Goal: Task Accomplishment & Management: Use online tool/utility

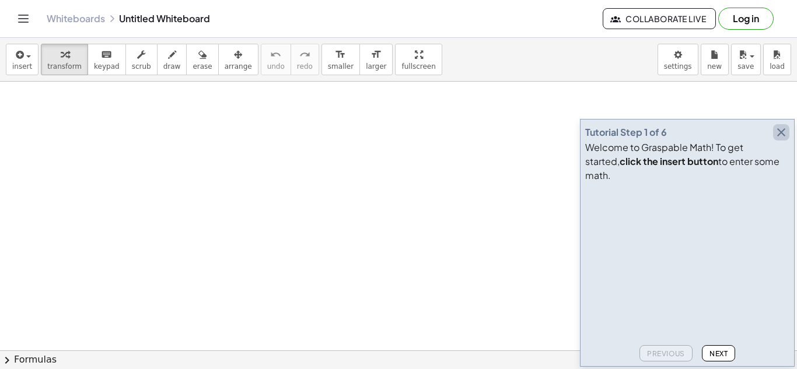
click at [782, 140] on icon "button" at bounding box center [782, 132] width 14 height 14
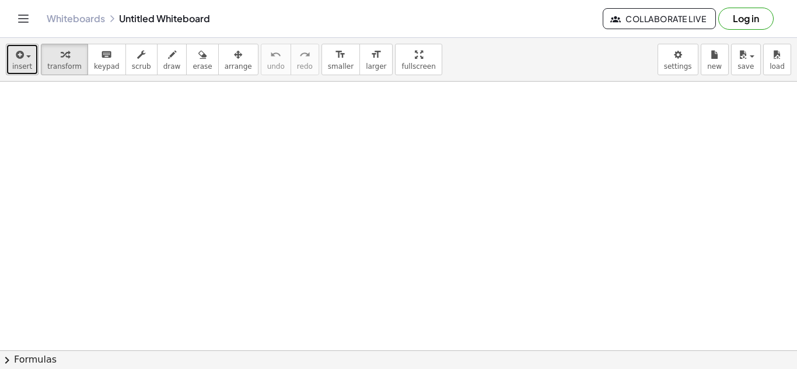
click at [25, 61] on button "insert" at bounding box center [22, 60] width 33 height 32
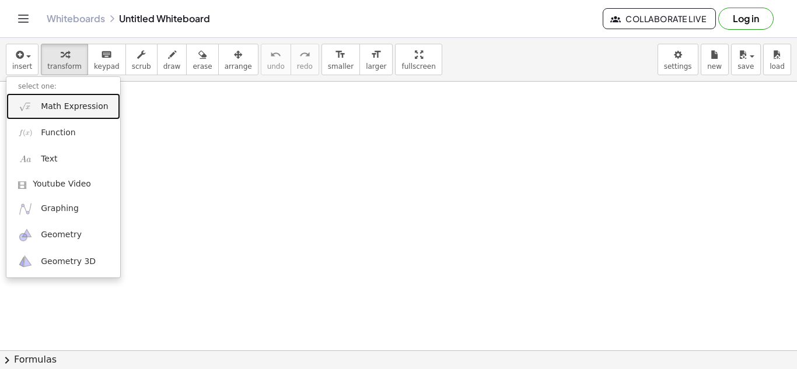
click at [55, 111] on span "Math Expression" at bounding box center [74, 107] width 67 height 12
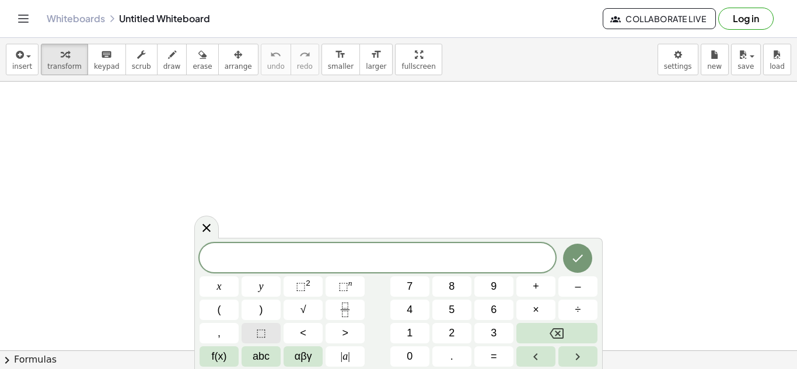
click at [255, 329] on button "⬚" at bounding box center [261, 333] width 39 height 20
click at [406, 279] on button "7" at bounding box center [409, 287] width 39 height 20
click at [257, 337] on span "⬚" at bounding box center [261, 334] width 10 height 16
click at [347, 284] on span "⬚" at bounding box center [344, 287] width 10 height 12
click at [339, 287] on span "⬚" at bounding box center [344, 287] width 10 height 12
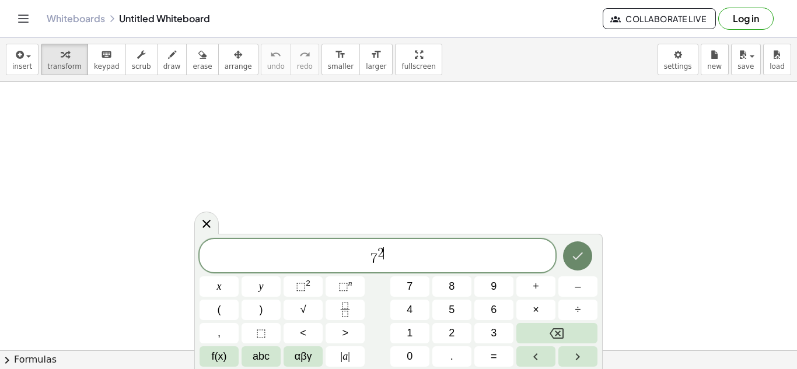
click at [574, 253] on icon "Done" at bounding box center [578, 256] width 14 height 14
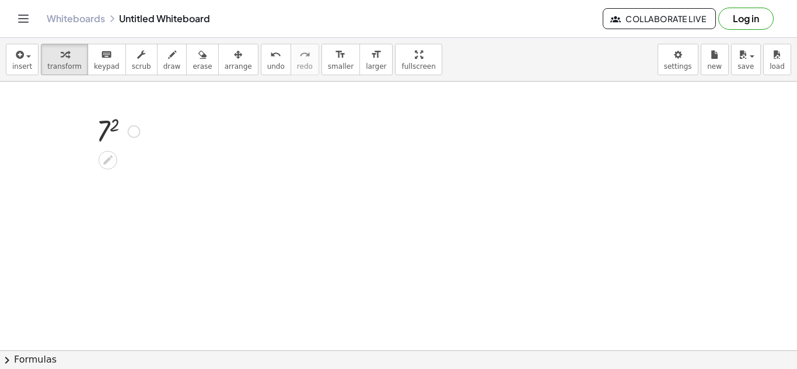
click at [131, 132] on div at bounding box center [134, 131] width 13 height 13
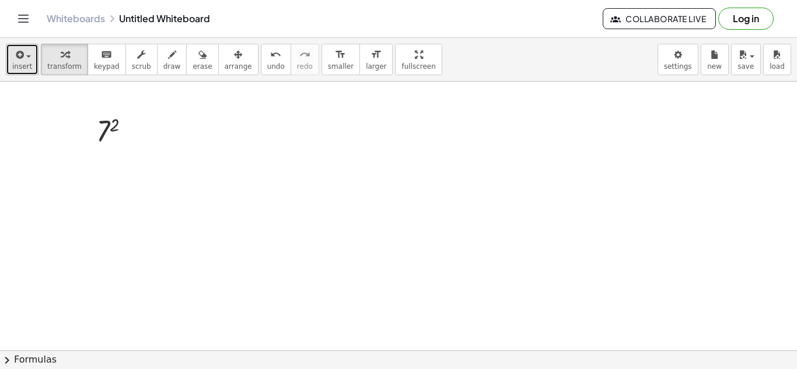
click at [30, 63] on button "insert" at bounding box center [22, 60] width 33 height 32
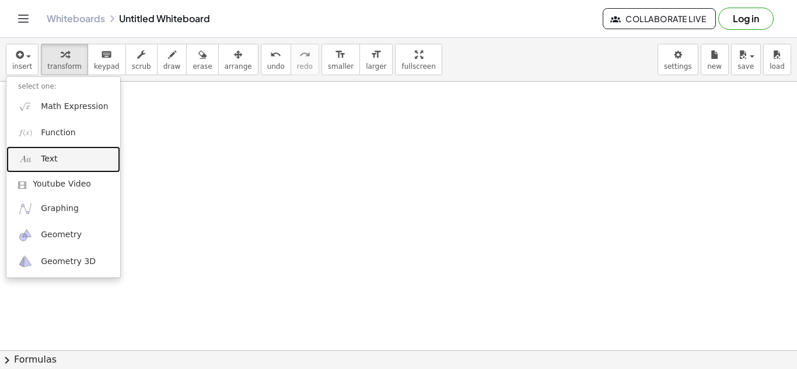
click at [48, 158] on span "Text" at bounding box center [49, 160] width 16 height 12
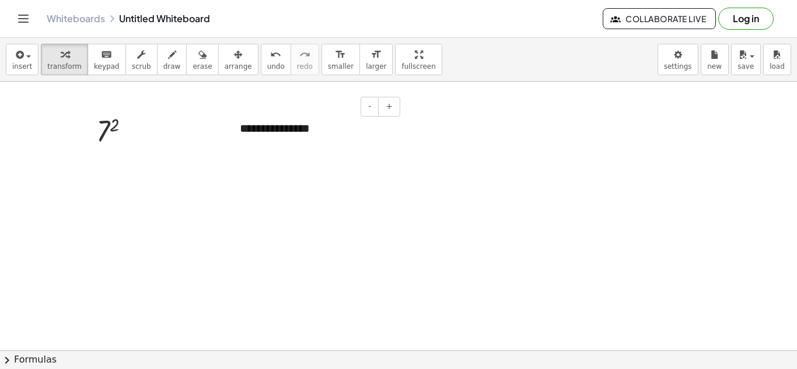
click at [336, 117] on div "**********" at bounding box center [315, 129] width 175 height 40
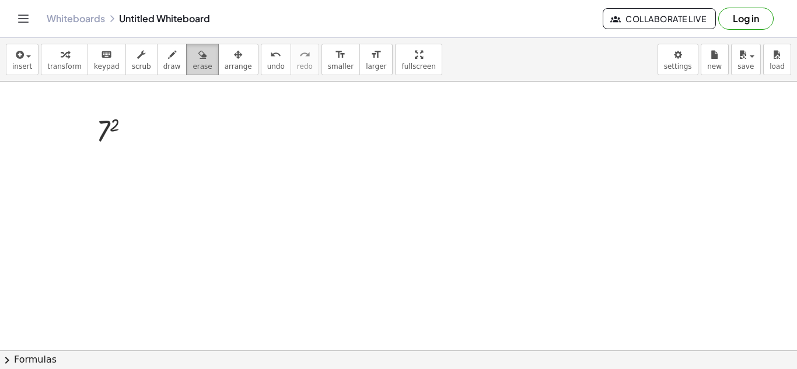
click at [198, 60] on icon "button" at bounding box center [202, 55] width 8 height 14
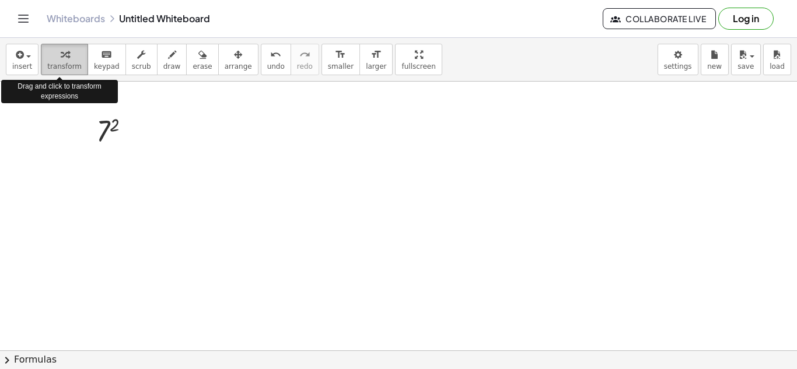
click at [50, 57] on div "button" at bounding box center [64, 54] width 34 height 14
click at [51, 63] on span "transform" at bounding box center [64, 66] width 34 height 8
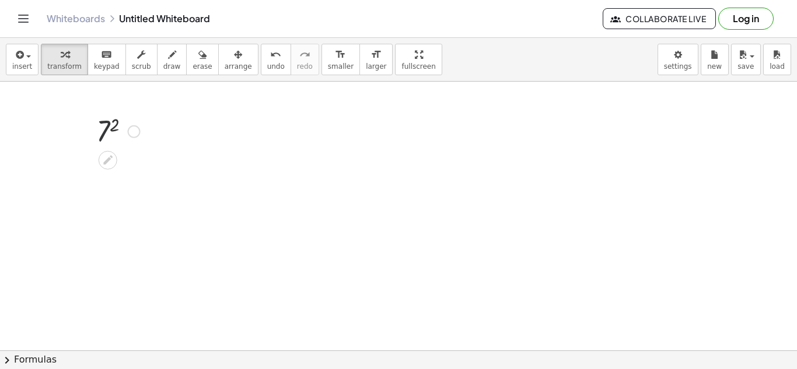
click at [109, 131] on div at bounding box center [117, 130] width 55 height 39
click at [104, 200] on icon at bounding box center [108, 199] width 12 height 12
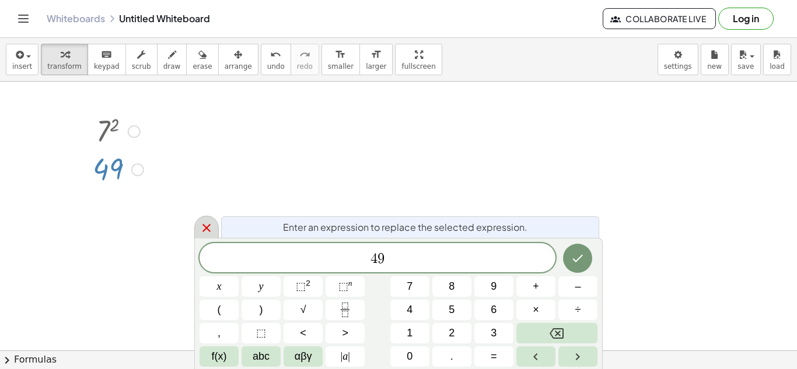
click at [210, 229] on icon at bounding box center [207, 228] width 14 height 14
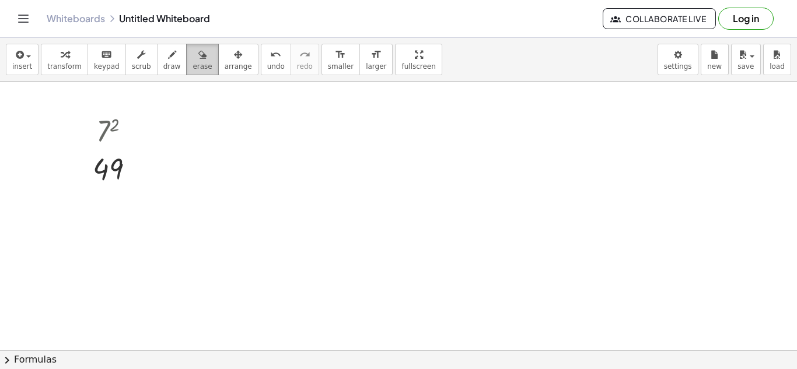
click at [194, 62] on button "erase" at bounding box center [202, 60] width 32 height 32
drag, startPoint x: 106, startPoint y: 170, endPoint x: 82, endPoint y: 250, distance: 83.6
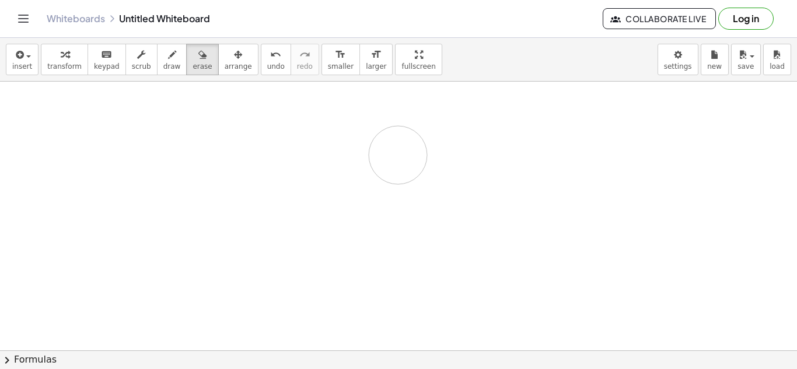
drag, startPoint x: 139, startPoint y: 187, endPoint x: 431, endPoint y: 152, distance: 293.9
drag, startPoint x: 117, startPoint y: 120, endPoint x: 91, endPoint y: 133, distance: 29.2
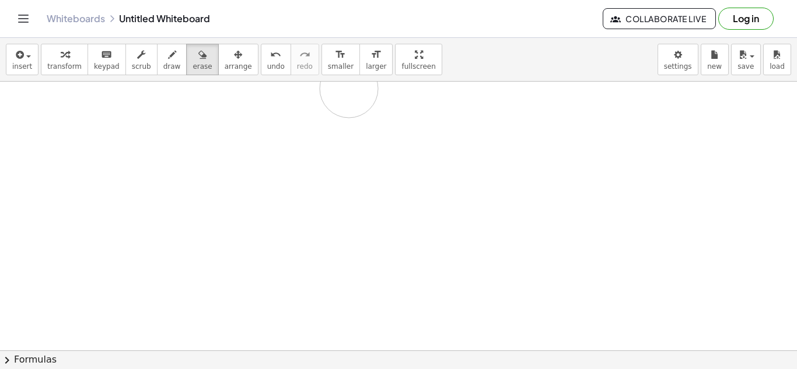
drag, startPoint x: 91, startPoint y: 133, endPoint x: 349, endPoint y: 89, distance: 261.8
drag, startPoint x: 81, startPoint y: 285, endPoint x: 438, endPoint y: -51, distance: 490.5
click at [438, 0] on html "Graspable Math Activities Get Started Activity Bank Assigned Work Classes White…" at bounding box center [398, 184] width 797 height 369
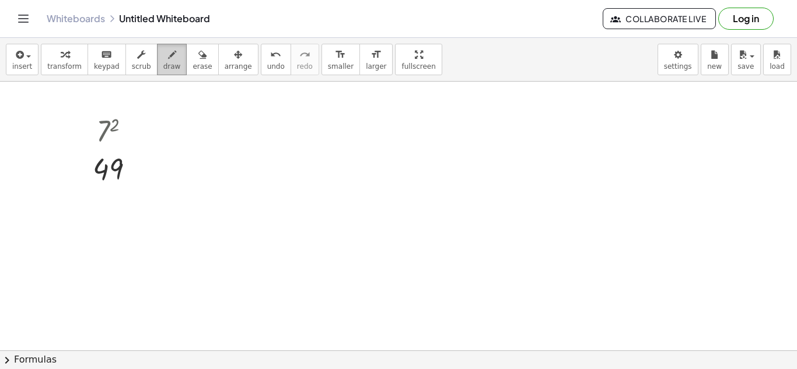
click at [157, 58] on button "draw" at bounding box center [172, 60] width 30 height 32
drag, startPoint x: 98, startPoint y: 125, endPoint x: 137, endPoint y: 127, distance: 38.6
click at [198, 60] on icon "button" at bounding box center [202, 55] width 8 height 14
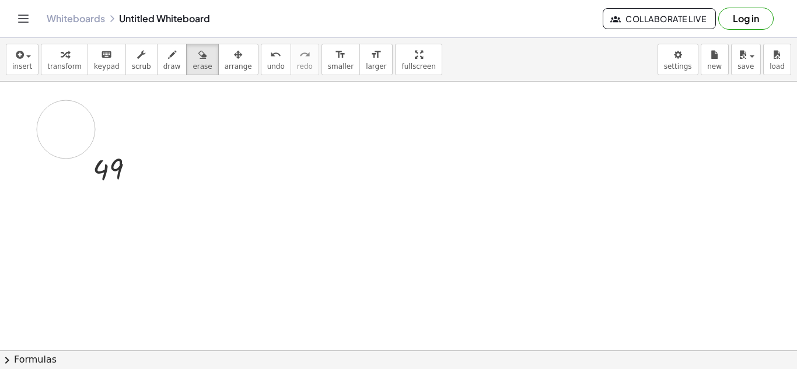
drag, startPoint x: 141, startPoint y: 128, endPoint x: 161, endPoint y: 109, distance: 27.3
click at [101, 60] on icon "keyboard" at bounding box center [106, 55] width 11 height 14
click at [135, 130] on div at bounding box center [134, 131] width 13 height 13
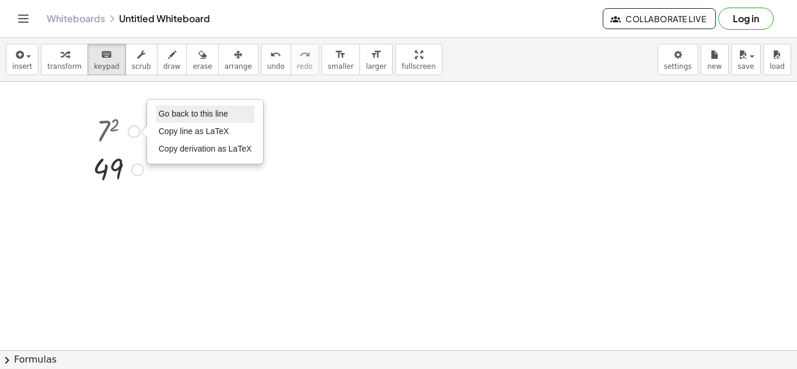
click at [194, 109] on span "Go back to this line" at bounding box center [193, 113] width 69 height 9
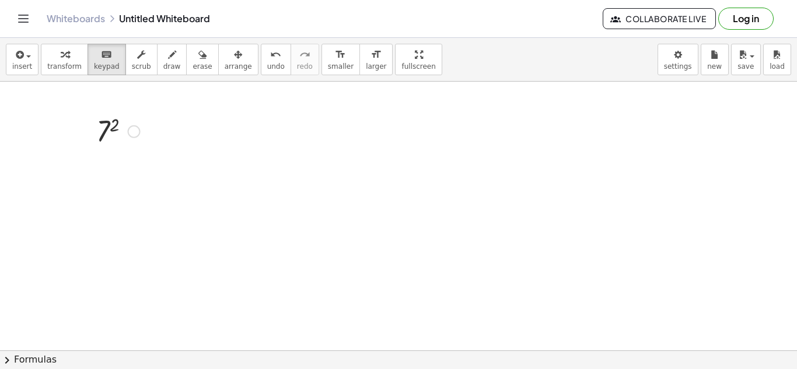
click at [136, 130] on div "Go back to this line Copy line as LaTeX Copy derivation as LaTeX" at bounding box center [134, 131] width 13 height 13
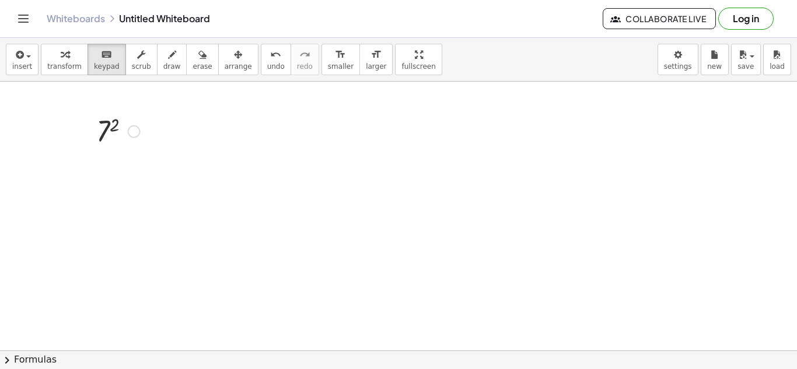
click at [102, 132] on div at bounding box center [117, 130] width 55 height 39
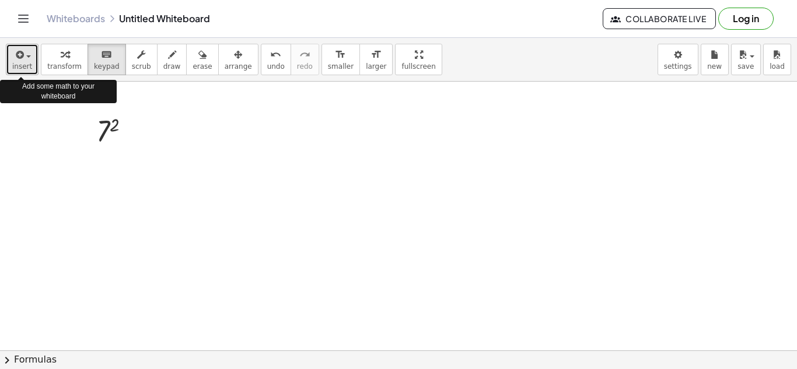
click at [20, 67] on span "insert" at bounding box center [22, 66] width 20 height 8
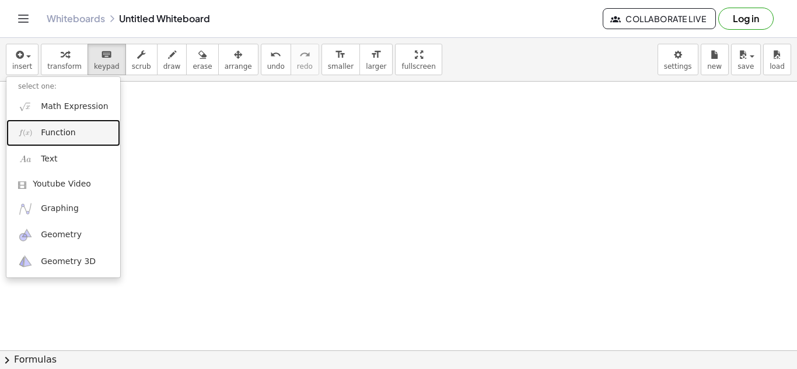
click at [60, 128] on span "Function" at bounding box center [58, 133] width 35 height 12
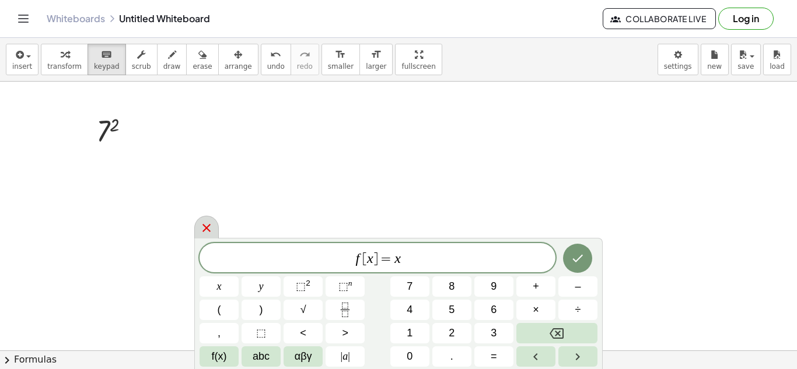
click at [211, 220] on div at bounding box center [206, 227] width 25 height 23
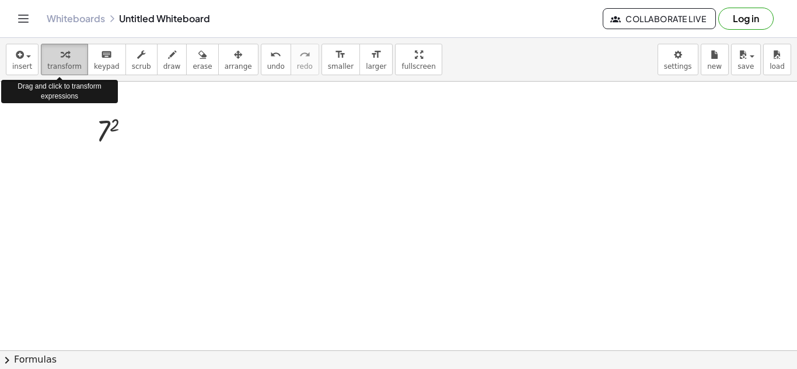
click at [69, 69] on span "transform" at bounding box center [64, 66] width 34 height 8
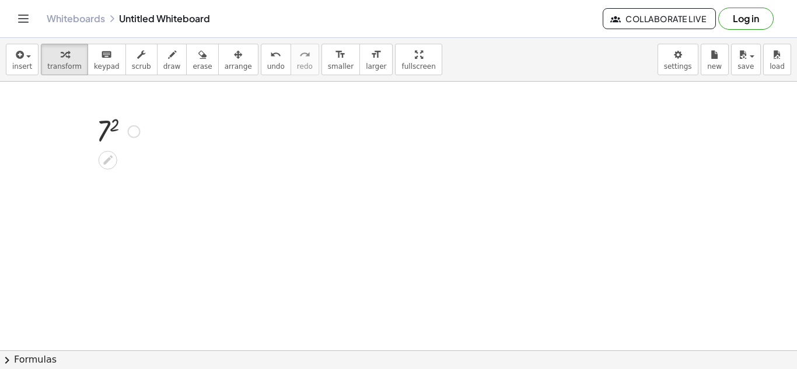
click at [110, 134] on div at bounding box center [117, 130] width 55 height 39
click at [108, 196] on icon at bounding box center [108, 199] width 12 height 12
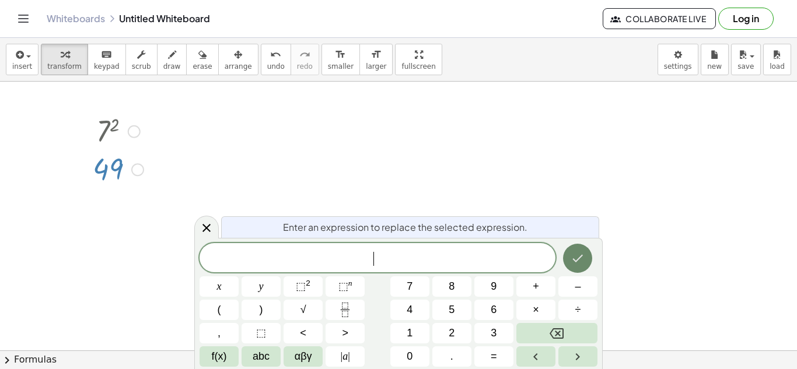
click at [588, 251] on button "Done" at bounding box center [577, 258] width 29 height 29
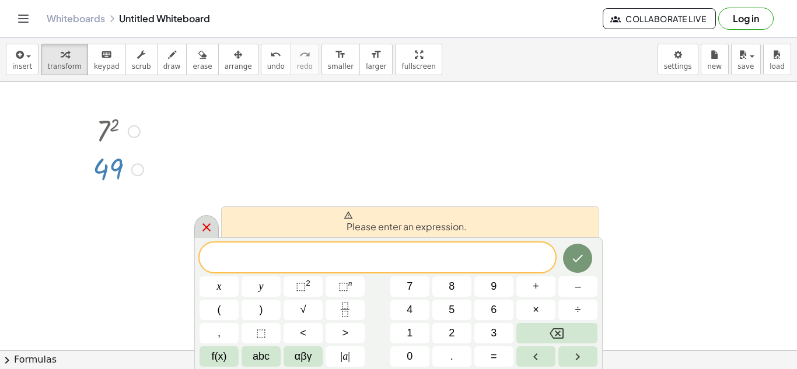
click at [199, 222] on div at bounding box center [206, 226] width 25 height 23
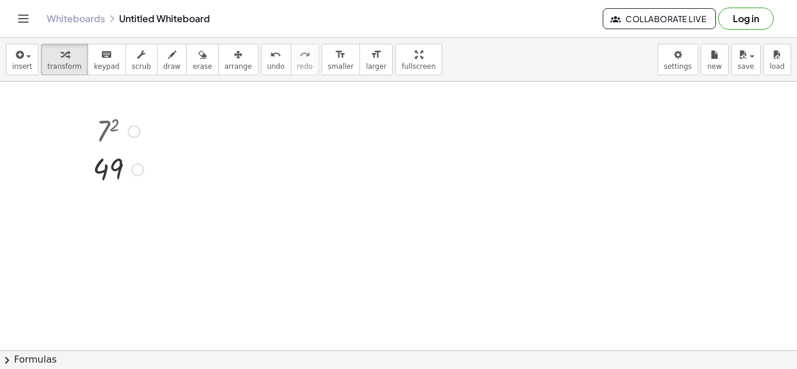
click at [111, 129] on div at bounding box center [118, 130] width 62 height 39
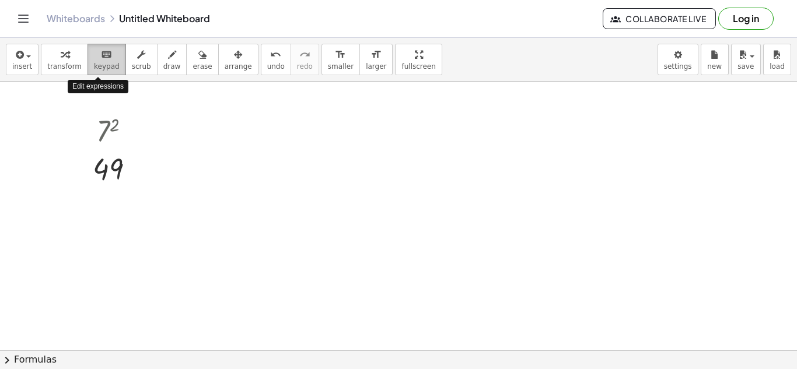
click at [100, 62] on span "keypad" at bounding box center [107, 66] width 26 height 8
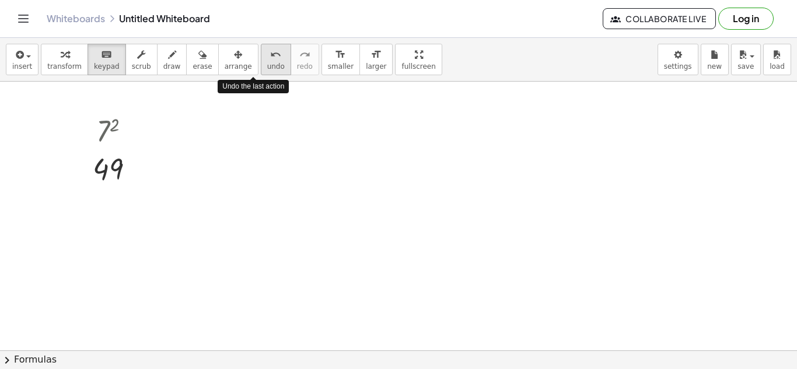
click at [264, 61] on button "undo undo" at bounding box center [276, 60] width 30 height 32
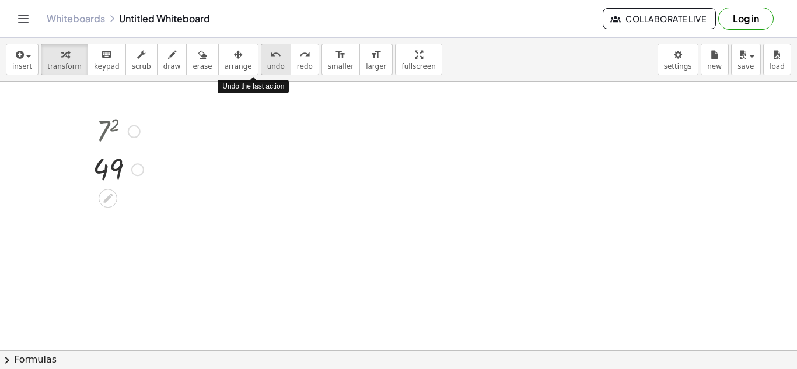
click at [264, 61] on button "undo undo" at bounding box center [276, 60] width 30 height 32
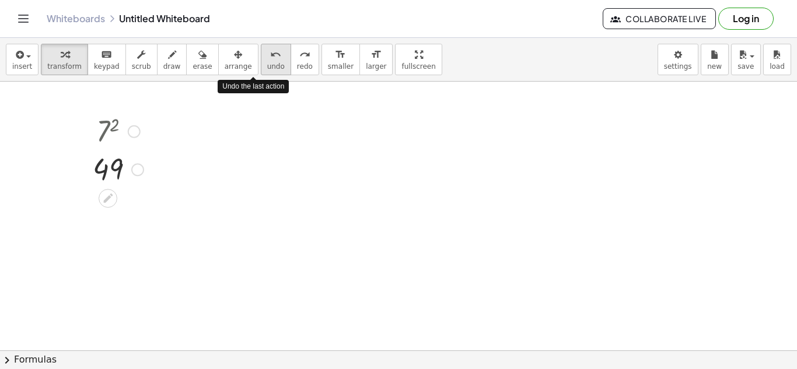
click at [264, 61] on button "undo undo" at bounding box center [276, 60] width 30 height 32
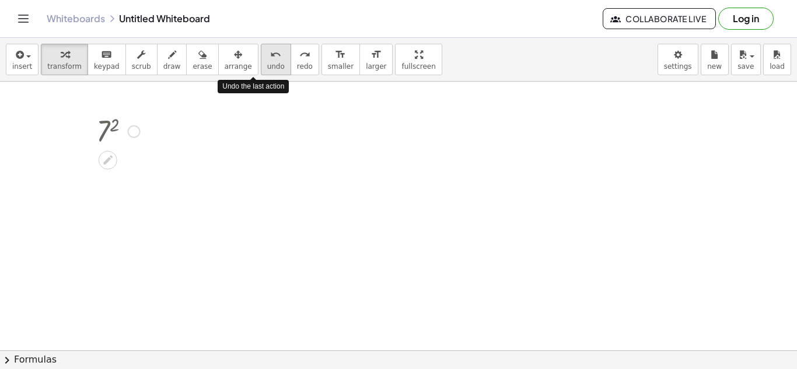
click at [264, 61] on button "undo undo" at bounding box center [276, 60] width 30 height 32
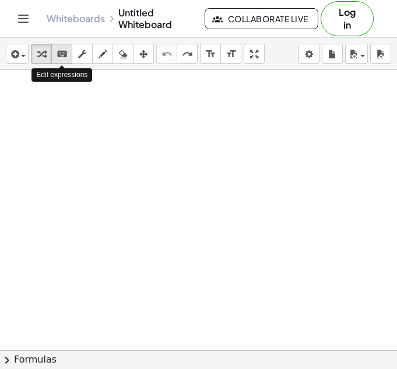
click at [65, 52] on icon "keyboard" at bounding box center [62, 54] width 11 height 14
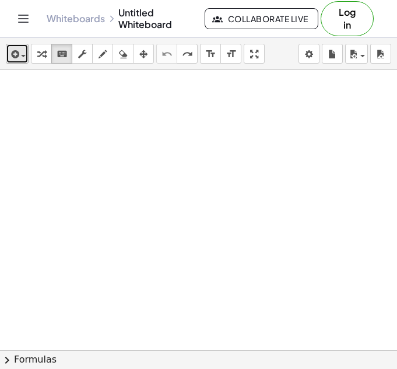
click at [18, 51] on icon "button" at bounding box center [14, 54] width 11 height 14
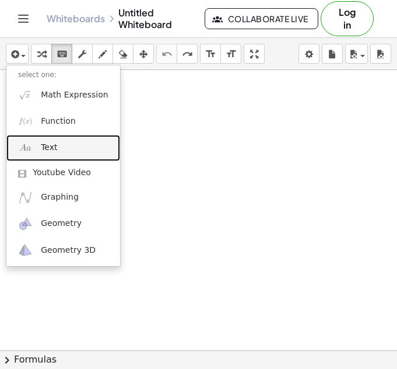
click at [44, 148] on span "Text" at bounding box center [49, 148] width 16 height 12
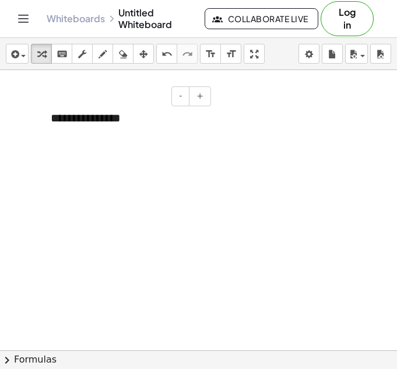
click at [95, 117] on div "**********" at bounding box center [126, 118] width 175 height 40
click at [117, 116] on div "**********" at bounding box center [126, 118] width 175 height 40
click at [105, 120] on div "**********" at bounding box center [126, 118] width 175 height 40
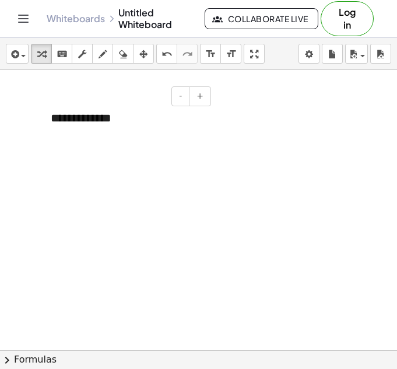
click at [148, 118] on div "**********" at bounding box center [126, 118] width 175 height 40
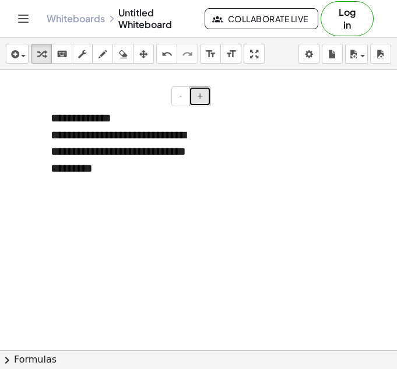
click at [198, 103] on button "+" at bounding box center [200, 96] width 22 height 20
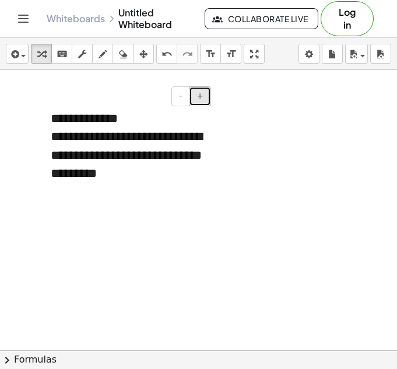
click at [198, 103] on button "+" at bounding box center [200, 96] width 22 height 20
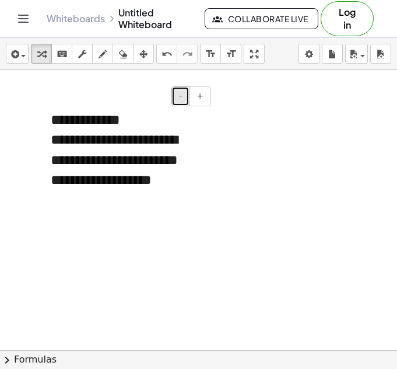
click at [180, 98] on span "-" at bounding box center [180, 95] width 3 height 9
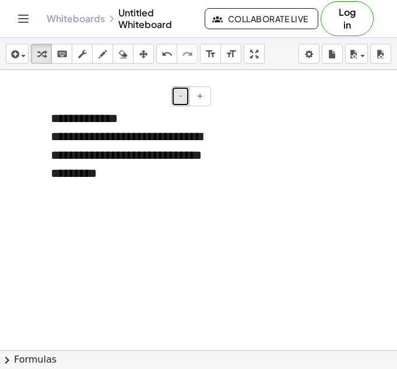
click at [180, 98] on span "-" at bounding box center [180, 95] width 3 height 9
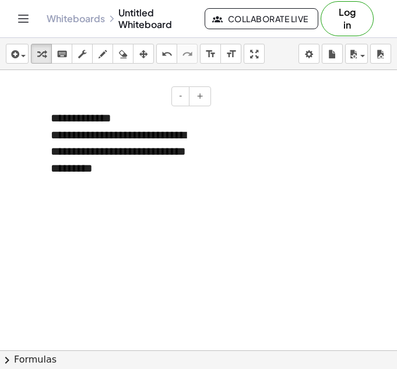
click at [148, 162] on div "**********" at bounding box center [127, 152] width 152 height 50
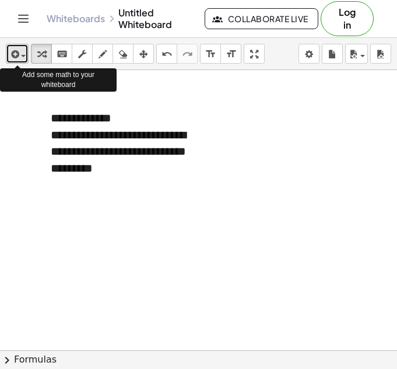
click at [15, 60] on icon "button" at bounding box center [14, 54] width 11 height 14
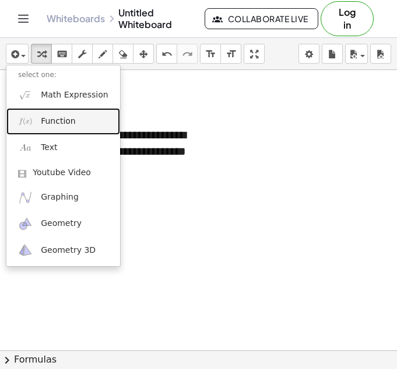
click at [46, 127] on span "Function" at bounding box center [58, 122] width 35 height 12
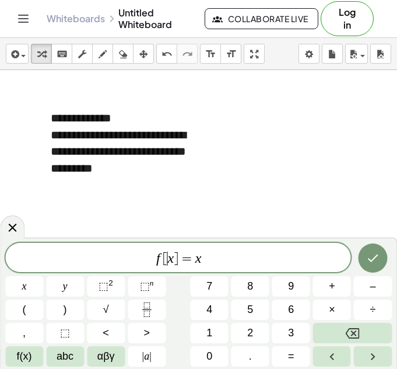
click at [167, 261] on span "f [ ​ x ] = x" at bounding box center [178, 258] width 346 height 16
click at [21, 356] on span "f(x)" at bounding box center [24, 356] width 15 height 16
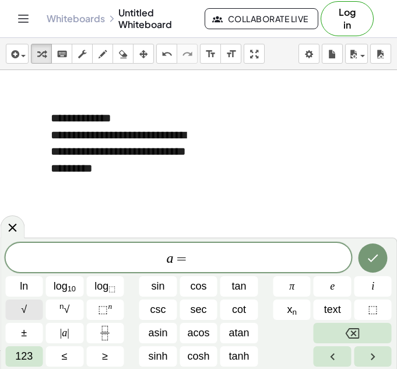
click at [26, 311] on span "√" at bounding box center [24, 310] width 6 height 16
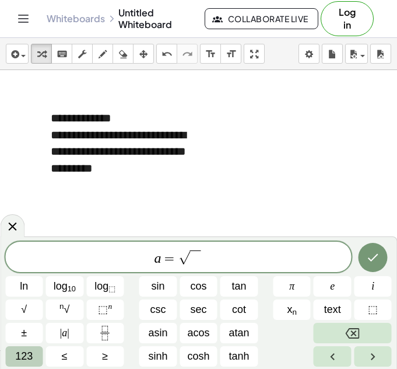
click at [27, 359] on span "123" at bounding box center [24, 356] width 18 height 16
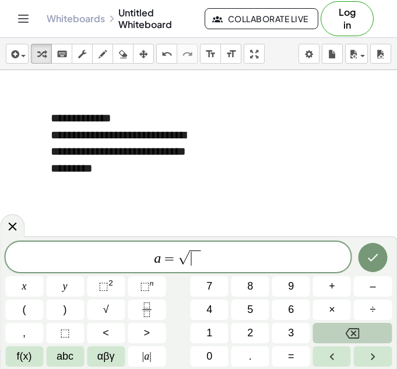
click at [184, 258] on span "√" at bounding box center [184, 257] width 12 height 13
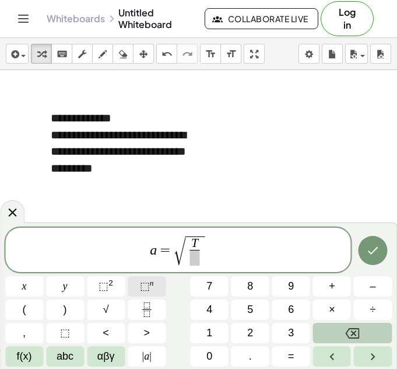
click at [149, 287] on span "⬚" at bounding box center [145, 286] width 10 height 12
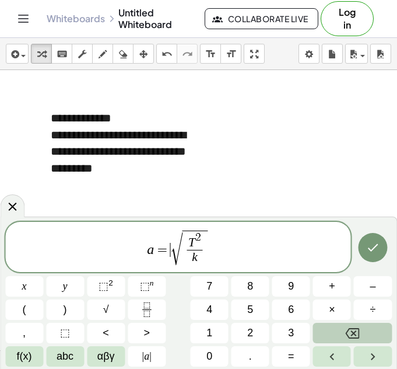
click at [175, 244] on span "√" at bounding box center [177, 248] width 12 height 33
drag, startPoint x: 188, startPoint y: 242, endPoint x: 204, endPoint y: 255, distance: 21.2
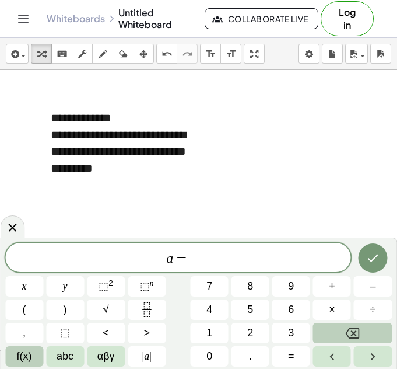
click at [23, 361] on span "f(x)" at bounding box center [24, 356] width 15 height 16
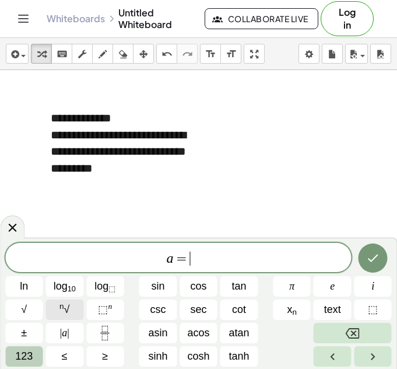
click at [62, 309] on sup "n" at bounding box center [62, 306] width 5 height 9
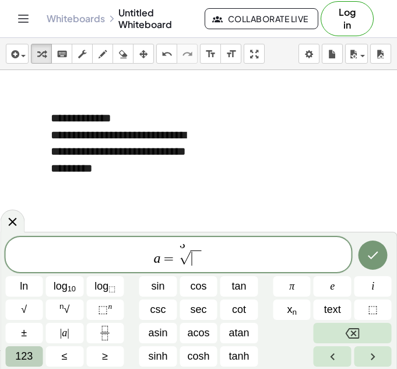
click at [191, 257] on span "​" at bounding box center [195, 257] width 11 height 15
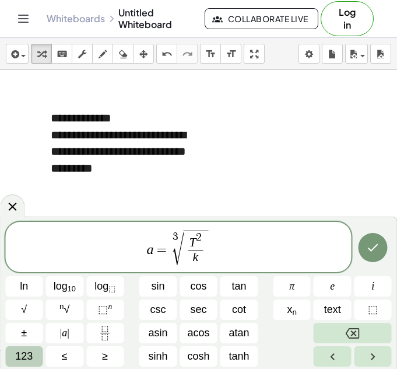
click at [18, 358] on span "123" at bounding box center [24, 356] width 18 height 16
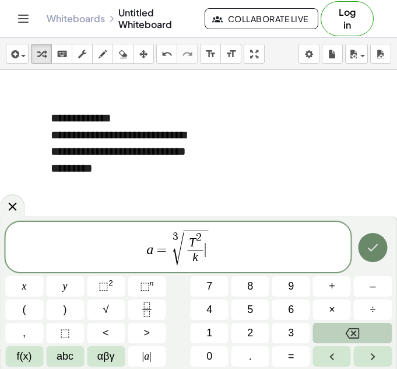
click at [368, 246] on icon "Done" at bounding box center [373, 247] width 14 height 14
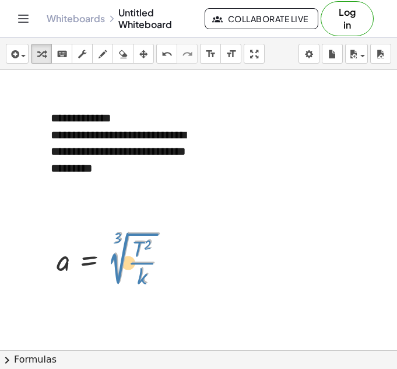
click at [121, 260] on div at bounding box center [117, 258] width 133 height 62
drag, startPoint x: 32, startPoint y: 231, endPoint x: 172, endPoint y: 280, distance: 148.4
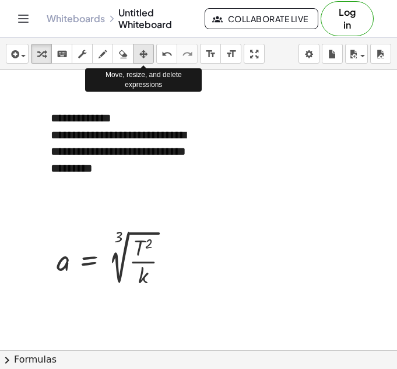
click at [140, 53] on icon "button" at bounding box center [144, 54] width 8 height 14
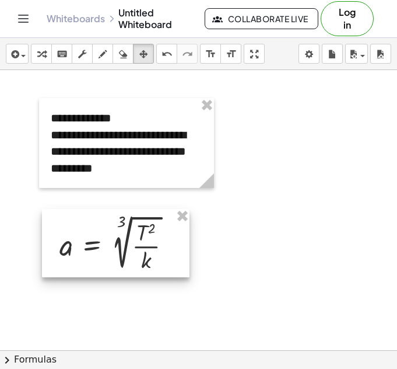
drag, startPoint x: 130, startPoint y: 252, endPoint x: 132, endPoint y: 245, distance: 7.1
click at [132, 245] on div at bounding box center [116, 243] width 148 height 68
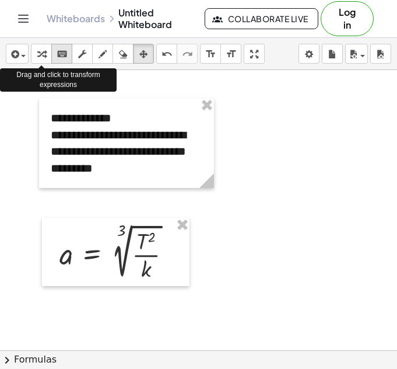
click at [58, 50] on icon "keyboard" at bounding box center [62, 54] width 11 height 14
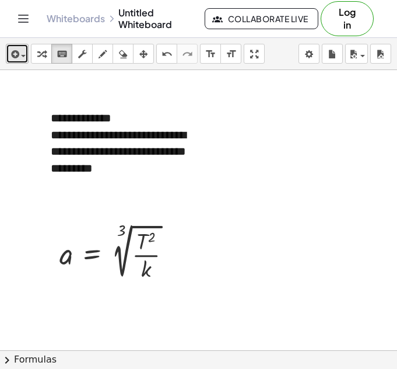
click at [20, 53] on span "button" at bounding box center [20, 55] width 2 height 8
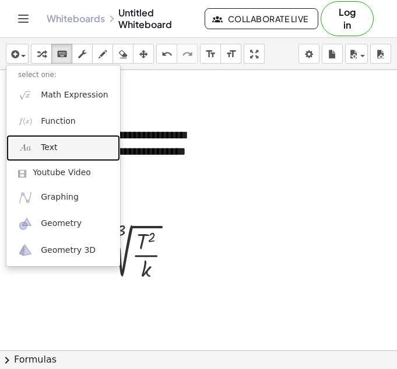
click at [44, 144] on span "Text" at bounding box center [49, 148] width 16 height 12
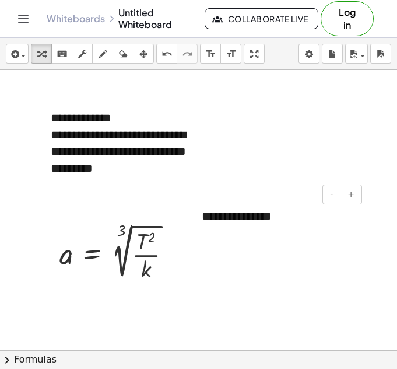
click at [228, 214] on div "**********" at bounding box center [277, 216] width 175 height 40
paste div
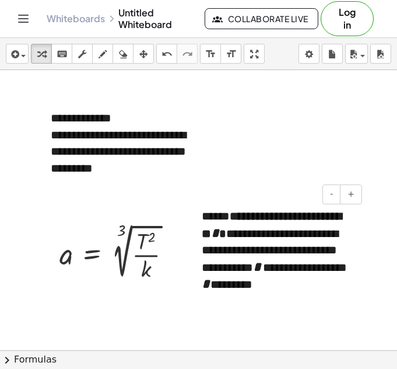
click at [227, 214] on div "**********" at bounding box center [277, 251] width 175 height 111
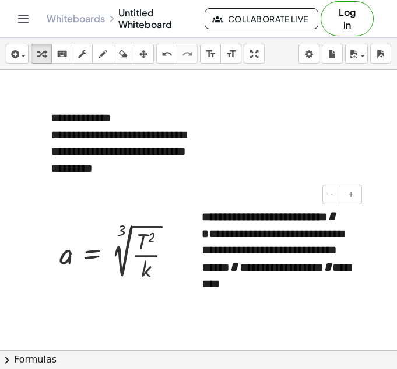
click at [310, 288] on div "**********" at bounding box center [277, 251] width 175 height 111
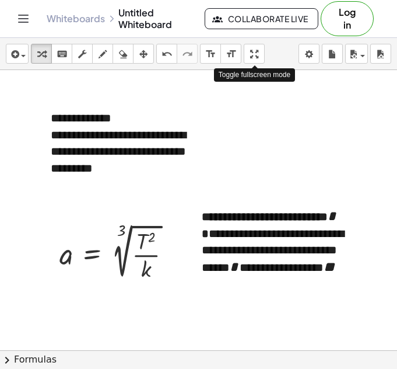
drag, startPoint x: 253, startPoint y: 50, endPoint x: 653, endPoint y: 100, distance: 402.5
click at [397, 100] on div "**********" at bounding box center [198, 203] width 397 height 331
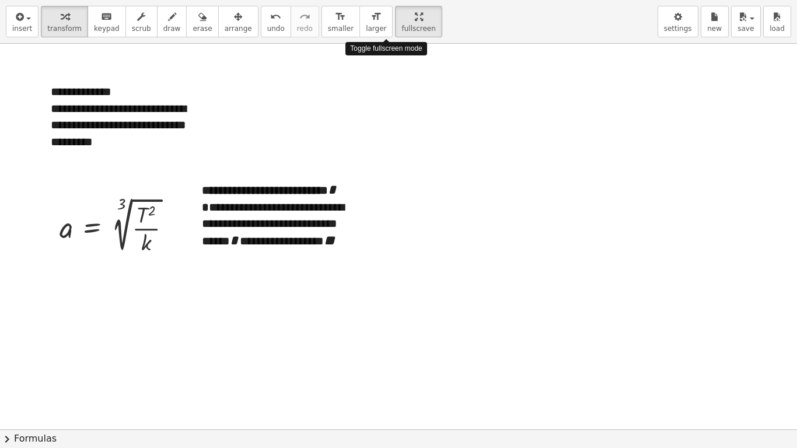
drag, startPoint x: 377, startPoint y: 18, endPoint x: -22, endPoint y: -33, distance: 402.5
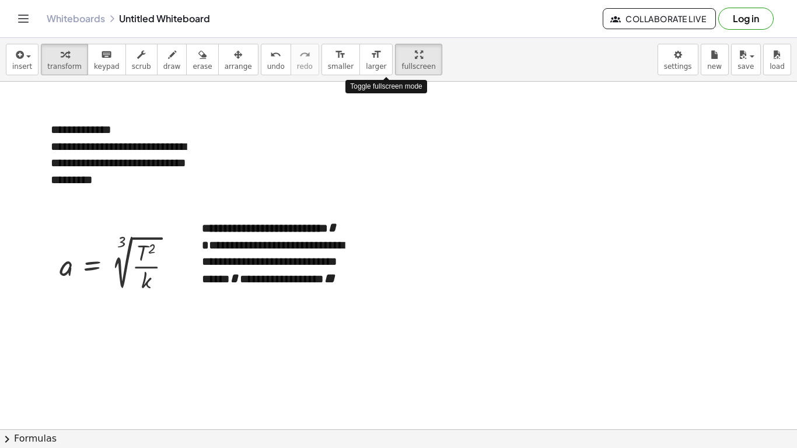
click at [0, 0] on html "**********" at bounding box center [398, 224] width 797 height 448
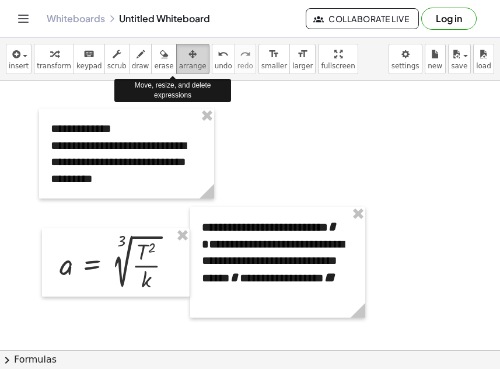
click at [179, 59] on div "button" at bounding box center [192, 54] width 27 height 14
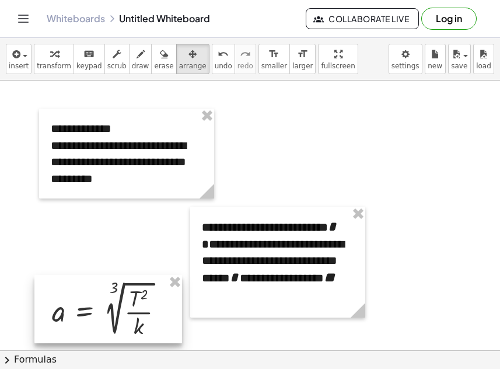
drag, startPoint x: 112, startPoint y: 257, endPoint x: 104, endPoint y: 305, distance: 48.5
click at [104, 305] on div at bounding box center [108, 309] width 148 height 68
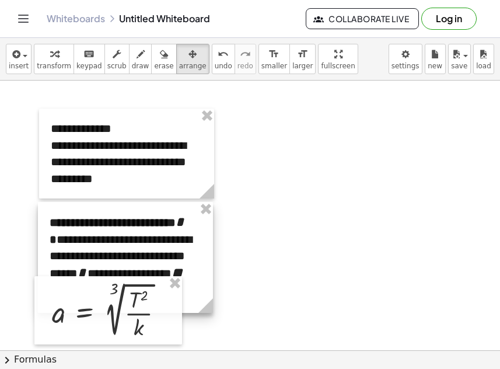
drag, startPoint x: 239, startPoint y: 284, endPoint x: 86, endPoint y: 279, distance: 152.4
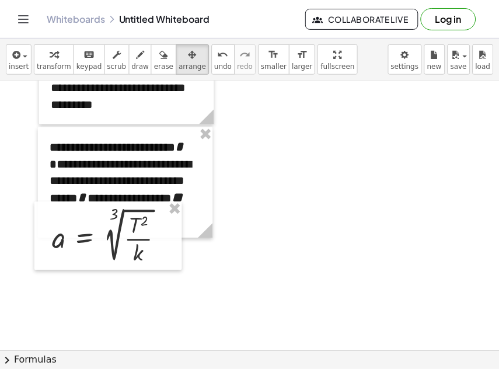
scroll to position [92, 0]
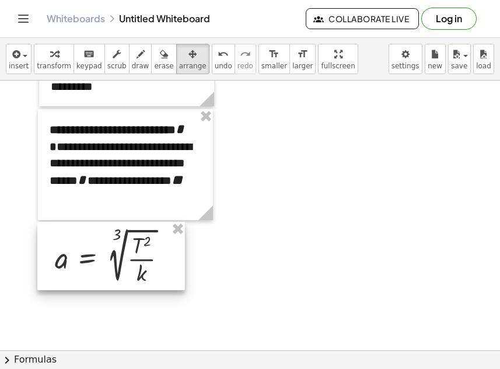
drag, startPoint x: 104, startPoint y: 207, endPoint x: 107, endPoint y: 245, distance: 38.1
click at [107, 245] on div at bounding box center [111, 256] width 148 height 68
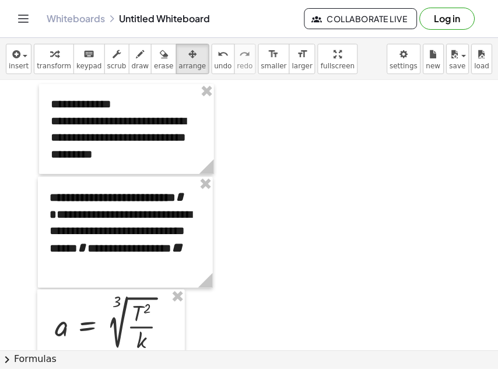
scroll to position [27, 0]
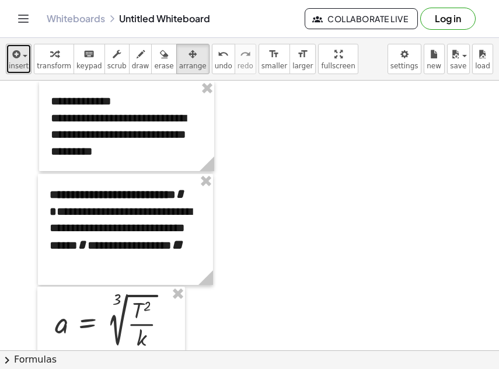
click at [16, 63] on span "insert" at bounding box center [19, 66] width 20 height 8
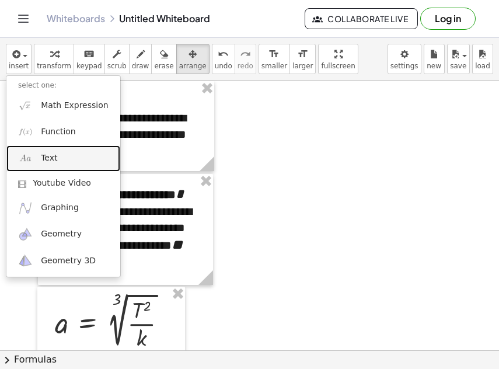
click at [67, 156] on link "Text" at bounding box center [63, 158] width 114 height 26
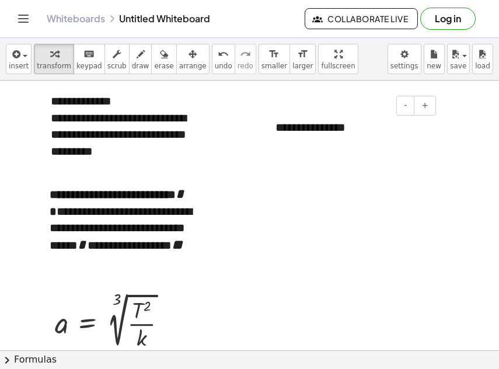
click at [299, 128] on div "**********" at bounding box center [351, 127] width 175 height 40
paste div
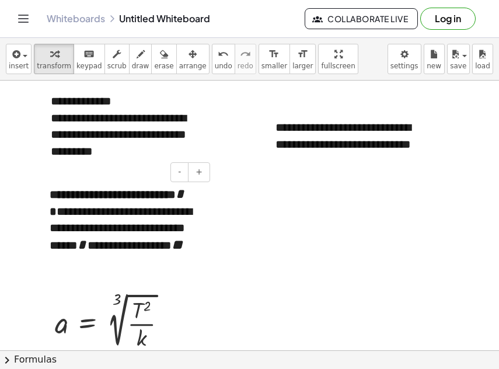
click at [50, 194] on b "**********" at bounding box center [117, 203] width 134 height 29
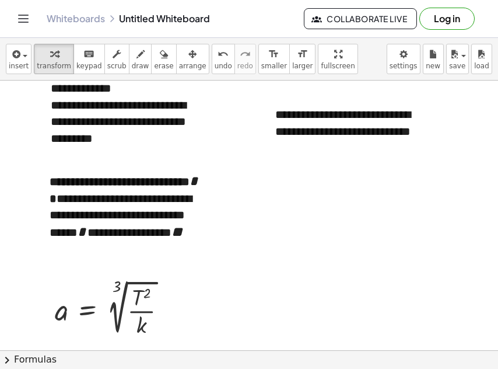
scroll to position [7, 0]
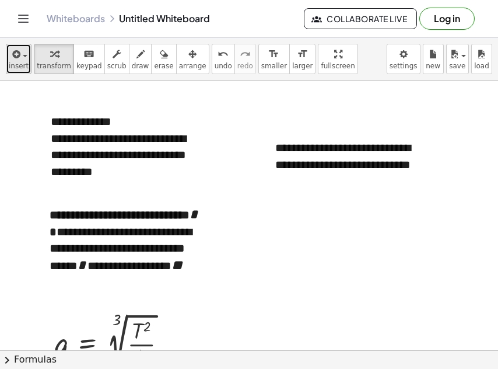
click at [20, 58] on span "button" at bounding box center [21, 55] width 2 height 8
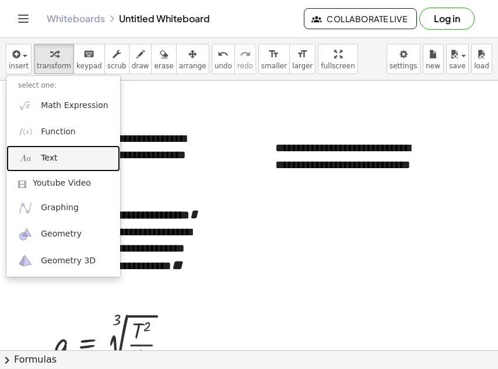
click at [63, 158] on link "Text" at bounding box center [63, 158] width 114 height 26
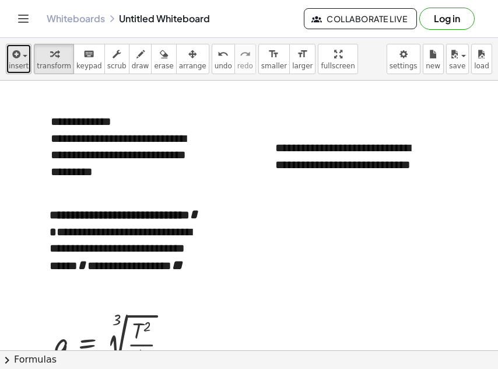
click at [18, 68] on span "insert" at bounding box center [19, 66] width 20 height 8
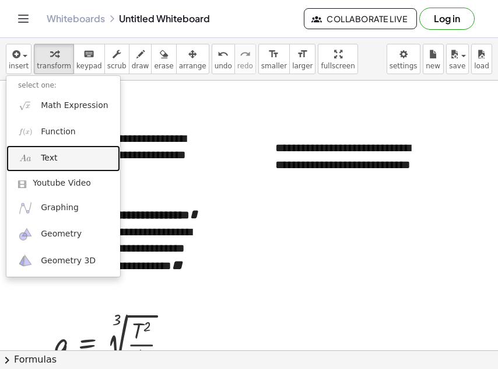
click at [68, 158] on link "Text" at bounding box center [63, 158] width 114 height 26
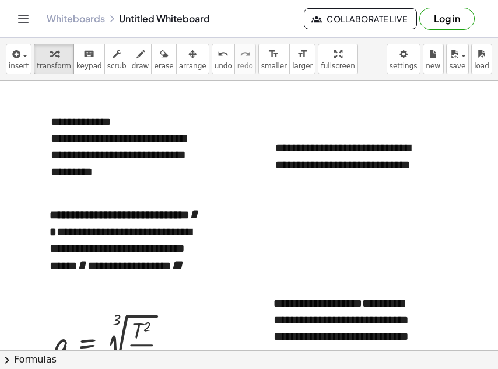
scroll to position [18, 0]
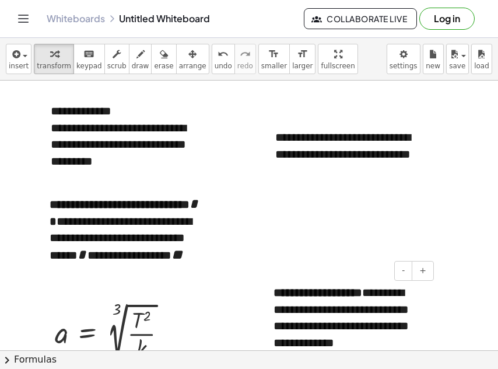
click at [276, 292] on b "**********" at bounding box center [318, 293] width 89 height 12
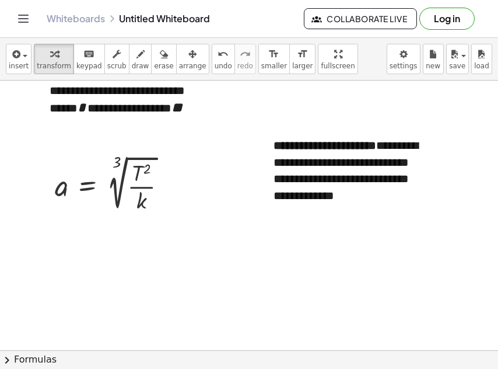
scroll to position [201, 0]
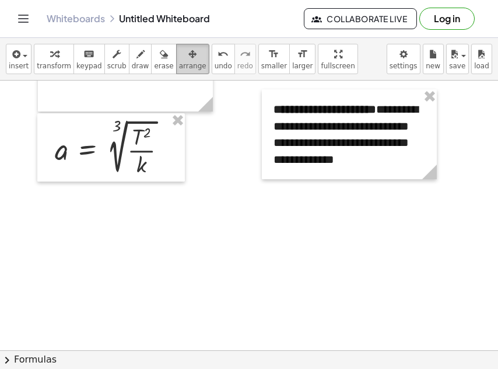
click at [179, 62] on span "arrange" at bounding box center [192, 66] width 27 height 8
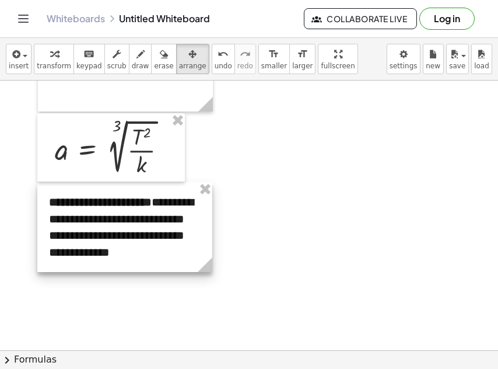
drag, startPoint x: 358, startPoint y: 126, endPoint x: 134, endPoint y: 219, distance: 243.1
click at [134, 219] on div at bounding box center [124, 227] width 175 height 90
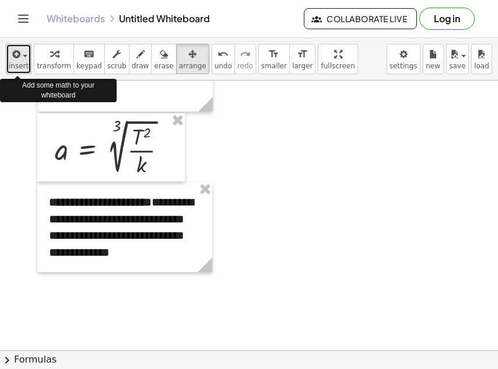
click at [15, 53] on icon "button" at bounding box center [15, 54] width 11 height 14
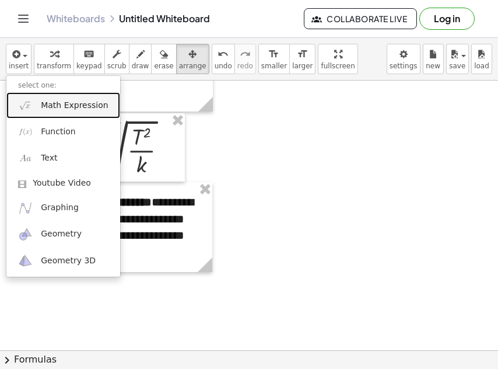
click at [40, 107] on link "Math Expression" at bounding box center [63, 105] width 114 height 26
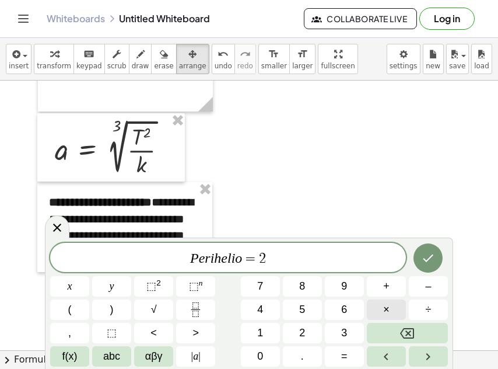
click at [398, 312] on button "×" at bounding box center [386, 309] width 39 height 20
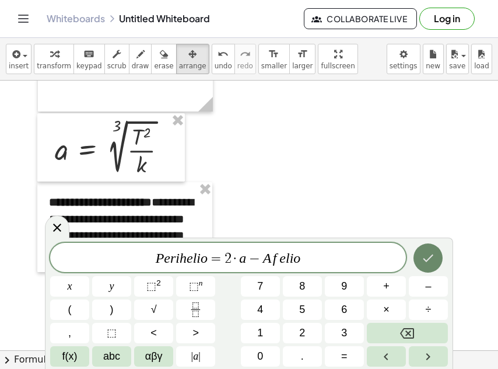
click at [432, 261] on icon "Done" at bounding box center [428, 258] width 14 height 14
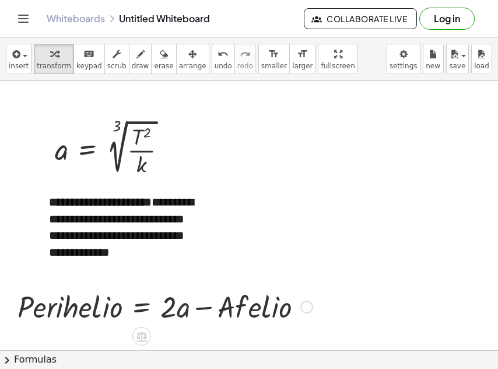
click at [190, 304] on div at bounding box center [165, 306] width 307 height 40
click at [179, 64] on span "arrange" at bounding box center [192, 66] width 27 height 8
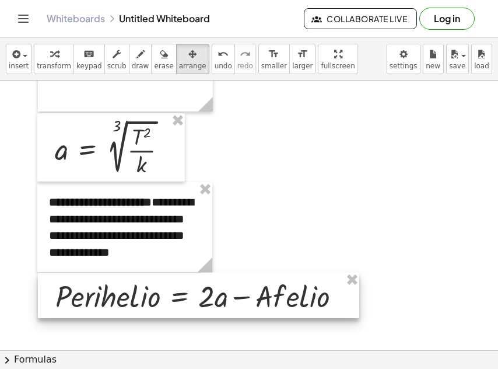
drag, startPoint x: 137, startPoint y: 308, endPoint x: 175, endPoint y: 298, distance: 39.2
click at [175, 298] on div at bounding box center [199, 296] width 322 height 46
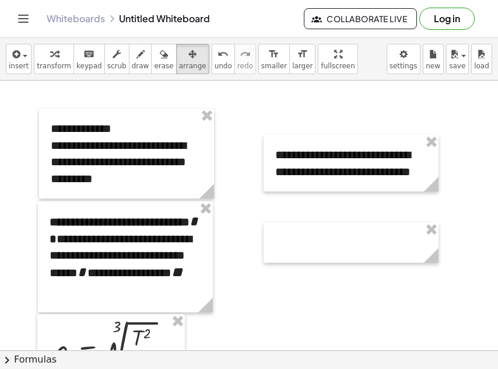
scroll to position [1, 0]
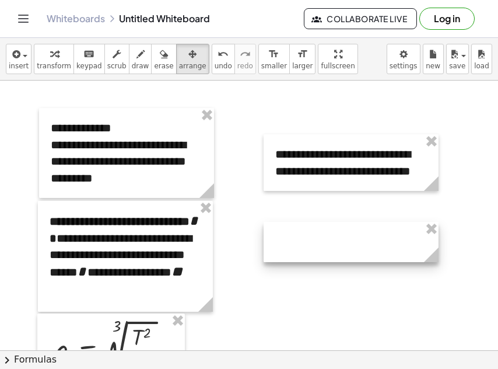
click at [304, 222] on div at bounding box center [351, 242] width 175 height 40
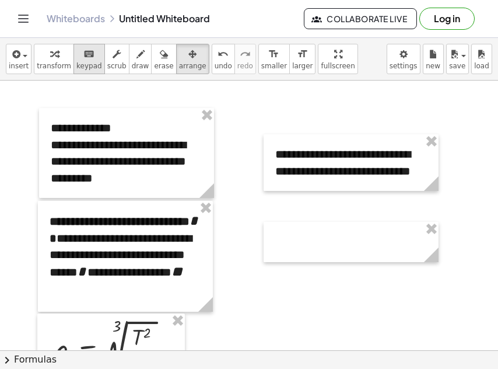
click at [80, 64] on span "keypad" at bounding box center [89, 66] width 26 height 8
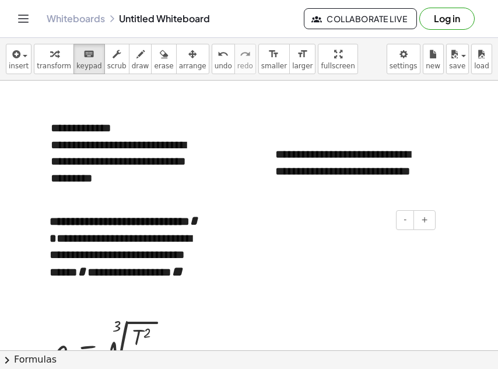
click at [311, 227] on div "- +" at bounding box center [348, 220] width 175 height 20
click at [327, 241] on div at bounding box center [351, 242] width 175 height 40
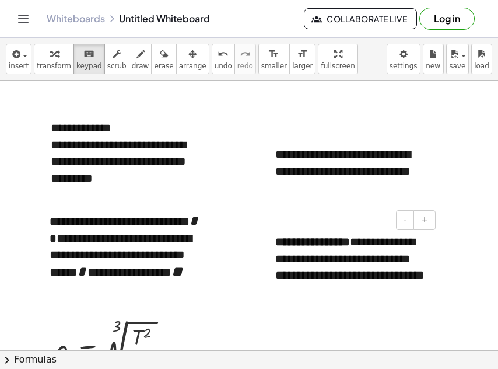
click at [276, 240] on b "**********" at bounding box center [313, 242] width 75 height 12
click at [20, 54] on span "button" at bounding box center [21, 55] width 2 height 8
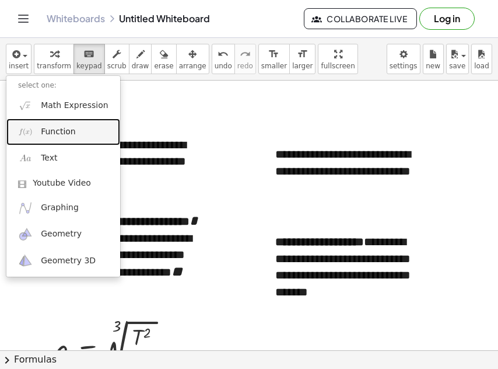
click at [51, 127] on span "Function" at bounding box center [58, 132] width 35 height 12
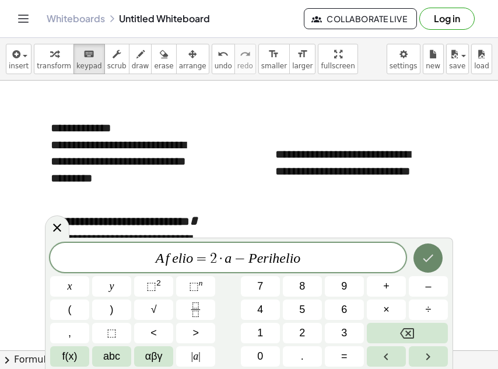
click at [426, 256] on icon "Done" at bounding box center [428, 258] width 14 height 14
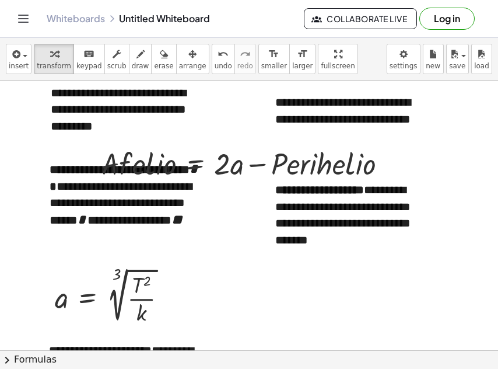
scroll to position [57, 0]
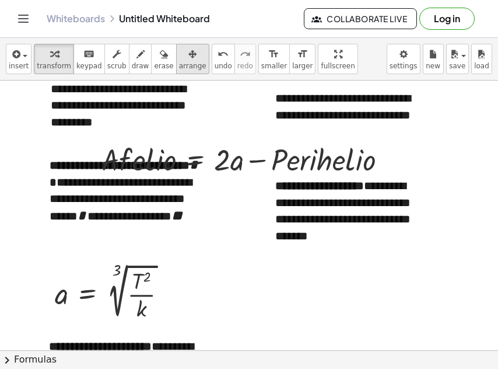
click at [179, 63] on span "arrange" at bounding box center [192, 66] width 27 height 8
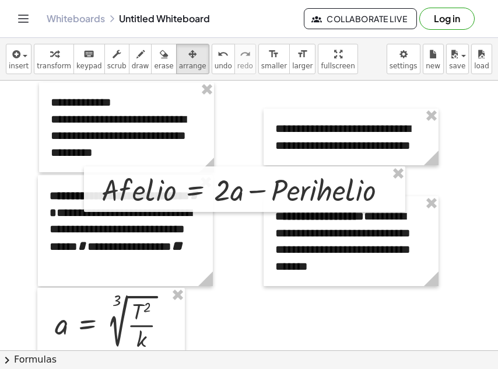
scroll to position [23, 0]
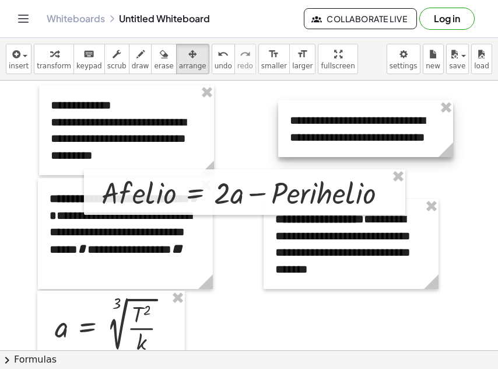
drag, startPoint x: 326, startPoint y: 137, endPoint x: 341, endPoint y: 125, distance: 18.3
click at [341, 125] on div at bounding box center [365, 128] width 175 height 57
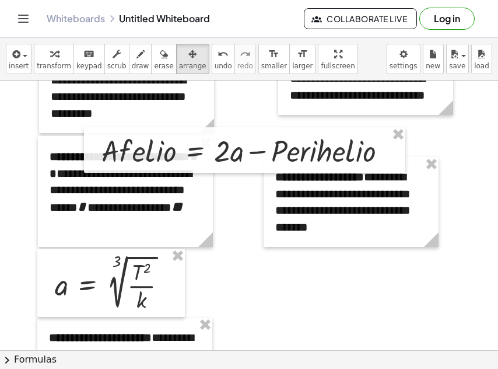
scroll to position [65, 0]
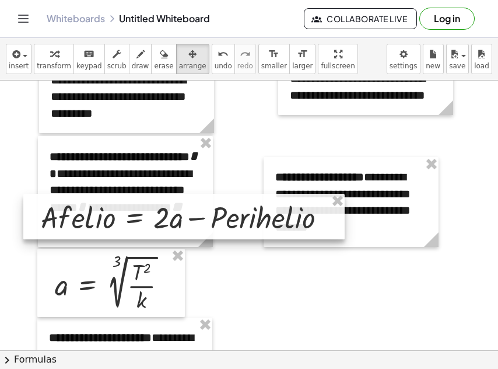
drag, startPoint x: 258, startPoint y: 137, endPoint x: 197, endPoint y: 204, distance: 90.1
click at [197, 204] on div at bounding box center [184, 217] width 322 height 46
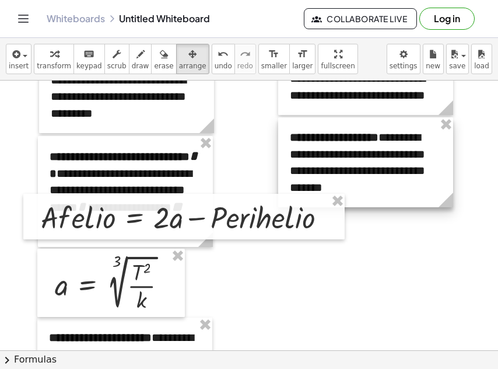
drag, startPoint x: 295, startPoint y: 176, endPoint x: 309, endPoint y: 136, distance: 42.3
click at [309, 136] on div at bounding box center [365, 162] width 175 height 90
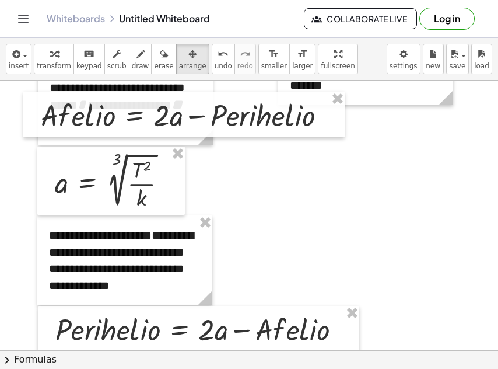
scroll to position [166, 0]
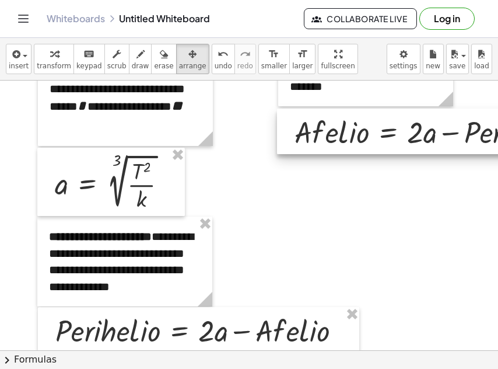
drag, startPoint x: 182, startPoint y: 113, endPoint x: 435, endPoint y: 128, distance: 254.4
click at [435, 128] on div at bounding box center [438, 132] width 322 height 46
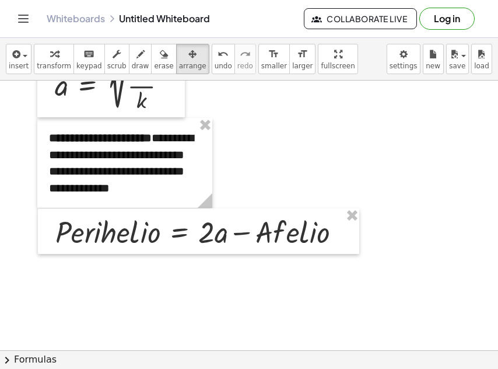
scroll to position [271, 0]
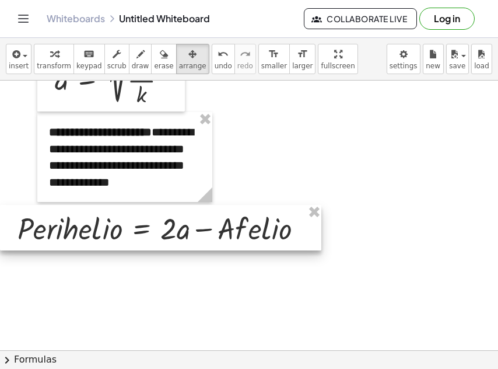
drag, startPoint x: 297, startPoint y: 226, endPoint x: 241, endPoint y: 227, distance: 55.5
click at [241, 227] on div at bounding box center [161, 228] width 322 height 46
drag, startPoint x: 239, startPoint y: 227, endPoint x: 201, endPoint y: 228, distance: 37.9
click at [201, 228] on div at bounding box center [161, 227] width 322 height 46
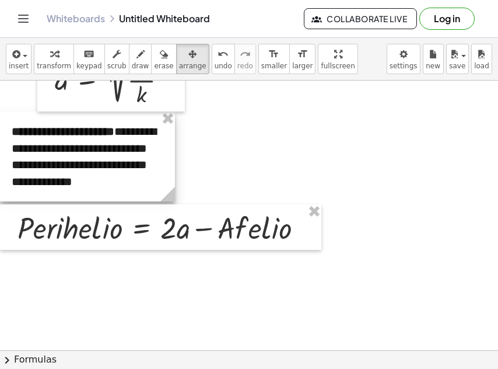
drag, startPoint x: 132, startPoint y: 166, endPoint x: 89, endPoint y: 165, distance: 43.2
click at [89, 165] on div at bounding box center [87, 156] width 175 height 90
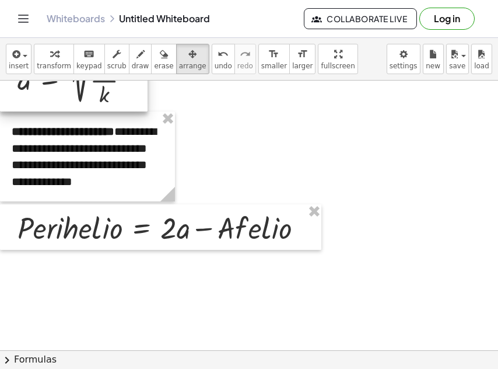
drag, startPoint x: 75, startPoint y: 102, endPoint x: 29, endPoint y: 102, distance: 46.7
click at [29, 102] on div at bounding box center [74, 77] width 148 height 68
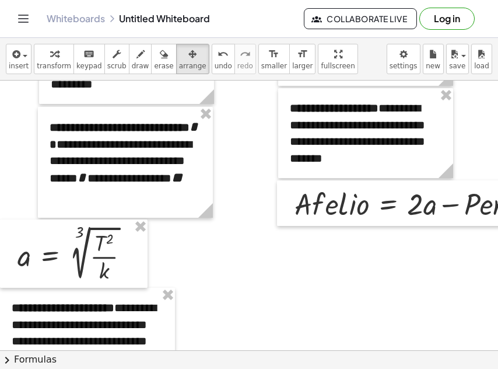
scroll to position [84, 0]
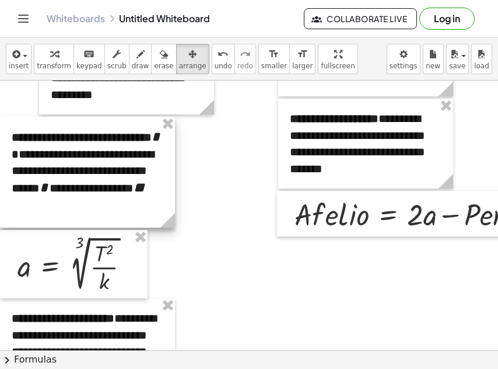
drag, startPoint x: 93, startPoint y: 175, endPoint x: 48, endPoint y: 175, distance: 44.9
click at [48, 175] on div at bounding box center [87, 172] width 175 height 111
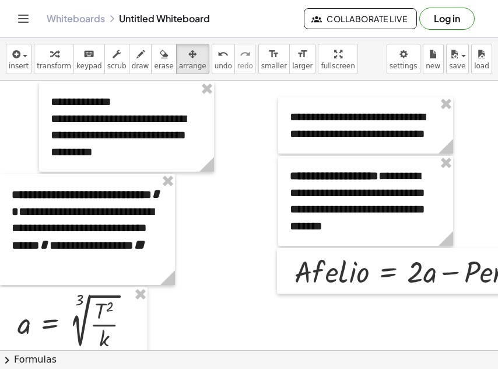
scroll to position [0, 0]
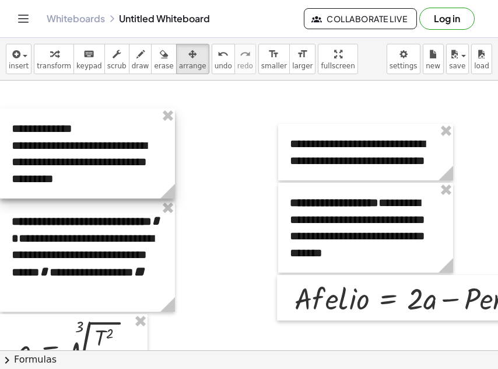
drag, startPoint x: 90, startPoint y: 141, endPoint x: 48, endPoint y: 141, distance: 42.0
click at [48, 141] on div at bounding box center [87, 154] width 175 height 90
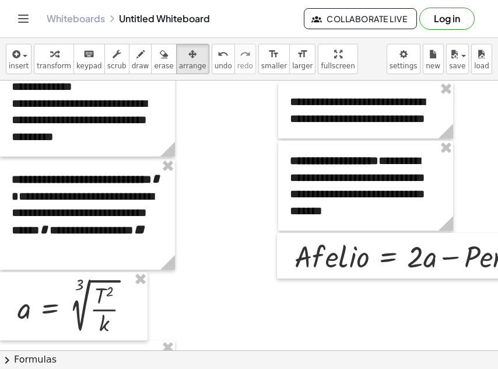
scroll to position [42, 112]
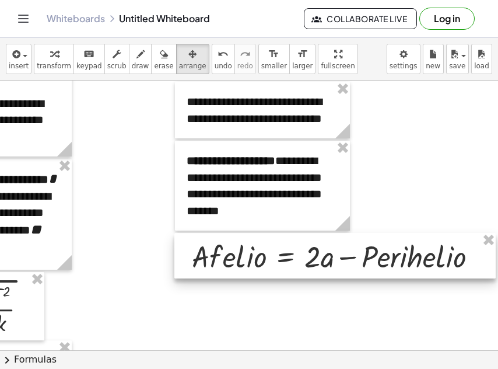
click at [400, 240] on div at bounding box center [336, 256] width 322 height 46
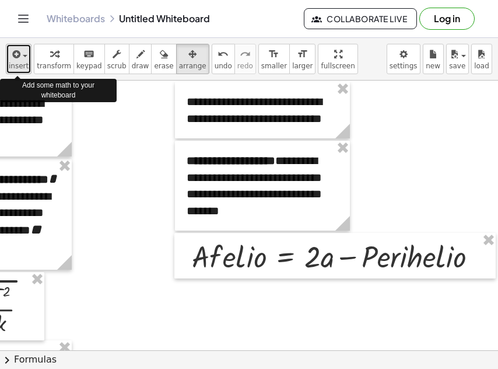
click at [18, 67] on span "insert" at bounding box center [19, 66] width 20 height 8
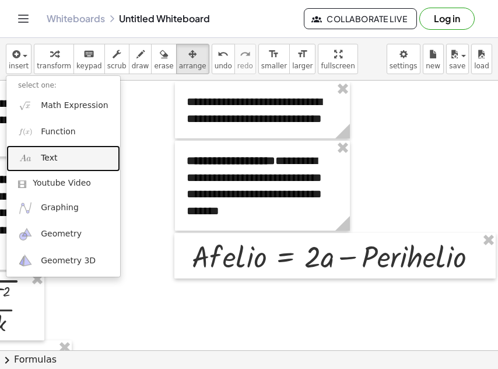
click at [62, 156] on link "Text" at bounding box center [63, 158] width 114 height 26
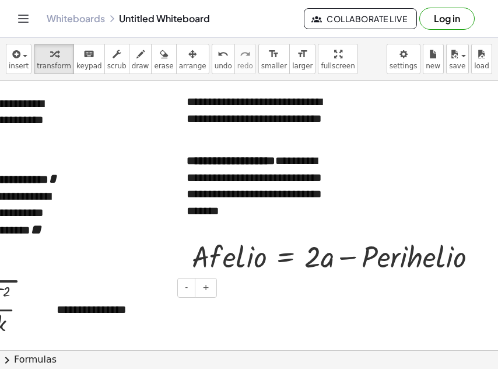
click at [93, 312] on div "**********" at bounding box center [132, 310] width 175 height 40
paste div
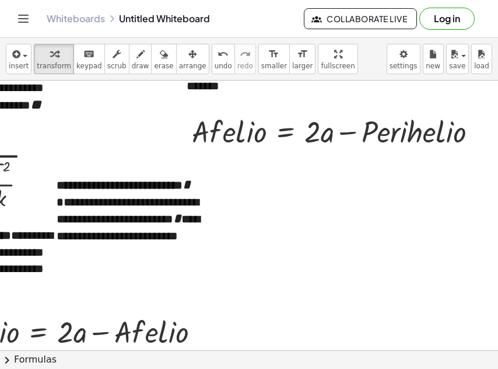
scroll to position [177, 112]
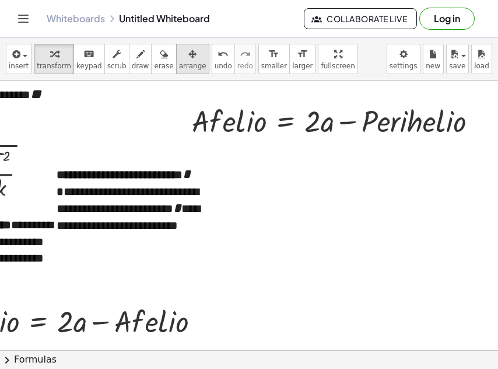
click at [189, 57] on icon "button" at bounding box center [193, 54] width 8 height 14
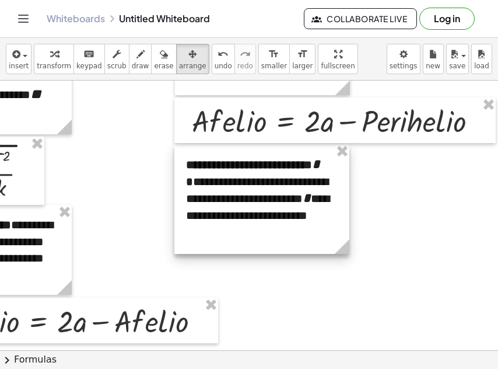
drag, startPoint x: 154, startPoint y: 209, endPoint x: 283, endPoint y: 199, distance: 130.0
click at [283, 199] on div at bounding box center [262, 199] width 175 height 110
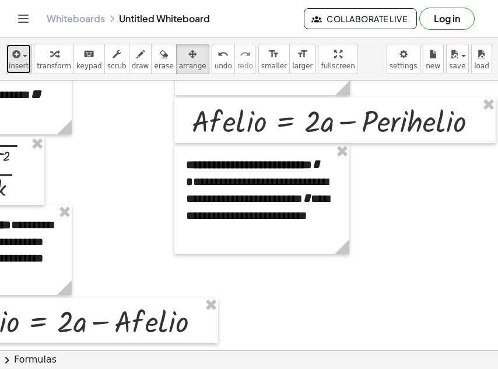
click at [18, 58] on icon "button" at bounding box center [15, 54] width 11 height 14
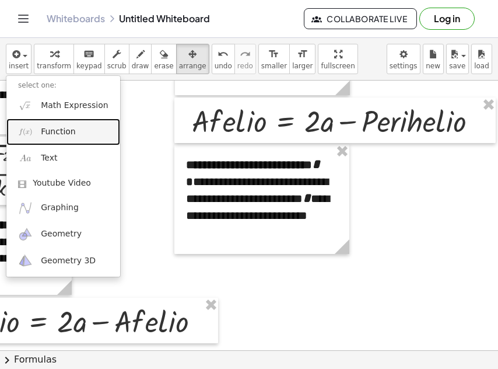
click at [47, 132] on span "Function" at bounding box center [58, 132] width 35 height 12
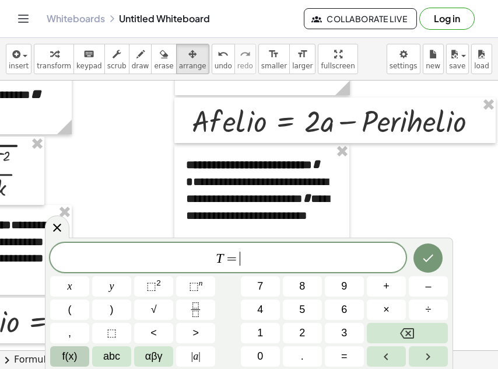
click at [75, 355] on span "f(x)" at bounding box center [69, 356] width 15 height 16
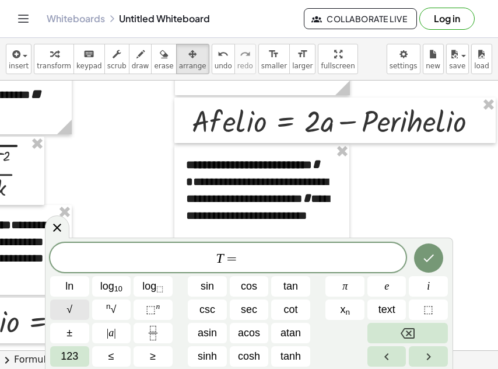
click at [82, 306] on button "√" at bounding box center [69, 309] width 39 height 20
click at [74, 354] on span "123" at bounding box center [70, 356] width 18 height 16
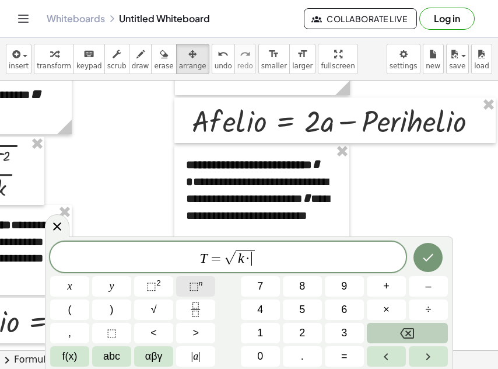
click at [191, 286] on span "⬚" at bounding box center [194, 286] width 10 height 12
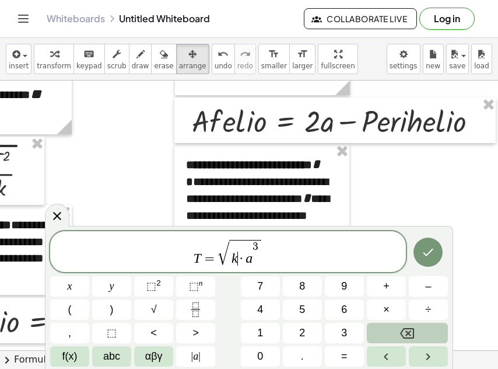
click at [259, 245] on span "k ​ · a 3" at bounding box center [245, 253] width 32 height 26
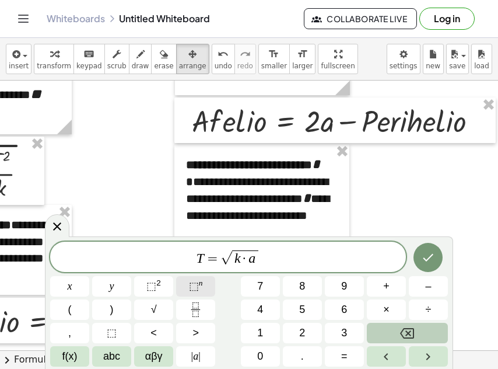
click at [200, 289] on span "⬚ n" at bounding box center [196, 286] width 14 height 16
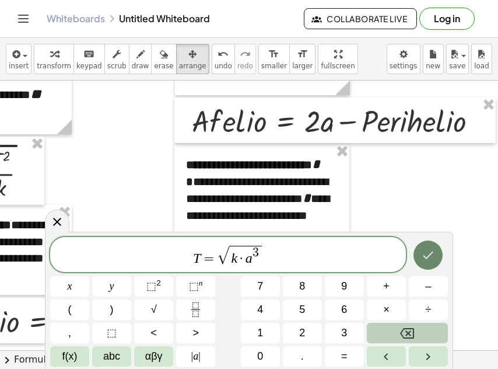
click at [424, 255] on icon "Done" at bounding box center [428, 255] width 14 height 14
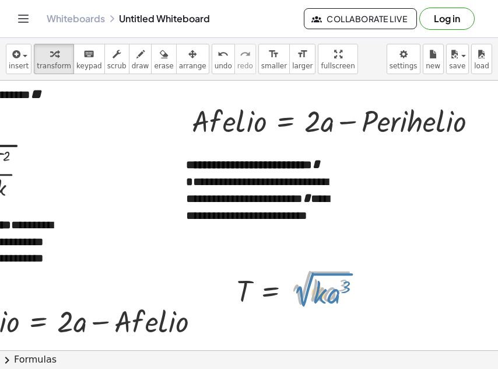
click at [304, 289] on div at bounding box center [303, 288] width 144 height 44
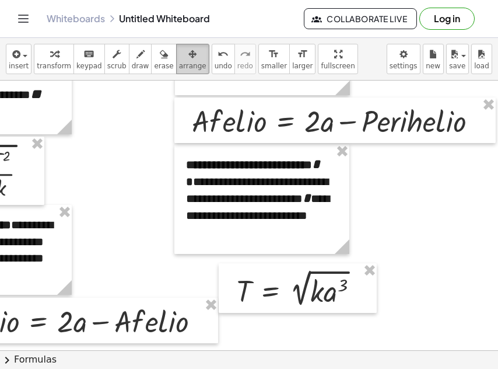
click at [189, 59] on icon "button" at bounding box center [193, 54] width 8 height 14
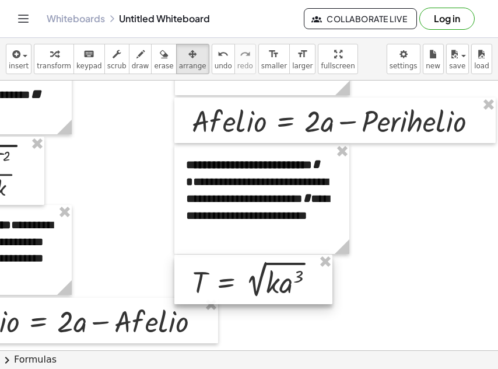
drag, startPoint x: 263, startPoint y: 282, endPoint x: 219, endPoint y: 273, distance: 45.2
click at [219, 273] on div at bounding box center [254, 279] width 158 height 50
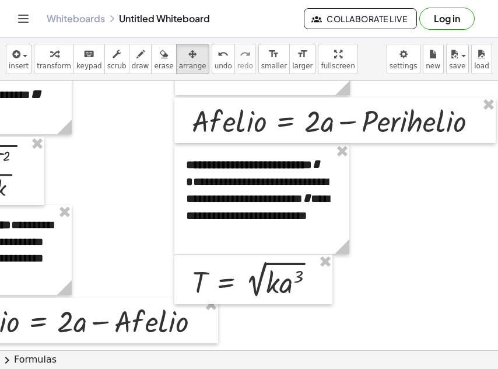
click at [369, 303] on div at bounding box center [198, 210] width 602 height 614
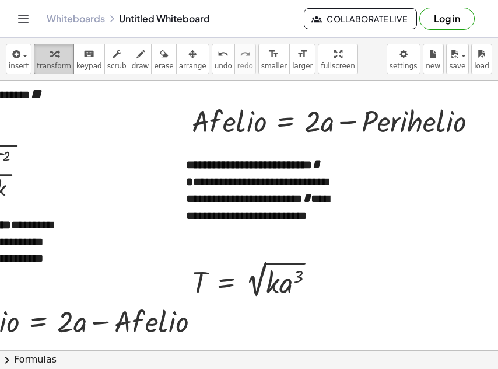
click at [43, 60] on div "button" at bounding box center [54, 54] width 34 height 14
click at [78, 61] on button "keyboard keypad" at bounding box center [90, 59] width 32 height 30
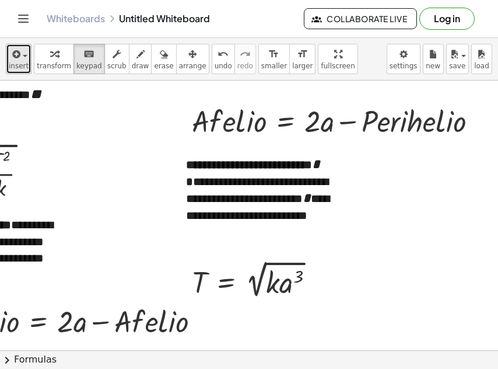
click at [25, 70] on span "insert" at bounding box center [19, 66] width 20 height 8
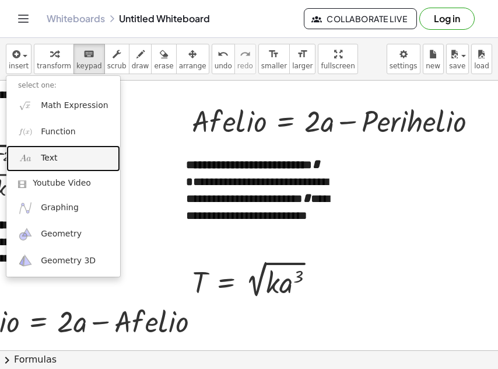
click at [49, 159] on span "Text" at bounding box center [49, 158] width 16 height 12
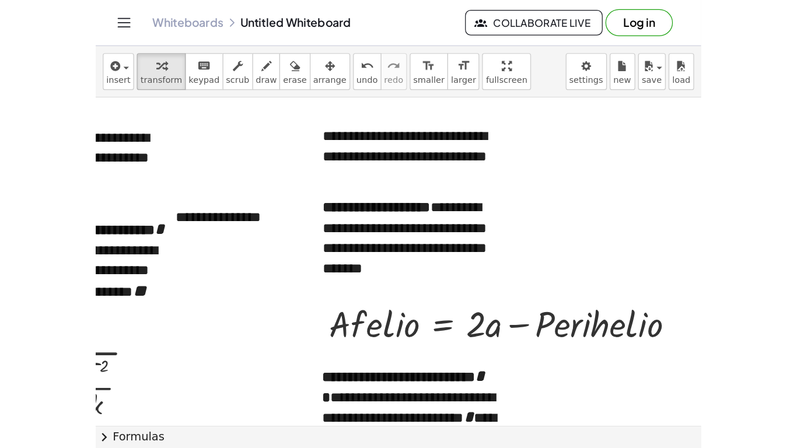
scroll to position [9, 112]
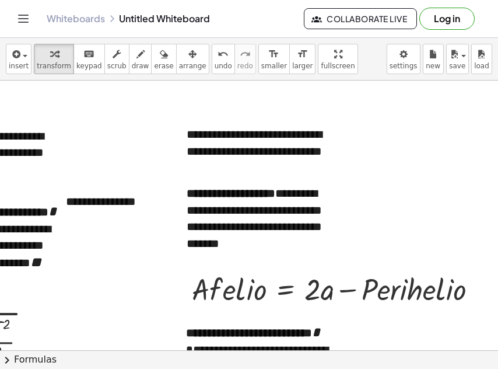
drag, startPoint x: 106, startPoint y: 202, endPoint x: 293, endPoint y: 194, distance: 186.9
click at [189, 53] on icon "button" at bounding box center [193, 54] width 8 height 14
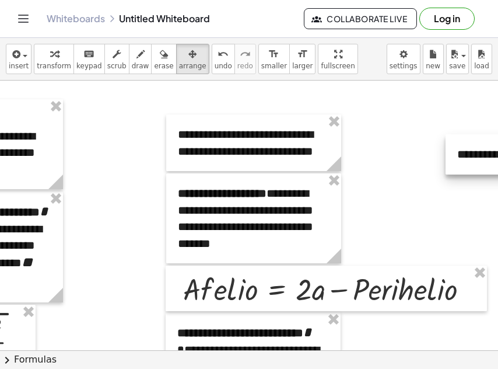
drag, startPoint x: 100, startPoint y: 212, endPoint x: 500, endPoint y: 165, distance: 403.2
click at [498, 165] on html "**********" at bounding box center [249, 184] width 498 height 369
drag, startPoint x: 426, startPoint y: 149, endPoint x: 342, endPoint y: 125, distance: 87.4
drag, startPoint x: 303, startPoint y: 59, endPoint x: 599, endPoint y: 110, distance: 300.8
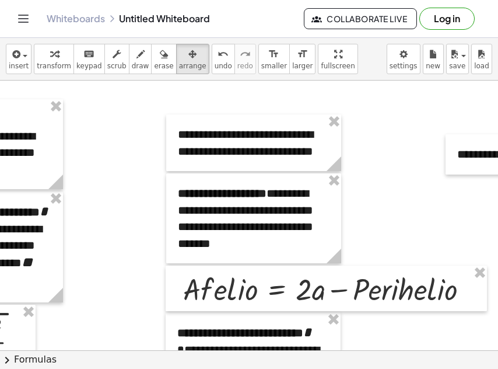
click at [498, 110] on div "**********" at bounding box center [249, 203] width 498 height 331
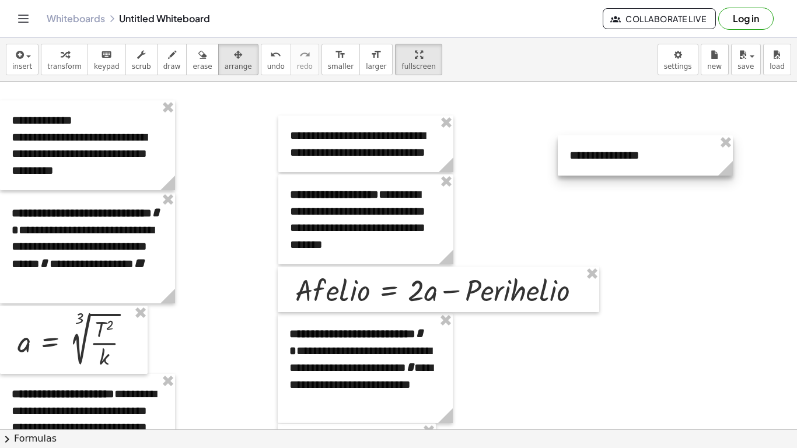
scroll to position [9, 0]
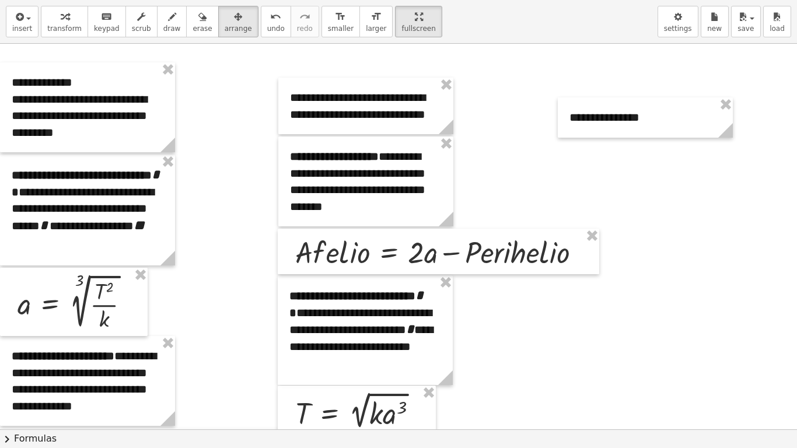
drag, startPoint x: 577, startPoint y: 191, endPoint x: 485, endPoint y: 166, distance: 95.6
click at [485, 166] on div at bounding box center [398, 420] width 797 height 772
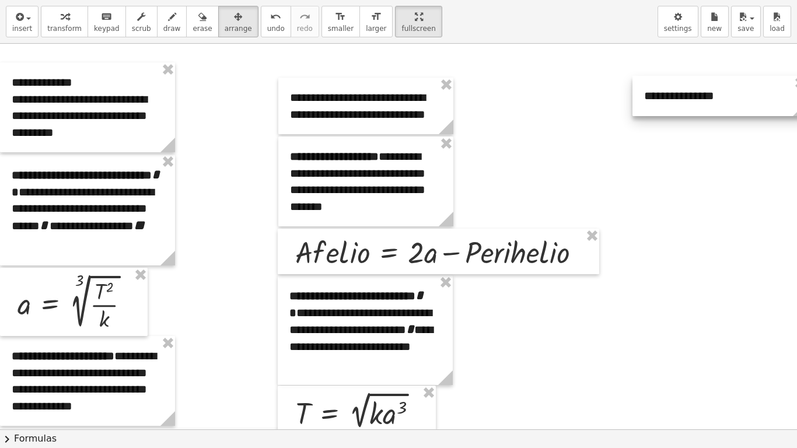
drag, startPoint x: 605, startPoint y: 131, endPoint x: 680, endPoint y: 110, distance: 77.8
click at [680, 110] on div at bounding box center [720, 96] width 175 height 40
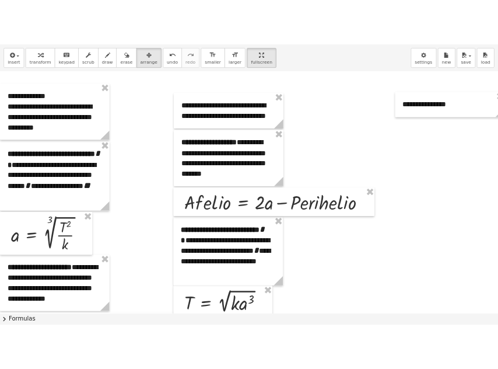
scroll to position [9, 22]
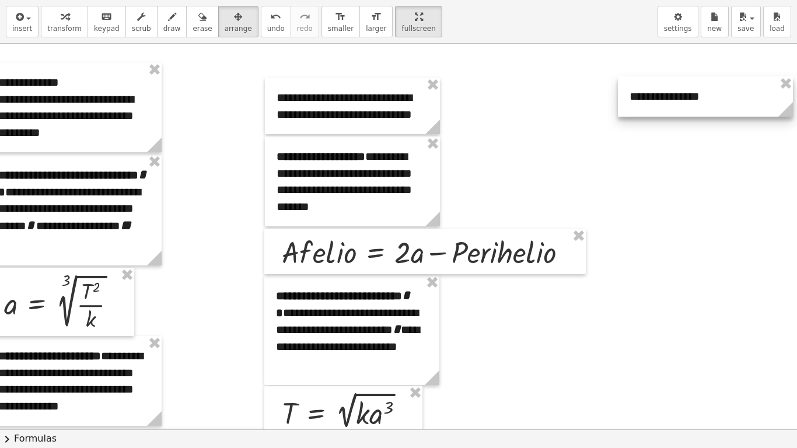
click at [667, 116] on div at bounding box center [705, 96] width 175 height 40
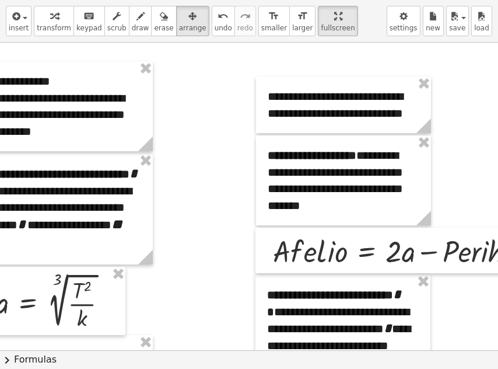
scroll to position [9, 321]
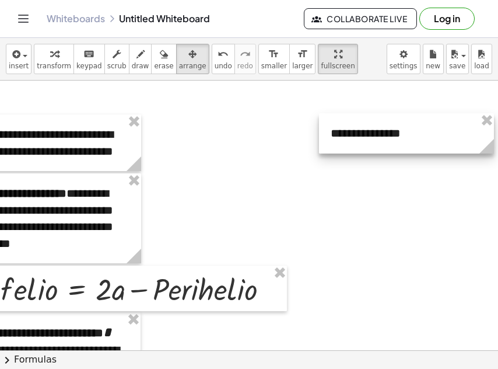
click at [337, 135] on div at bounding box center [406, 133] width 175 height 40
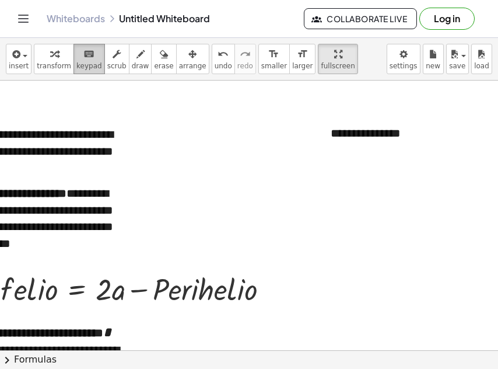
click at [78, 63] on span "keypad" at bounding box center [89, 66] width 26 height 8
click at [329, 137] on div "**********" at bounding box center [406, 133] width 175 height 40
paste div
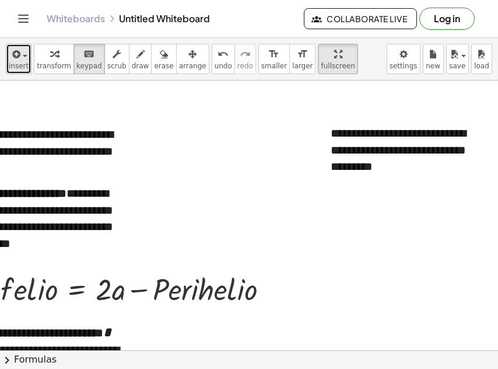
click at [22, 68] on span "insert" at bounding box center [19, 66] width 20 height 8
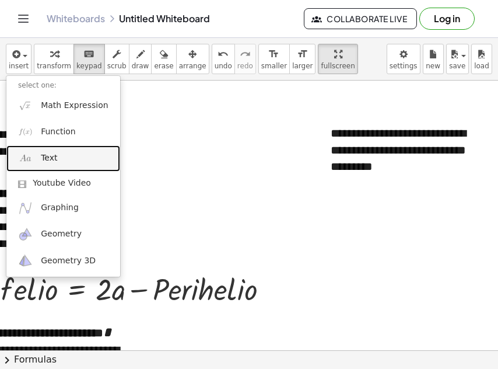
click at [53, 162] on span "Text" at bounding box center [49, 158] width 16 height 12
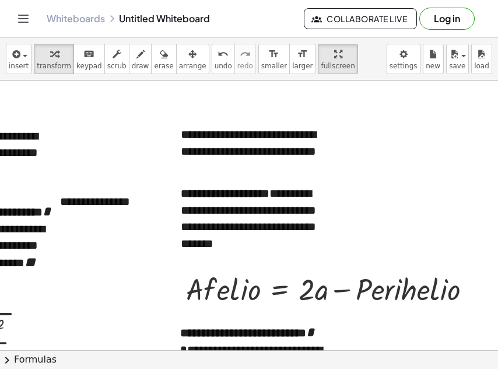
scroll to position [9, 39]
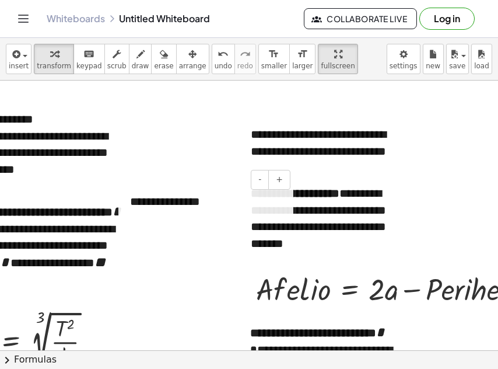
click at [162, 207] on div "**********" at bounding box center [205, 202] width 175 height 40
paste div
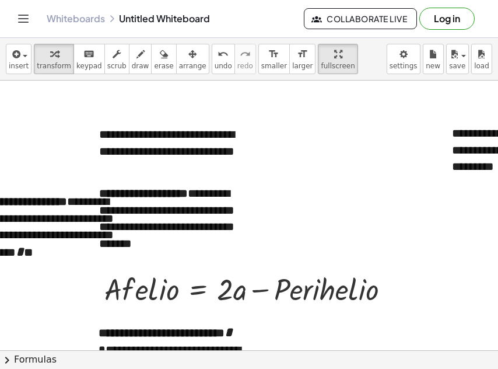
scroll to position [9, 204]
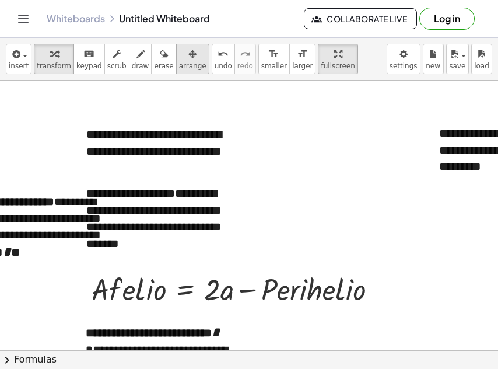
click at [189, 58] on icon "button" at bounding box center [193, 54] width 8 height 14
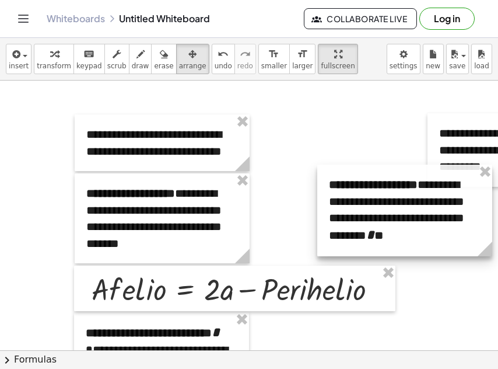
drag, startPoint x: 67, startPoint y: 214, endPoint x: 476, endPoint y: 203, distance: 409.3
click at [476, 203] on div at bounding box center [405, 211] width 175 height 92
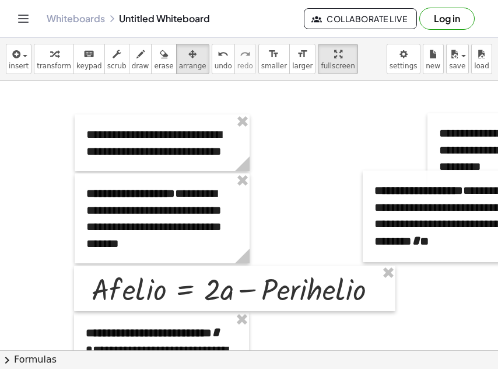
scroll to position [9, 321]
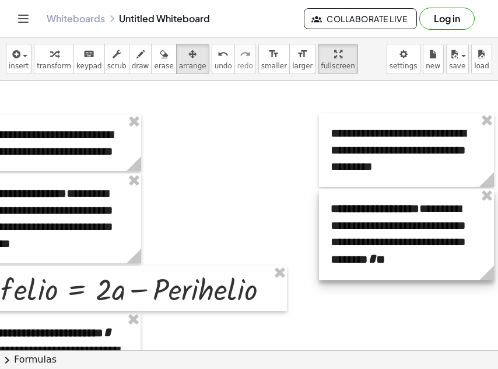
drag, startPoint x: 347, startPoint y: 210, endPoint x: 412, endPoint y: 228, distance: 67.3
click at [412, 228] on div at bounding box center [406, 235] width 175 height 92
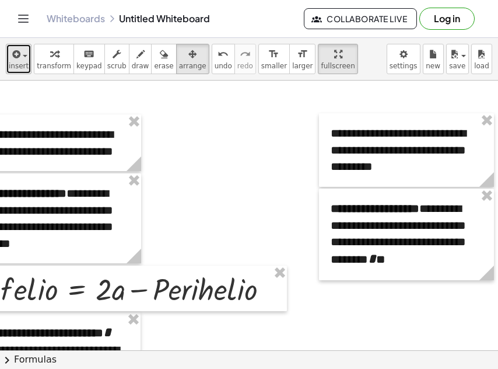
click at [18, 57] on icon "button" at bounding box center [15, 54] width 11 height 14
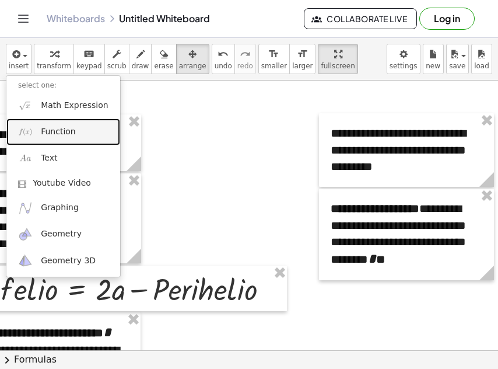
click at [34, 136] on link "Function" at bounding box center [63, 131] width 114 height 26
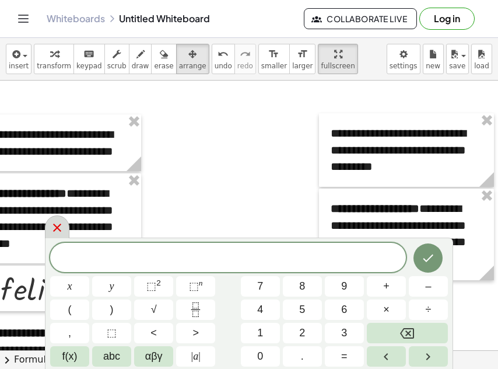
click at [57, 233] on icon at bounding box center [57, 228] width 14 height 14
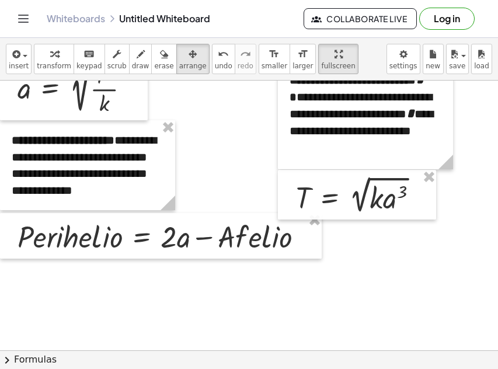
scroll to position [258, 0]
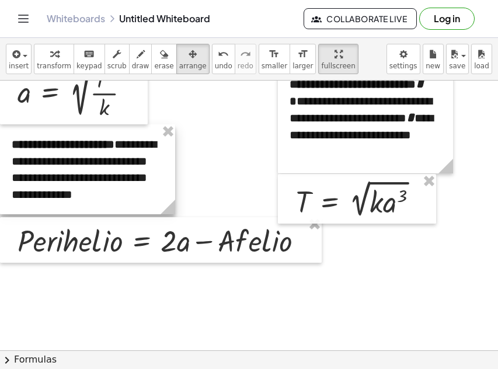
click at [114, 167] on div at bounding box center [87, 169] width 175 height 90
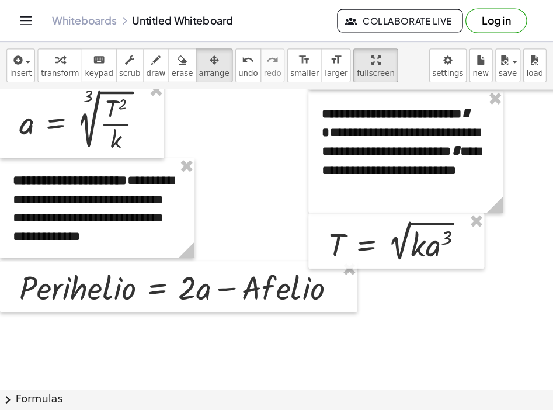
scroll to position [241, 0]
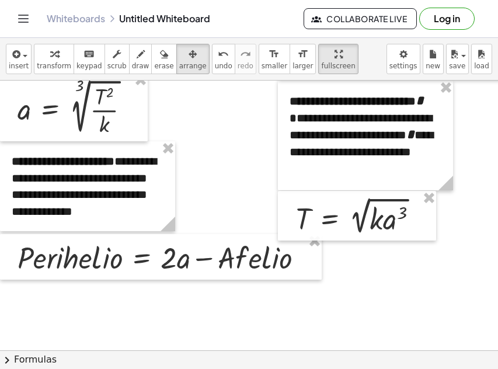
click at [201, 134] on div at bounding box center [405, 146] width 811 height 614
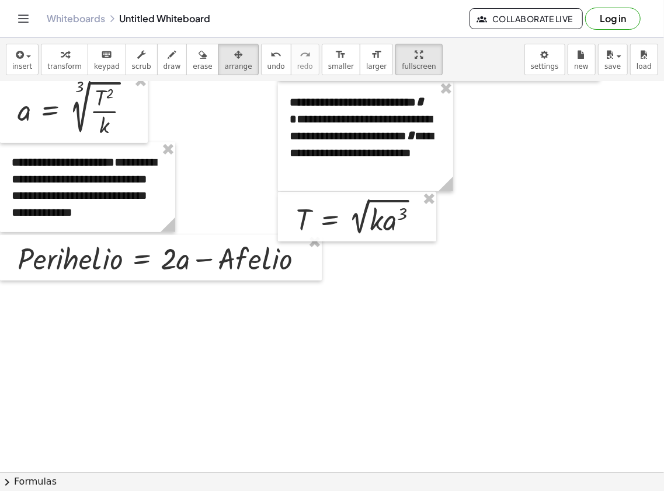
drag, startPoint x: 203, startPoint y: 461, endPoint x: 378, endPoint y: 461, distance: 175.1
click at [378, 369] on div "**********" at bounding box center [332, 277] width 664 height 391
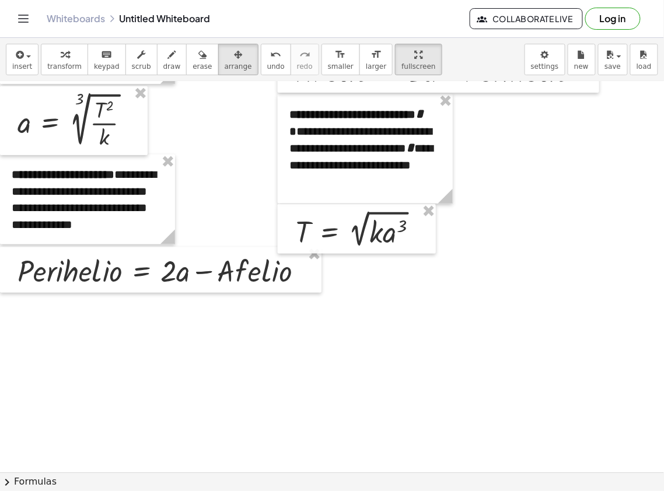
scroll to position [218, 0]
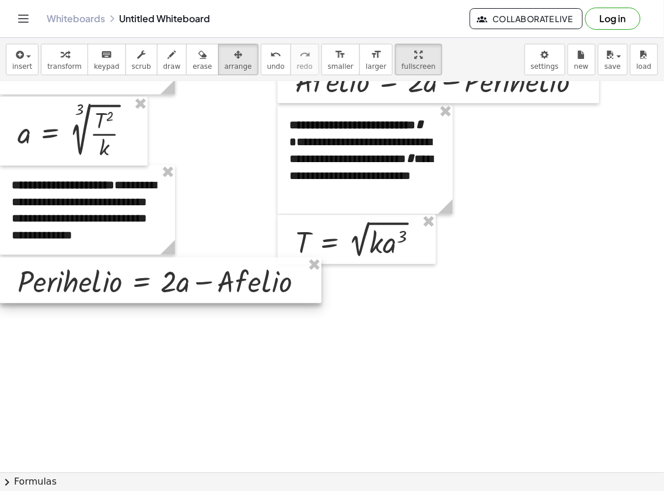
click at [155, 288] on div at bounding box center [161, 281] width 322 height 46
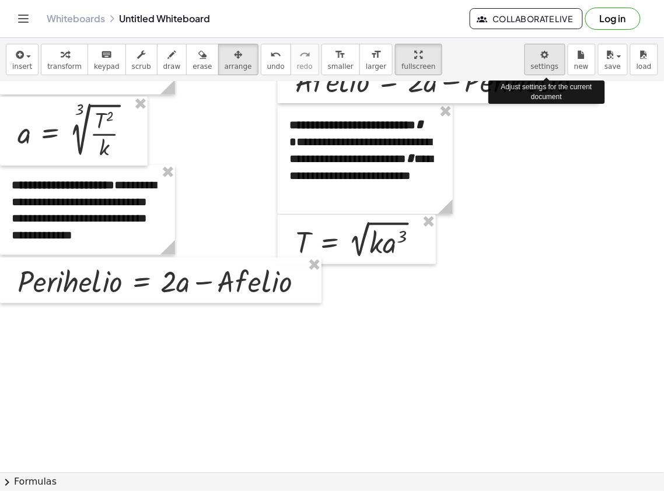
click at [532, 58] on body "**********" at bounding box center [332, 245] width 664 height 491
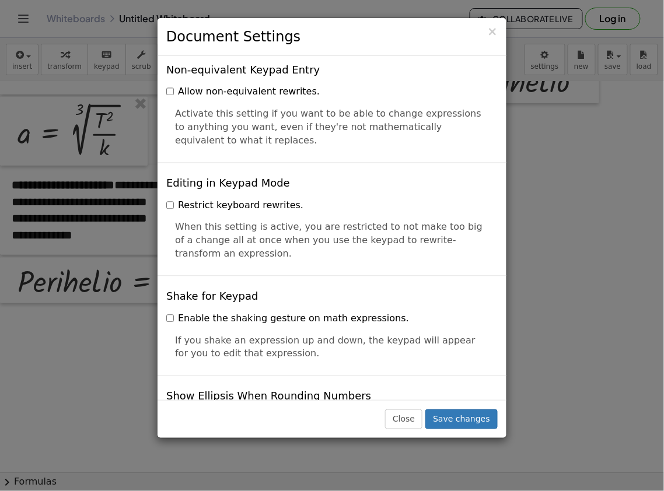
scroll to position [2785, 0]
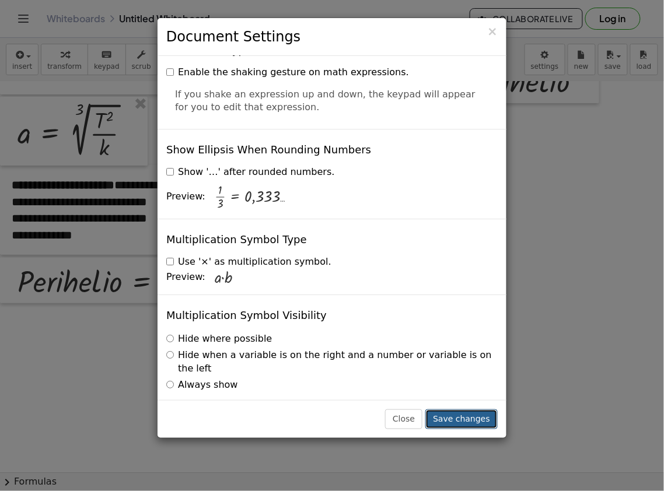
click at [454, 369] on button "Save changes" at bounding box center [462, 420] width 72 height 20
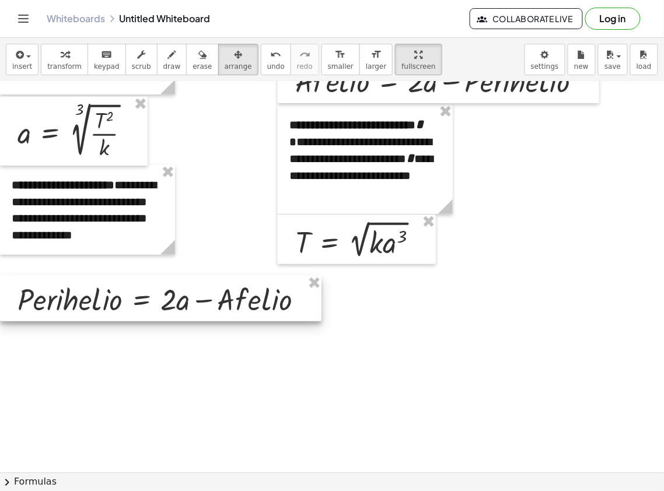
drag, startPoint x: 147, startPoint y: 277, endPoint x: 147, endPoint y: 295, distance: 18.1
click at [147, 295] on div at bounding box center [161, 299] width 322 height 46
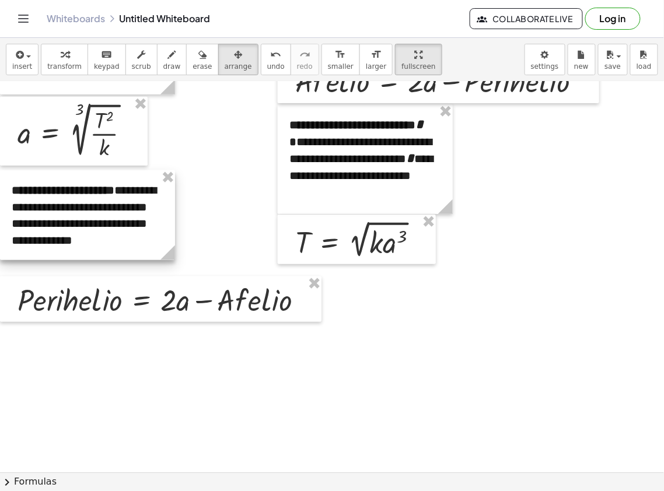
drag, startPoint x: 96, startPoint y: 239, endPoint x: 93, endPoint y: 245, distance: 6.8
click at [93, 245] on div at bounding box center [87, 215] width 175 height 90
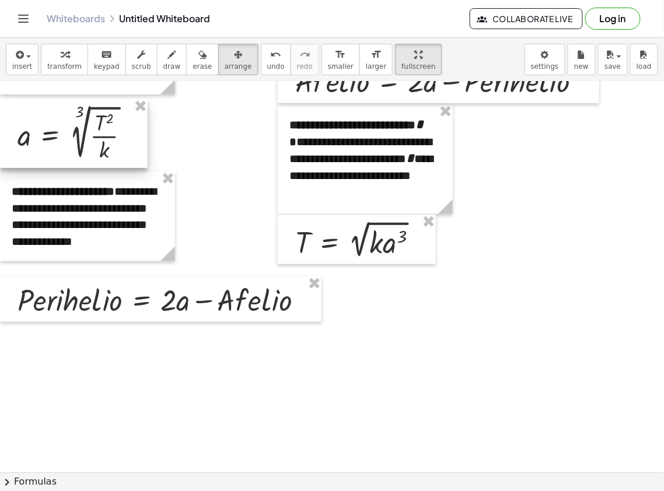
click at [53, 145] on div at bounding box center [74, 133] width 148 height 68
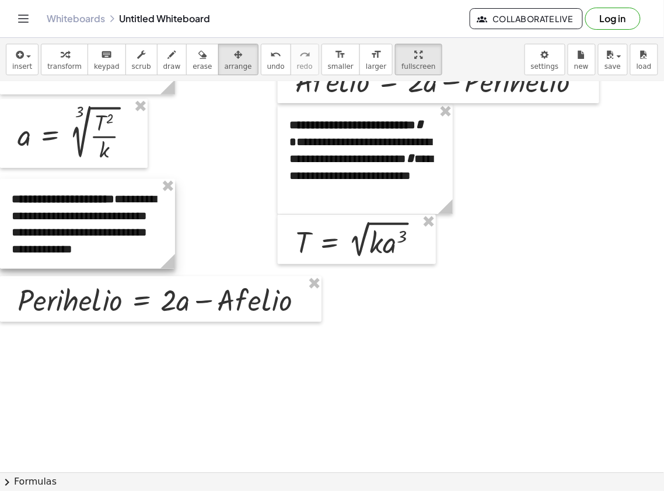
drag, startPoint x: 60, startPoint y: 217, endPoint x: 60, endPoint y: 225, distance: 7.6
click at [60, 225] on div at bounding box center [87, 224] width 175 height 90
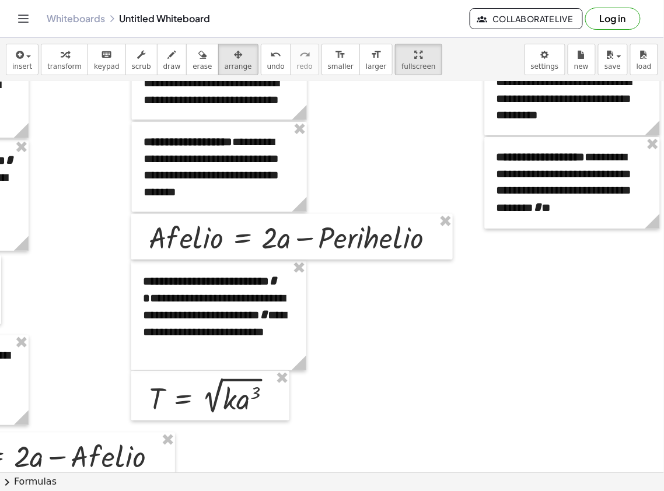
scroll to position [0, 157]
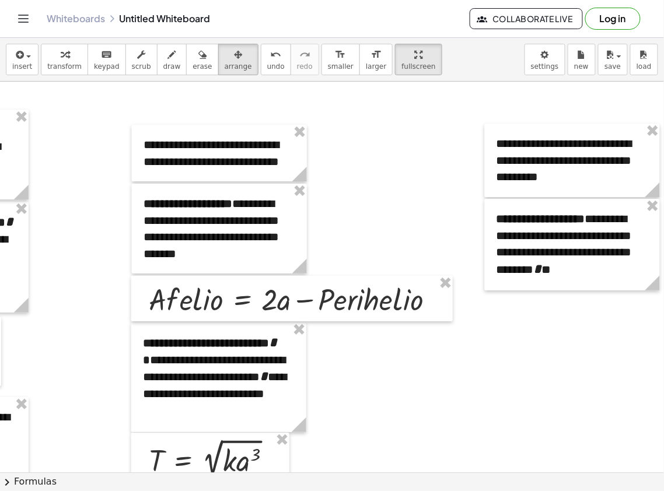
drag, startPoint x: 360, startPoint y: 473, endPoint x: 215, endPoint y: 468, distance: 145.4
click at [215, 369] on div "**********" at bounding box center [332, 265] width 664 height 454
click at [14, 61] on icon "button" at bounding box center [18, 55] width 11 height 14
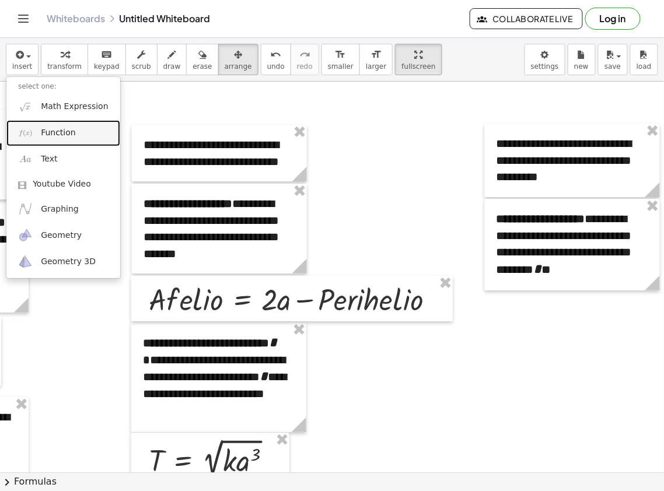
click at [55, 130] on span "Function" at bounding box center [58, 133] width 35 height 12
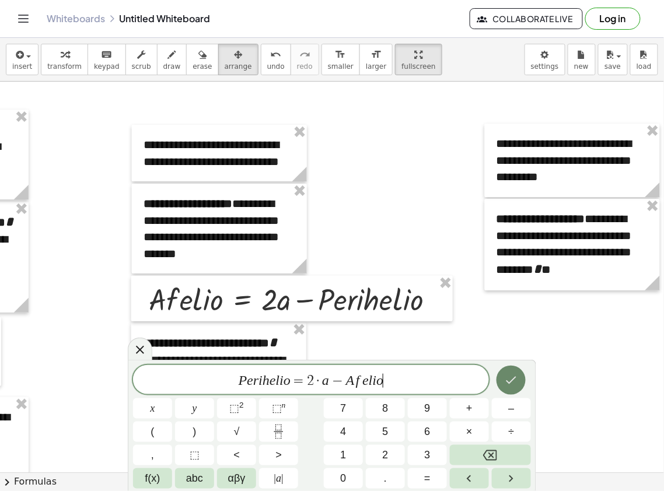
click at [517, 368] on button "Done" at bounding box center [511, 380] width 29 height 29
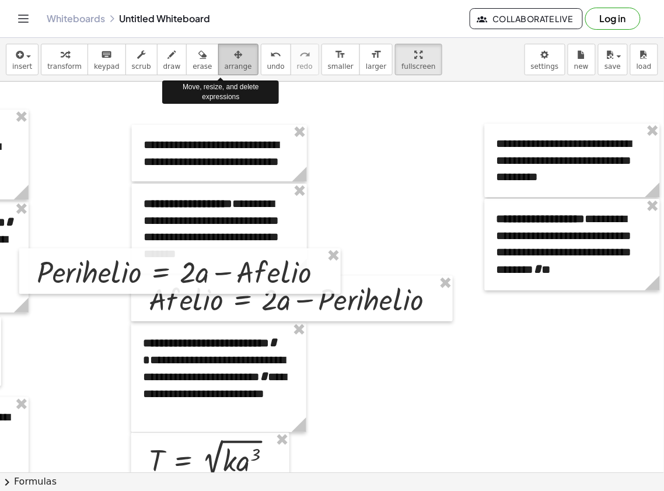
click at [234, 58] on icon "button" at bounding box center [238, 55] width 8 height 14
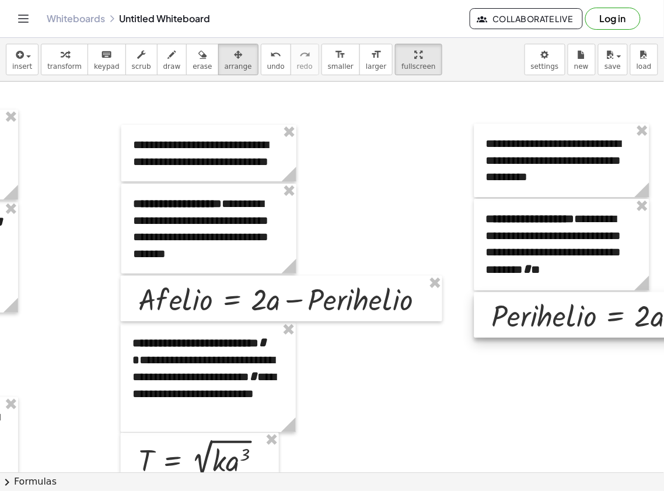
drag, startPoint x: 48, startPoint y: 288, endPoint x: 514, endPoint y: 332, distance: 467.8
click at [514, 332] on div at bounding box center [636, 315] width 322 height 46
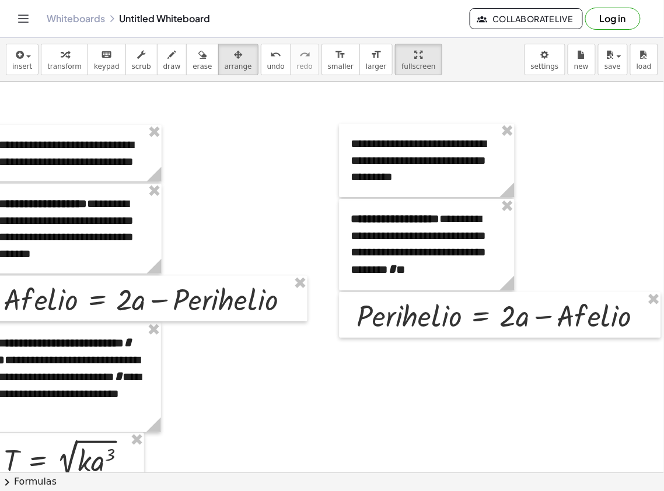
scroll to position [0, 0]
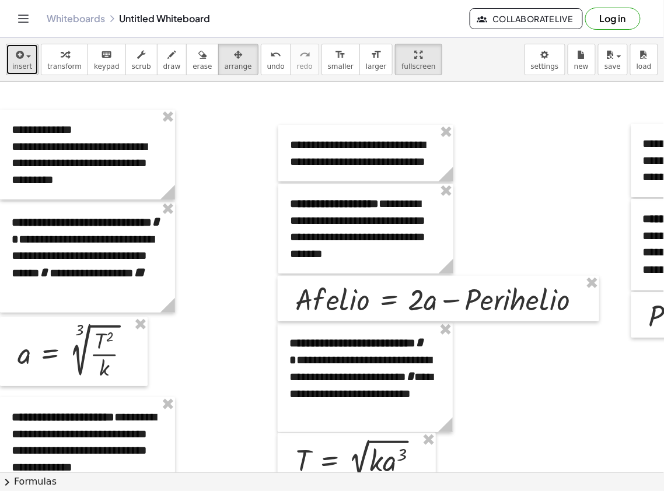
click at [16, 59] on icon "button" at bounding box center [18, 55] width 11 height 14
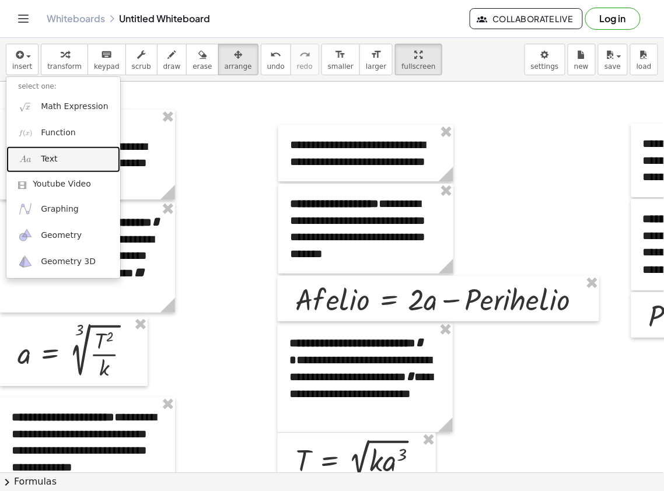
click at [53, 158] on span "Text" at bounding box center [49, 160] width 16 height 12
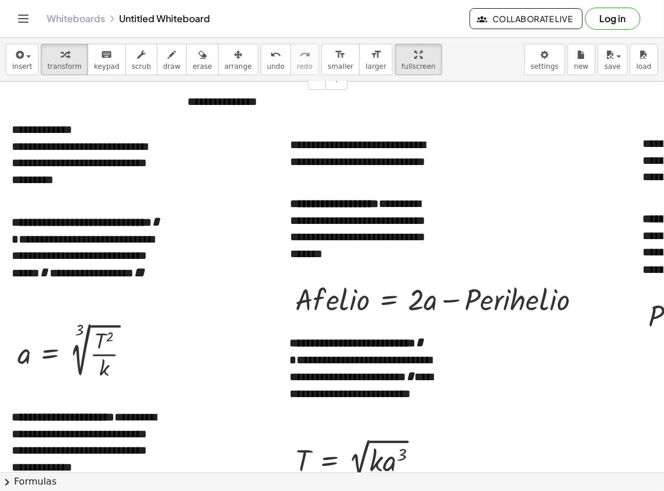
click at [230, 100] on div "**********" at bounding box center [263, 102] width 175 height 40
paste div
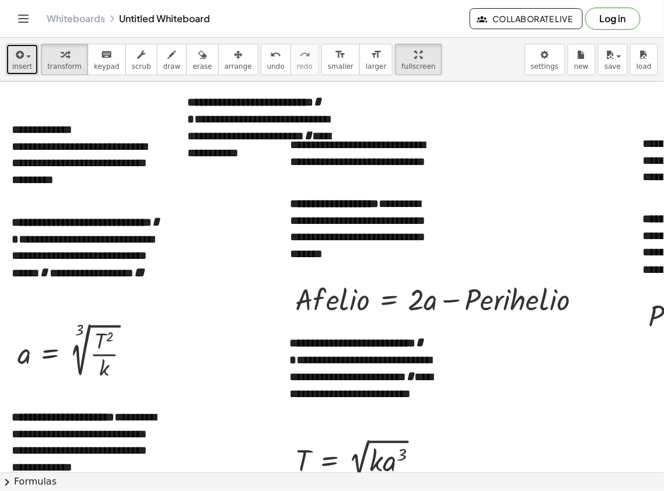
click at [30, 63] on button "insert" at bounding box center [22, 60] width 33 height 32
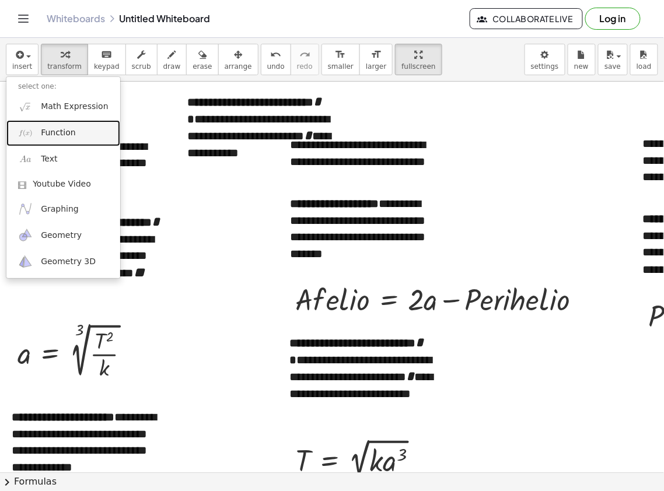
click at [60, 131] on span "Function" at bounding box center [58, 133] width 35 height 12
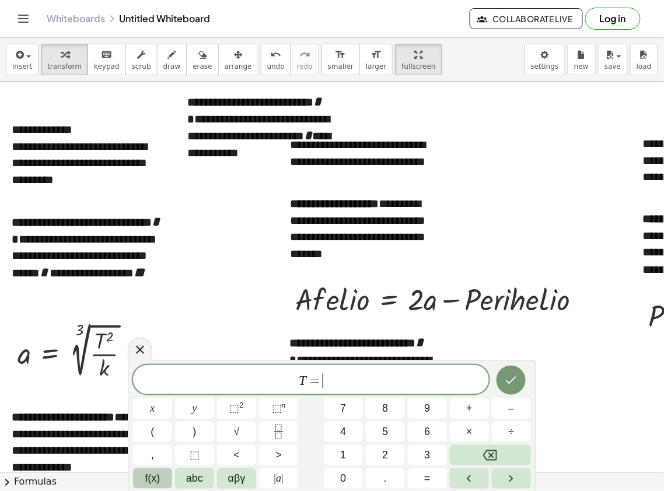
click at [148, 369] on span "f(x)" at bounding box center [152, 479] width 15 height 16
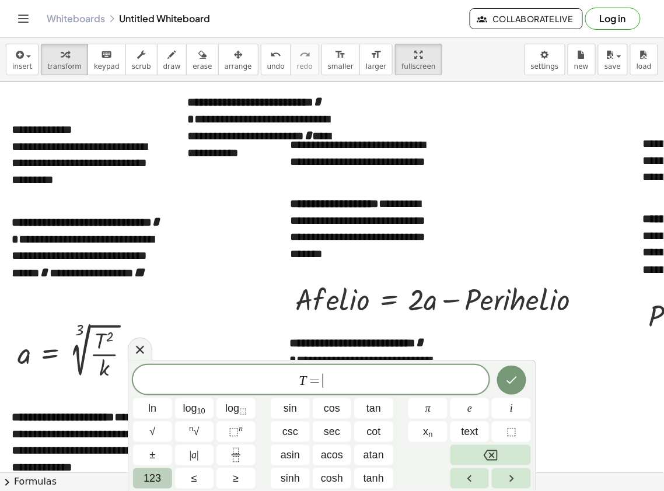
click at [157, 369] on span "123" at bounding box center [153, 479] width 18 height 16
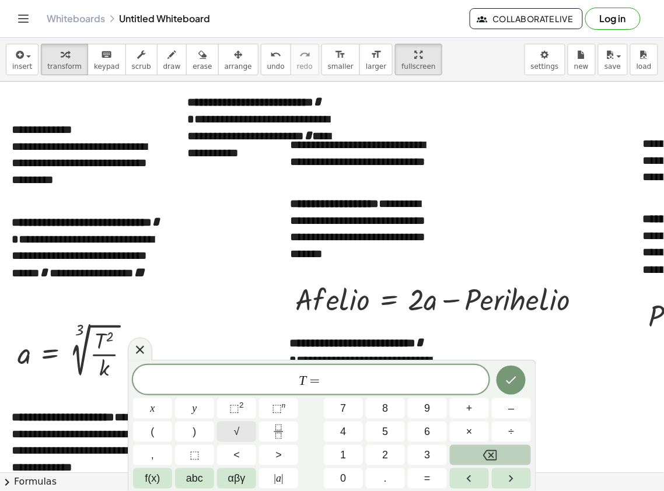
click at [235, 369] on span "√" at bounding box center [237, 432] width 6 height 16
click at [280, 369] on span "⬚" at bounding box center [277, 409] width 10 height 12
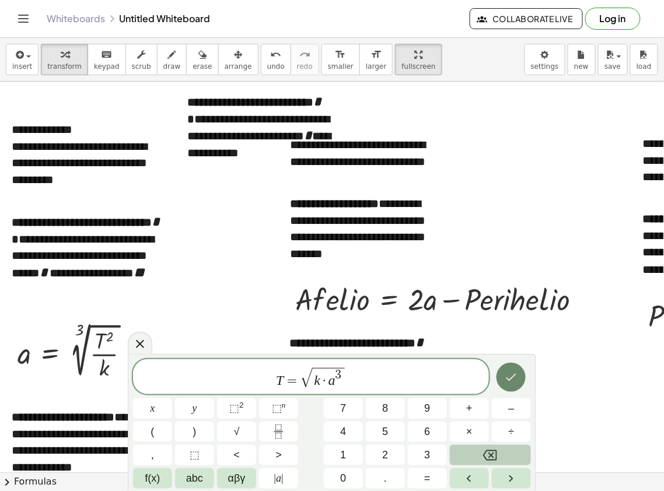
click at [507, 369] on button "Done" at bounding box center [511, 377] width 29 height 29
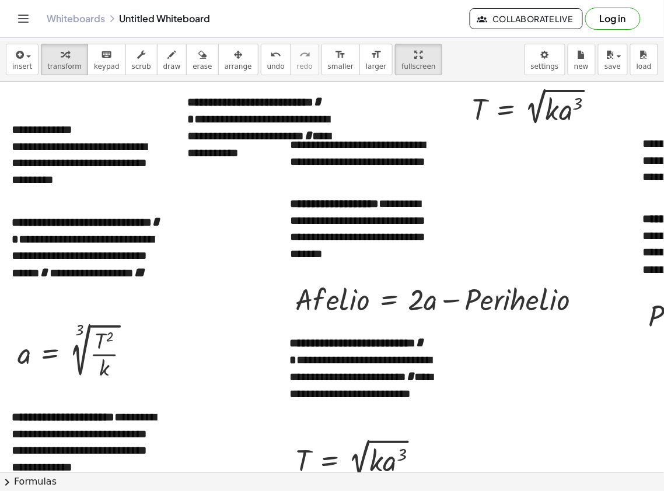
drag, startPoint x: 251, startPoint y: 461, endPoint x: 451, endPoint y: 440, distance: 201.2
click at [451, 369] on div at bounding box center [478, 473] width 956 height 782
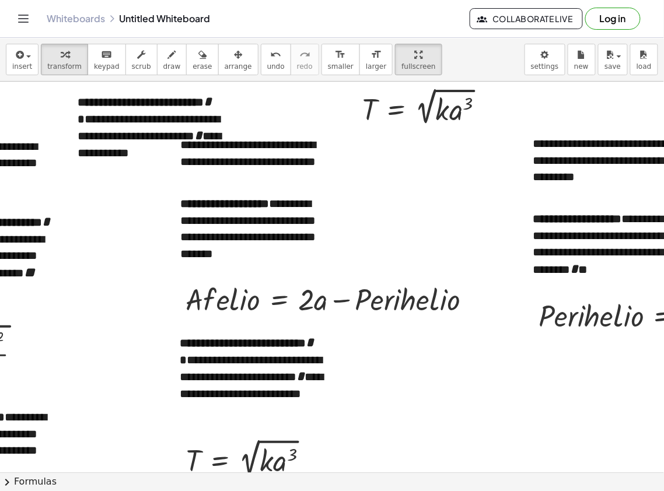
scroll to position [0, 157]
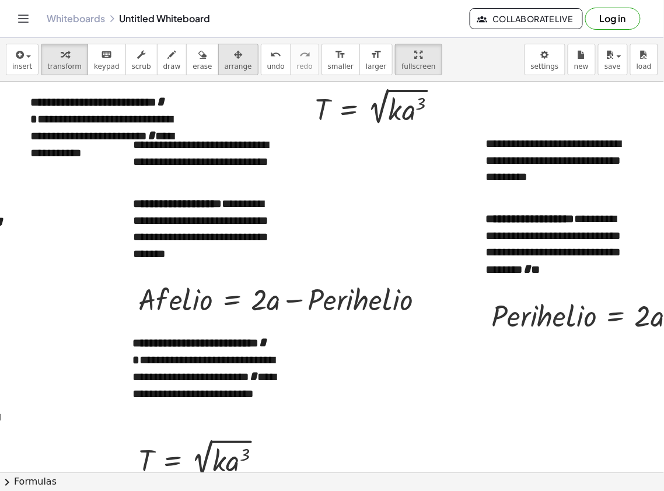
click at [229, 62] on span "arrange" at bounding box center [238, 66] width 27 height 8
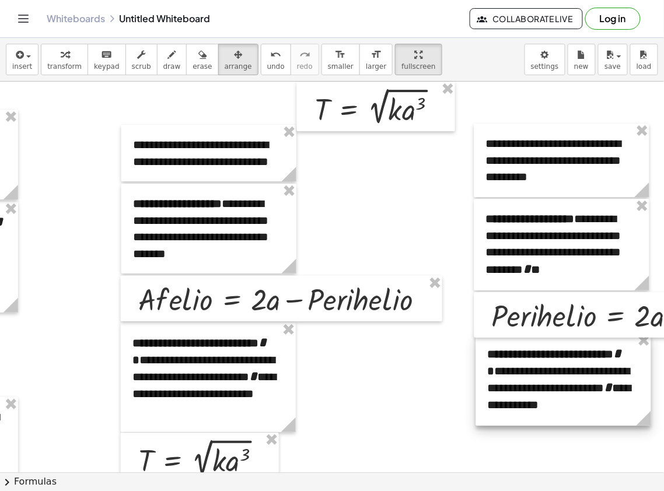
drag, startPoint x: 97, startPoint y: 111, endPoint x: 556, endPoint y: 363, distance: 523.5
click at [556, 363] on div at bounding box center [563, 380] width 175 height 92
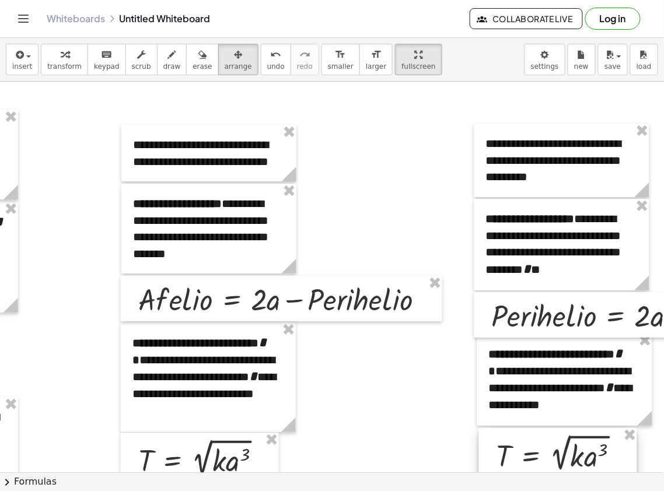
drag, startPoint x: 378, startPoint y: 117, endPoint x: 560, endPoint y: 463, distance: 391.6
click at [560, 369] on div "**********" at bounding box center [332, 277] width 664 height 391
click at [101, 56] on icon "keyboard" at bounding box center [106, 55] width 11 height 14
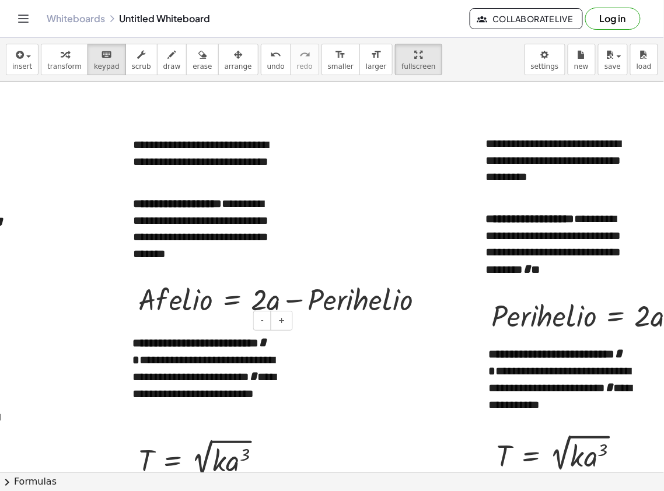
click at [133, 342] on b "**********" at bounding box center [200, 351] width 136 height 29
click at [484, 218] on div at bounding box center [481, 245] width 12 height 92
click at [487, 218] on b "**********" at bounding box center [530, 219] width 89 height 12
click at [489, 354] on div at bounding box center [483, 380] width 12 height 92
click at [488, 354] on div at bounding box center [483, 380] width 12 height 92
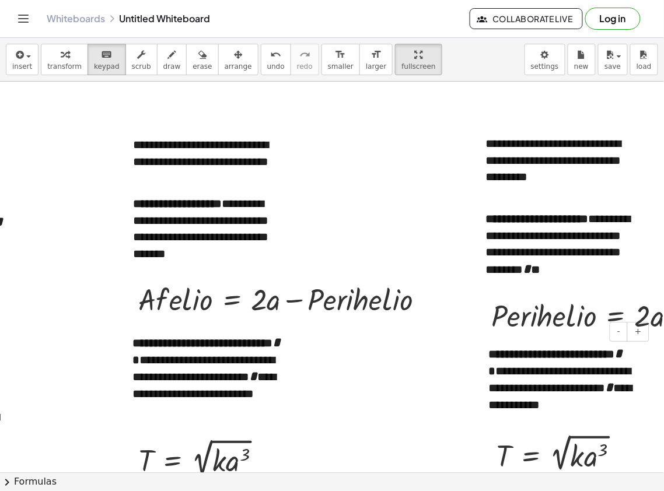
click at [493, 354] on b "**********" at bounding box center [557, 362] width 136 height 29
click at [404, 369] on div at bounding box center [321, 473] width 956 height 782
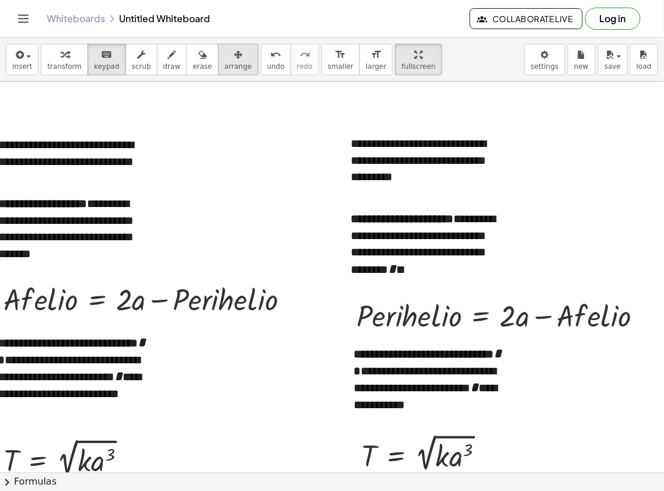
click at [225, 55] on div "button" at bounding box center [238, 54] width 27 height 14
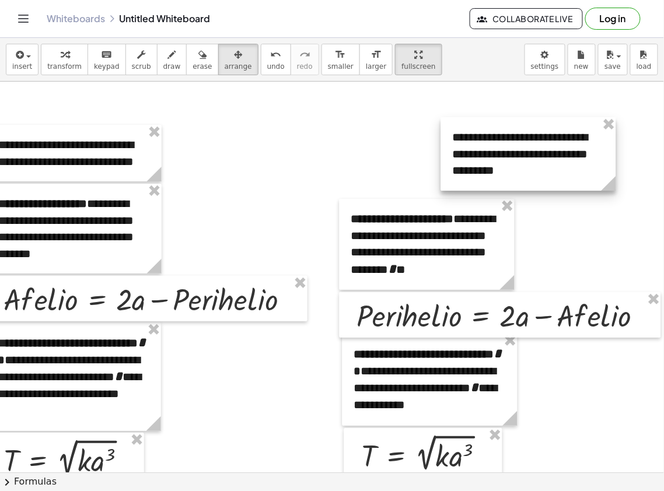
drag, startPoint x: 391, startPoint y: 150, endPoint x: 493, endPoint y: 143, distance: 102.4
click at [493, 143] on div at bounding box center [528, 154] width 175 height 74
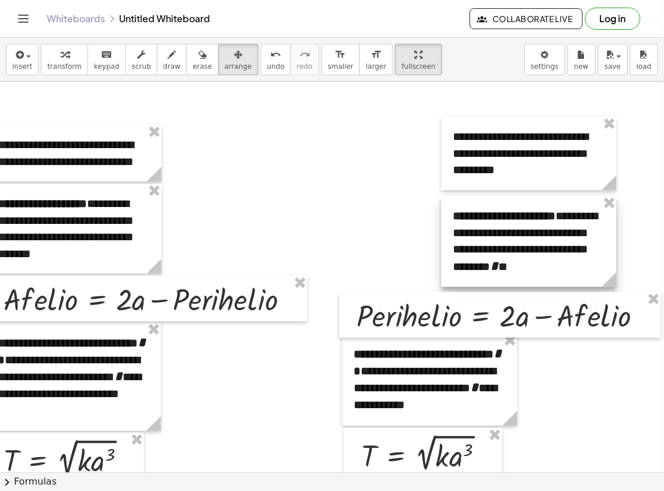
drag, startPoint x: 398, startPoint y: 222, endPoint x: 500, endPoint y: 219, distance: 102.2
click at [500, 219] on div at bounding box center [529, 241] width 175 height 91
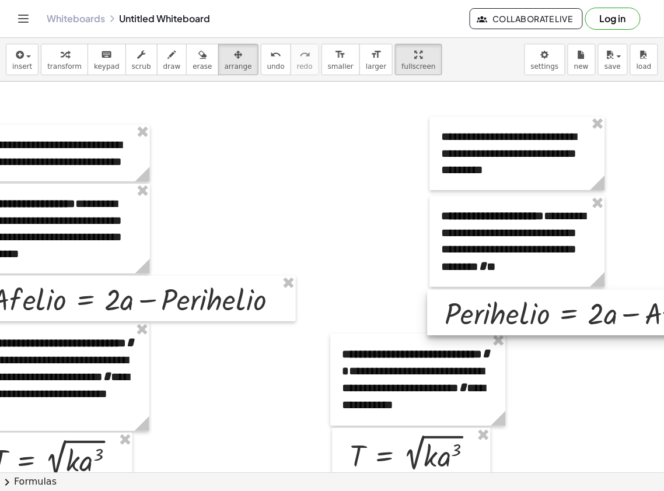
drag, startPoint x: 404, startPoint y: 316, endPoint x: 507, endPoint y: 314, distance: 102.2
click at [507, 314] on div at bounding box center [589, 313] width 322 height 46
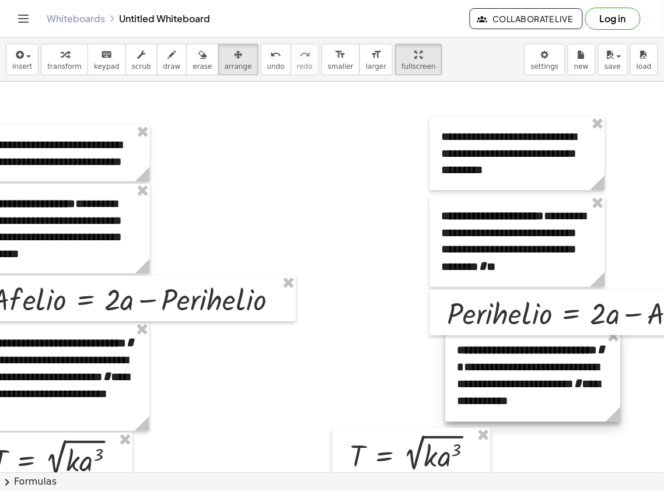
drag, startPoint x: 416, startPoint y: 369, endPoint x: 533, endPoint y: 365, distance: 116.8
click at [533, 365] on div at bounding box center [533, 376] width 175 height 92
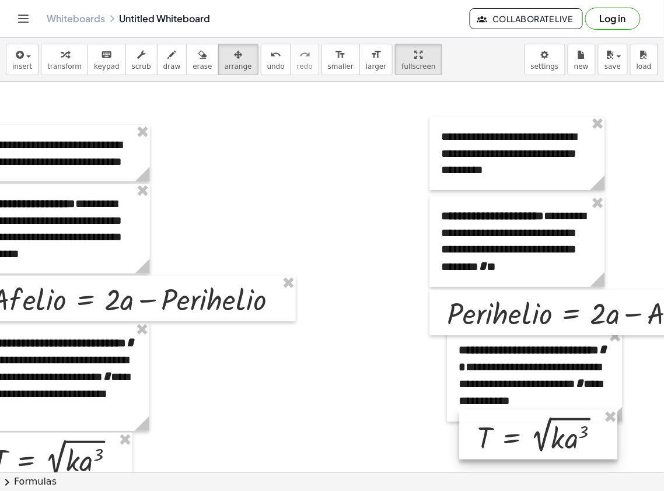
drag, startPoint x: 419, startPoint y: 444, endPoint x: 530, endPoint y: 437, distance: 111.1
click at [530, 369] on div at bounding box center [539, 435] width 158 height 50
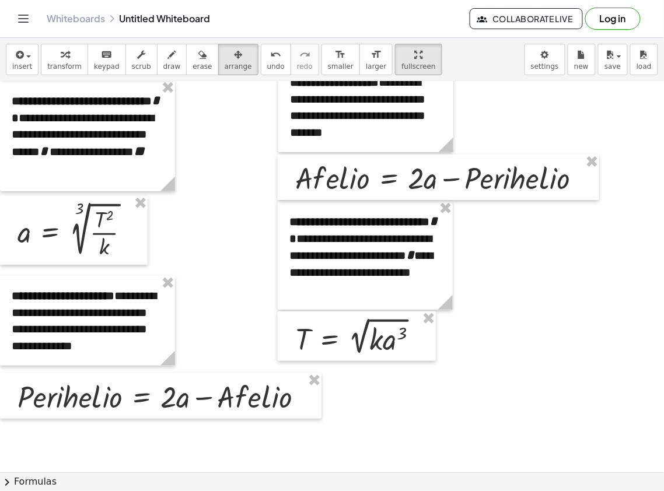
scroll to position [124, 0]
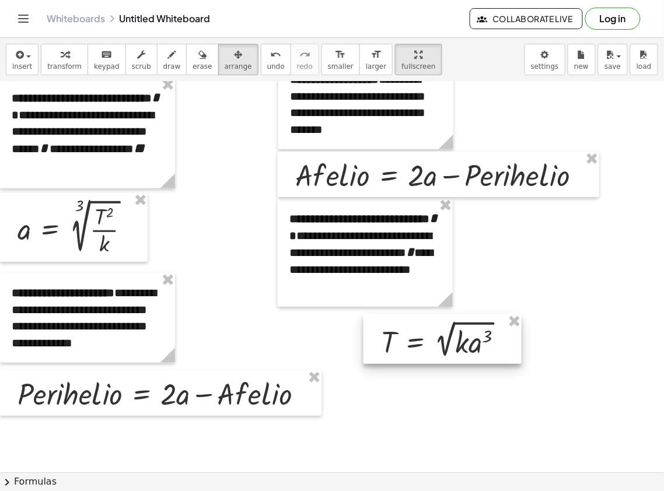
drag, startPoint x: 340, startPoint y: 337, endPoint x: 426, endPoint y: 343, distance: 86.0
click at [426, 343] on div at bounding box center [443, 340] width 158 height 50
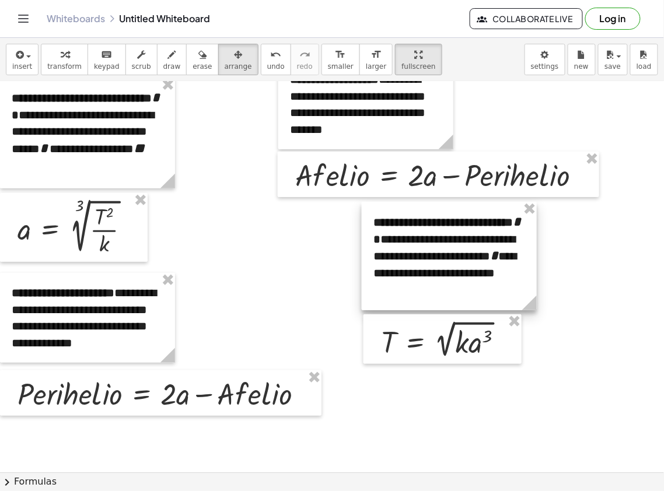
drag, startPoint x: 362, startPoint y: 265, endPoint x: 446, endPoint y: 268, distance: 84.1
click at [446, 268] on div at bounding box center [449, 256] width 175 height 109
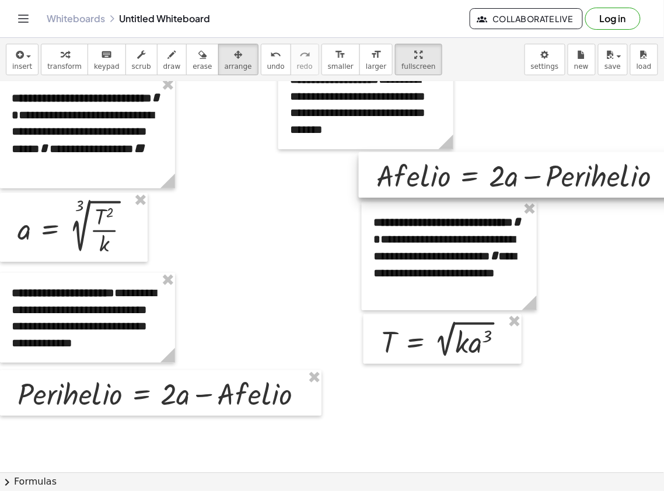
drag, startPoint x: 379, startPoint y: 164, endPoint x: 460, endPoint y: 165, distance: 81.1
click at [460, 165] on div at bounding box center [520, 175] width 322 height 46
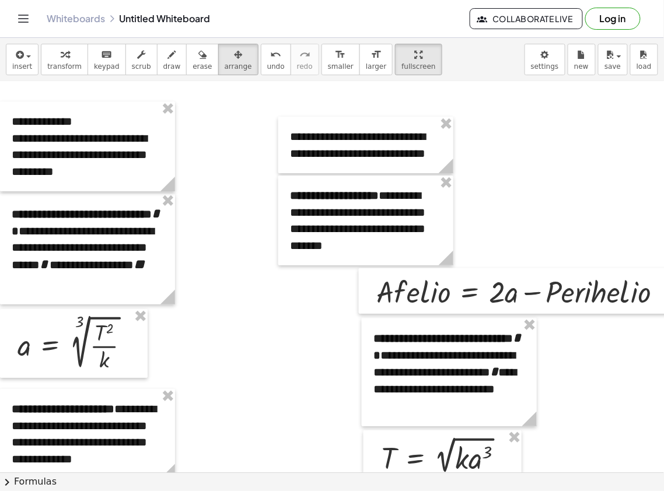
scroll to position [0, 0]
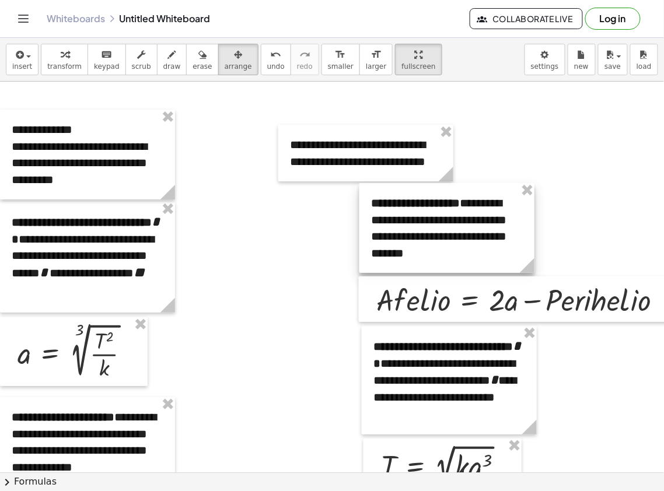
drag, startPoint x: 376, startPoint y: 221, endPoint x: 458, endPoint y: 220, distance: 81.1
click at [458, 220] on div at bounding box center [447, 228] width 175 height 90
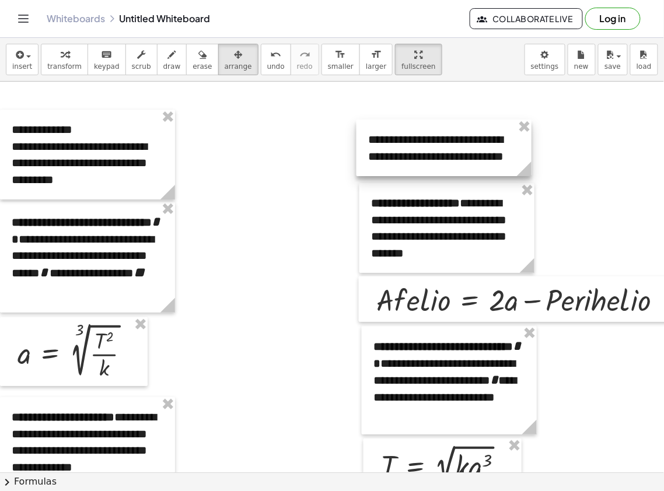
drag, startPoint x: 357, startPoint y: 145, endPoint x: 435, endPoint y: 140, distance: 78.4
click at [435, 140] on div at bounding box center [444, 148] width 175 height 57
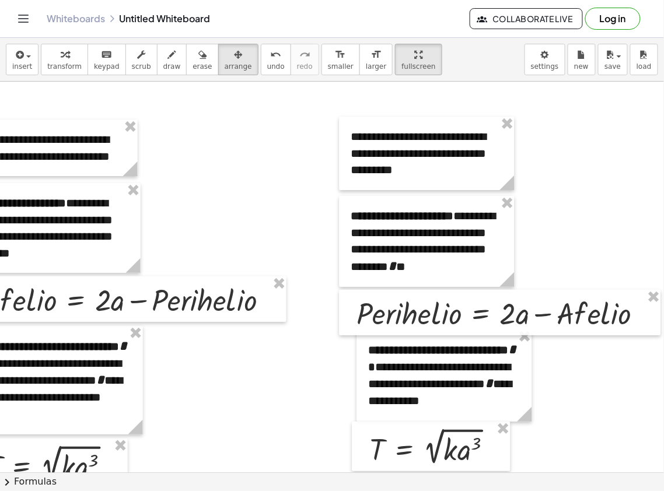
scroll to position [0, 405]
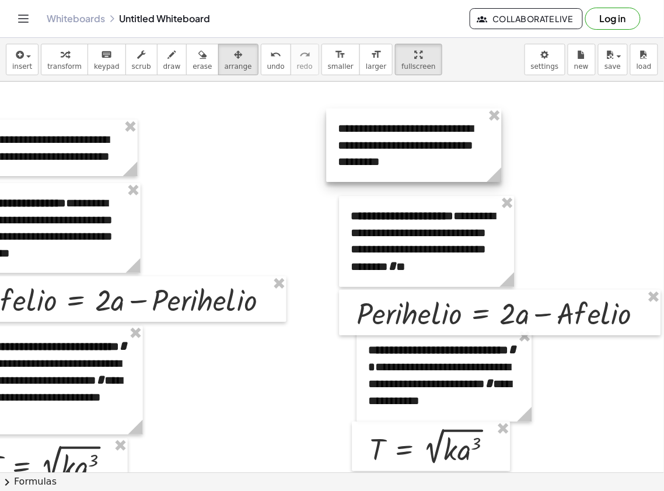
drag, startPoint x: 374, startPoint y: 159, endPoint x: 361, endPoint y: 151, distance: 15.2
click at [361, 151] on div at bounding box center [414, 146] width 175 height 74
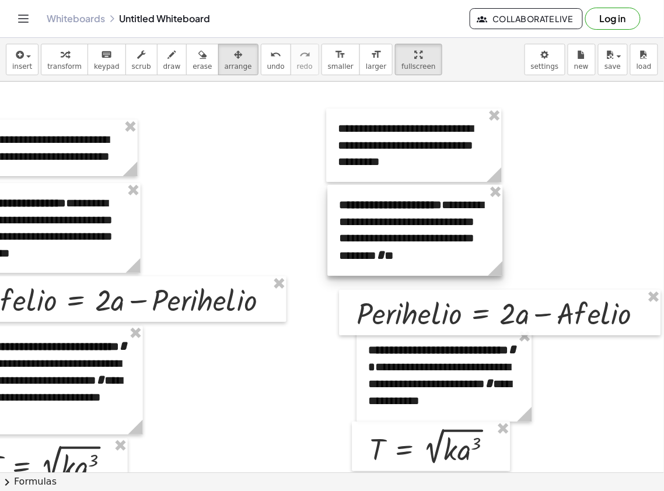
drag, startPoint x: 384, startPoint y: 229, endPoint x: 372, endPoint y: 218, distance: 16.1
click at [372, 218] on div at bounding box center [415, 230] width 175 height 91
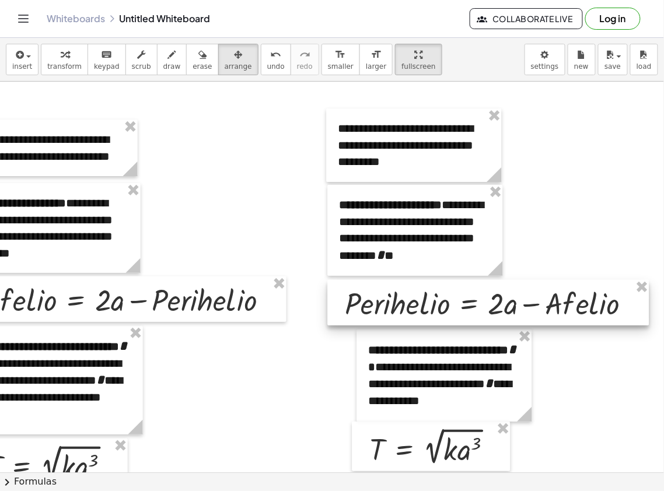
drag, startPoint x: 363, startPoint y: 304, endPoint x: 351, endPoint y: 294, distance: 15.3
click at [351, 294] on div at bounding box center [489, 303] width 322 height 46
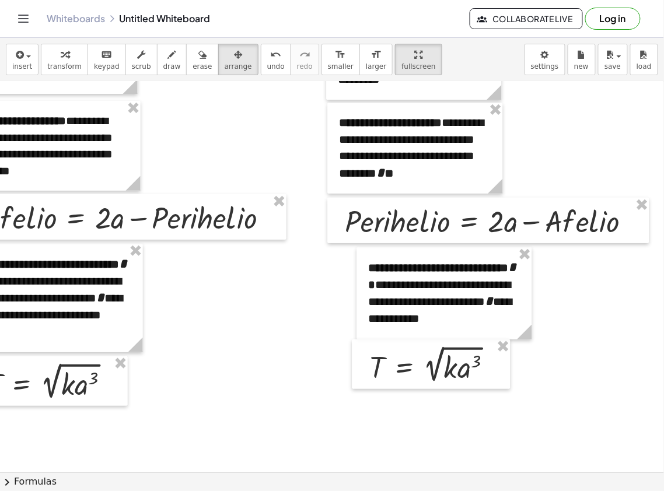
scroll to position [84, 405]
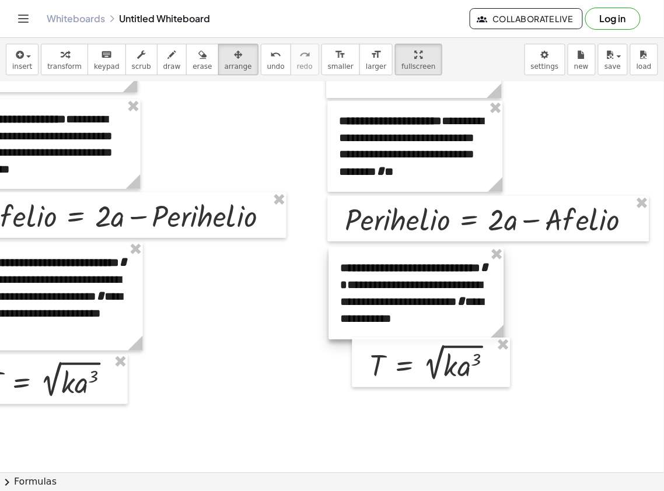
drag, startPoint x: 419, startPoint y: 291, endPoint x: 391, endPoint y: 292, distance: 28.1
click at [391, 292] on div at bounding box center [416, 293] width 175 height 92
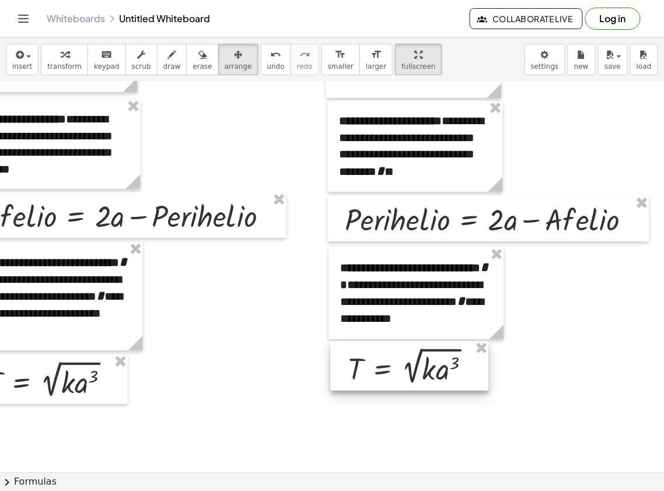
drag, startPoint x: 400, startPoint y: 351, endPoint x: 379, endPoint y: 355, distance: 21.9
click at [379, 355] on div at bounding box center [410, 366] width 158 height 50
click at [226, 73] on button "arrange" at bounding box center [238, 60] width 40 height 32
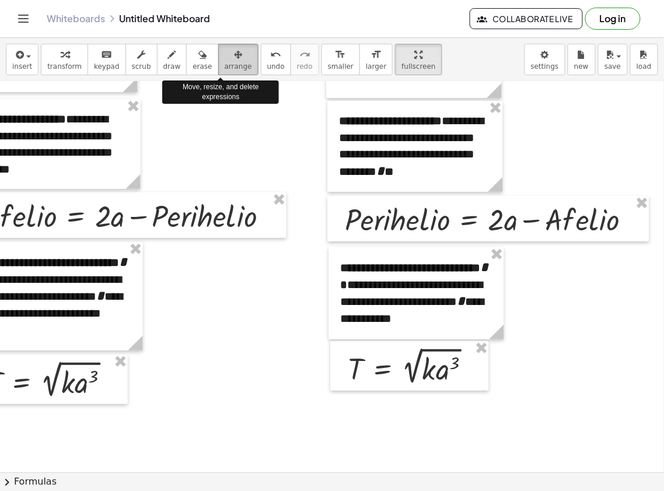
click at [226, 73] on button "arrange" at bounding box center [238, 60] width 40 height 32
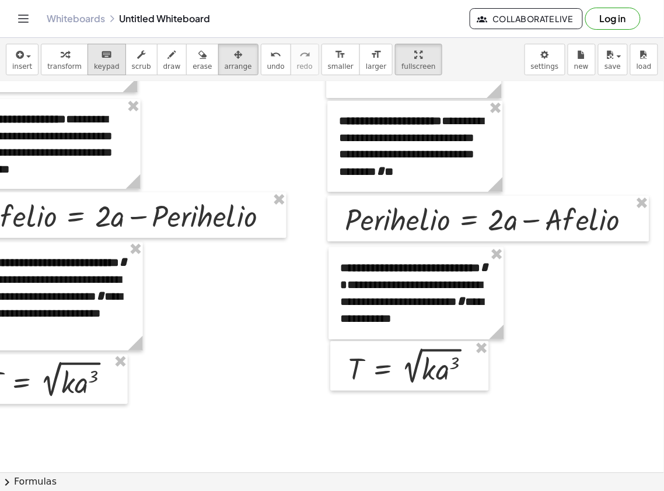
click at [94, 57] on div "keyboard" at bounding box center [107, 54] width 26 height 14
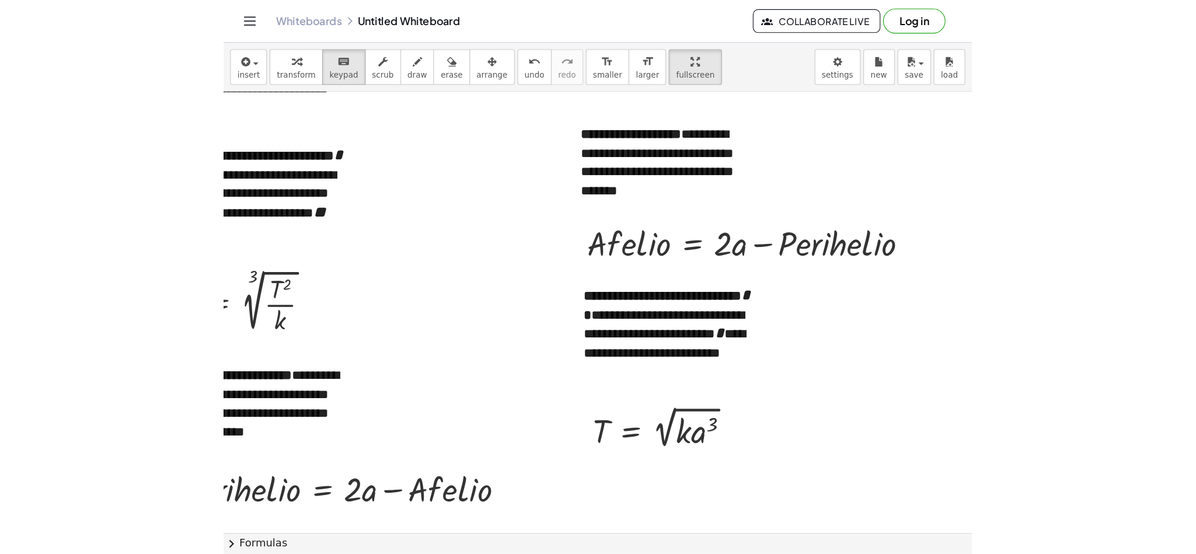
scroll to position [84, 0]
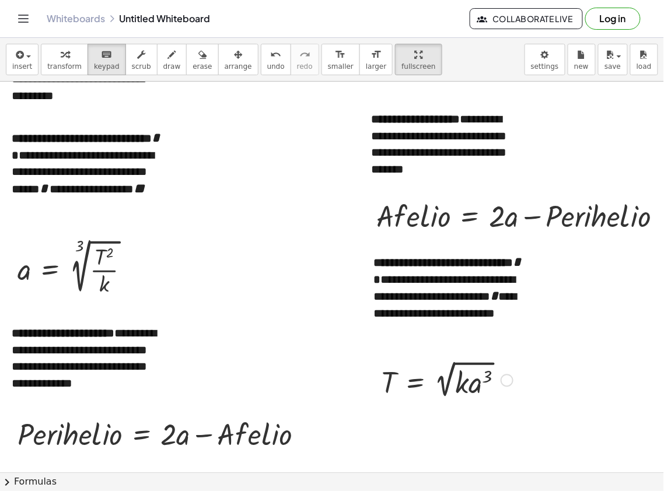
click at [438, 369] on div at bounding box center [447, 380] width 144 height 44
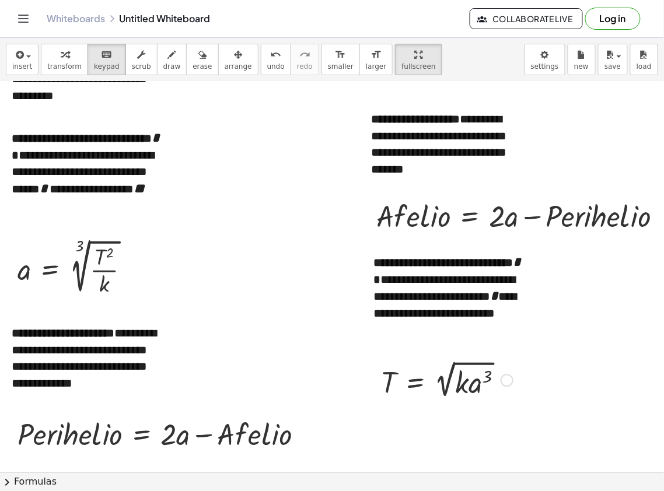
click at [438, 369] on div at bounding box center [447, 380] width 144 height 44
copy div "T = 2 √ ( · k · a 3 )"
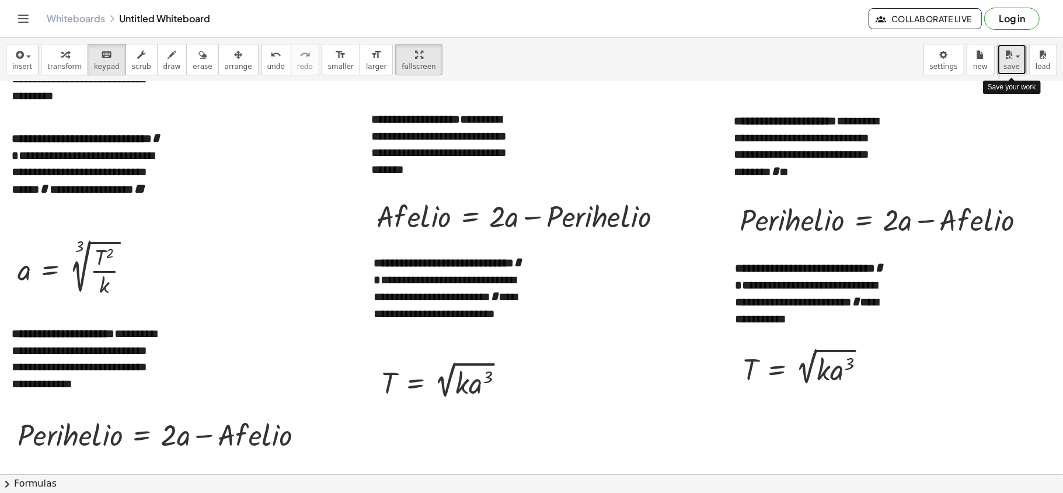
click at [797, 62] on span "save" at bounding box center [1011, 66] width 16 height 8
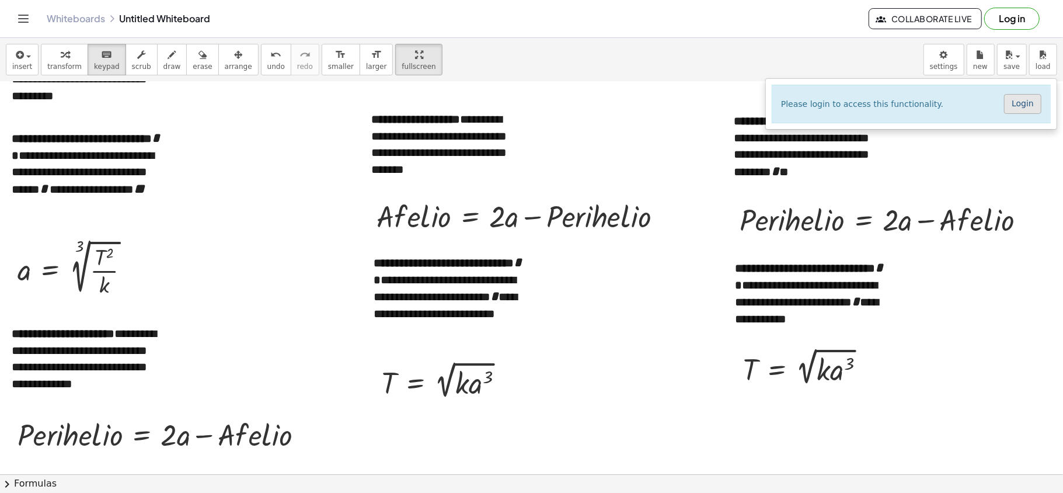
click at [797, 103] on link "Login" at bounding box center [1022, 104] width 37 height 20
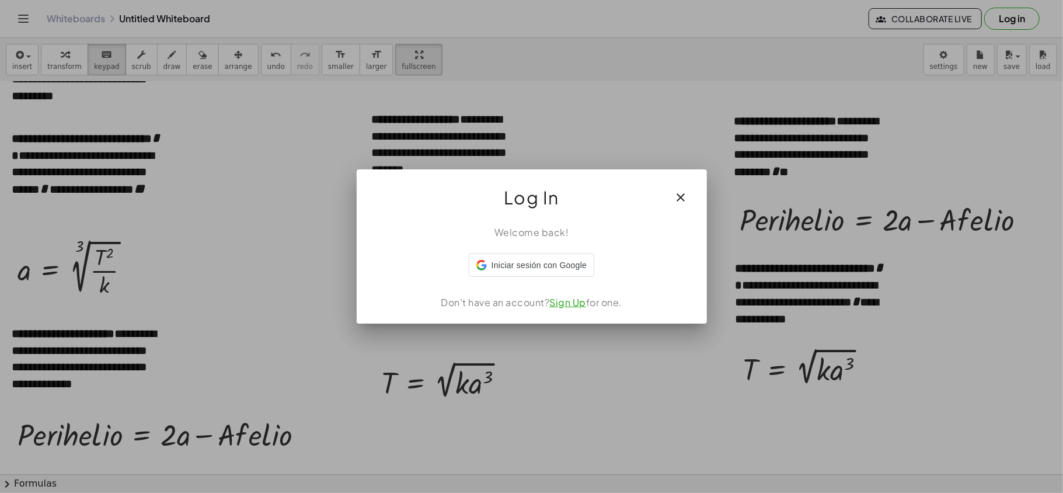
click at [690, 186] on button "button" at bounding box center [681, 197] width 28 height 28
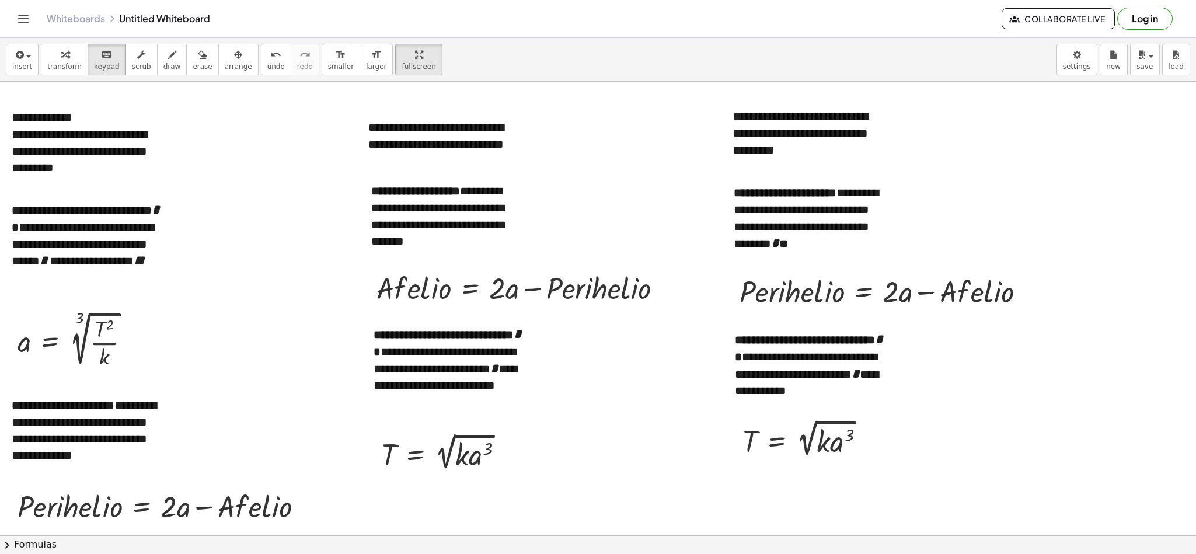
scroll to position [15, 0]
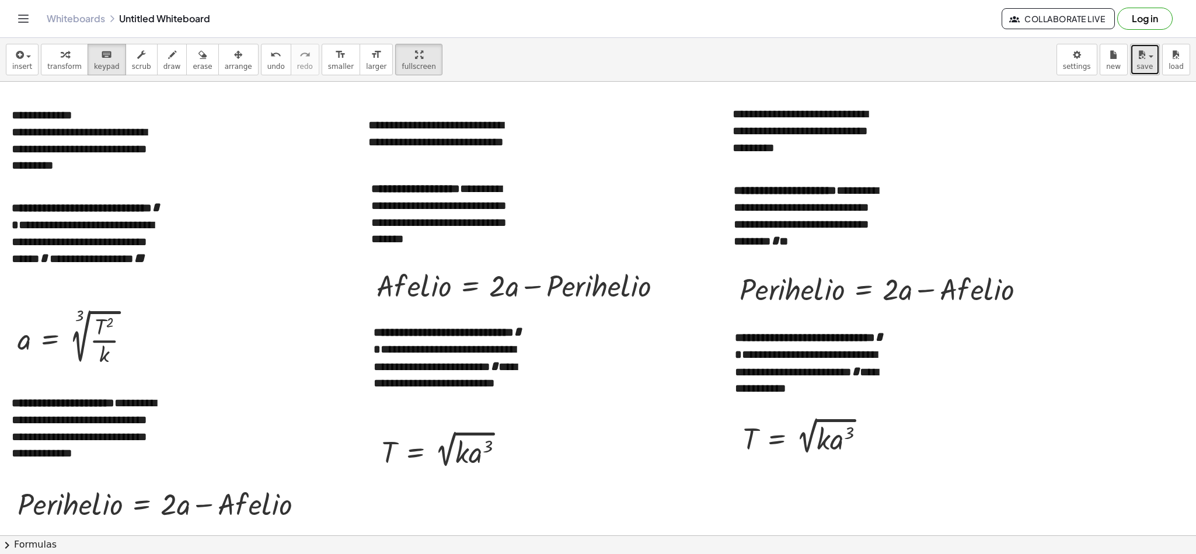
click at [797, 57] on icon "button" at bounding box center [1141, 55] width 11 height 14
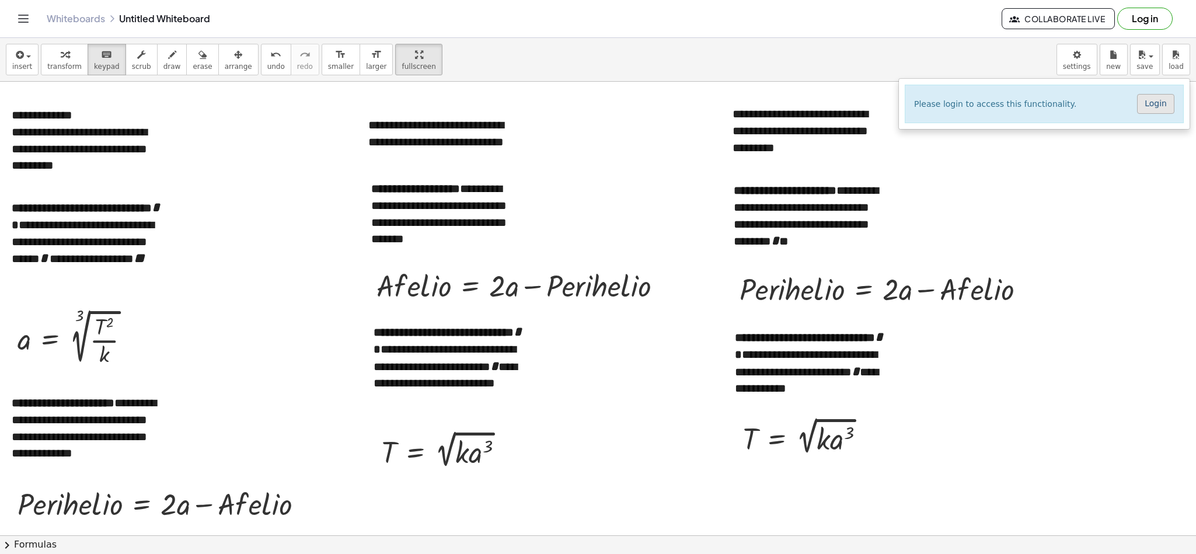
click at [797, 107] on link "Login" at bounding box center [1155, 104] width 37 height 20
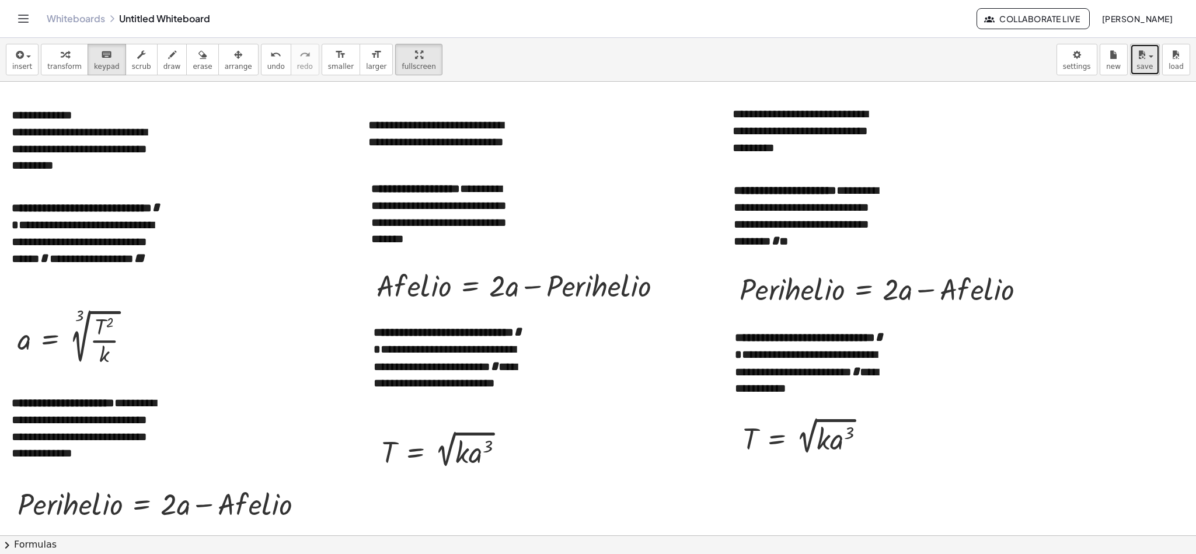
click at [797, 57] on span "button" at bounding box center [1147, 56] width 2 height 8
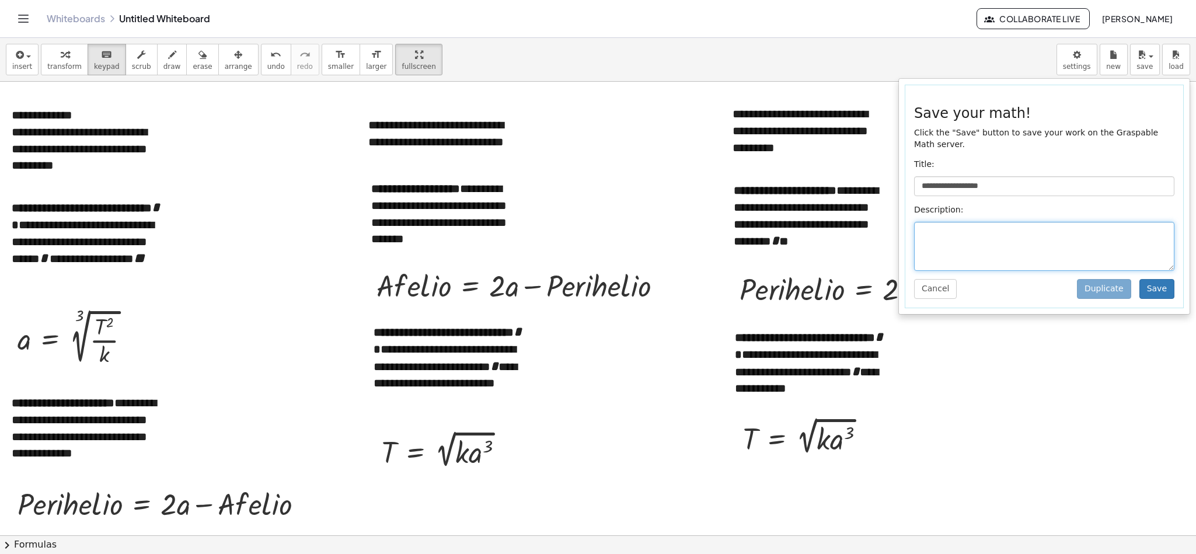
click at [797, 233] on textarea at bounding box center [1044, 246] width 260 height 49
click at [797, 292] on button "Save" at bounding box center [1156, 289] width 35 height 20
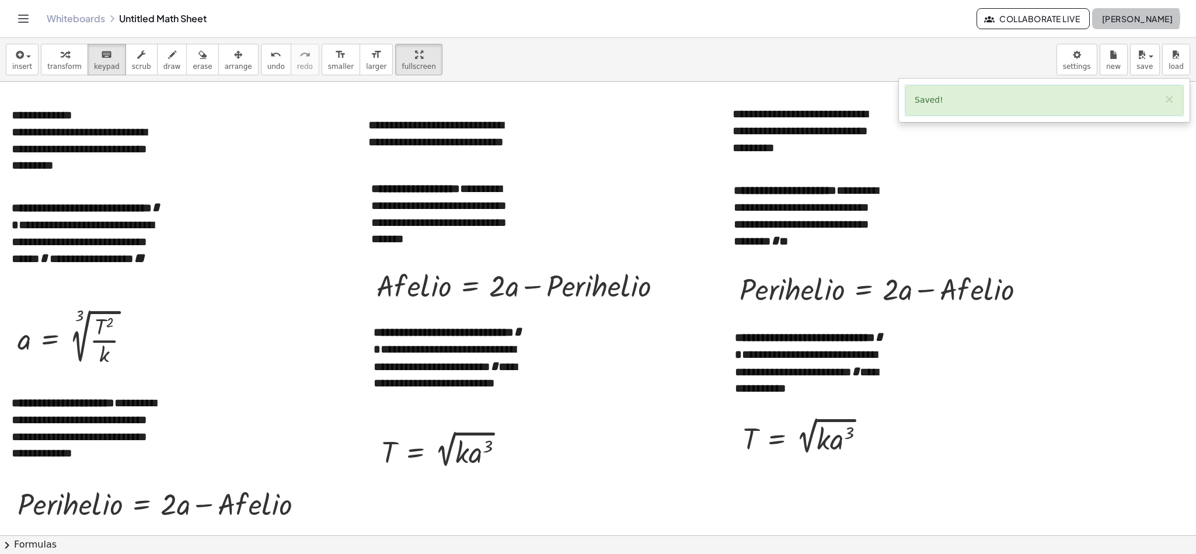
click at [797, 22] on span "[PERSON_NAME]" at bounding box center [1136, 18] width 71 height 11
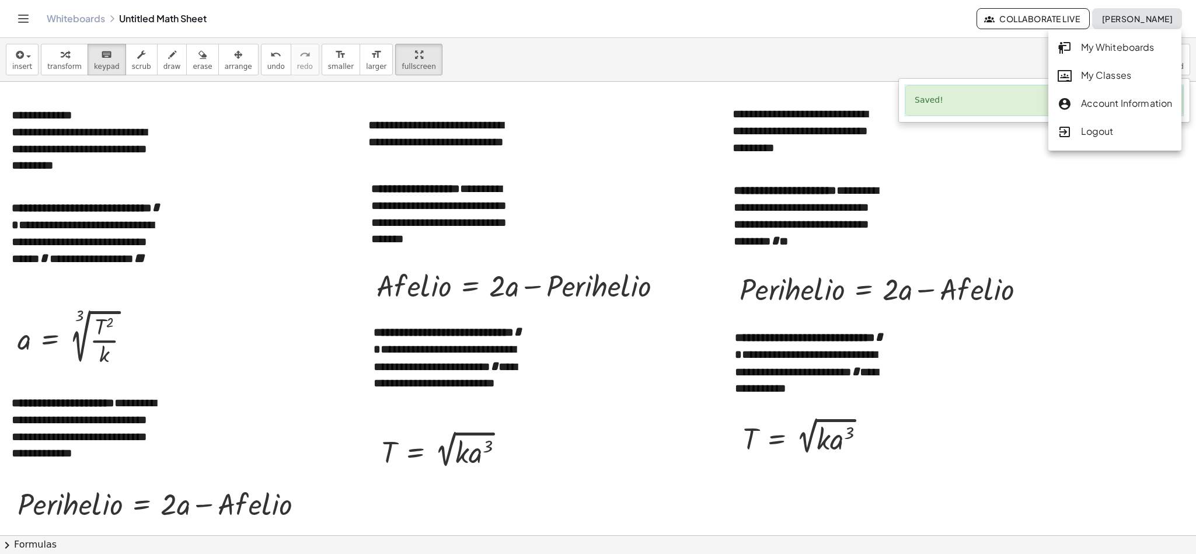
click at [797, 62] on div "insert select one: Math Expression Function Text Youtube Video Graphing Geometr…" at bounding box center [598, 60] width 1196 height 44
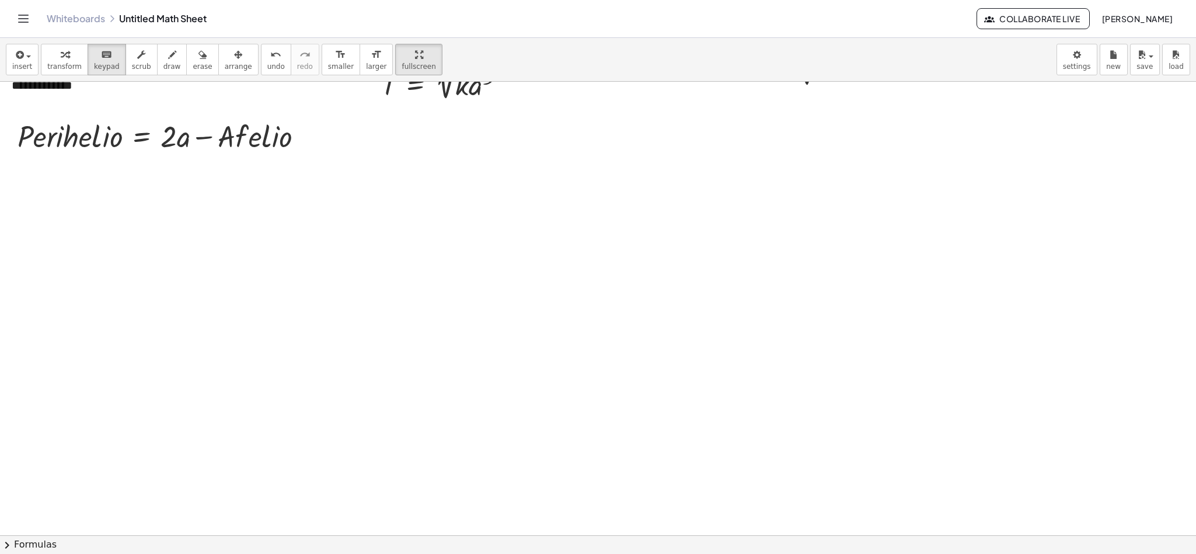
scroll to position [377, 0]
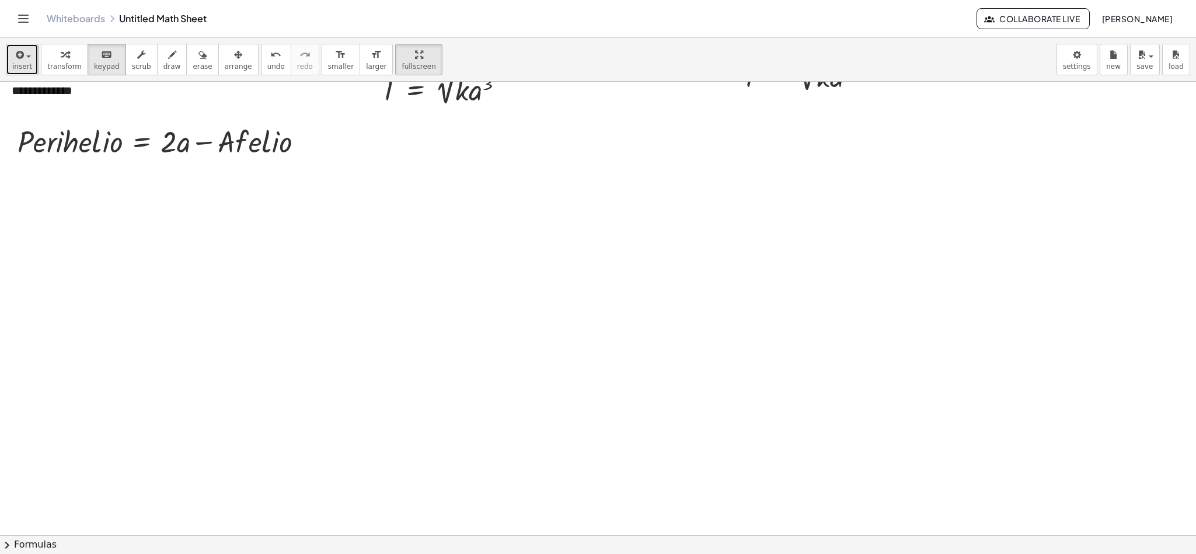
click at [23, 60] on icon "button" at bounding box center [18, 55] width 11 height 14
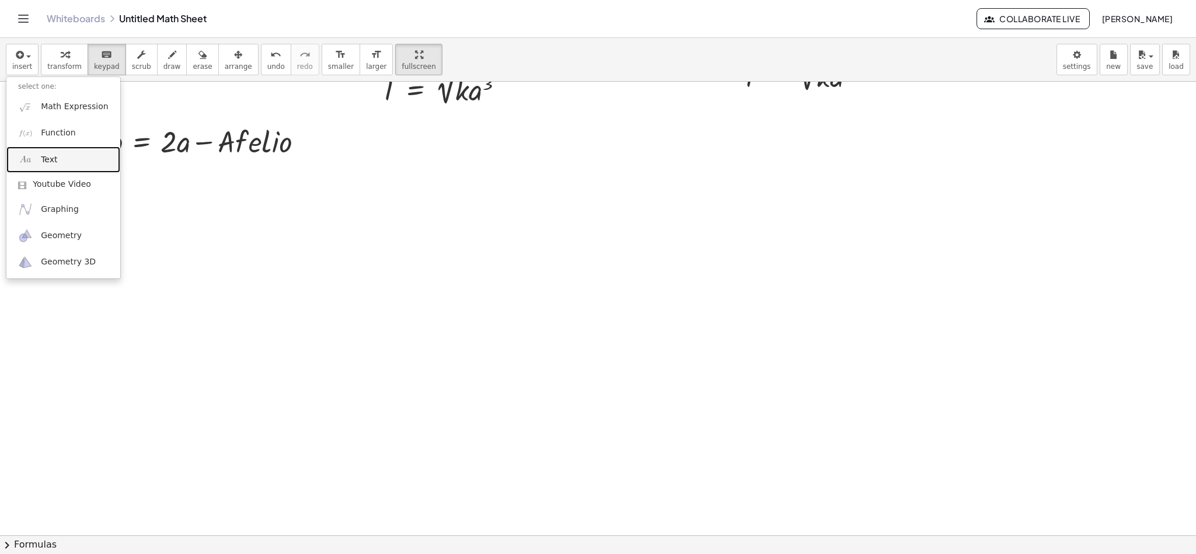
click at [54, 159] on span "Text" at bounding box center [49, 160] width 16 height 12
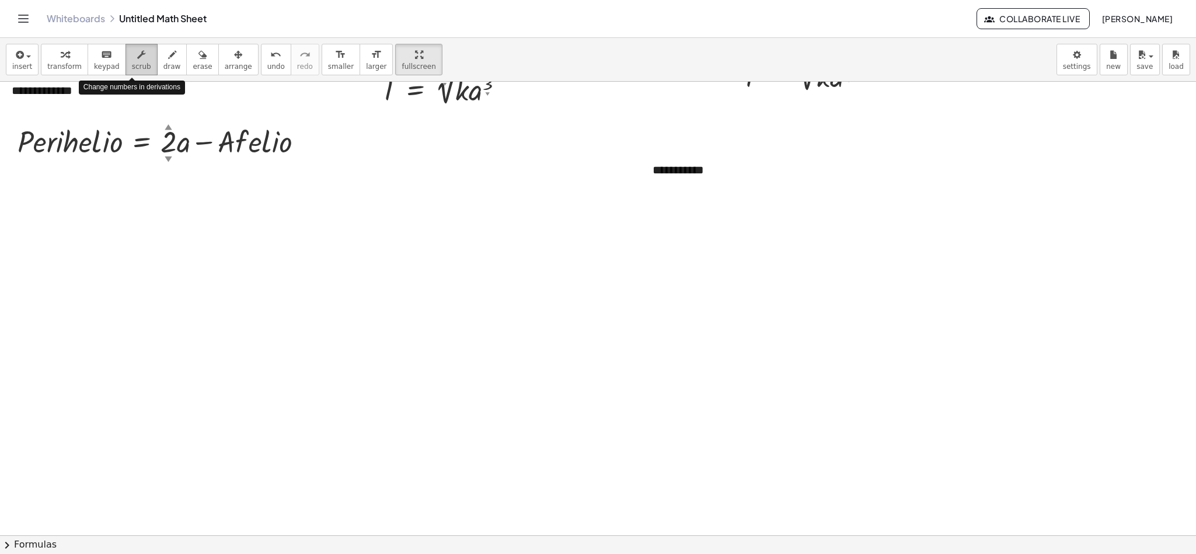
click at [138, 54] on div "button" at bounding box center [141, 54] width 19 height 14
click at [328, 58] on div "format_size" at bounding box center [341, 54] width 26 height 14
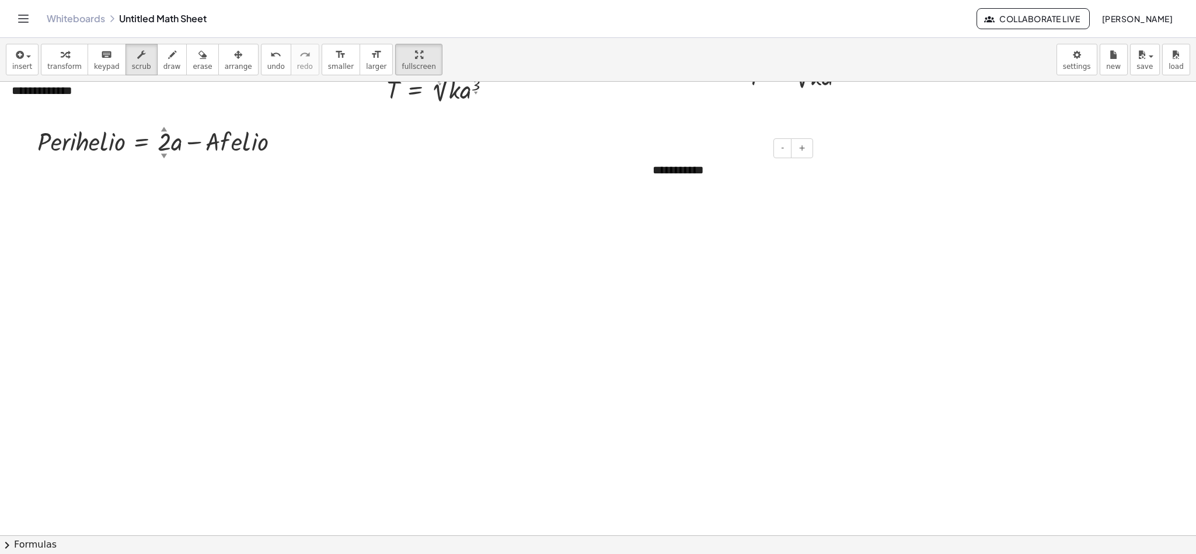
drag, startPoint x: 706, startPoint y: 176, endPoint x: 634, endPoint y: 174, distance: 71.8
click at [634, 174] on div "**********" at bounding box center [598, 158] width 1196 height 906
drag, startPoint x: 706, startPoint y: 174, endPoint x: 650, endPoint y: 172, distance: 56.1
click at [650, 172] on div "**********" at bounding box center [728, 170] width 175 height 40
click at [366, 56] on div "format_size" at bounding box center [376, 54] width 20 height 14
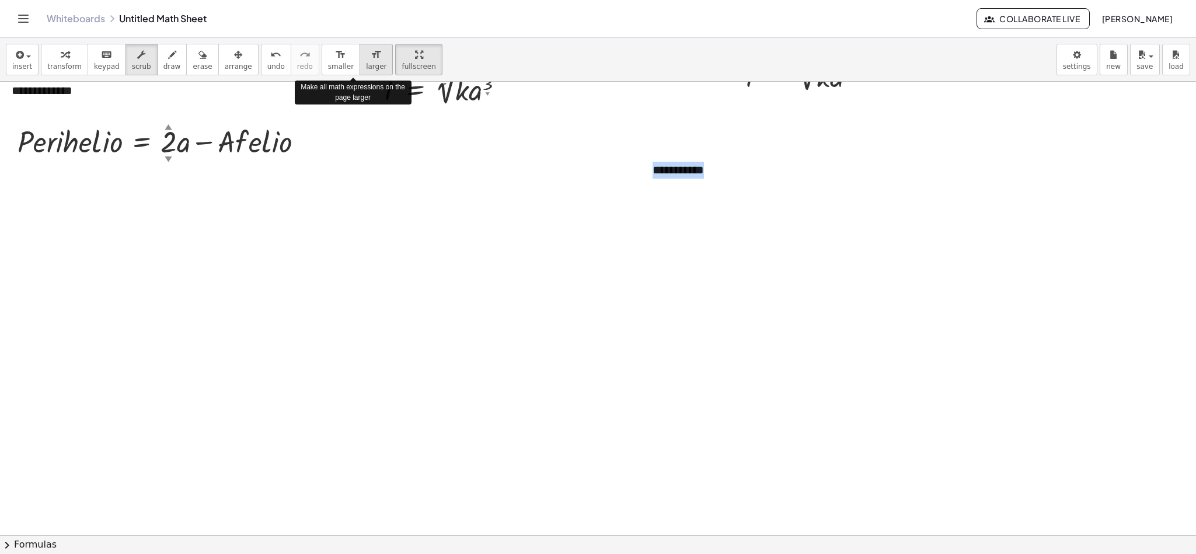
click at [366, 56] on div "format_size" at bounding box center [376, 54] width 20 height 14
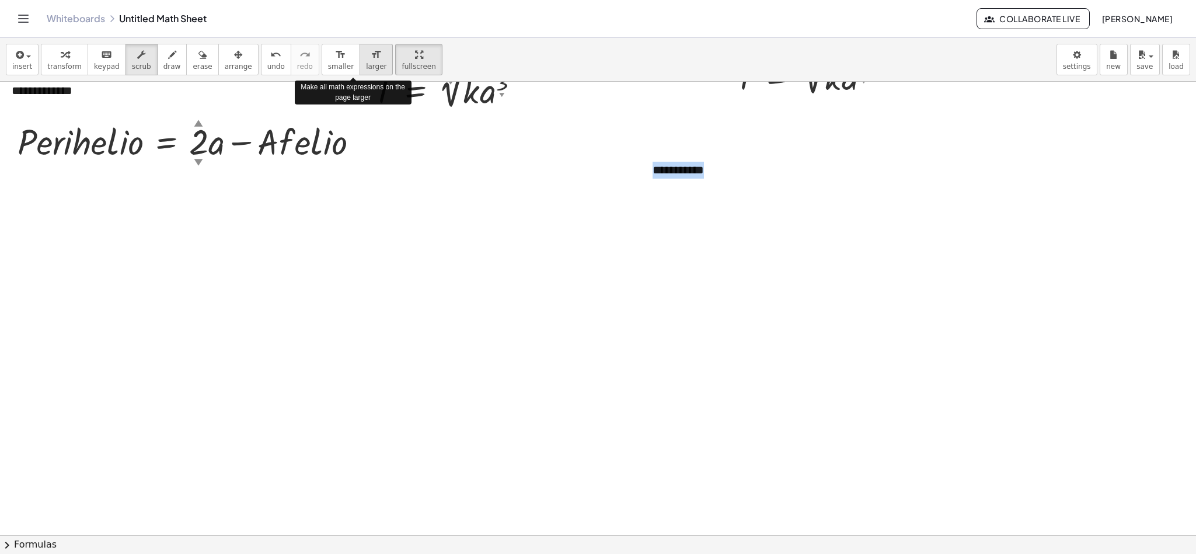
click at [366, 56] on div "format_size" at bounding box center [376, 54] width 20 height 14
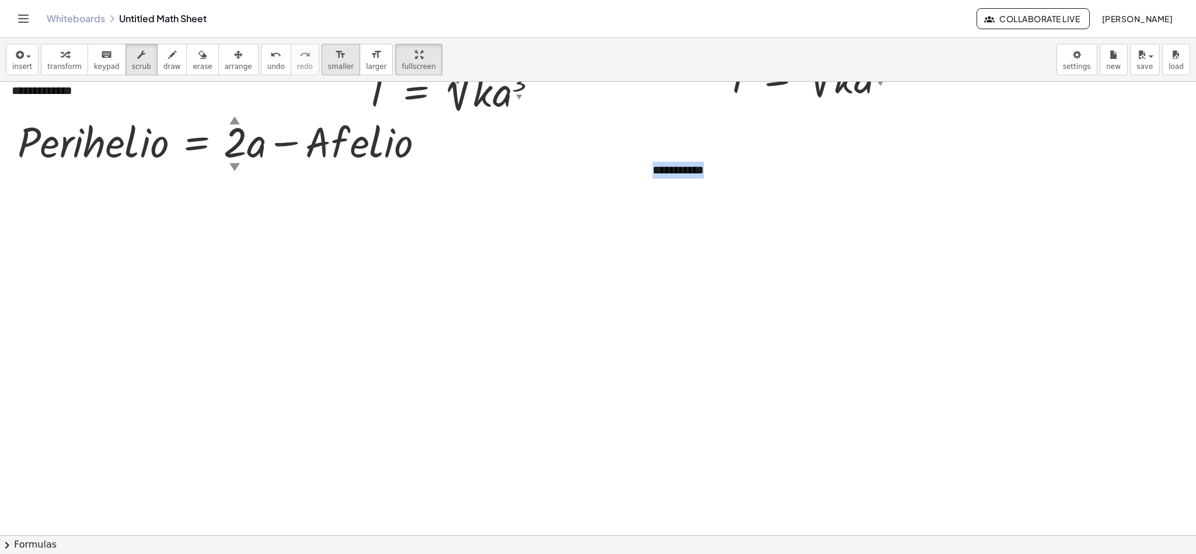
click at [335, 60] on icon "format_size" at bounding box center [340, 55] width 11 height 14
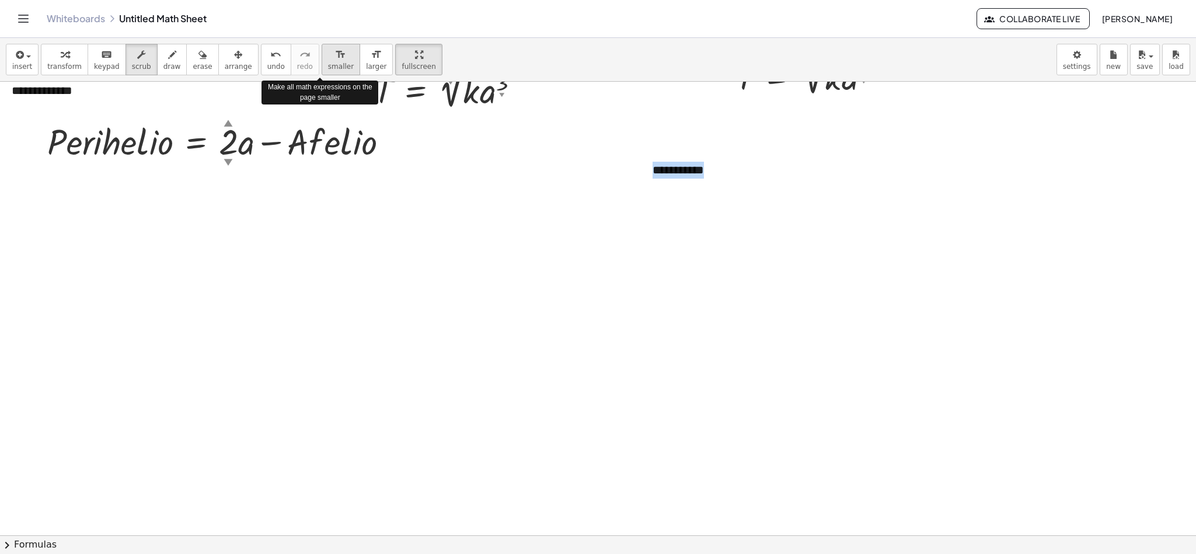
click at [335, 60] on icon "format_size" at bounding box center [340, 55] width 11 height 14
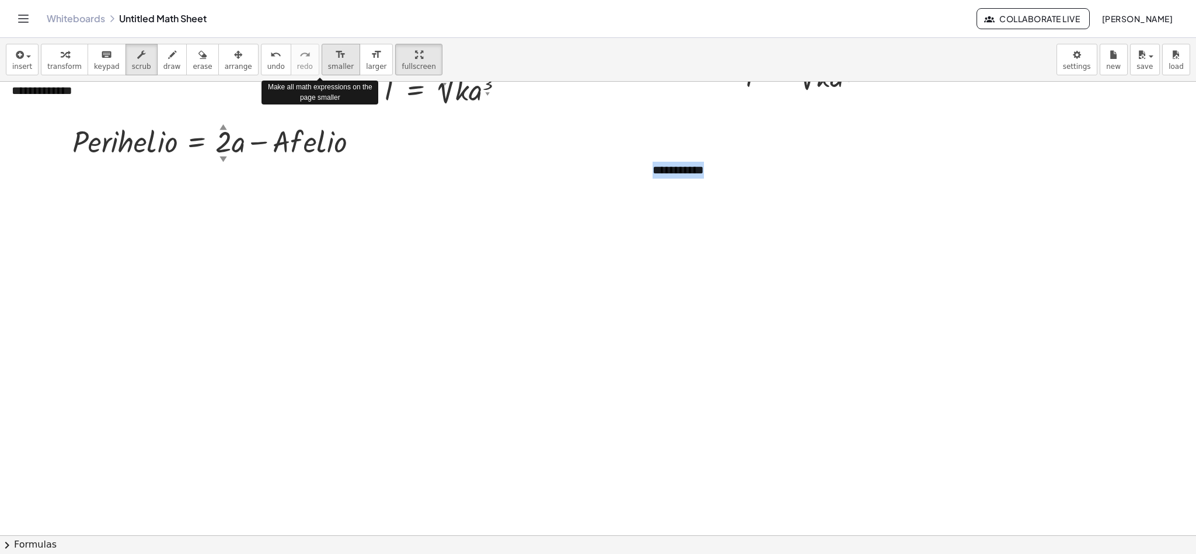
click at [335, 60] on icon "format_size" at bounding box center [340, 55] width 11 height 14
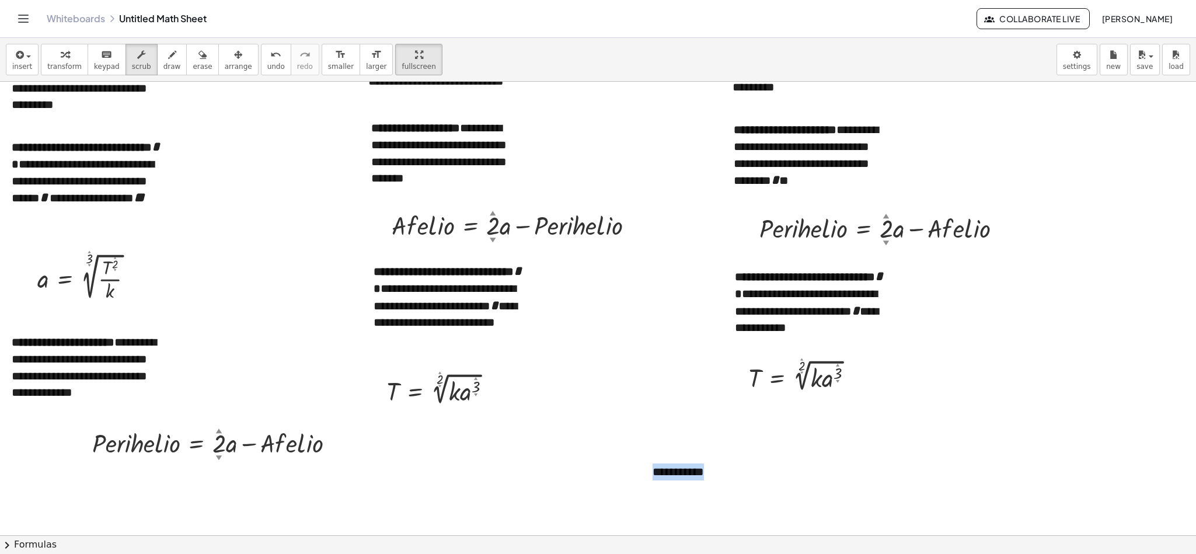
scroll to position [72, 0]
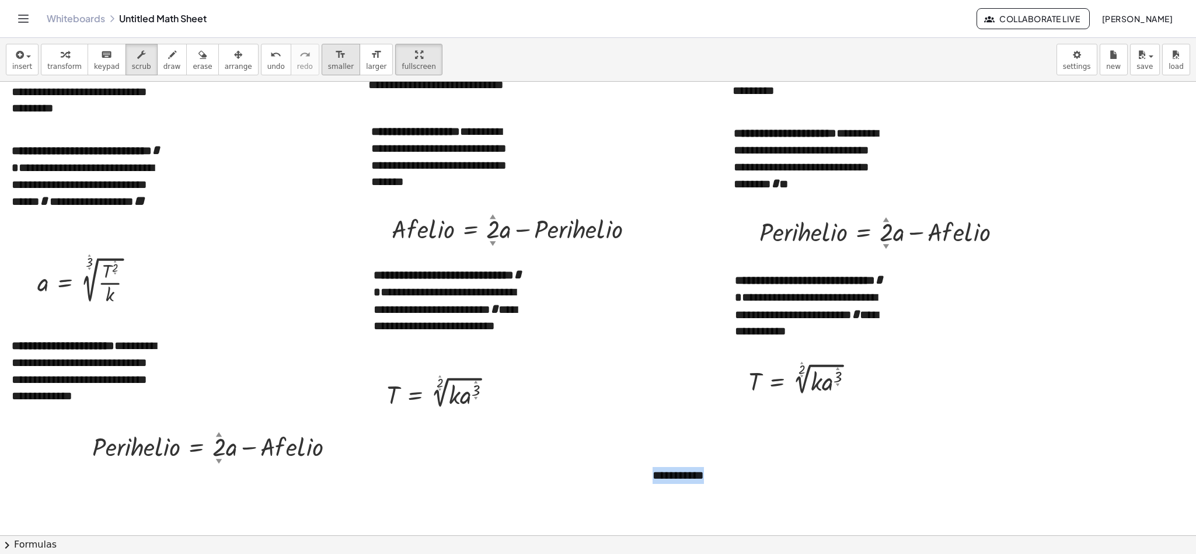
click at [335, 53] on icon "format_size" at bounding box center [340, 55] width 11 height 14
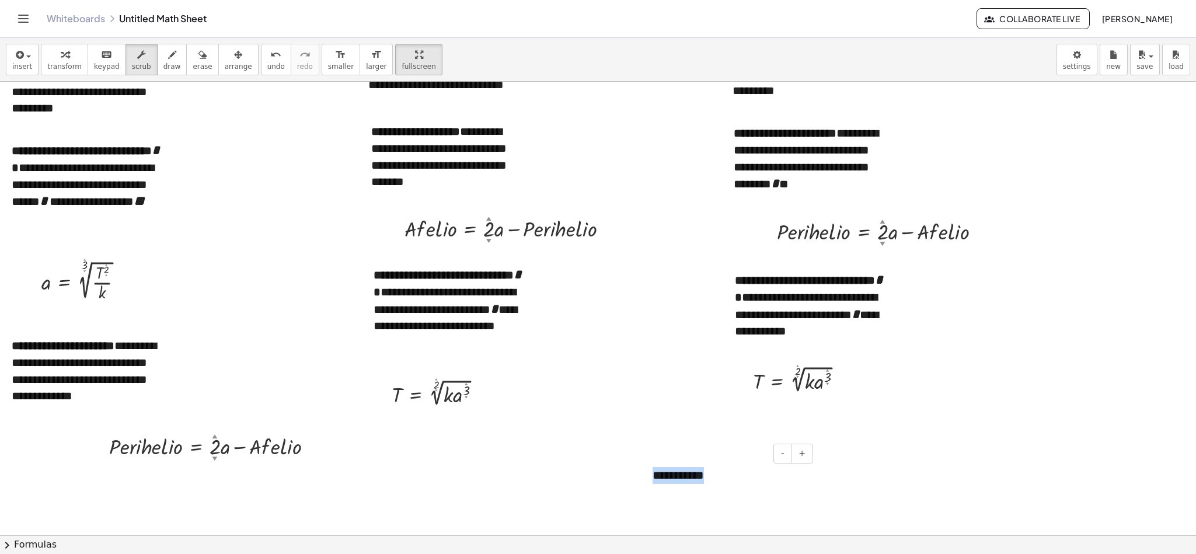
click at [753, 369] on div "**********" at bounding box center [728, 475] width 175 height 40
click at [797, 369] on div at bounding box center [598, 463] width 1196 height 906
click at [676, 369] on div "**********" at bounding box center [728, 475] width 175 height 40
click at [225, 64] on span "arrange" at bounding box center [238, 66] width 27 height 8
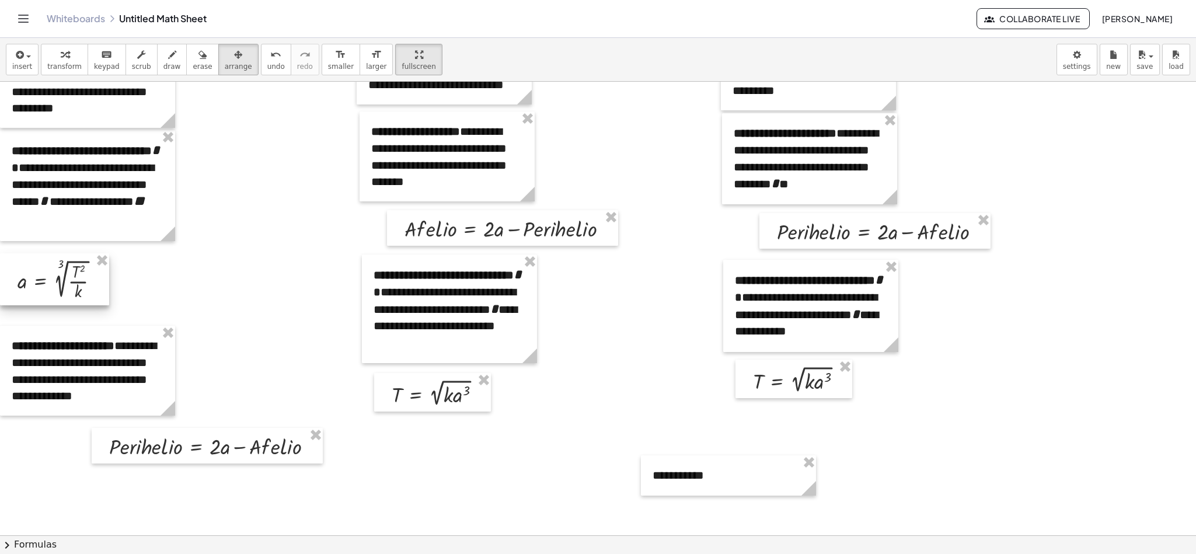
drag, startPoint x: 77, startPoint y: 289, endPoint x: 53, endPoint y: 288, distance: 24.5
click at [53, 288] on div at bounding box center [54, 278] width 109 height 51
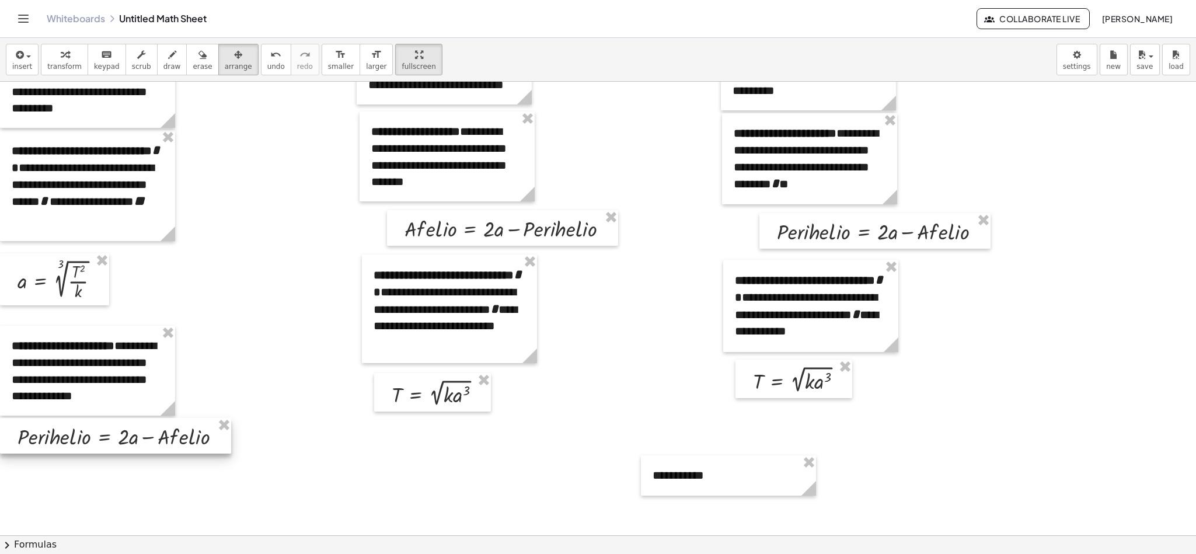
drag, startPoint x: 191, startPoint y: 448, endPoint x: 70, endPoint y: 438, distance: 121.8
click at [70, 369] on div at bounding box center [115, 436] width 231 height 36
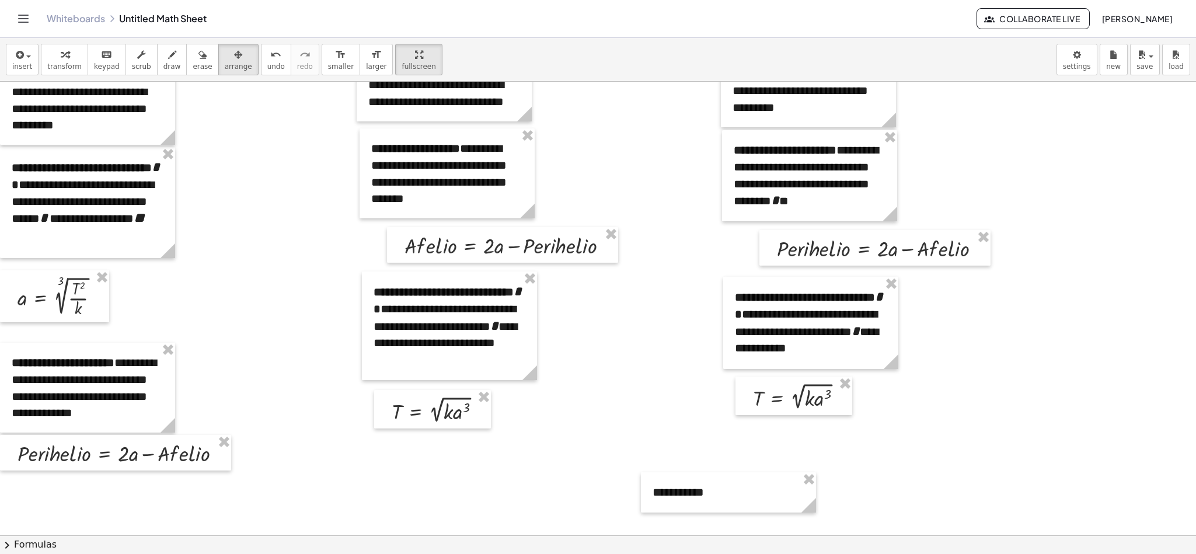
scroll to position [47, 0]
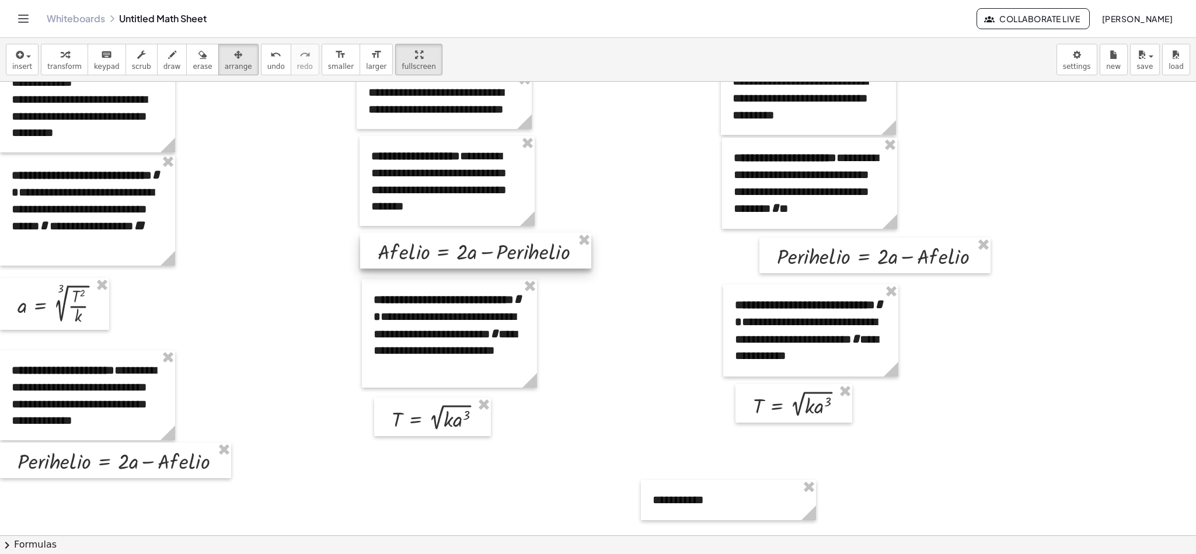
drag, startPoint x: 465, startPoint y: 264, endPoint x: 438, endPoint y: 263, distance: 26.9
click at [438, 263] on div at bounding box center [475, 251] width 231 height 36
drag, startPoint x: 438, startPoint y: 412, endPoint x: 429, endPoint y: 412, distance: 8.8
click at [429, 369] on div at bounding box center [425, 416] width 117 height 39
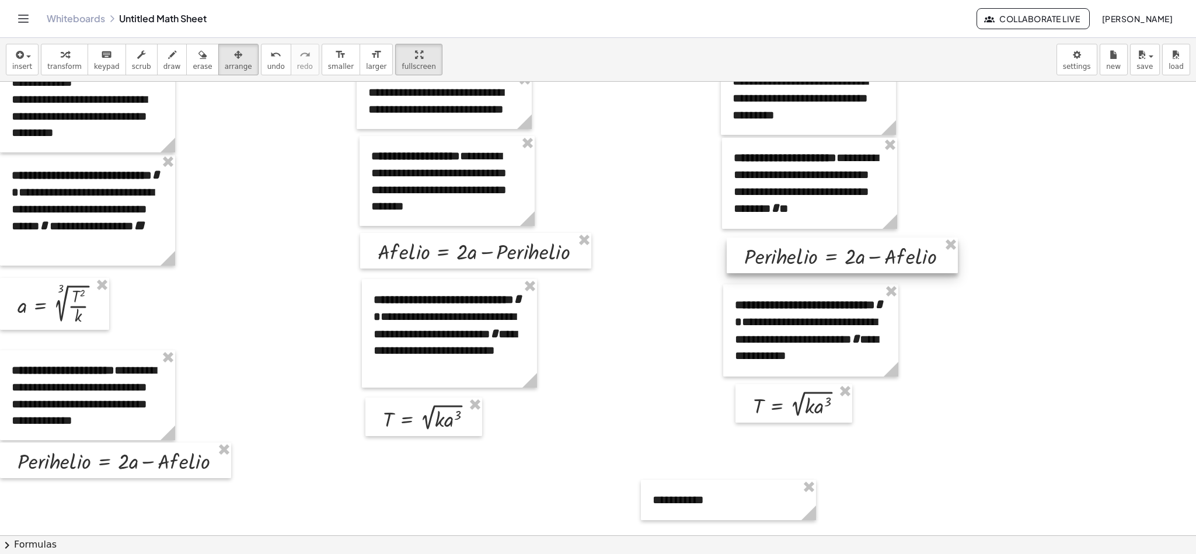
drag, startPoint x: 842, startPoint y: 259, endPoint x: 810, endPoint y: 259, distance: 32.7
click at [797, 259] on div at bounding box center [842, 256] width 231 height 36
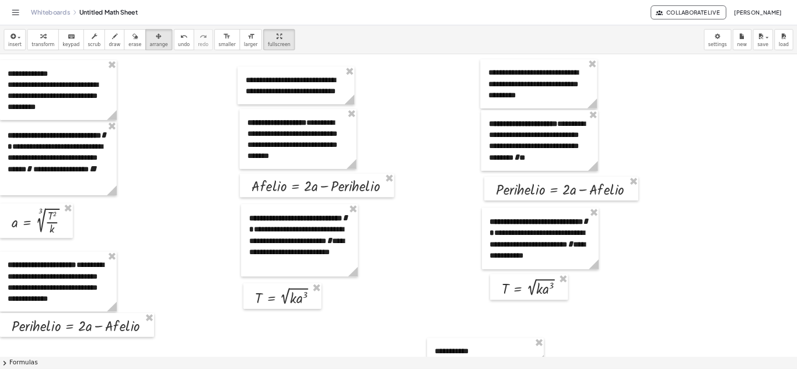
scroll to position [0, 0]
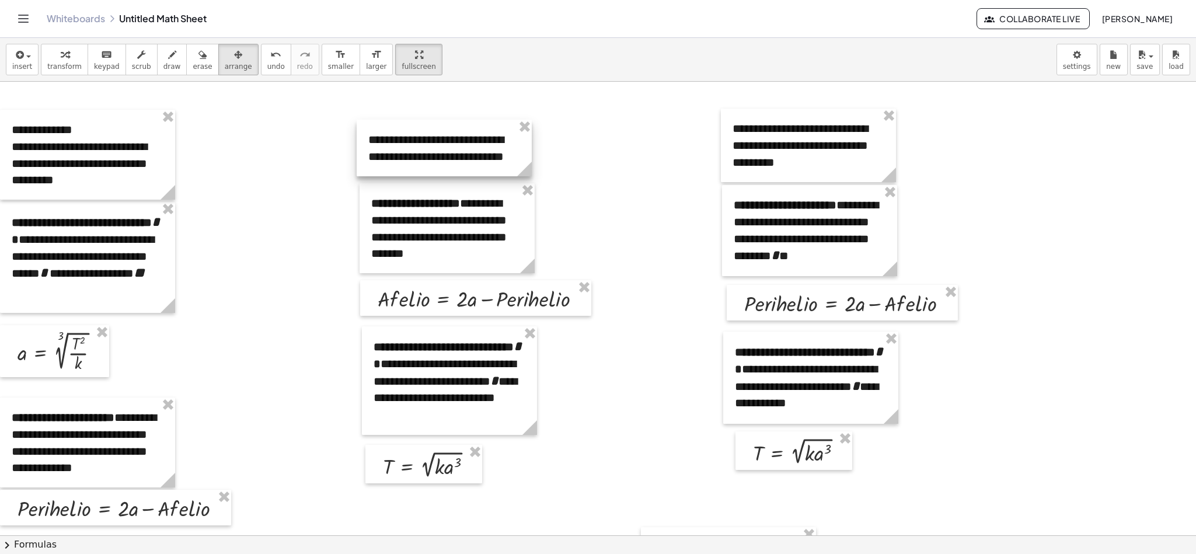
click at [413, 149] on div at bounding box center [444, 148] width 175 height 57
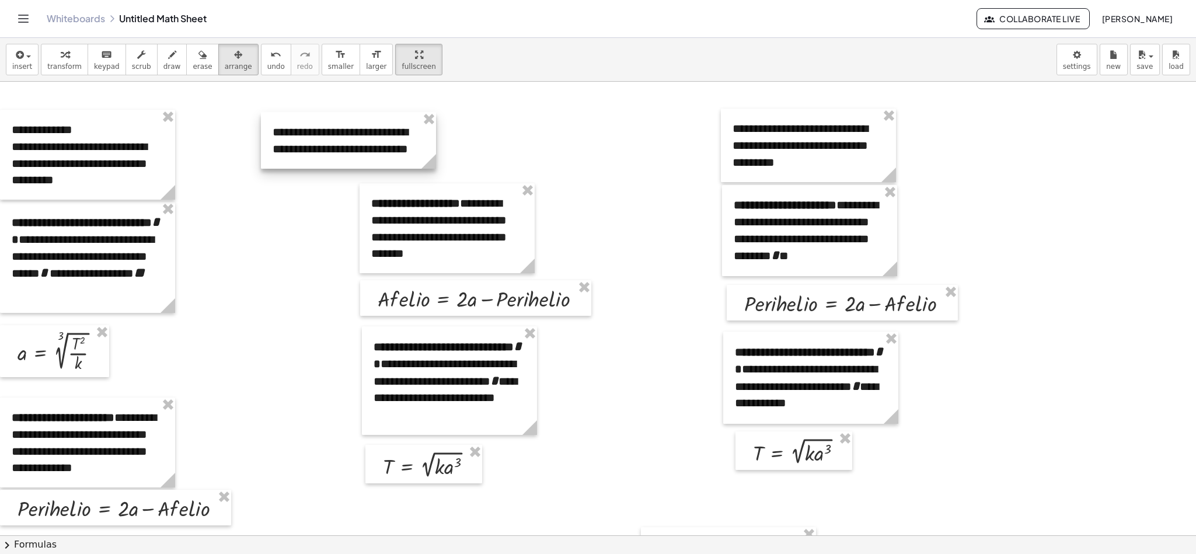
drag, startPoint x: 413, startPoint y: 149, endPoint x: 316, endPoint y: 142, distance: 97.7
click at [316, 142] on div at bounding box center [348, 140] width 175 height 57
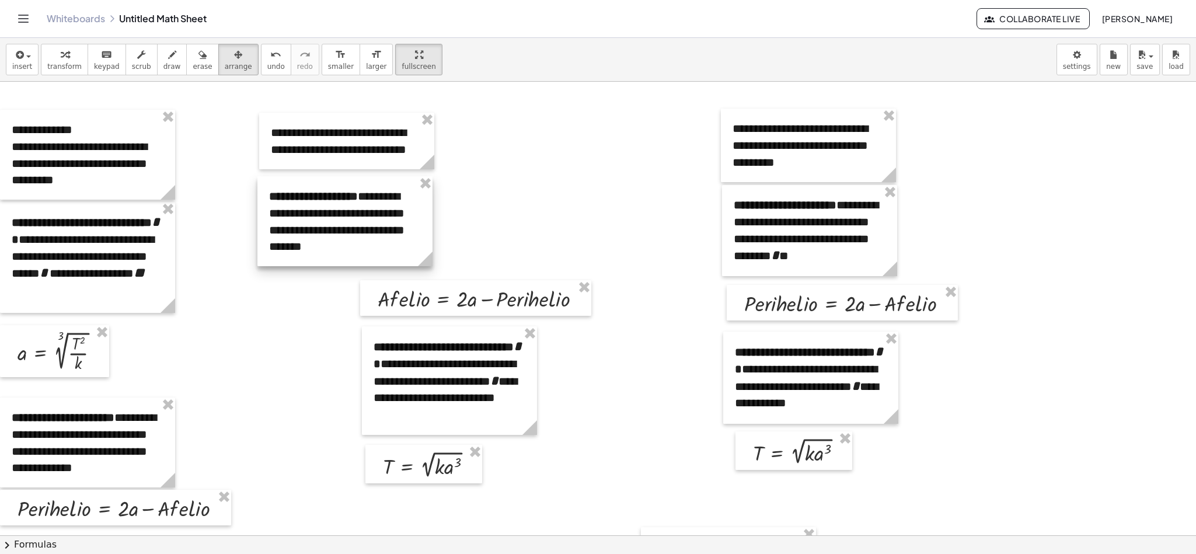
drag, startPoint x: 445, startPoint y: 238, endPoint x: 343, endPoint y: 231, distance: 102.4
click at [343, 231] on div at bounding box center [344, 221] width 175 height 90
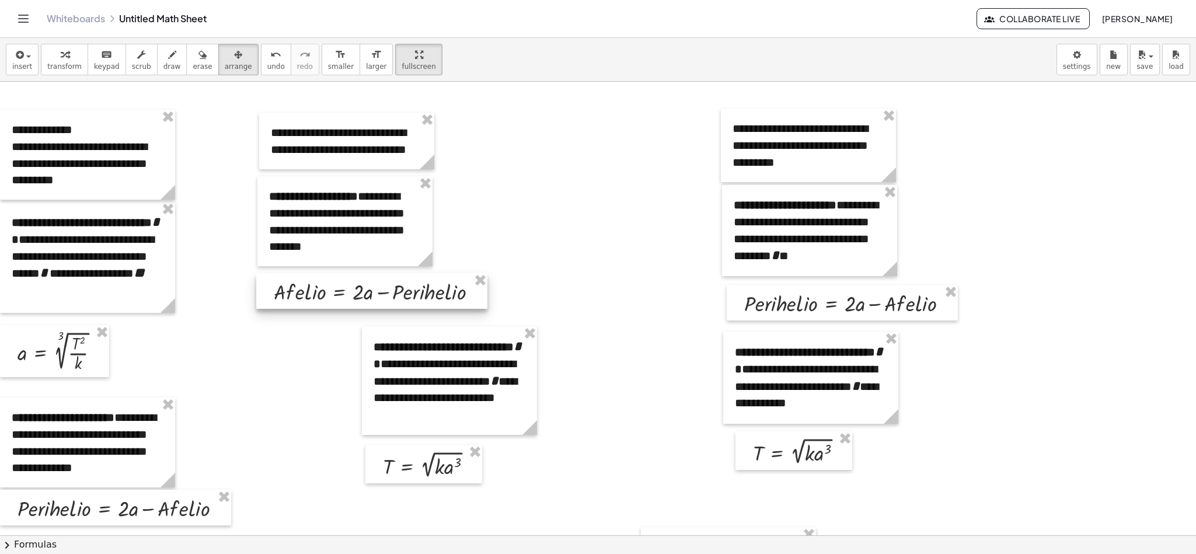
drag, startPoint x: 417, startPoint y: 313, endPoint x: 313, endPoint y: 306, distance: 104.1
click at [313, 306] on div at bounding box center [371, 291] width 231 height 36
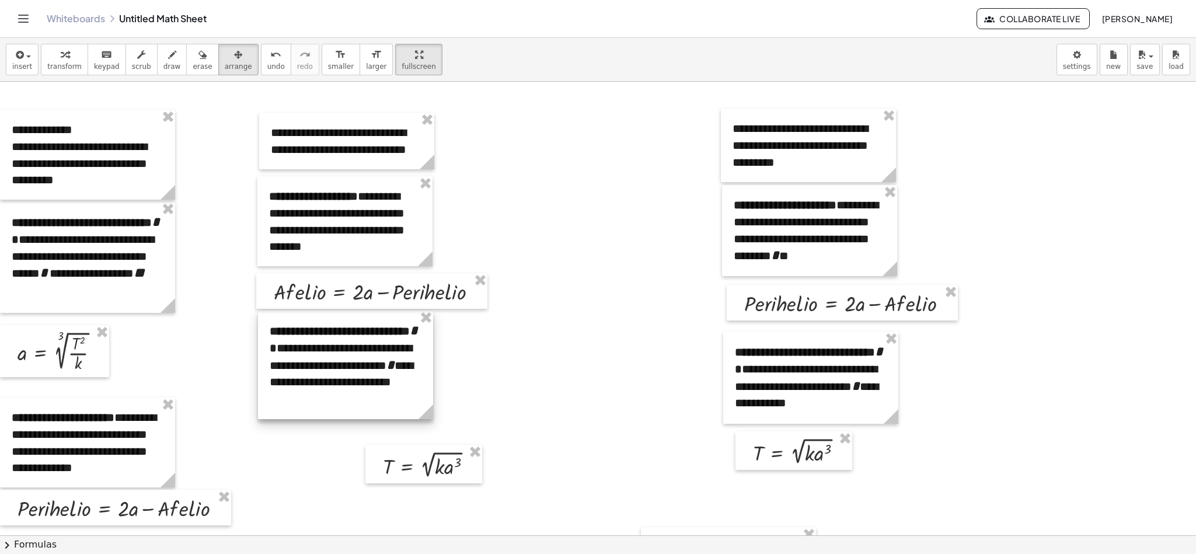
drag, startPoint x: 391, startPoint y: 393, endPoint x: 287, endPoint y: 377, distance: 105.1
click at [287, 369] on div at bounding box center [345, 365] width 175 height 109
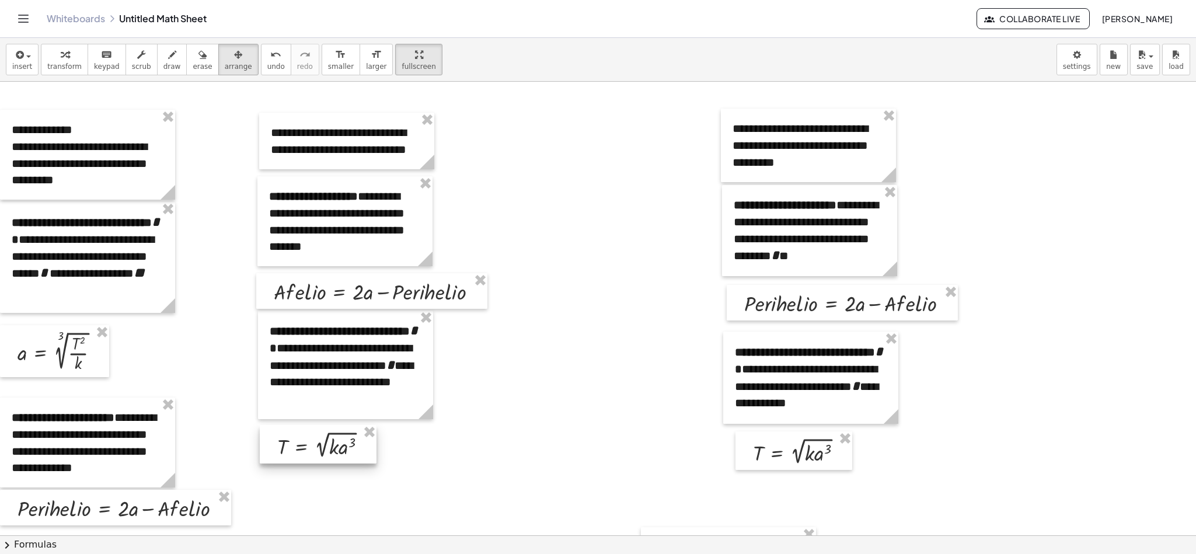
drag, startPoint x: 419, startPoint y: 472, endPoint x: 313, endPoint y: 452, distance: 106.9
click at [313, 369] on div at bounding box center [318, 444] width 117 height 39
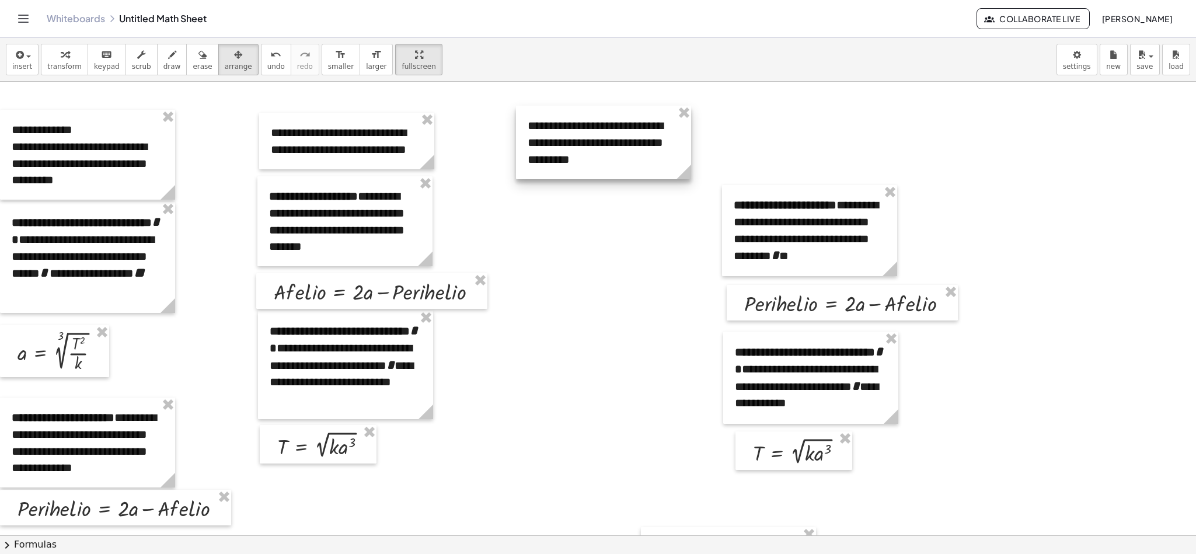
drag, startPoint x: 803, startPoint y: 163, endPoint x: 599, endPoint y: 160, distance: 203.1
click at [599, 160] on div at bounding box center [603, 143] width 175 height 74
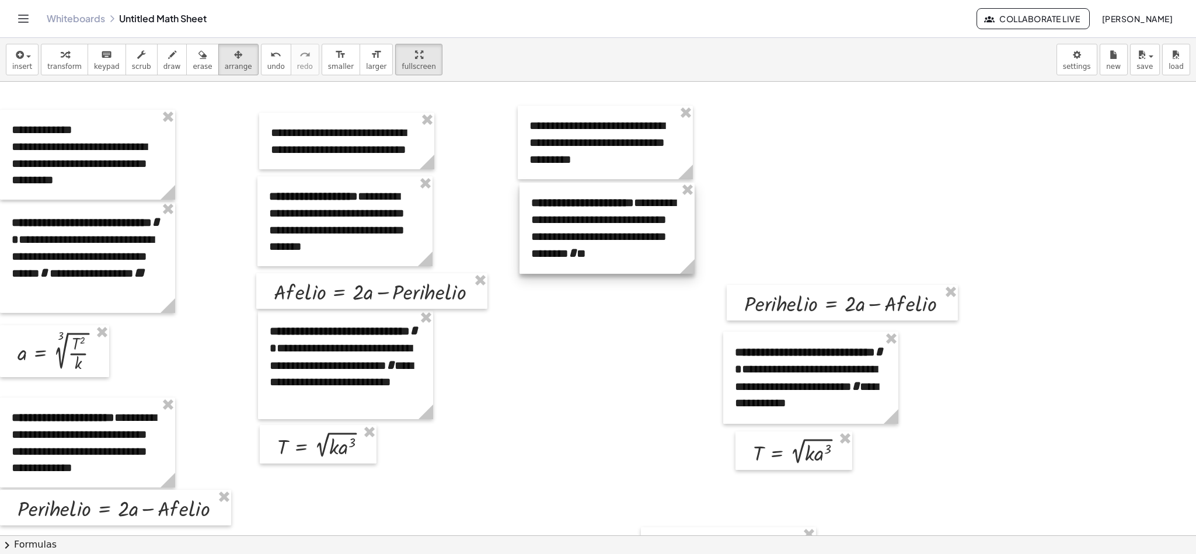
drag, startPoint x: 804, startPoint y: 216, endPoint x: 601, endPoint y: 214, distance: 202.6
click at [601, 214] on div at bounding box center [606, 228] width 175 height 91
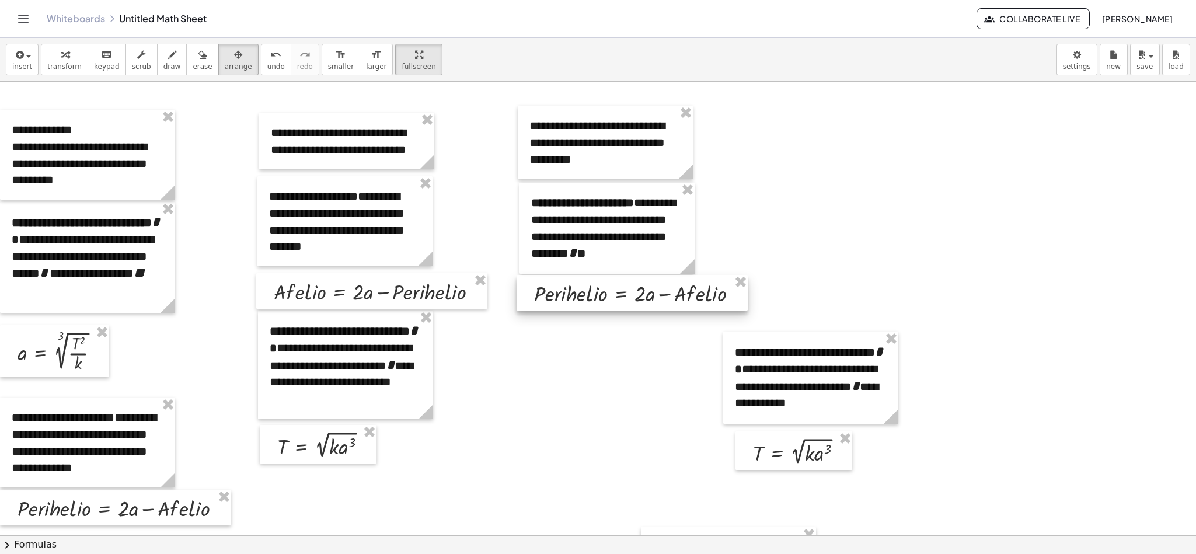
drag, startPoint x: 755, startPoint y: 308, endPoint x: 547, endPoint y: 298, distance: 208.6
click at [547, 298] on div at bounding box center [632, 293] width 231 height 36
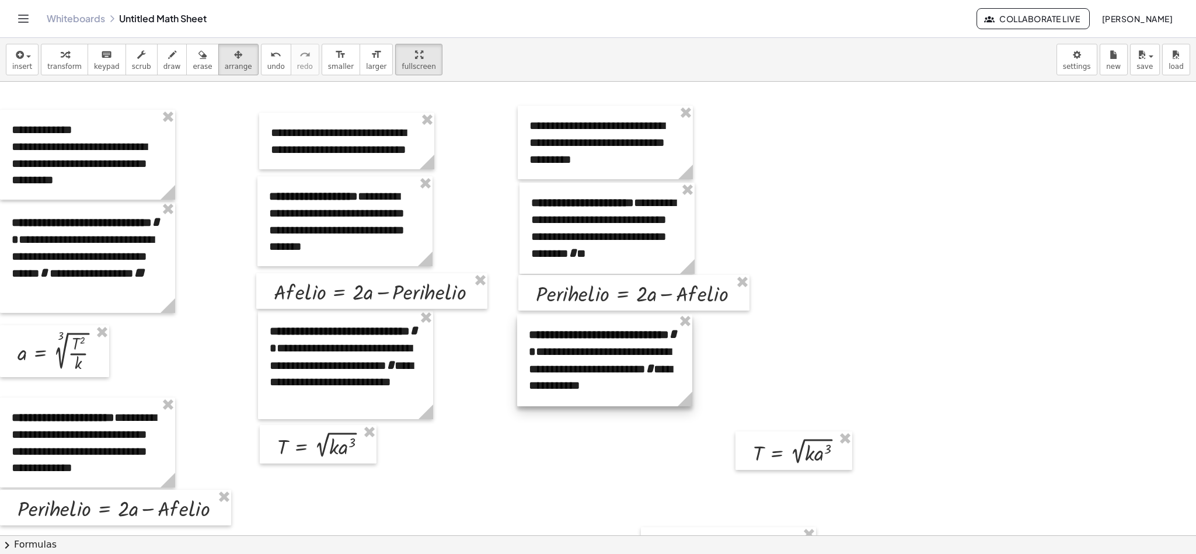
drag, startPoint x: 779, startPoint y: 391, endPoint x: 573, endPoint y: 374, distance: 206.8
click at [573, 369] on div at bounding box center [604, 360] width 175 height 92
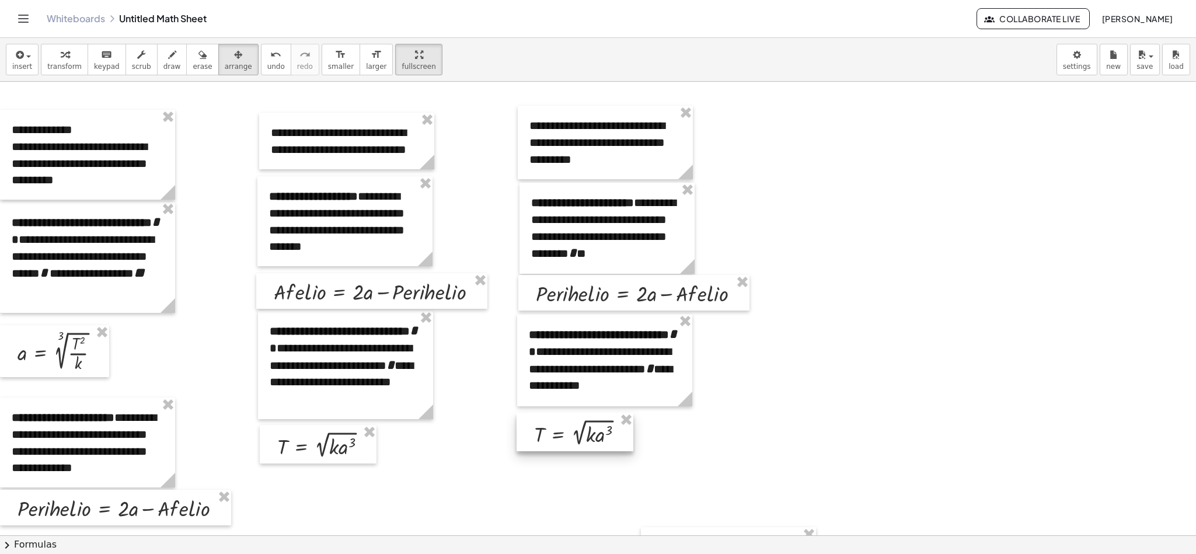
drag, startPoint x: 754, startPoint y: 445, endPoint x: 536, endPoint y: 424, distance: 218.7
click at [536, 369] on div at bounding box center [575, 432] width 117 height 39
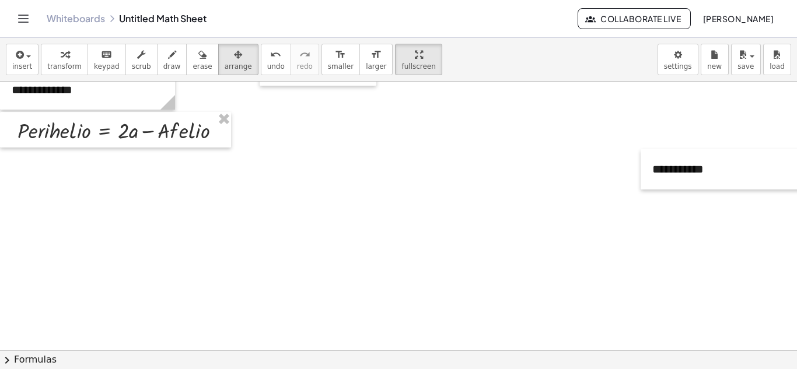
scroll to position [355, 0]
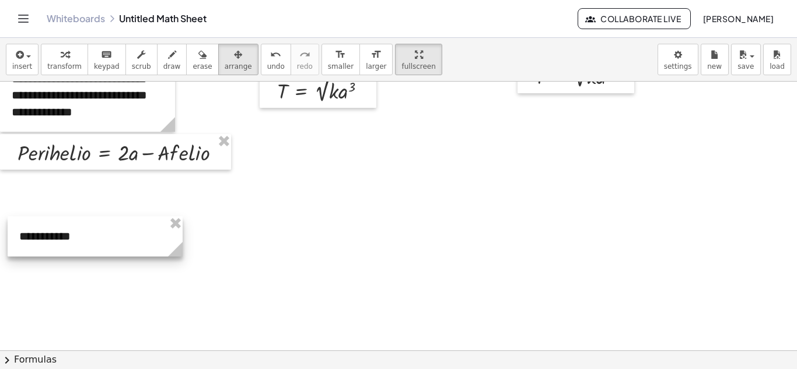
drag, startPoint x: 706, startPoint y: 191, endPoint x: 73, endPoint y: 233, distance: 634.7
click at [73, 233] on div at bounding box center [95, 237] width 175 height 40
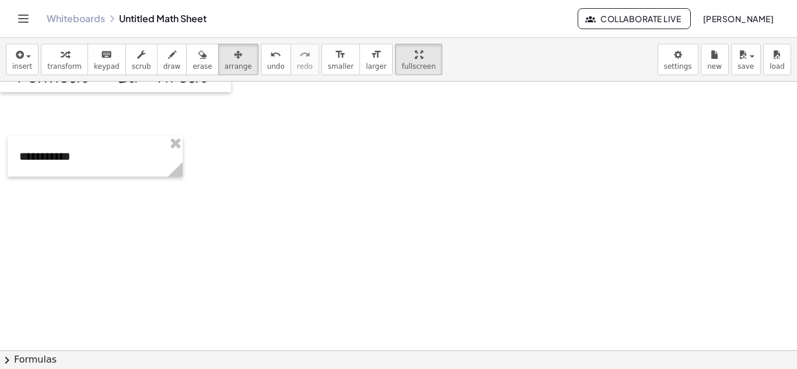
scroll to position [437, 0]
click at [19, 20] on icon "Toggle navigation" at bounding box center [23, 19] width 14 height 14
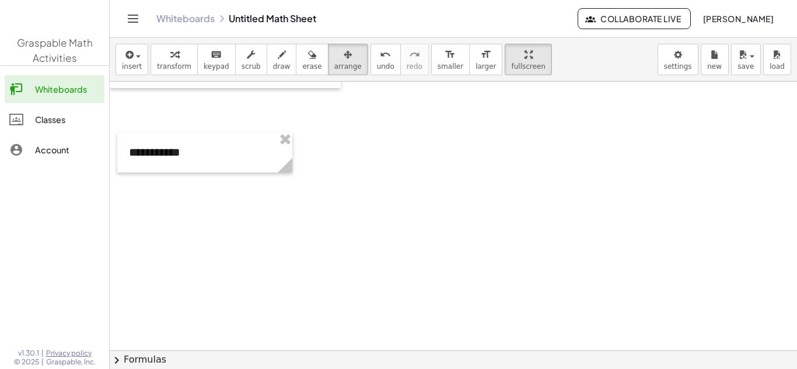
click at [22, 20] on div at bounding box center [54, 19] width 109 height 50
click at [128, 19] on icon "Toggle navigation" at bounding box center [133, 18] width 10 height 7
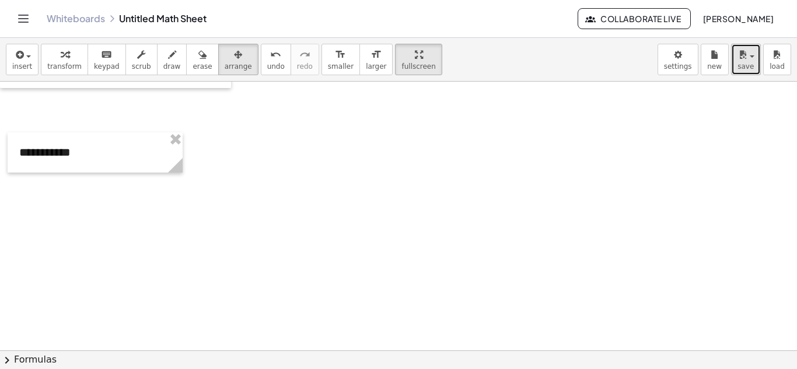
click at [749, 57] on span "button" at bounding box center [749, 56] width 2 height 8
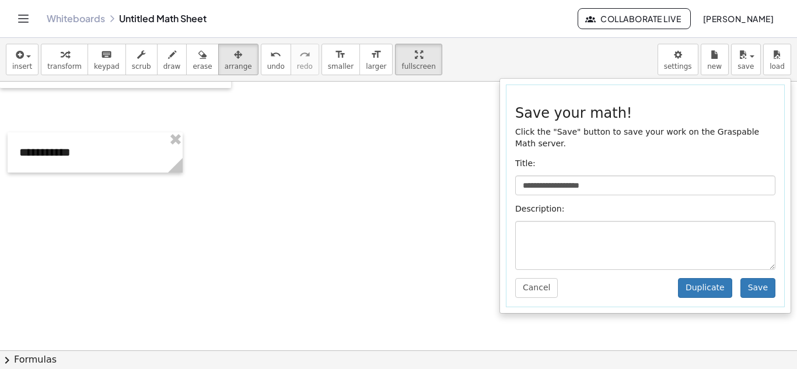
click at [601, 69] on div "**********" at bounding box center [398, 60] width 797 height 44
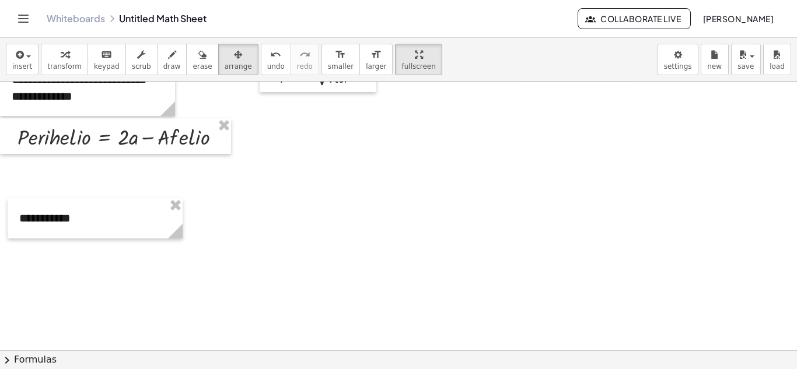
scroll to position [367, 0]
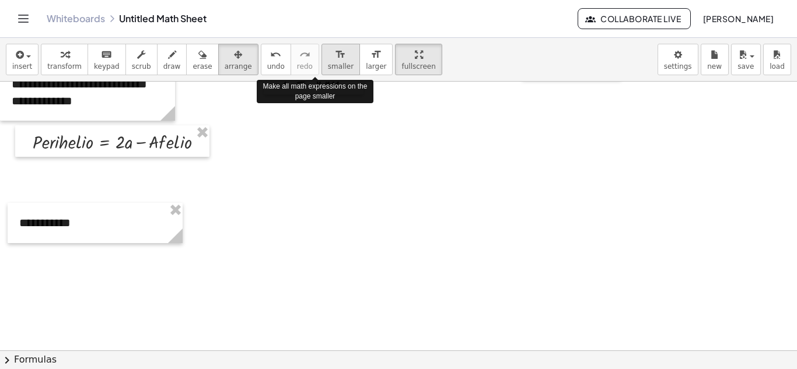
click at [327, 69] on button "format_size smaller" at bounding box center [341, 60] width 39 height 32
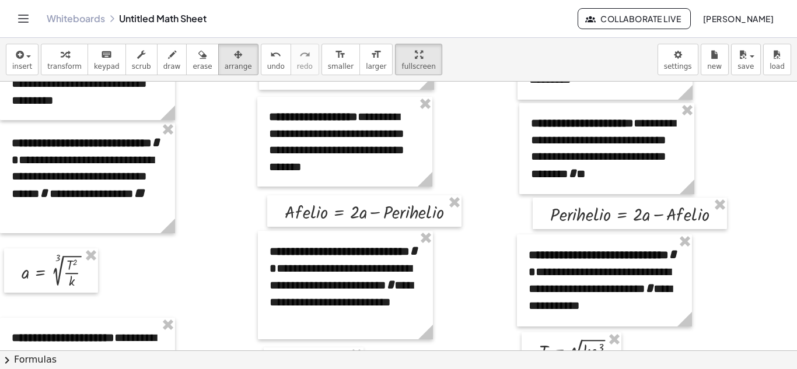
scroll to position [99, 0]
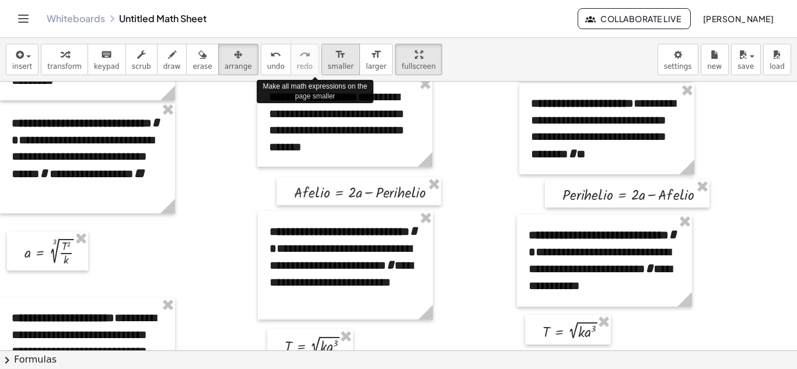
click at [328, 51] on div "format_size" at bounding box center [341, 54] width 26 height 14
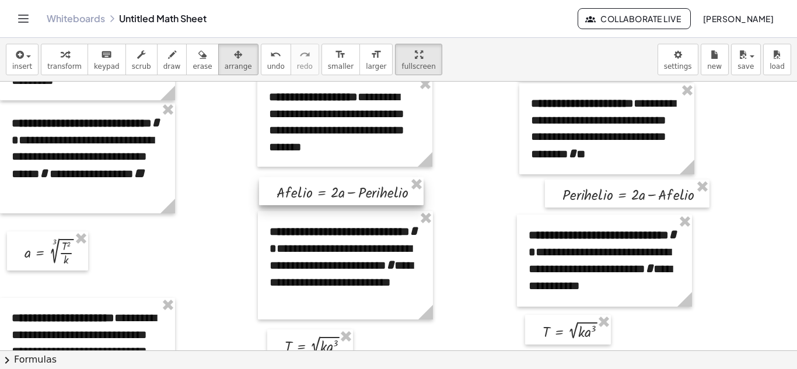
drag, startPoint x: 346, startPoint y: 195, endPoint x: 328, endPoint y: 195, distance: 18.1
click at [328, 195] on div at bounding box center [341, 191] width 165 height 28
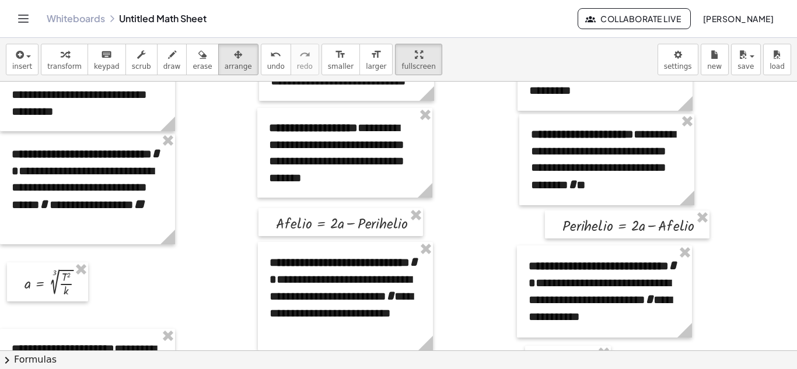
scroll to position [113, 0]
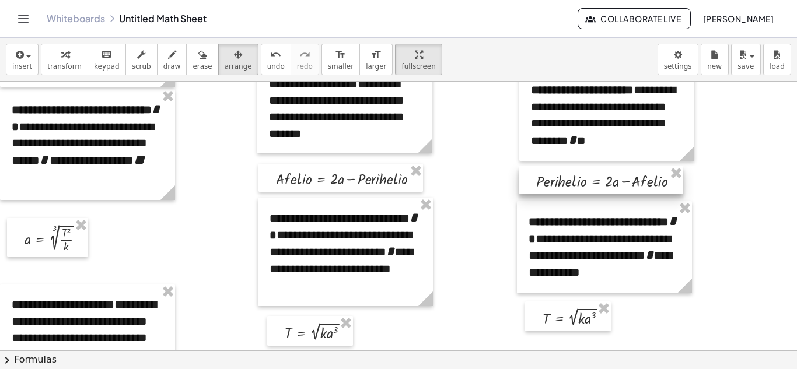
drag, startPoint x: 613, startPoint y: 187, endPoint x: 587, endPoint y: 187, distance: 26.3
click at [587, 187] on div at bounding box center [601, 180] width 165 height 28
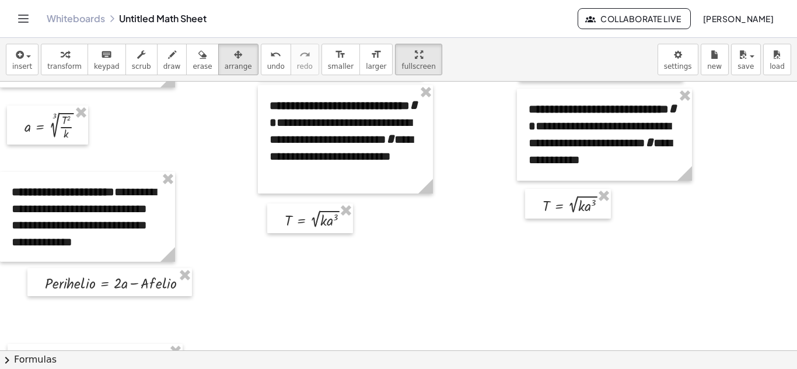
scroll to position [230, 0]
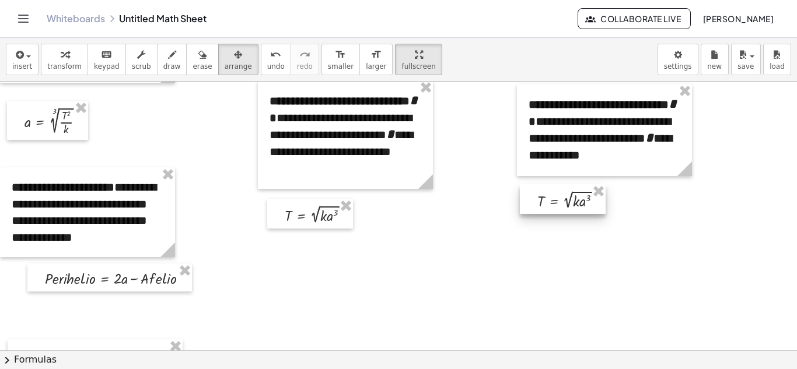
drag, startPoint x: 580, startPoint y: 198, endPoint x: 573, endPoint y: 198, distance: 7.0
click at [573, 198] on div at bounding box center [563, 199] width 86 height 30
drag, startPoint x: 306, startPoint y: 212, endPoint x: 297, endPoint y: 212, distance: 9.3
click at [297, 212] on div at bounding box center [301, 214] width 86 height 30
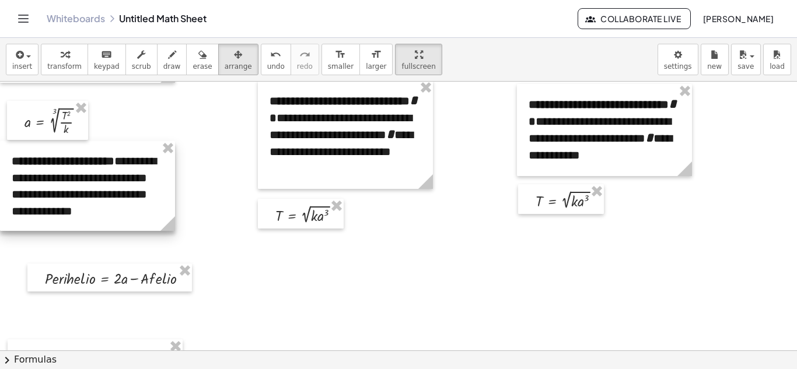
drag, startPoint x: 83, startPoint y: 216, endPoint x: 78, endPoint y: 190, distance: 26.8
click at [78, 190] on div at bounding box center [87, 186] width 175 height 90
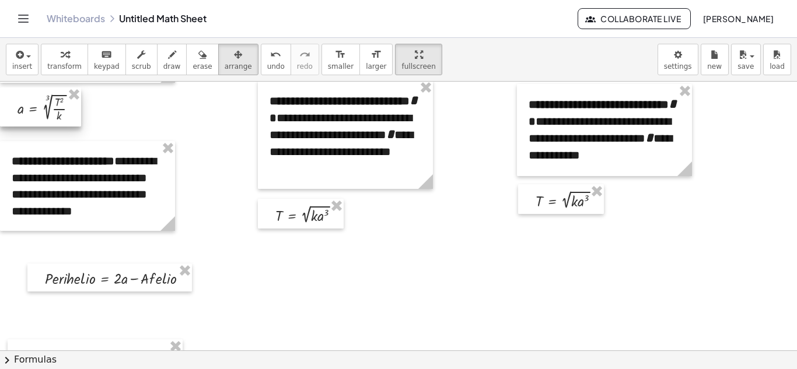
drag, startPoint x: 29, startPoint y: 118, endPoint x: 9, endPoint y: 104, distance: 23.8
click at [9, 104] on div at bounding box center [40, 107] width 81 height 39
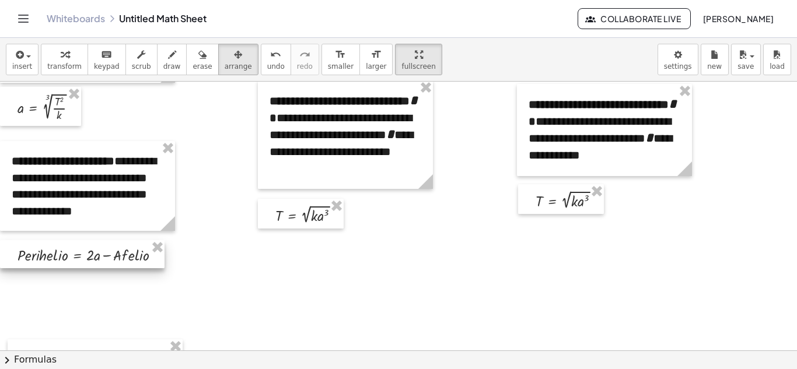
drag, startPoint x: 83, startPoint y: 278, endPoint x: 46, endPoint y: 254, distance: 44.4
click at [46, 254] on div at bounding box center [82, 254] width 165 height 28
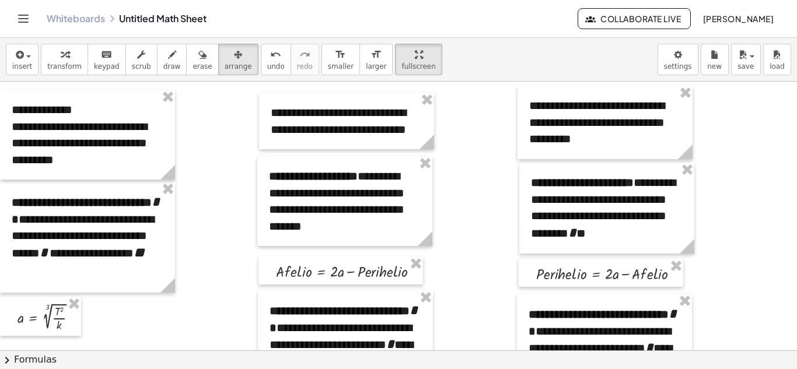
scroll to position [25, 0]
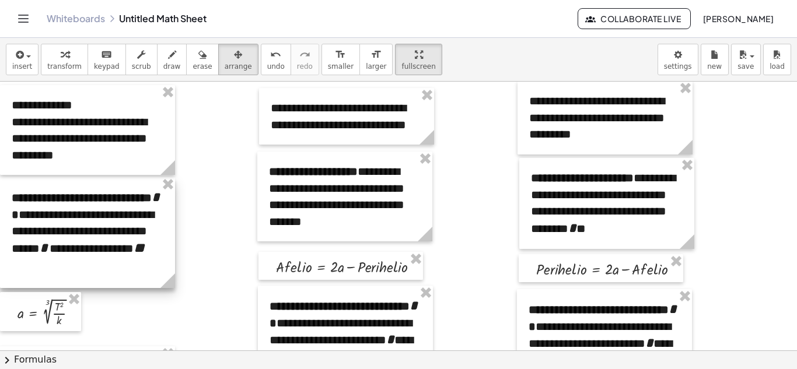
click at [93, 267] on div at bounding box center [87, 232] width 175 height 111
click at [104, 53] on div "keyboard" at bounding box center [107, 54] width 26 height 14
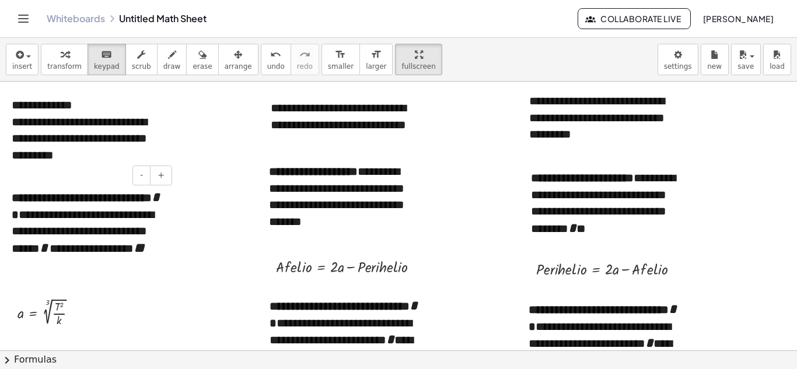
click at [92, 273] on div "**********" at bounding box center [87, 232] width 175 height 111
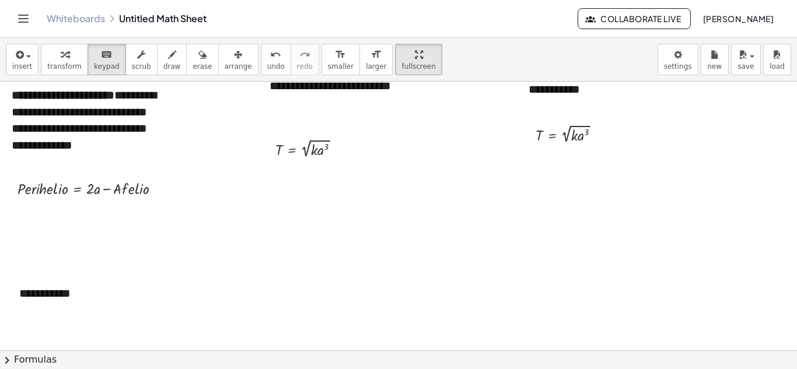
scroll to position [294, 0]
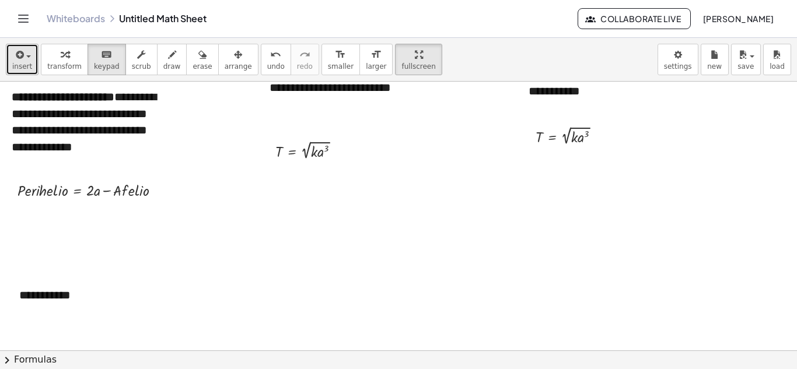
click at [15, 60] on icon "button" at bounding box center [18, 55] width 11 height 14
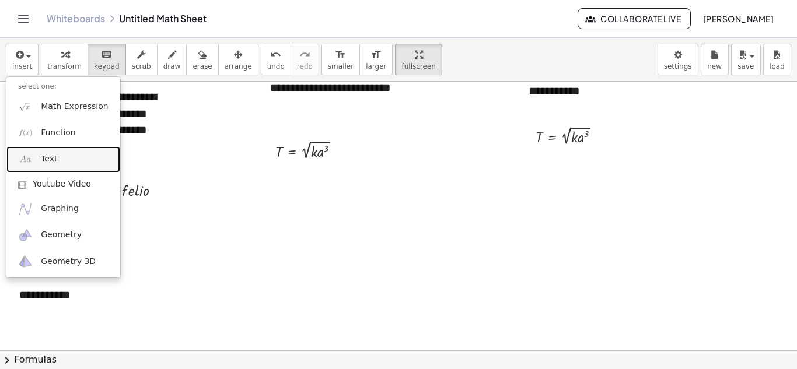
click at [64, 161] on link "Text" at bounding box center [63, 160] width 114 height 26
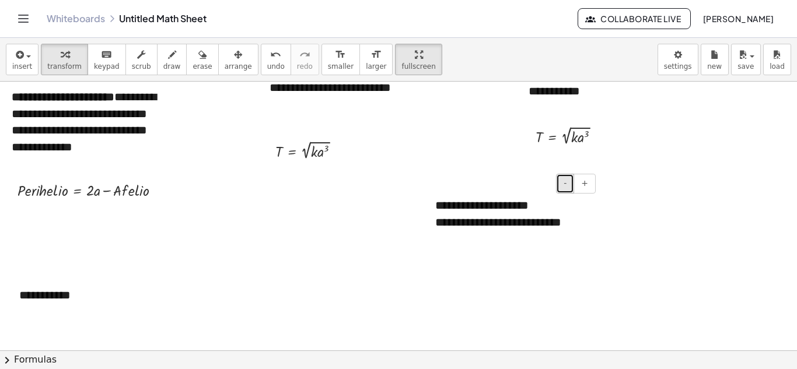
click at [571, 184] on button "-" at bounding box center [565, 184] width 18 height 20
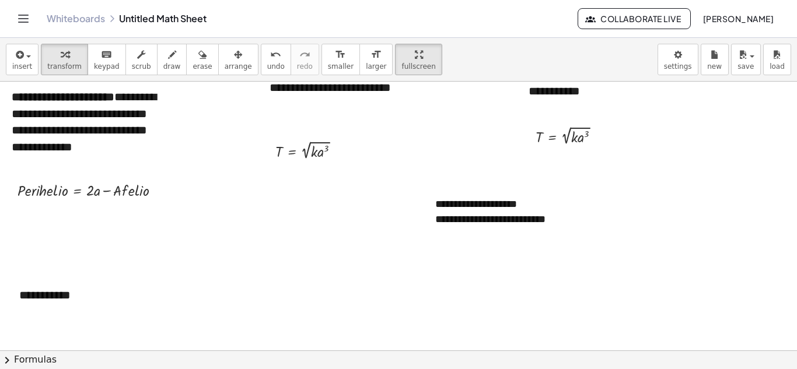
click at [560, 262] on div at bounding box center [529, 240] width 1058 height 905
click at [234, 54] on icon "button" at bounding box center [238, 55] width 8 height 14
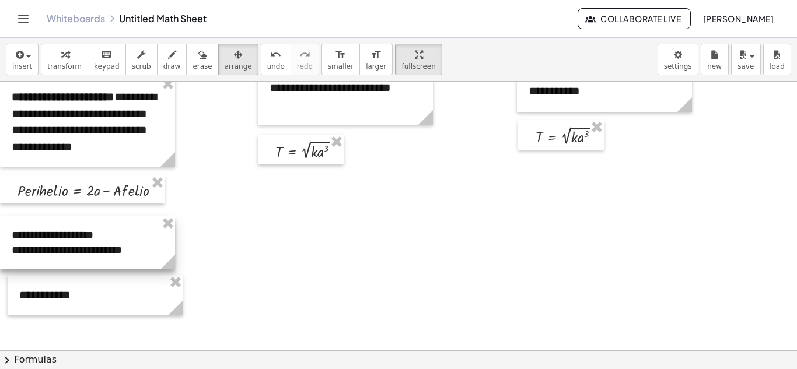
drag, startPoint x: 469, startPoint y: 221, endPoint x: 46, endPoint y: 252, distance: 424.9
click at [46, 252] on div at bounding box center [87, 243] width 175 height 53
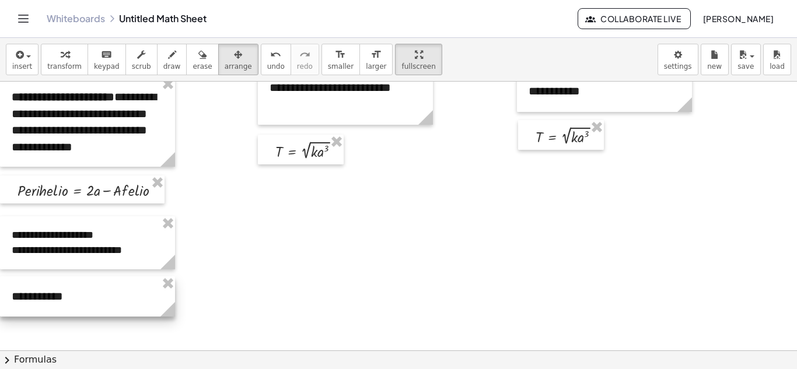
drag, startPoint x: 60, startPoint y: 294, endPoint x: 34, endPoint y: 295, distance: 25.7
click at [34, 295] on div at bounding box center [87, 297] width 175 height 40
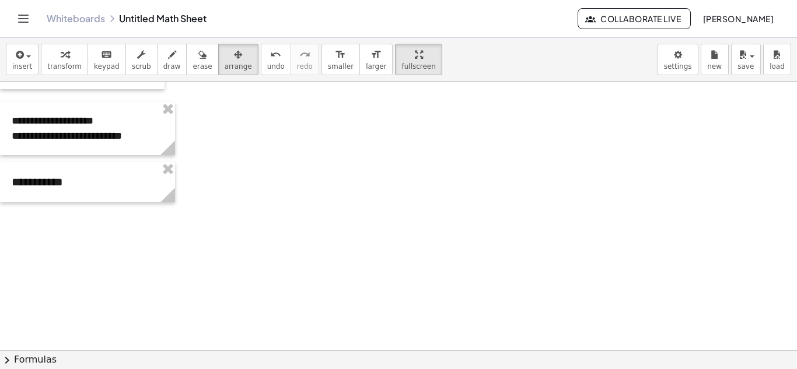
scroll to position [442, 0]
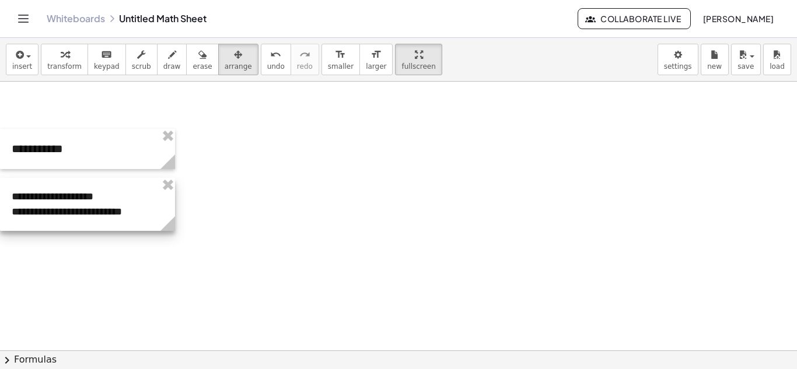
drag, startPoint x: 99, startPoint y: 107, endPoint x: 96, endPoint y: 216, distance: 109.2
click at [96, 216] on div at bounding box center [87, 204] width 175 height 53
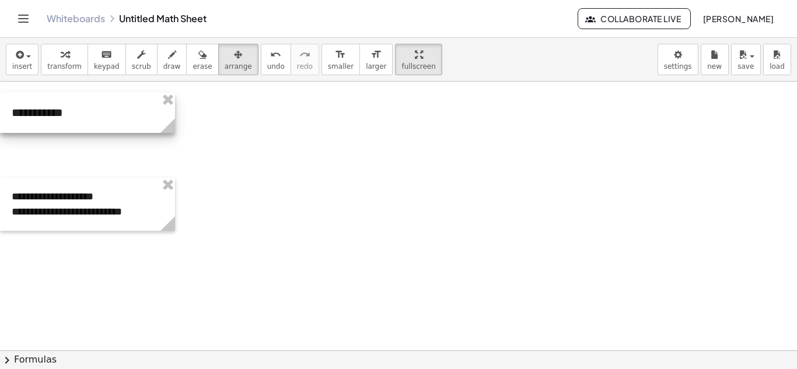
drag, startPoint x: 59, startPoint y: 151, endPoint x: 44, endPoint y: 112, distance: 41.7
click at [44, 112] on div at bounding box center [87, 113] width 175 height 40
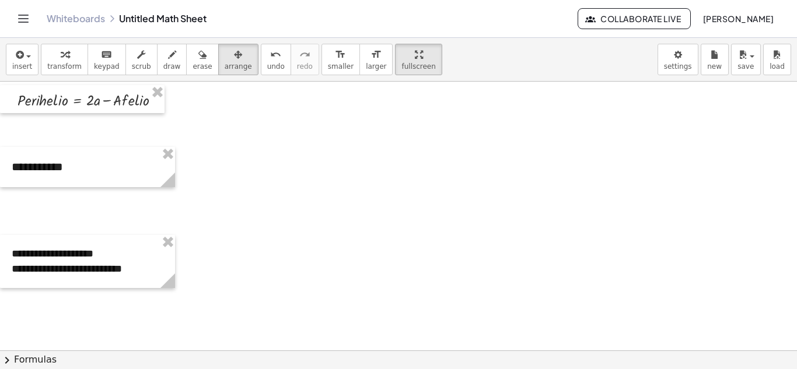
scroll to position [380, 0]
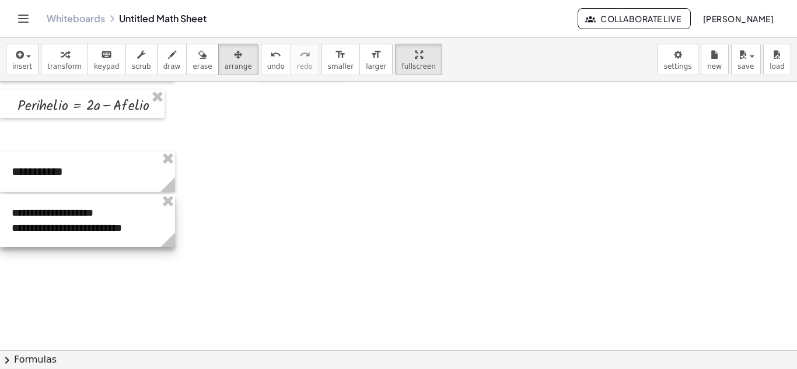
drag, startPoint x: 103, startPoint y: 273, endPoint x: 76, endPoint y: 226, distance: 53.6
click at [76, 226] on div at bounding box center [87, 220] width 175 height 53
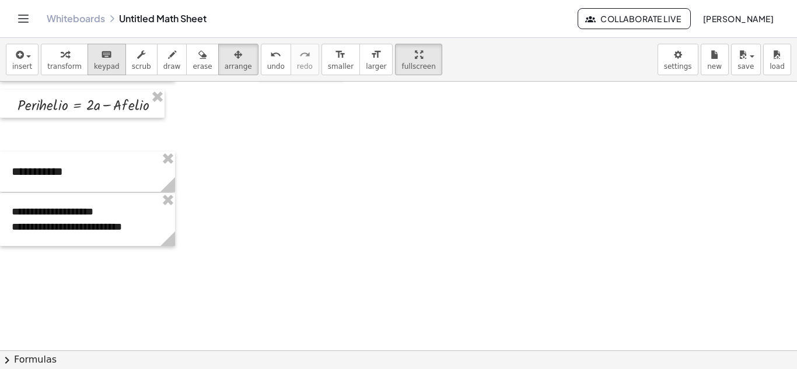
click at [102, 65] on span "keypad" at bounding box center [107, 66] width 26 height 8
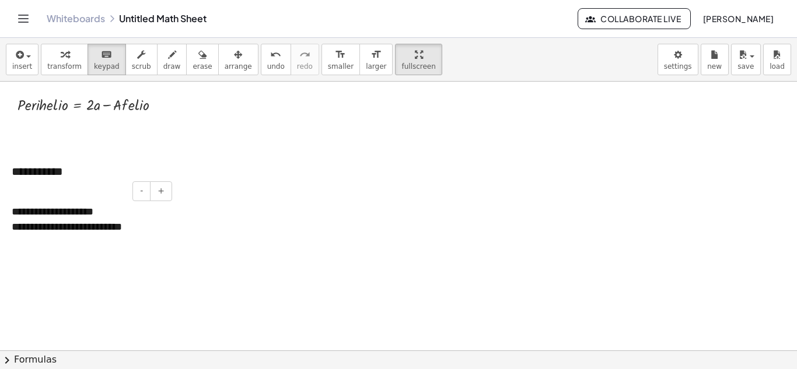
click at [156, 229] on div "**********" at bounding box center [88, 227] width 152 height 15
click at [214, 238] on div at bounding box center [529, 154] width 1058 height 905
click at [261, 51] on button "undo undo" at bounding box center [276, 60] width 30 height 32
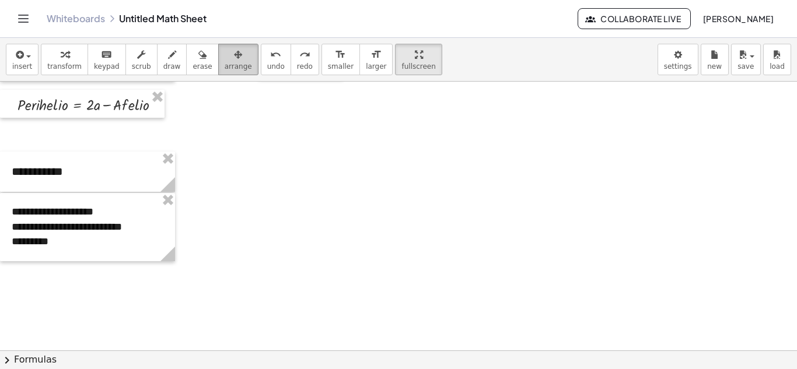
click at [225, 56] on div "button" at bounding box center [238, 54] width 27 height 14
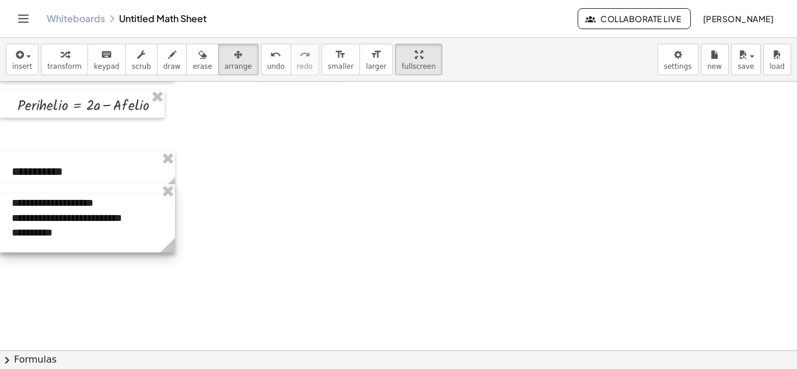
drag, startPoint x: 88, startPoint y: 228, endPoint x: 85, endPoint y: 219, distance: 9.4
click at [85, 219] on div at bounding box center [87, 218] width 175 height 68
click at [238, 148] on div at bounding box center [529, 154] width 1058 height 905
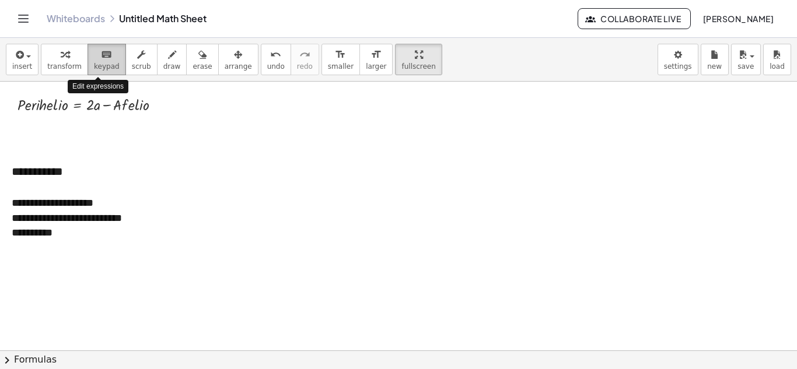
click at [94, 52] on div "keyboard" at bounding box center [107, 54] width 26 height 14
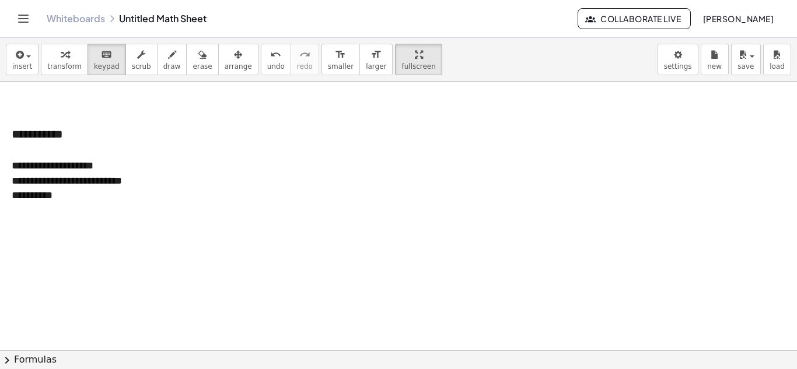
scroll to position [427, 0]
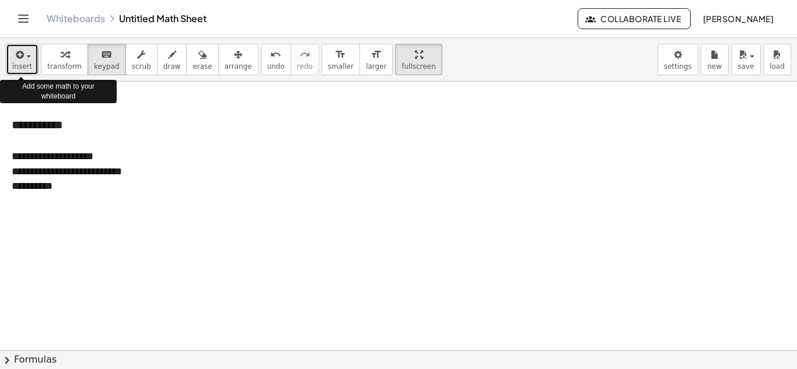
click at [29, 68] on span "insert" at bounding box center [22, 66] width 20 height 8
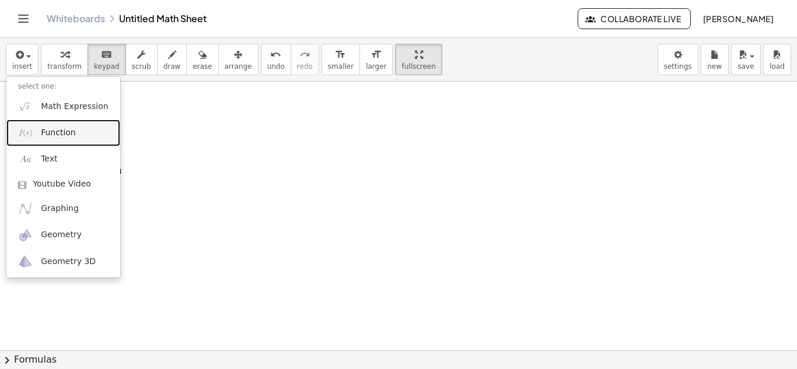
click at [53, 135] on span "Function" at bounding box center [58, 133] width 35 height 12
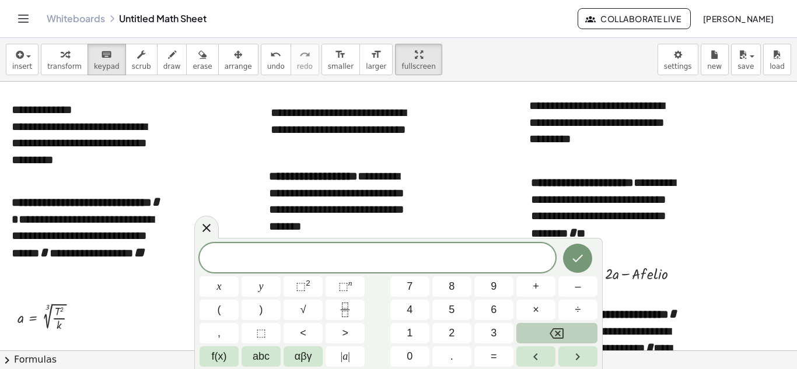
scroll to position [0, 0]
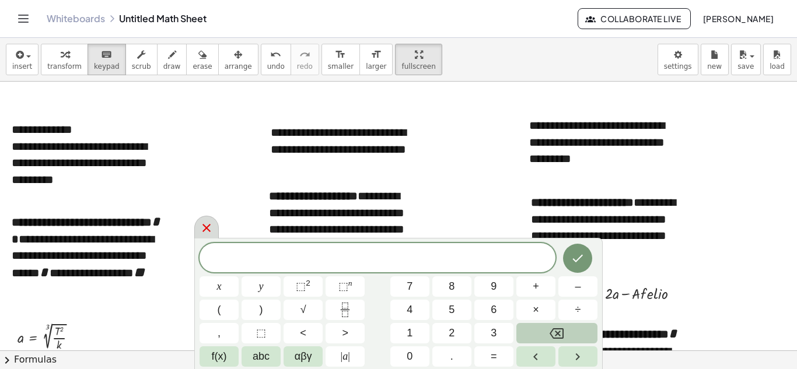
click at [211, 224] on icon at bounding box center [207, 228] width 14 height 14
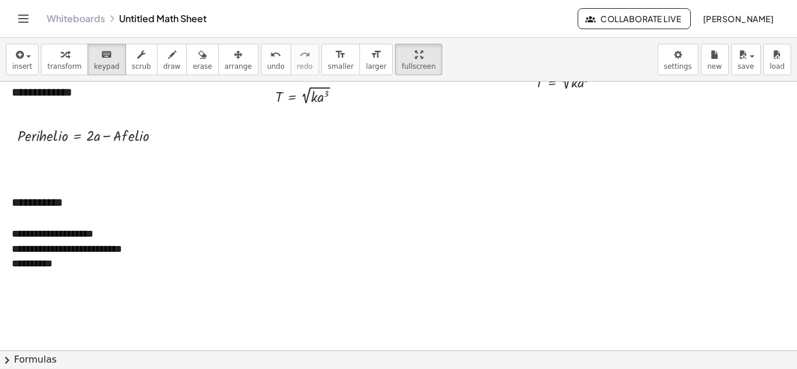
scroll to position [353, 0]
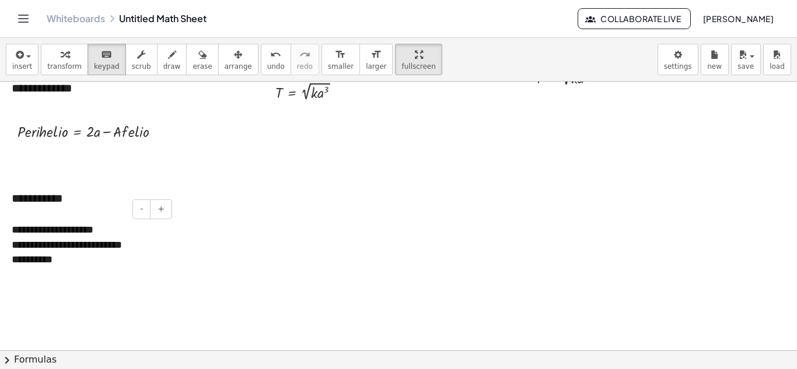
click at [83, 246] on div "**********" at bounding box center [88, 245] width 152 height 15
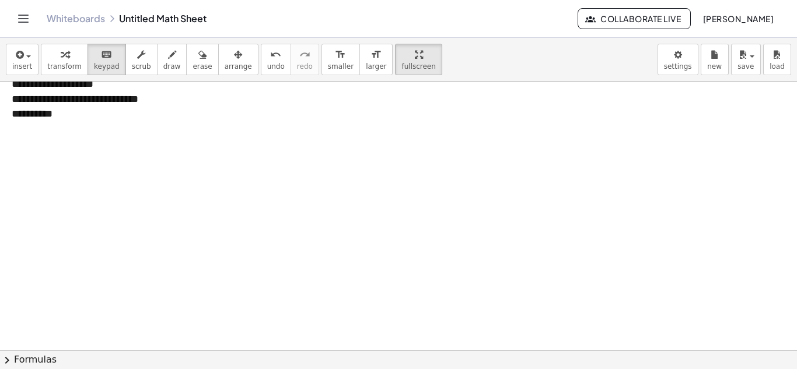
scroll to position [504, 0]
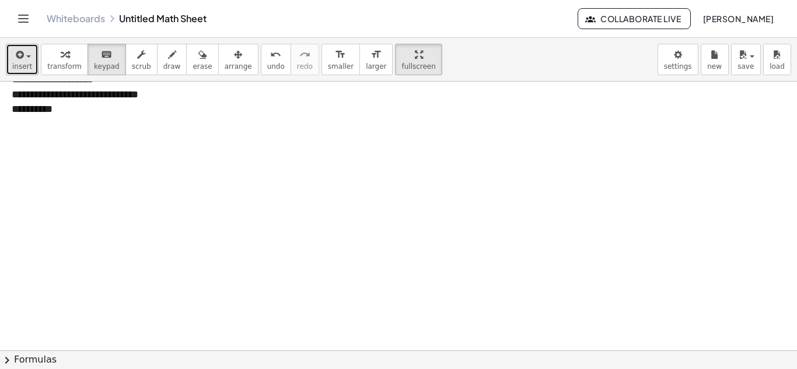
click at [15, 60] on icon "button" at bounding box center [18, 55] width 11 height 14
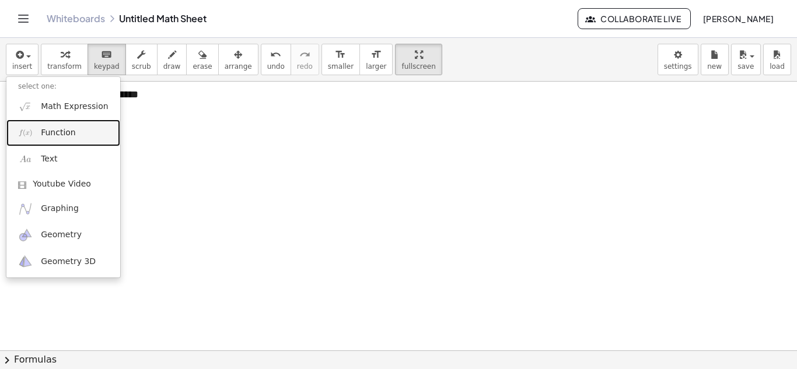
click at [68, 134] on span "Function" at bounding box center [58, 133] width 35 height 12
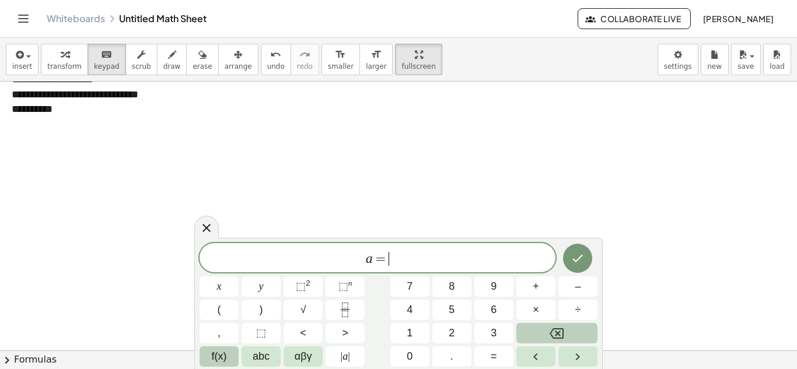
click at [225, 358] on span "f(x)" at bounding box center [219, 357] width 15 height 16
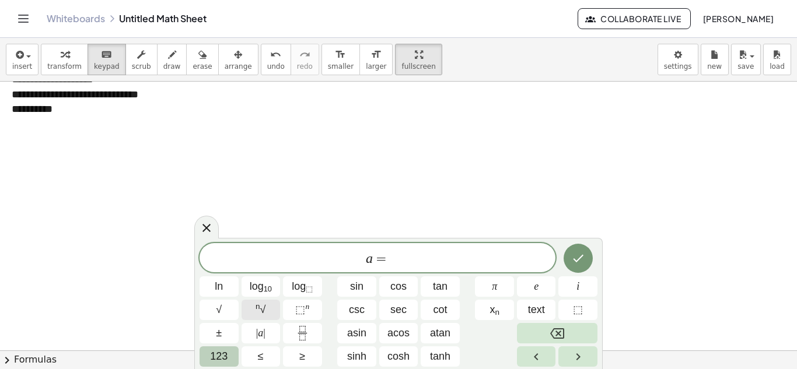
click at [258, 307] on sup "n" at bounding box center [258, 306] width 5 height 9
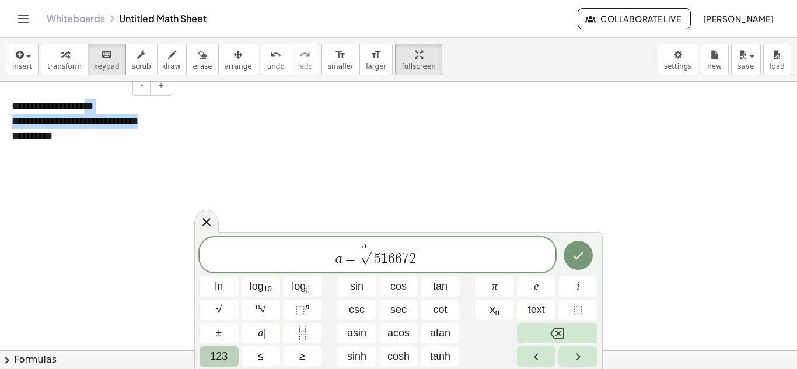
scroll to position [469, 0]
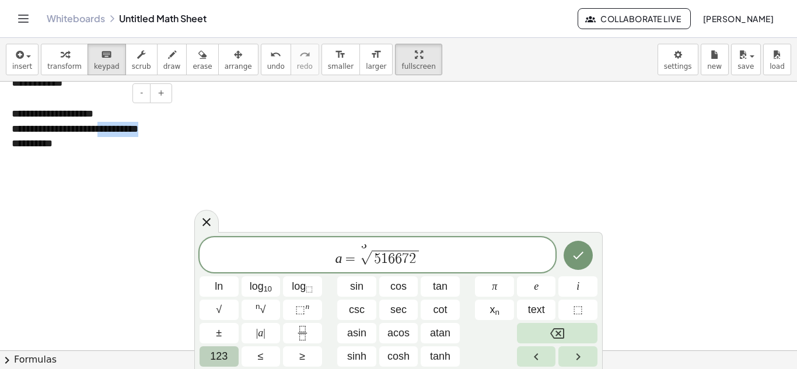
drag, startPoint x: 165, startPoint y: 97, endPoint x: 108, endPoint y: 128, distance: 65.3
click at [108, 128] on div "**********" at bounding box center [87, 129] width 175 height 68
copy div "**********"
drag, startPoint x: 415, startPoint y: 259, endPoint x: 374, endPoint y: 259, distance: 40.9
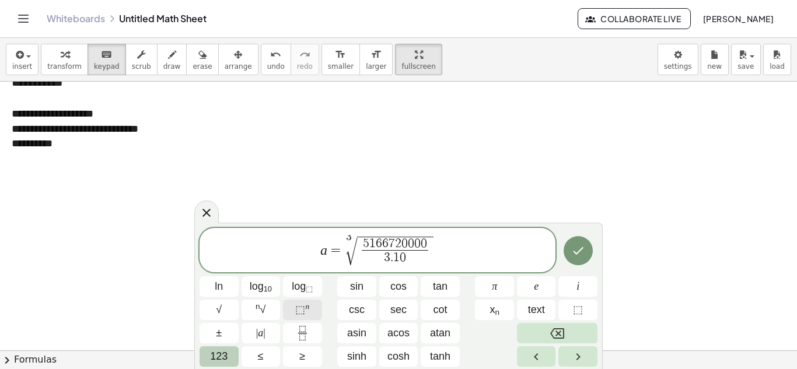
click at [301, 309] on span "⬚" at bounding box center [300, 310] width 10 height 12
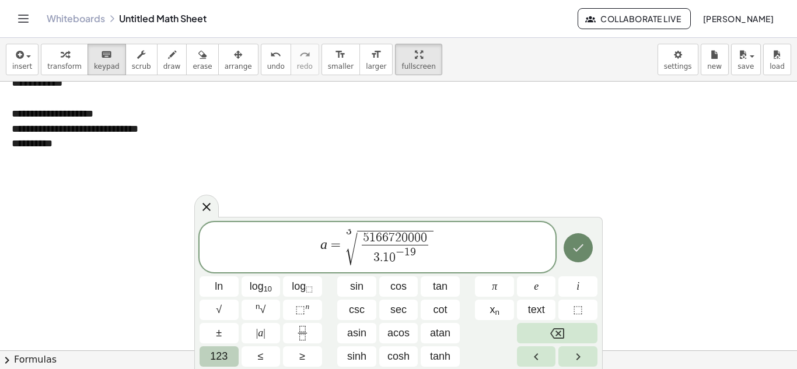
click at [583, 247] on icon "Done" at bounding box center [578, 248] width 14 height 14
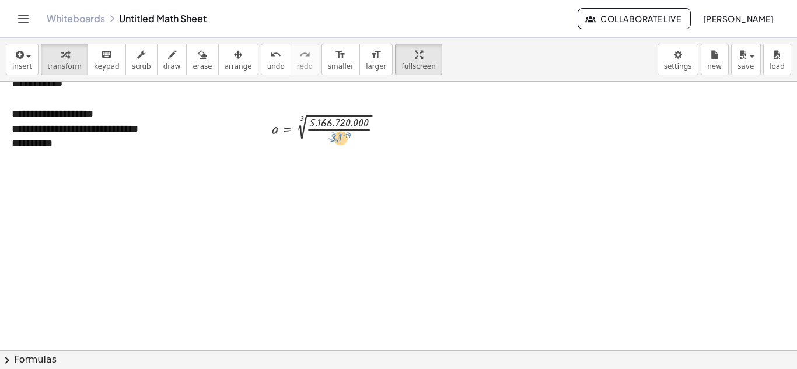
click at [339, 136] on div at bounding box center [331, 127] width 131 height 33
click at [225, 55] on div "button" at bounding box center [238, 54] width 27 height 14
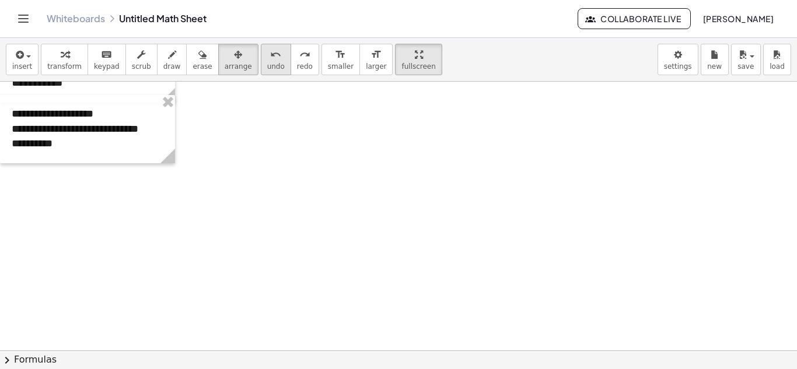
click at [267, 62] on span "undo" at bounding box center [276, 66] width 18 height 8
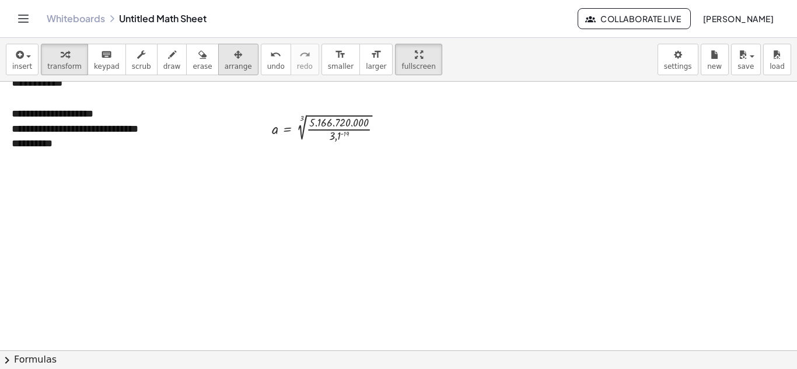
click at [225, 64] on span "arrange" at bounding box center [238, 66] width 27 height 8
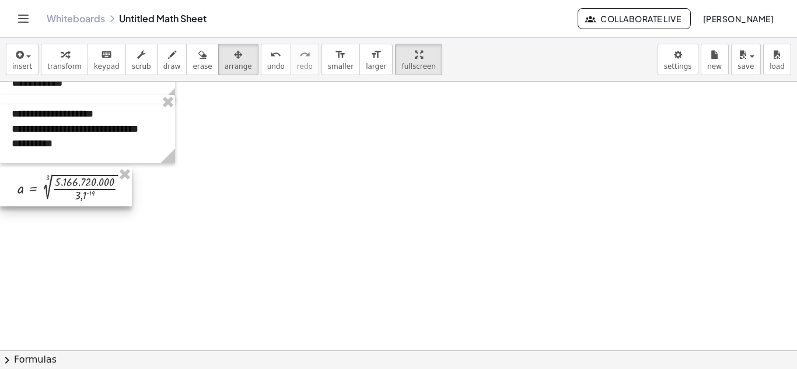
drag, startPoint x: 339, startPoint y: 129, endPoint x: 83, endPoint y: 189, distance: 263.1
click at [83, 189] on div at bounding box center [66, 187] width 132 height 39
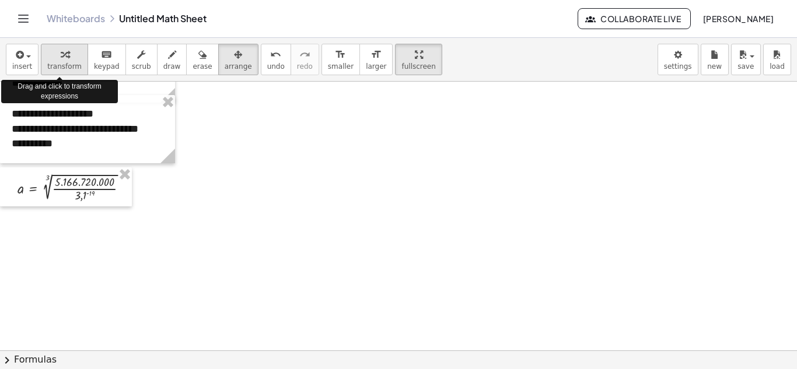
click at [68, 58] on div "button" at bounding box center [64, 54] width 34 height 14
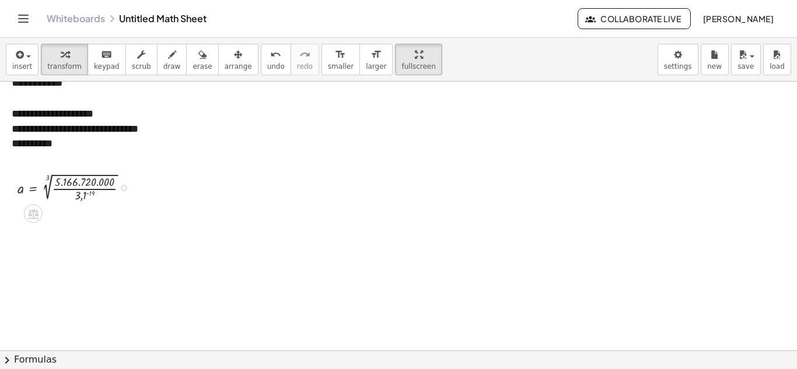
click at [61, 190] on div at bounding box center [77, 186] width 131 height 33
click at [125, 189] on div at bounding box center [124, 188] width 6 height 6
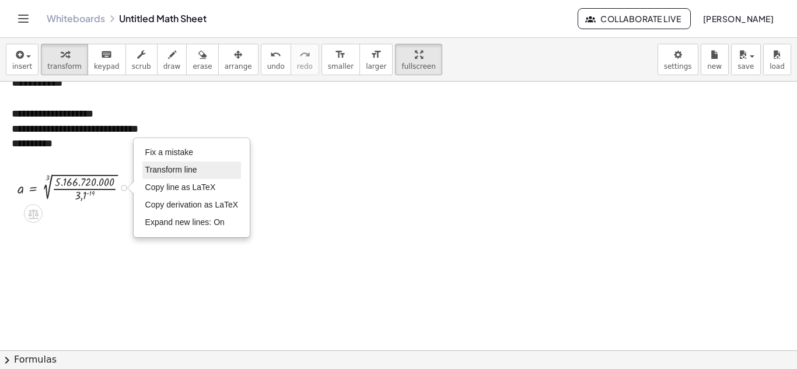
click at [197, 172] on span "Transform line" at bounding box center [171, 169] width 52 height 9
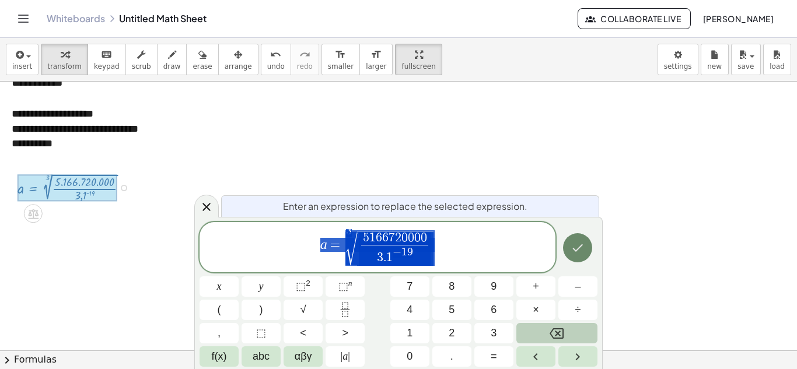
click at [586, 246] on button "Done" at bounding box center [577, 247] width 29 height 29
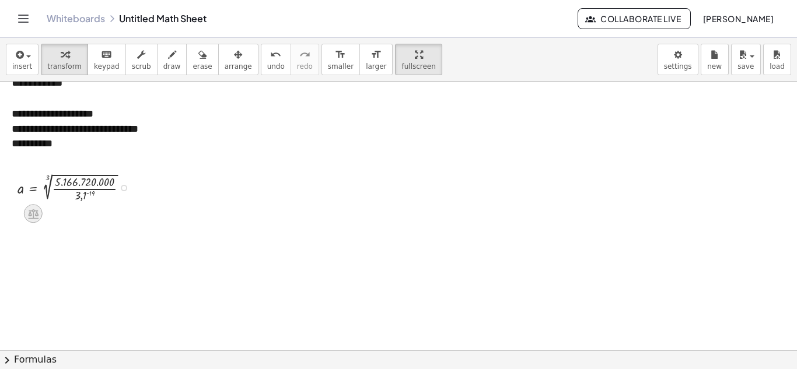
click at [32, 215] on icon at bounding box center [33, 215] width 11 height 10
click at [132, 214] on div at bounding box center [529, 64] width 1058 height 905
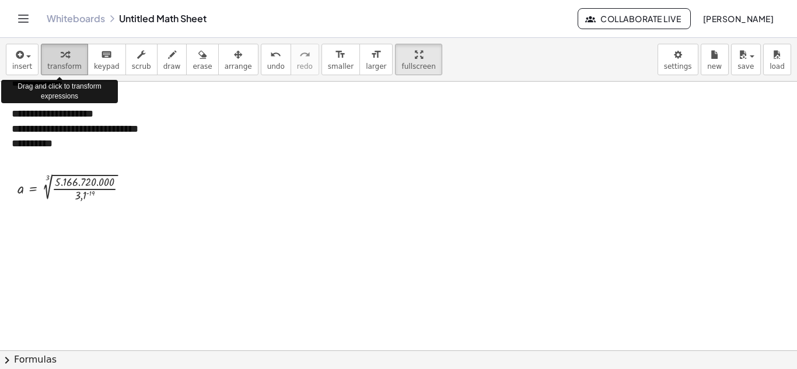
click at [64, 59] on icon "button" at bounding box center [65, 55] width 8 height 14
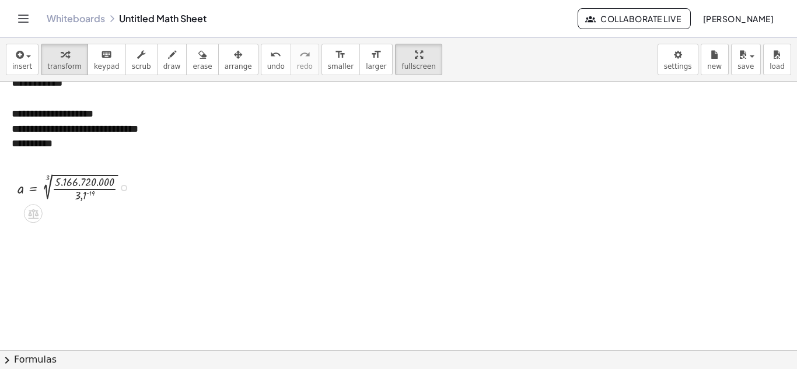
click at [60, 189] on div at bounding box center [77, 186] width 131 height 33
click at [23, 189] on div at bounding box center [77, 186] width 131 height 33
click at [82, 184] on div at bounding box center [77, 186] width 131 height 33
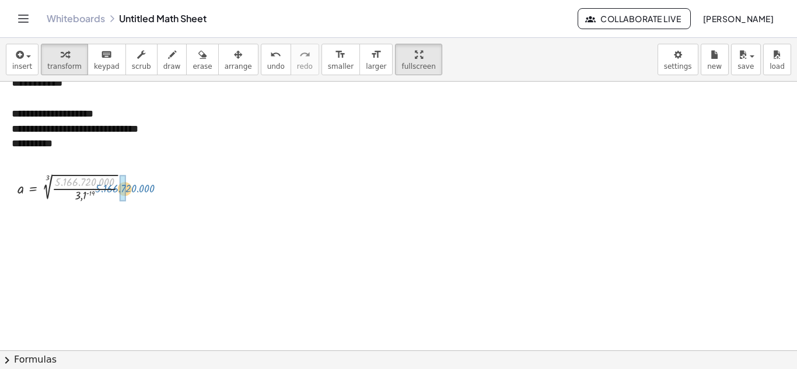
drag, startPoint x: 82, startPoint y: 184, endPoint x: 123, endPoint y: 191, distance: 41.4
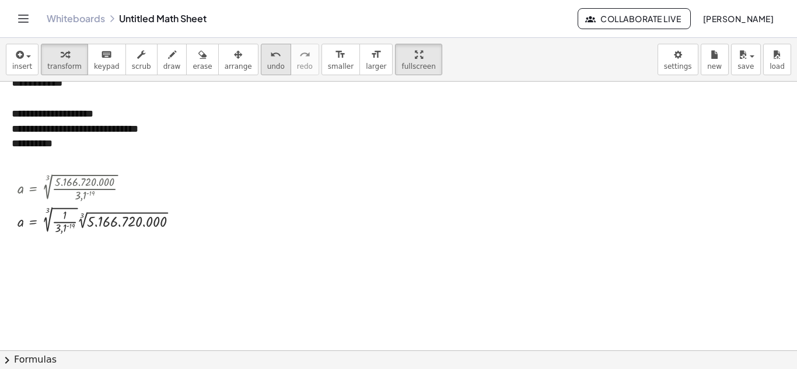
click at [267, 68] on span "undo" at bounding box center [276, 66] width 18 height 8
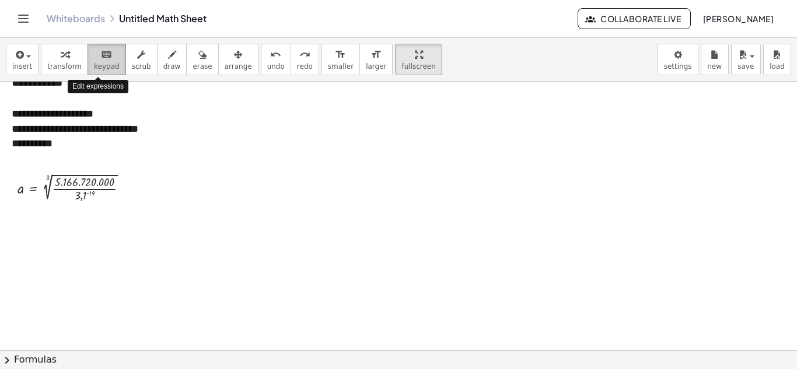
click at [111, 66] on button "keyboard keypad" at bounding box center [107, 60] width 39 height 32
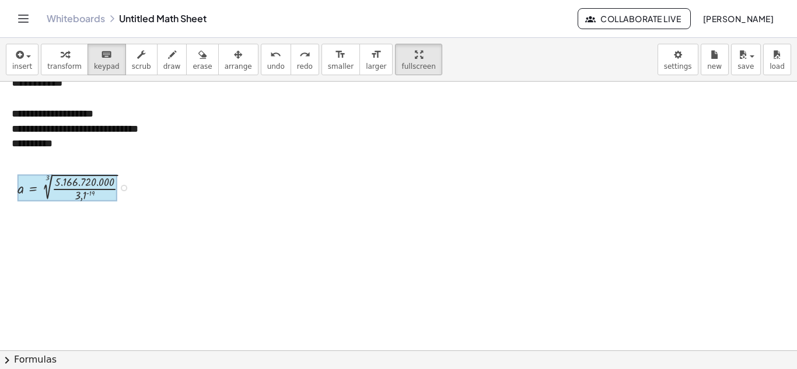
click at [26, 191] on div at bounding box center [67, 188] width 99 height 27
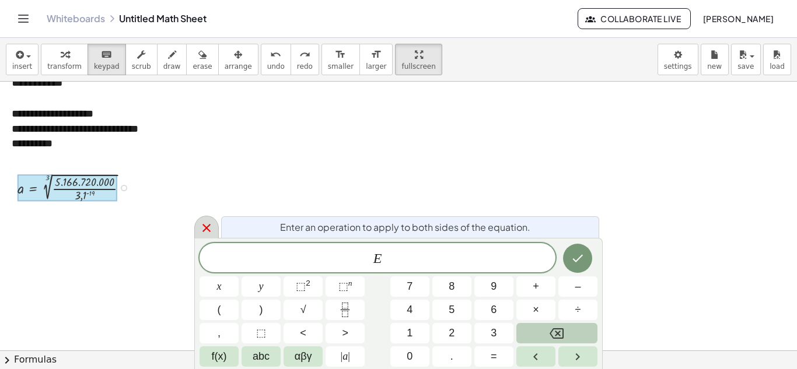
click at [207, 226] on icon at bounding box center [207, 228] width 14 height 14
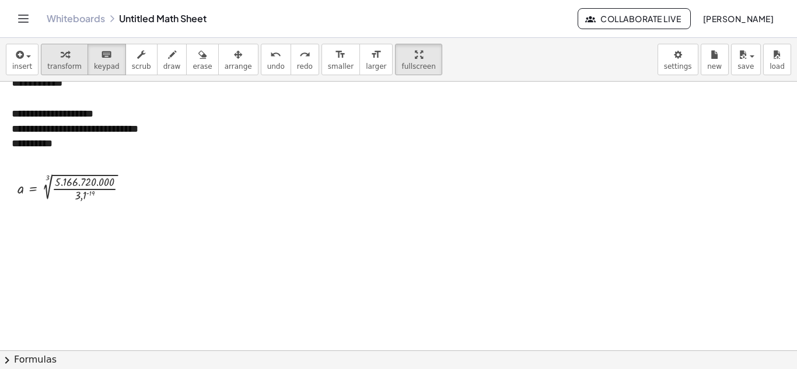
click at [56, 69] on span "transform" at bounding box center [64, 66] width 34 height 8
click at [64, 190] on div at bounding box center [77, 186] width 131 height 33
click at [123, 187] on div at bounding box center [124, 188] width 6 height 6
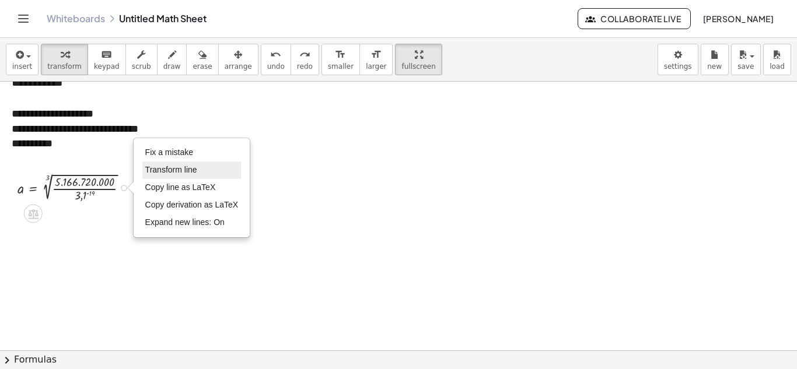
click at [197, 175] on span "Transform line" at bounding box center [171, 169] width 52 height 9
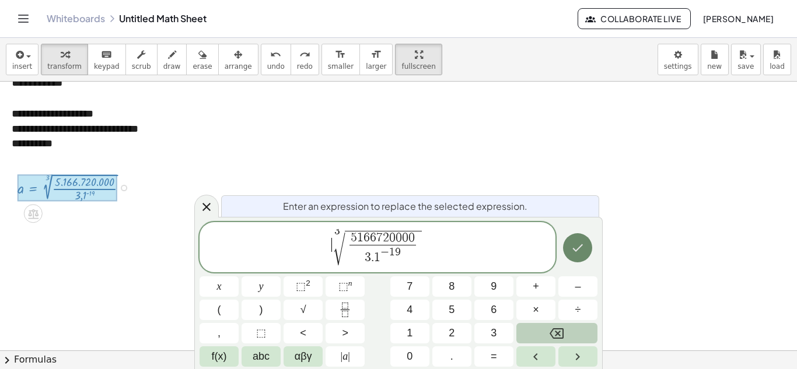
click at [578, 254] on icon "Done" at bounding box center [578, 248] width 14 height 14
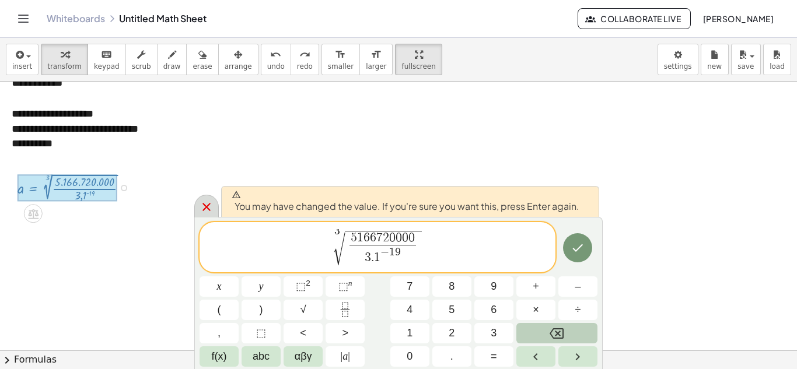
click at [197, 207] on div at bounding box center [206, 206] width 25 height 23
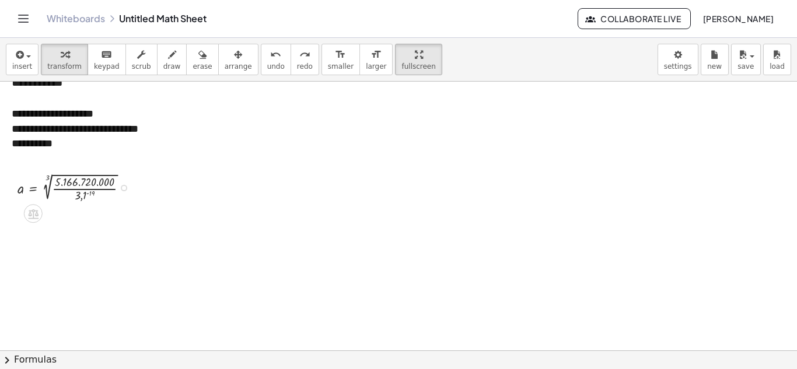
click at [62, 183] on div at bounding box center [77, 186] width 131 height 33
click at [22, 62] on span "insert" at bounding box center [22, 66] width 20 height 8
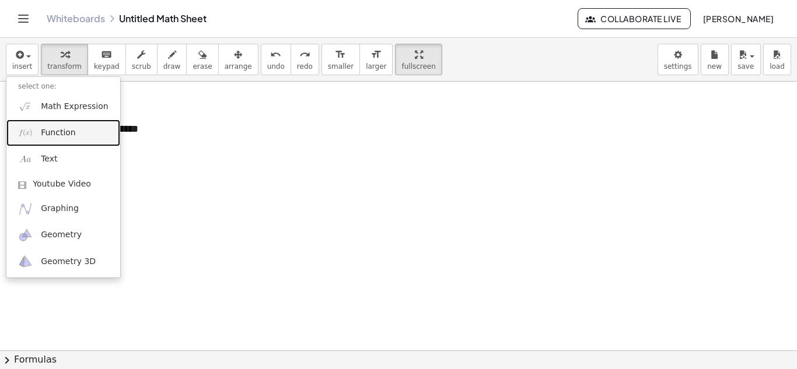
click at [48, 135] on span "Function" at bounding box center [58, 133] width 35 height 12
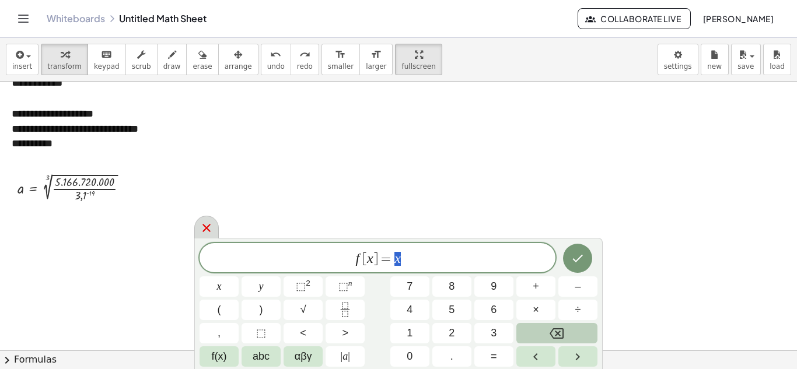
click at [201, 232] on icon at bounding box center [207, 228] width 14 height 14
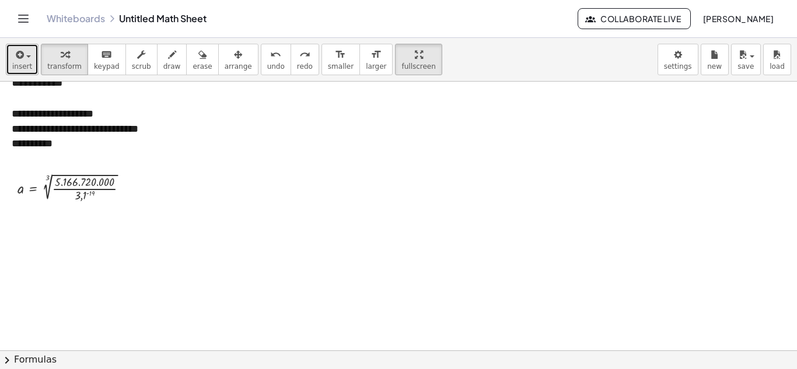
click at [23, 68] on span "insert" at bounding box center [22, 66] width 20 height 8
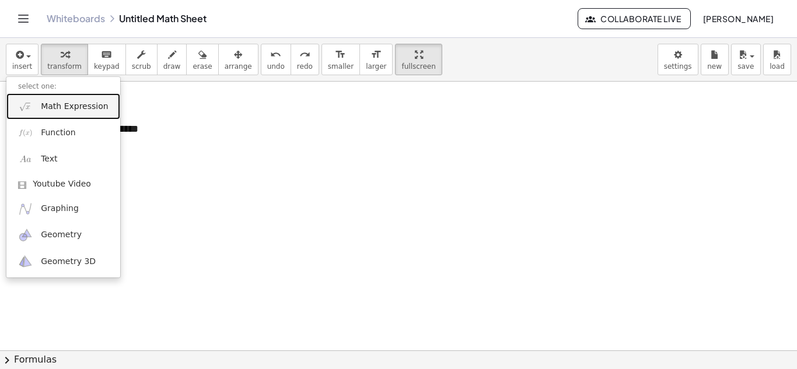
click at [69, 109] on span "Math Expression" at bounding box center [74, 107] width 67 height 12
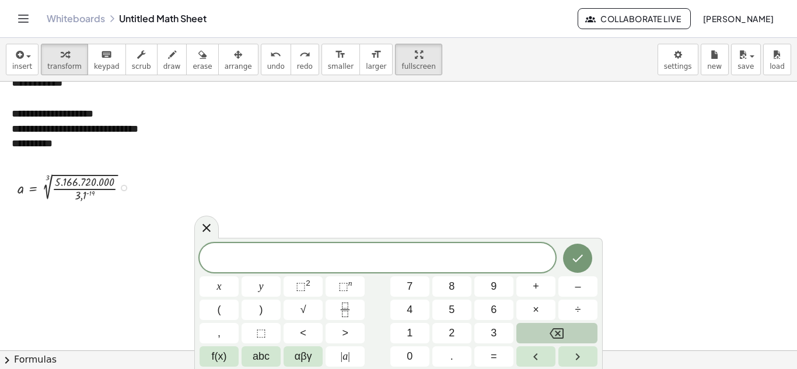
click at [86, 186] on div at bounding box center [77, 186] width 131 height 33
click at [220, 354] on span "f(x)" at bounding box center [219, 357] width 15 height 16
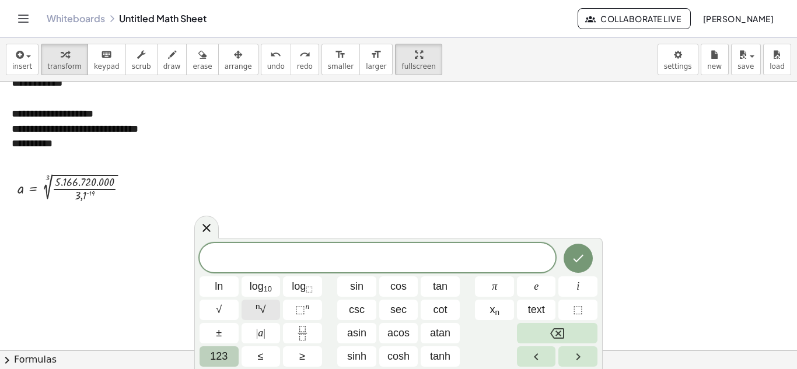
click at [267, 308] on button "n √" at bounding box center [261, 310] width 39 height 20
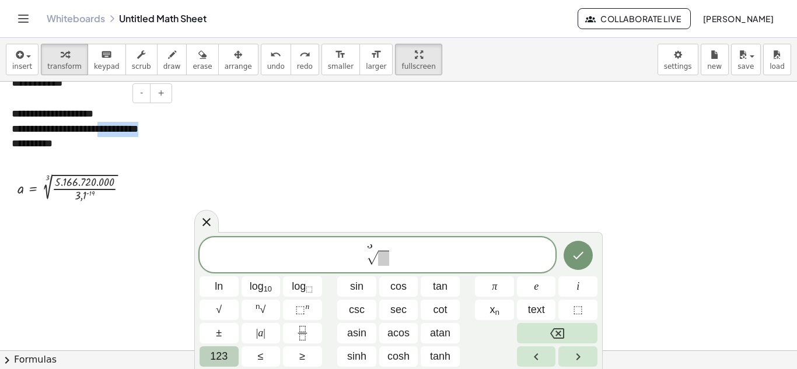
drag, startPoint x: 108, startPoint y: 130, endPoint x: 165, endPoint y: 134, distance: 56.8
click at [165, 134] on div "**********" at bounding box center [87, 129] width 175 height 68
copy div "**********"
click at [384, 260] on span at bounding box center [383, 258] width 11 height 15
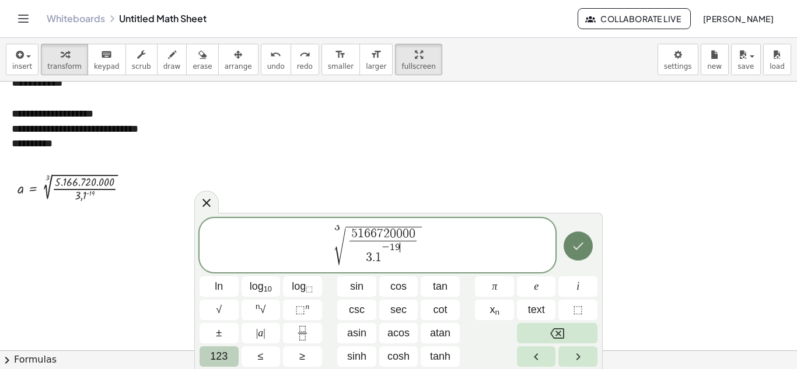
click at [584, 243] on icon "Done" at bounding box center [578, 246] width 14 height 14
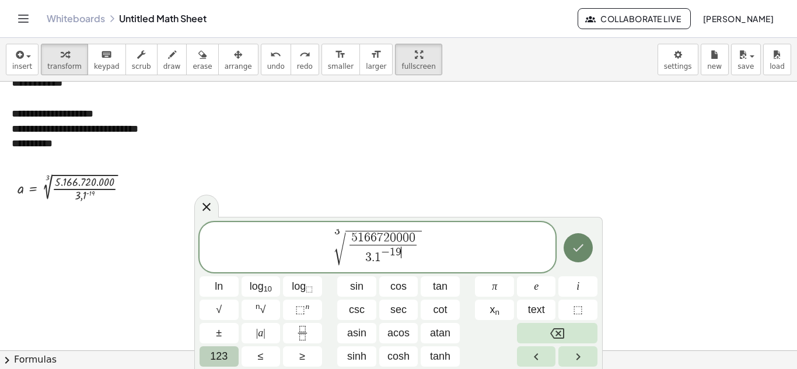
click at [571, 243] on icon "Done" at bounding box center [578, 248] width 14 height 14
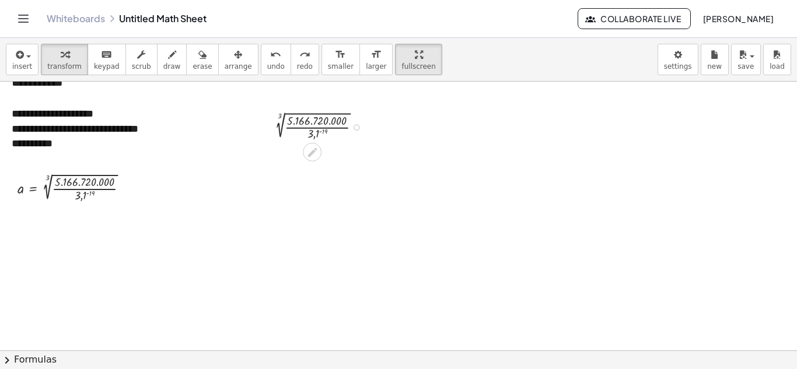
click at [358, 126] on div at bounding box center [357, 127] width 6 height 6
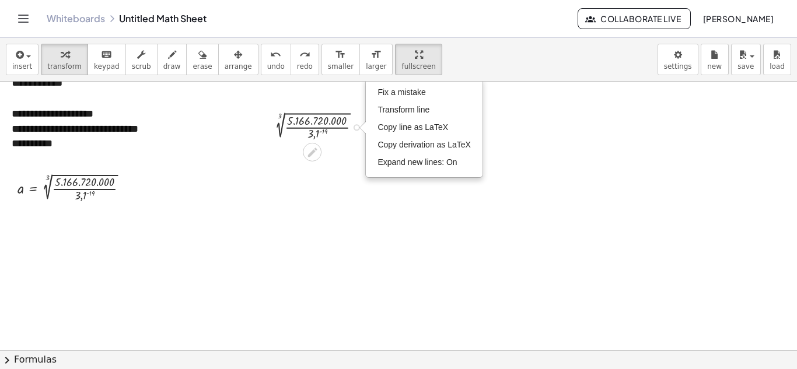
click at [328, 128] on div at bounding box center [321, 126] width 110 height 31
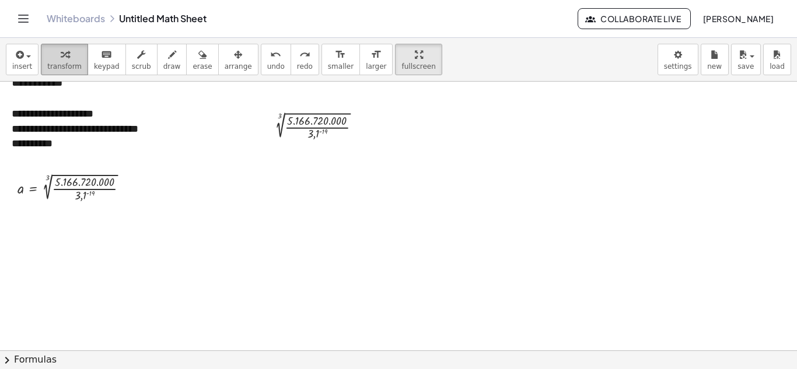
click at [68, 62] on span "transform" at bounding box center [64, 66] width 34 height 8
click at [303, 114] on div at bounding box center [321, 126] width 110 height 31
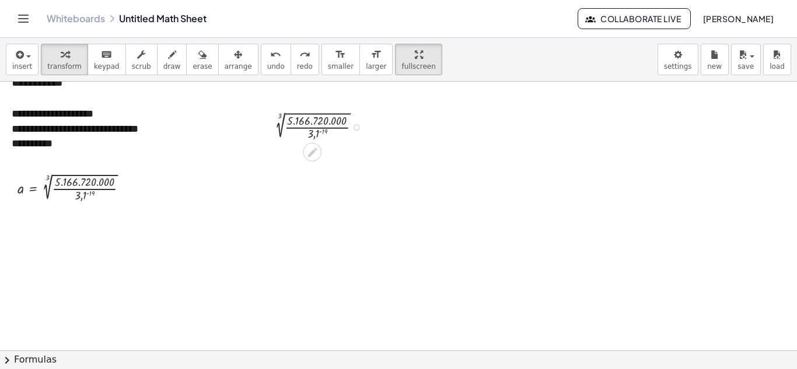
click at [278, 128] on div at bounding box center [321, 126] width 110 height 31
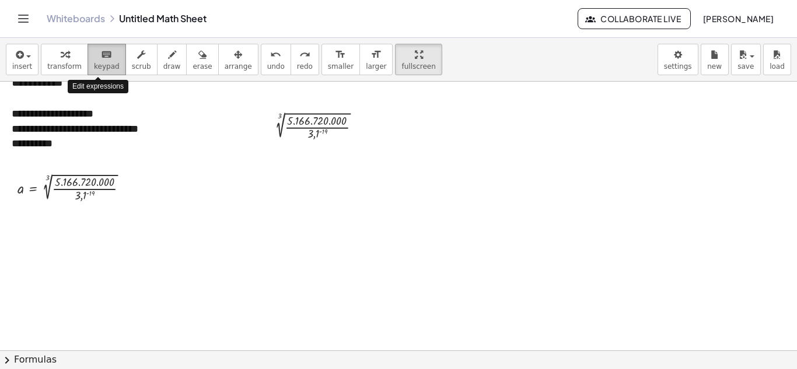
click at [103, 63] on span "keypad" at bounding box center [107, 66] width 26 height 8
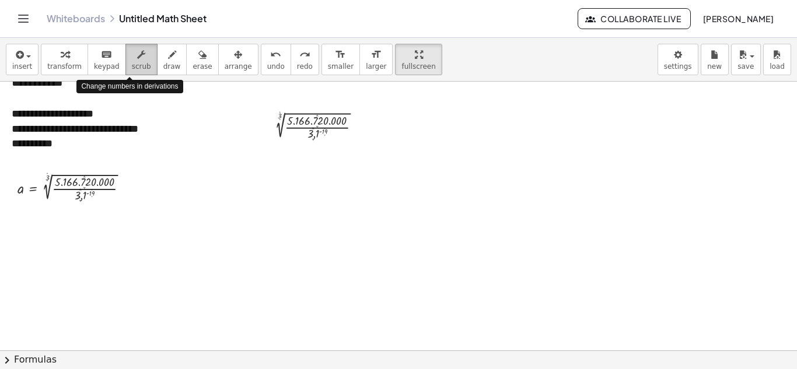
click at [132, 65] on span "scrub" at bounding box center [141, 66] width 19 height 8
click at [312, 129] on div "▲" at bounding box center [313, 129] width 3 height 4
click at [355, 126] on div "Fix a mistake Transform line Copy line as LaTeX Copy derivation as LaTeX Expand…" at bounding box center [357, 127] width 6 height 6
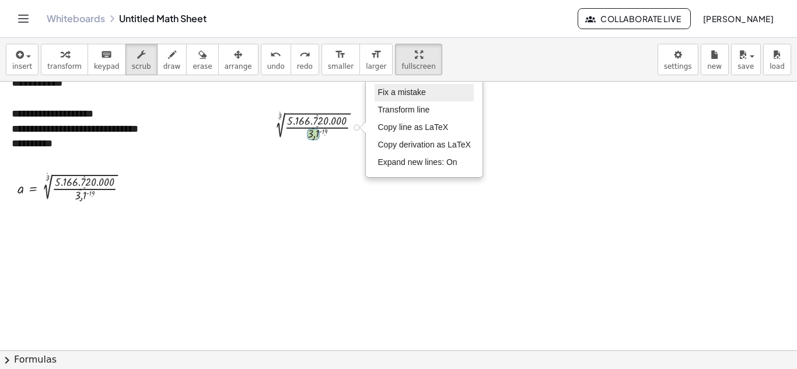
click at [407, 85] on li "Fix a mistake" at bounding box center [424, 93] width 99 height 18
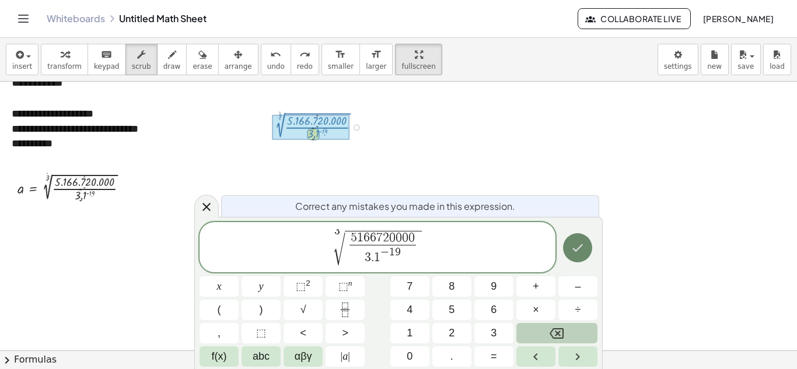
click at [579, 248] on icon "Done" at bounding box center [578, 249] width 11 height 8
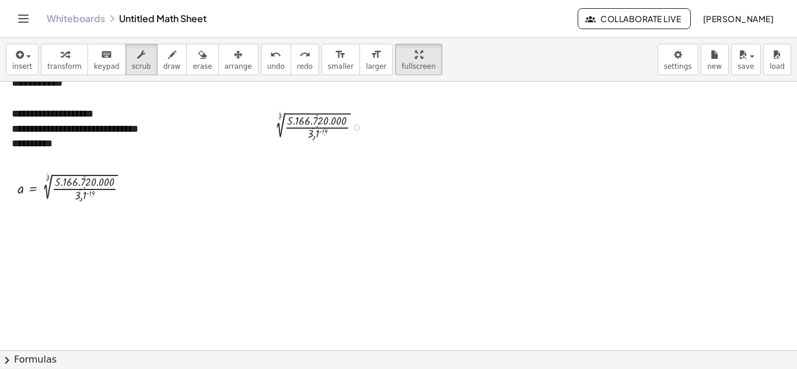
click at [358, 130] on div "Fix a mistake Transform line Copy line as LaTeX Copy derivation as LaTeX Expand…" at bounding box center [357, 127] width 6 height 6
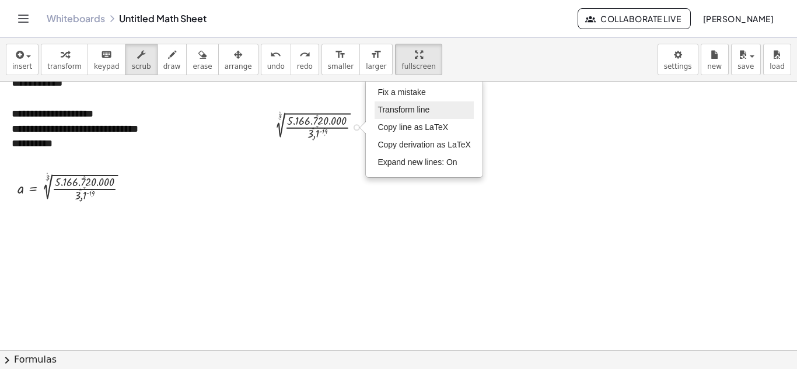
click at [423, 116] on li "Transform line" at bounding box center [424, 111] width 99 height 18
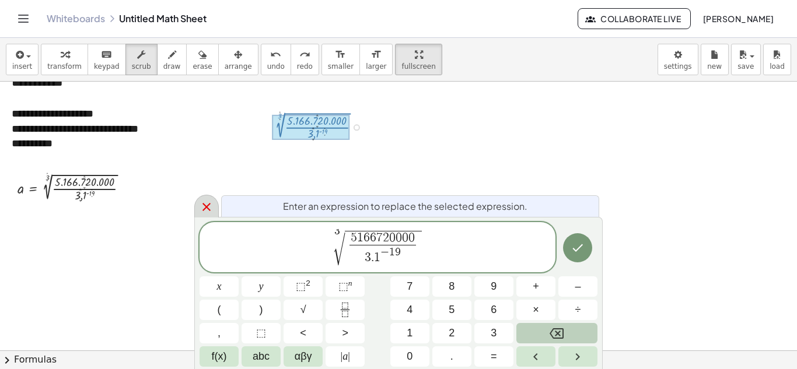
click at [204, 212] on icon at bounding box center [207, 207] width 14 height 14
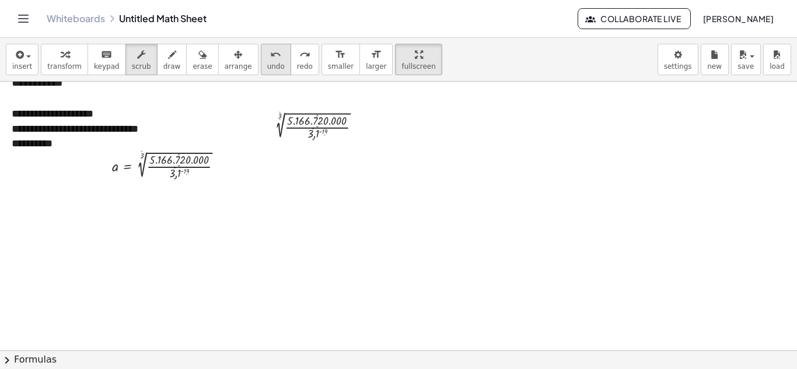
click at [270, 54] on icon "undo" at bounding box center [275, 55] width 11 height 14
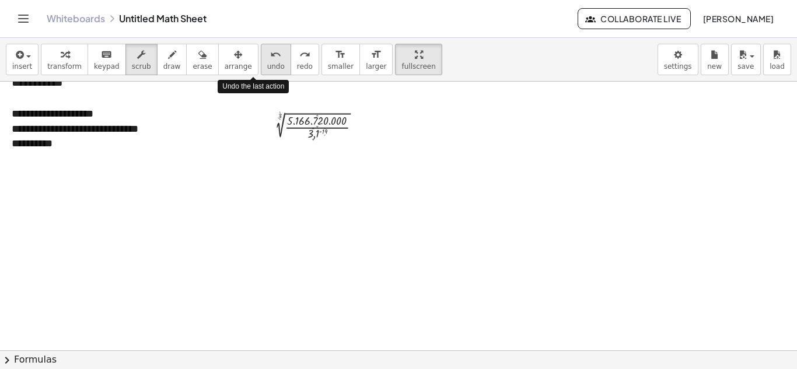
click at [270, 54] on icon "undo" at bounding box center [275, 55] width 11 height 14
click at [299, 55] on icon "redo" at bounding box center [304, 55] width 11 height 14
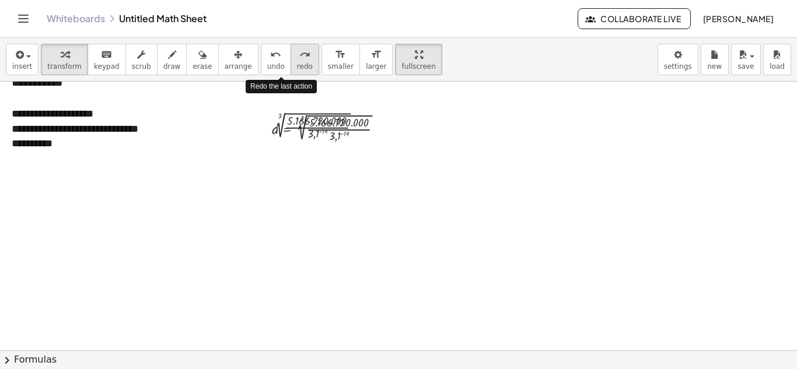
click at [299, 55] on icon "redo" at bounding box center [304, 55] width 11 height 14
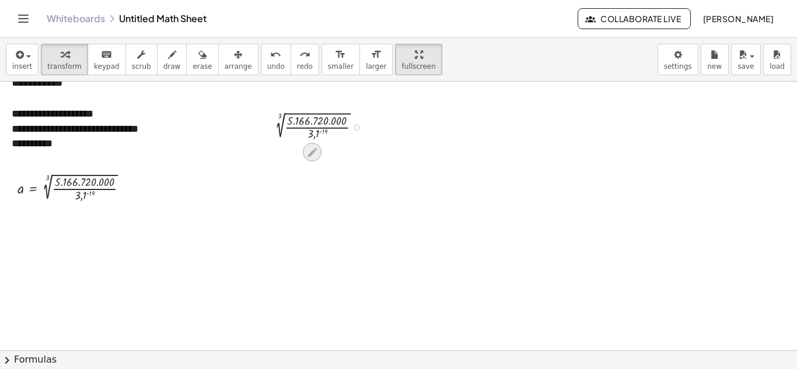
click at [311, 149] on icon at bounding box center [312, 153] width 12 height 12
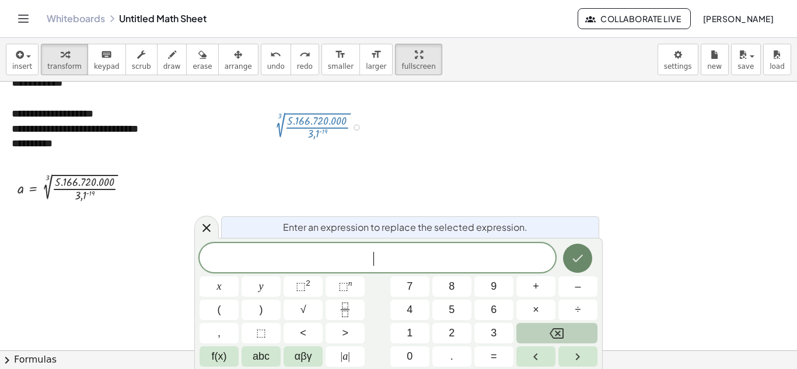
click at [588, 259] on button "Done" at bounding box center [577, 258] width 29 height 29
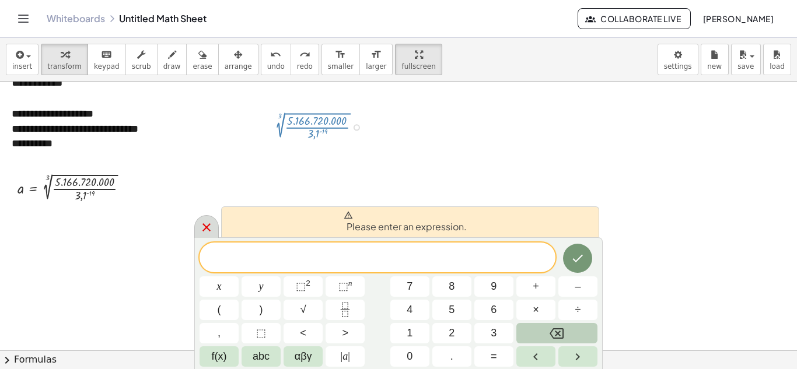
click at [200, 218] on div at bounding box center [206, 226] width 25 height 23
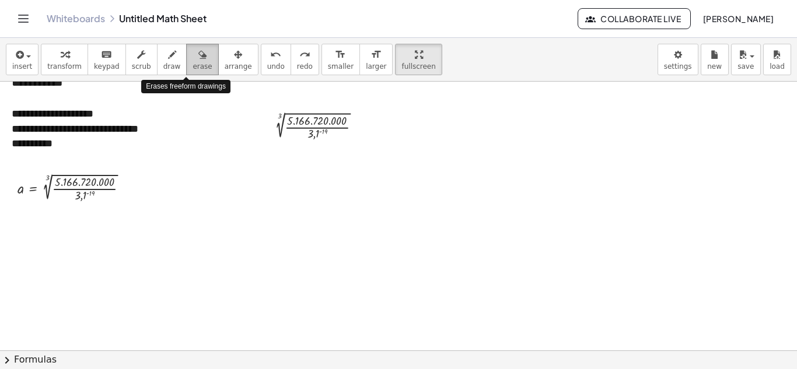
click at [194, 65] on span "erase" at bounding box center [202, 66] width 19 height 8
click at [353, 135] on div at bounding box center [529, 64] width 1058 height 905
drag, startPoint x: 353, startPoint y: 135, endPoint x: 279, endPoint y: 133, distance: 73.6
click at [279, 133] on div at bounding box center [529, 64] width 1058 height 905
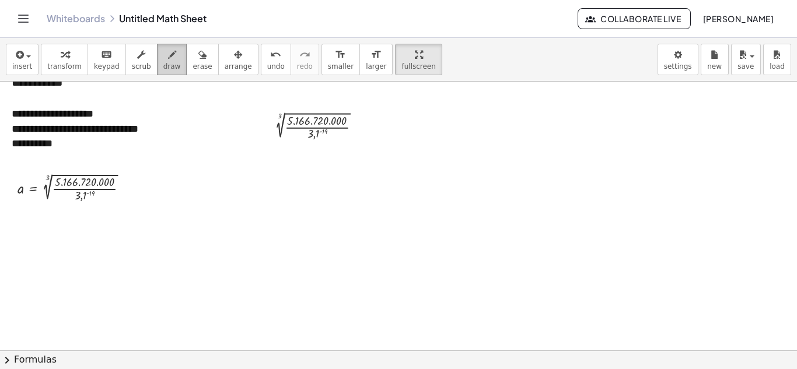
click at [157, 61] on button "draw" at bounding box center [172, 60] width 30 height 32
click at [138, 61] on div "button" at bounding box center [141, 54] width 19 height 14
click at [311, 124] on div at bounding box center [321, 126] width 110 height 31
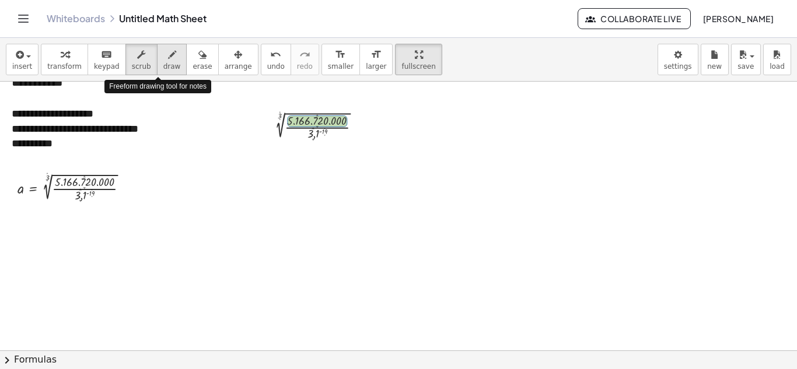
click at [168, 58] on icon "button" at bounding box center [172, 55] width 8 height 14
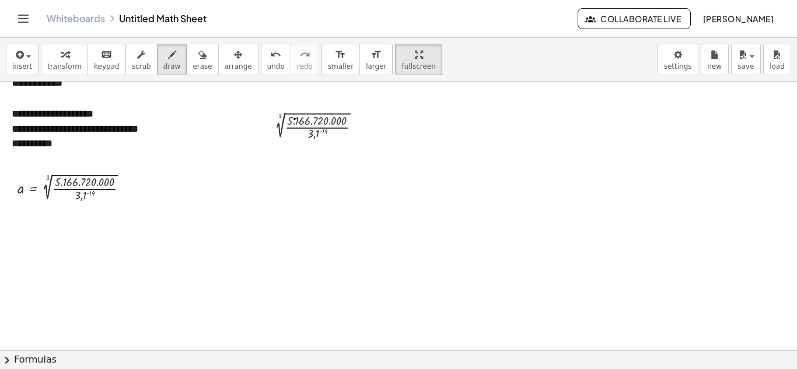
click at [295, 119] on div at bounding box center [529, 64] width 1058 height 905
drag, startPoint x: 330, startPoint y: 128, endPoint x: 332, endPoint y: 141, distance: 12.5
click at [332, 141] on div at bounding box center [529, 64] width 1058 height 905
click at [200, 63] on button "erase" at bounding box center [202, 60] width 32 height 32
drag, startPoint x: 288, startPoint y: 107, endPoint x: 376, endPoint y: 172, distance: 108.9
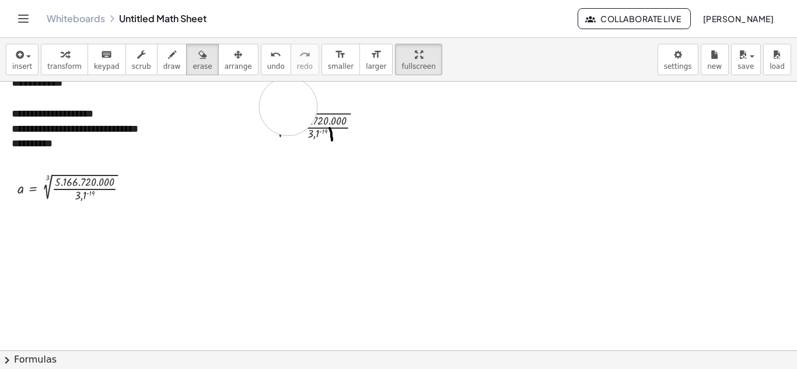
click at [376, 172] on div at bounding box center [529, 64] width 1058 height 905
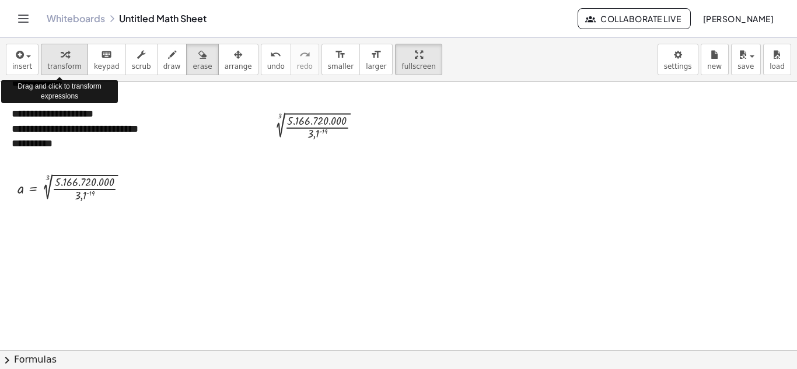
click at [58, 62] on span "transform" at bounding box center [64, 66] width 34 height 8
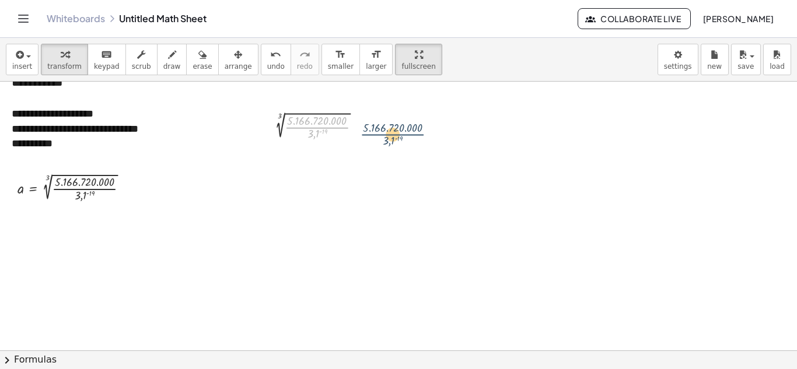
drag, startPoint x: 290, startPoint y: 127, endPoint x: 365, endPoint y: 134, distance: 76.2
click at [365, 134] on div at bounding box center [321, 126] width 110 height 31
click at [313, 149] on icon at bounding box center [312, 153] width 12 height 12
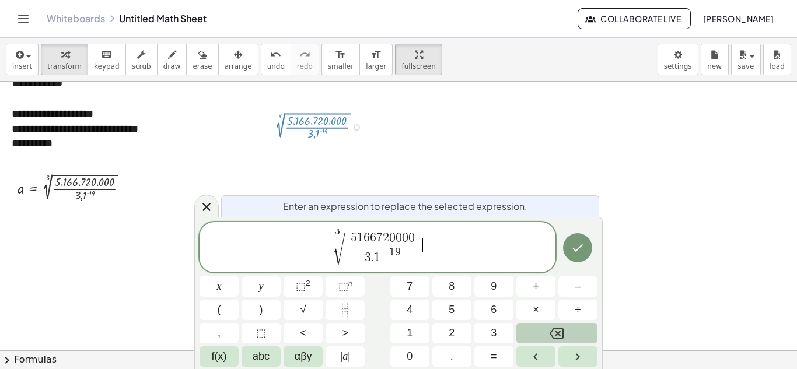
click at [375, 267] on span "3 √ 5 1 6 6 7 2 0 0 0 0 3 . 1 − 1 9 ​ ​" at bounding box center [378, 248] width 356 height 38
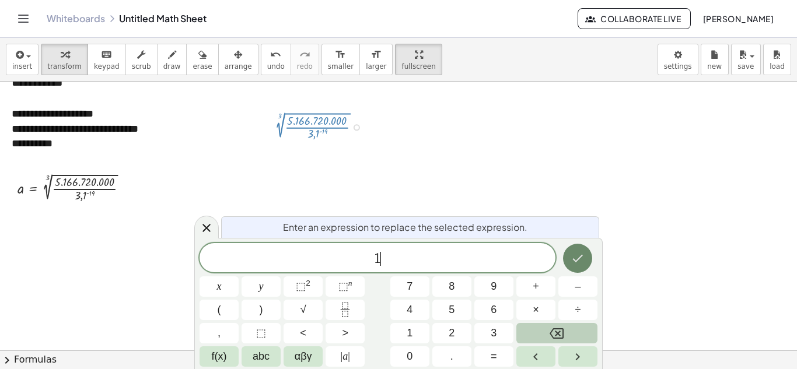
click at [576, 263] on icon "Done" at bounding box center [578, 259] width 14 height 14
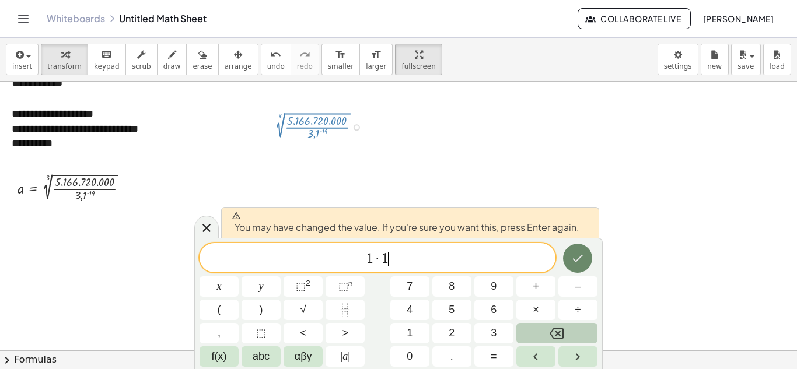
click at [572, 263] on icon "Done" at bounding box center [578, 259] width 14 height 14
click at [572, 263] on div at bounding box center [529, 64] width 1058 height 905
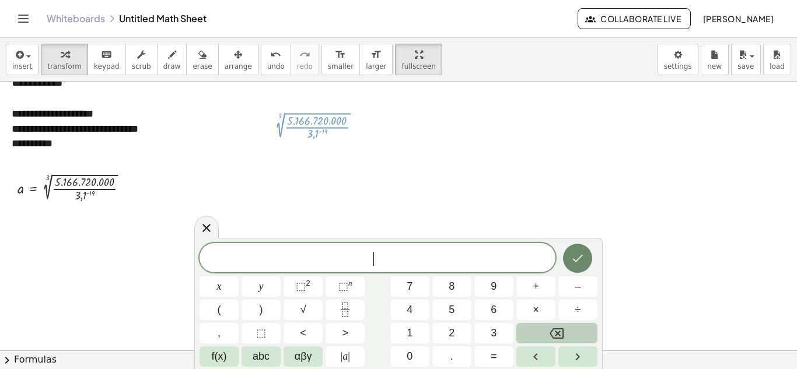
click at [572, 263] on icon "Done" at bounding box center [578, 259] width 14 height 14
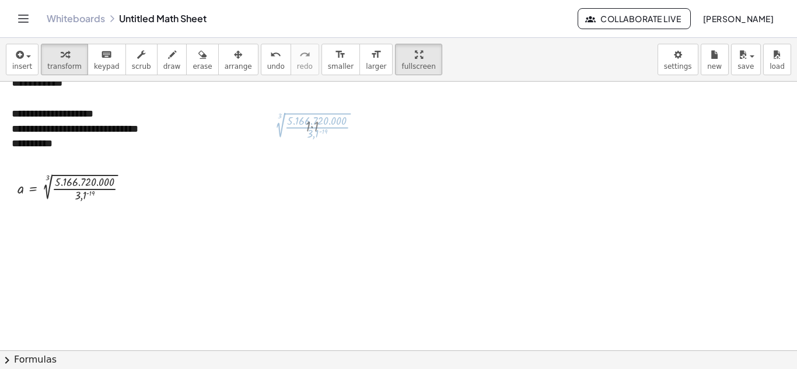
click at [572, 263] on div at bounding box center [529, 64] width 1058 height 905
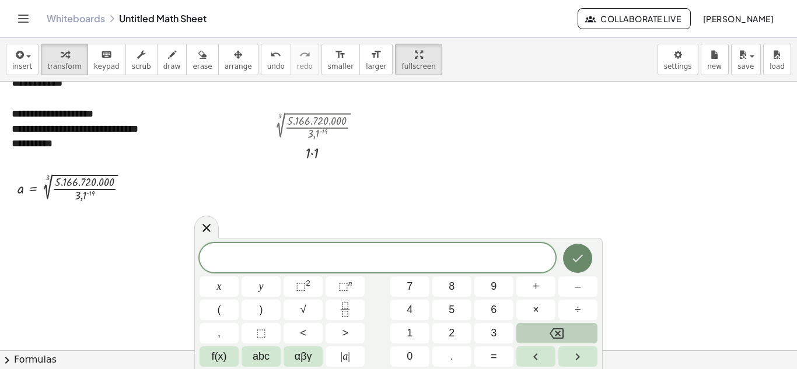
click at [572, 263] on icon "Done" at bounding box center [578, 259] width 14 height 14
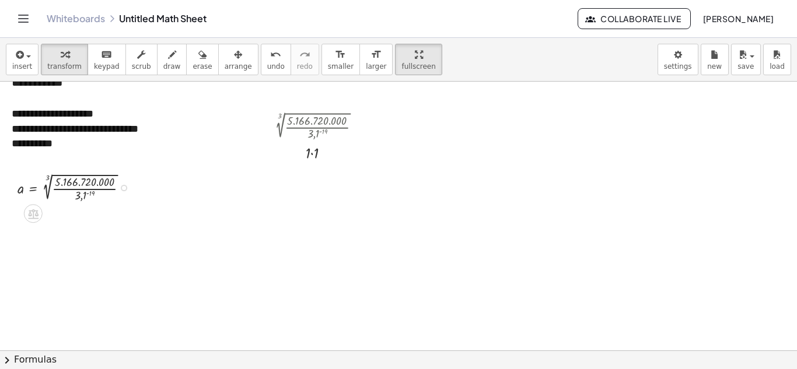
click at [55, 193] on div at bounding box center [77, 186] width 131 height 33
click at [123, 190] on div at bounding box center [124, 188] width 6 height 6
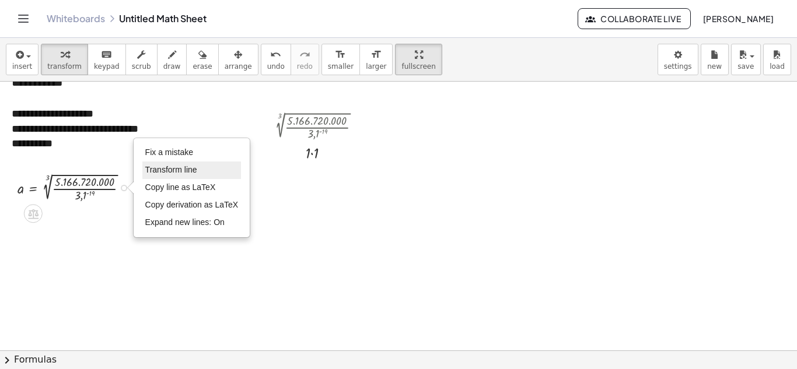
click at [170, 171] on span "Transform line" at bounding box center [171, 169] width 52 height 9
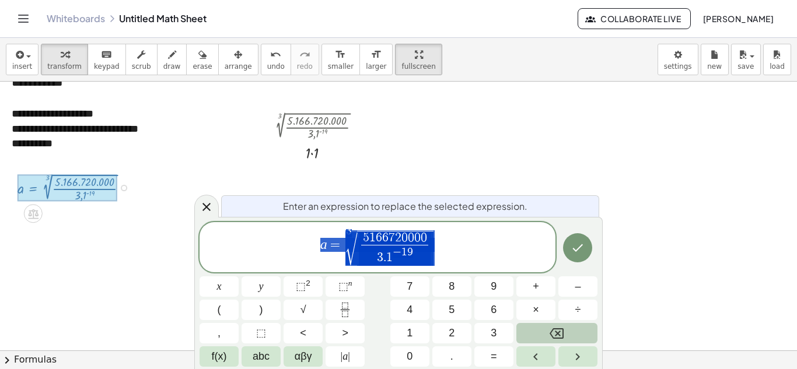
click at [491, 256] on span "a = 3 √ 5 1 6 6 7 2 0 0 0 0 3 . 1 − 1 9 ​" at bounding box center [378, 248] width 356 height 38
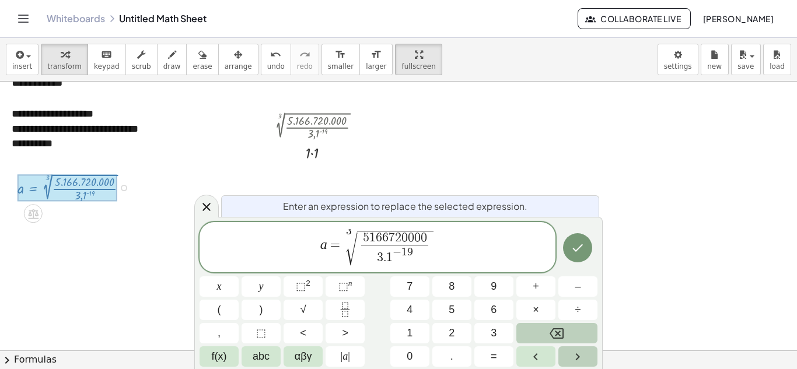
click at [580, 351] on icon "Right arrow" at bounding box center [578, 357] width 14 height 14
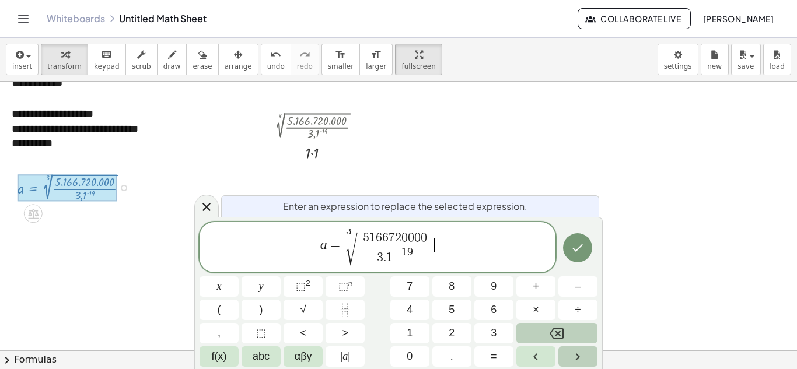
click at [580, 351] on icon "Right arrow" at bounding box center [578, 357] width 14 height 14
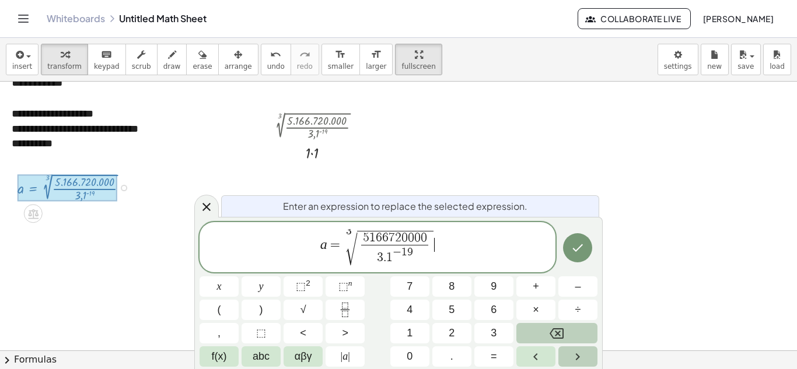
click at [580, 351] on icon "Right arrow" at bounding box center [578, 357] width 14 height 14
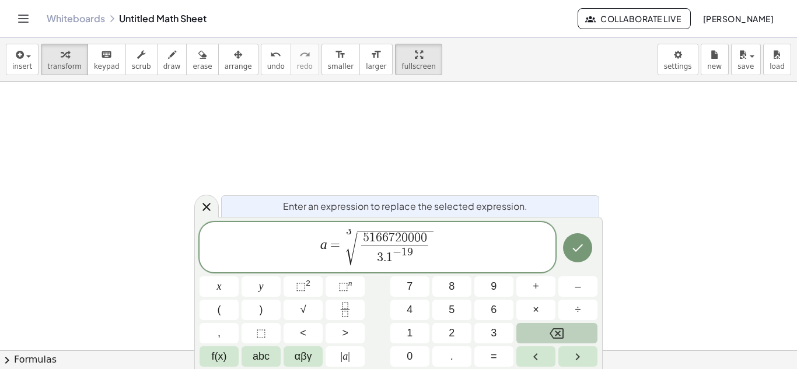
scroll to position [825, 0]
drag, startPoint x: 797, startPoint y: 344, endPoint x: 779, endPoint y: 307, distance: 41.5
click at [779, 307] on div "**********" at bounding box center [398, 216] width 797 height 269
click at [33, 357] on button "chevron_right Formulas" at bounding box center [398, 360] width 797 height 19
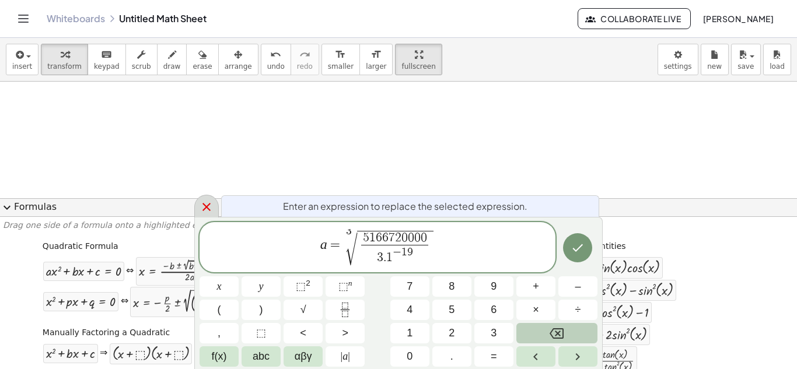
click at [200, 208] on icon at bounding box center [207, 207] width 14 height 14
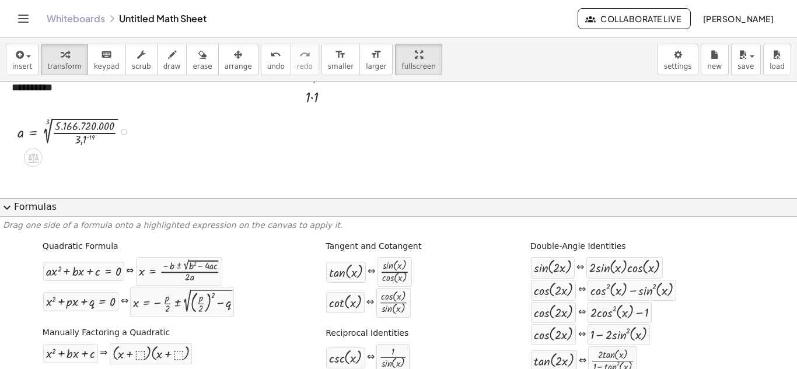
scroll to position [516, 0]
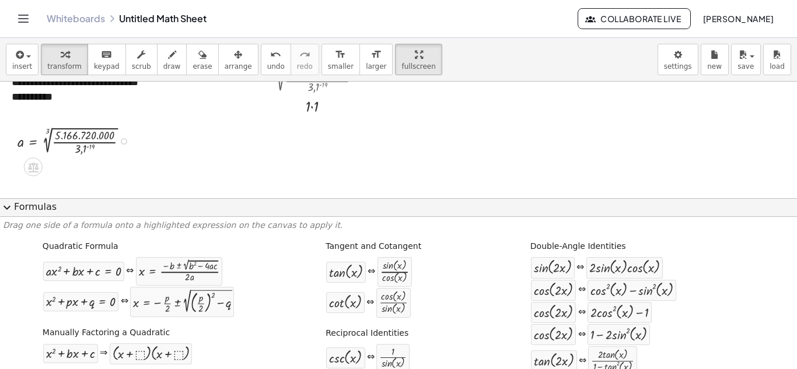
click at [8, 208] on span "expand_more" at bounding box center [7, 208] width 14 height 14
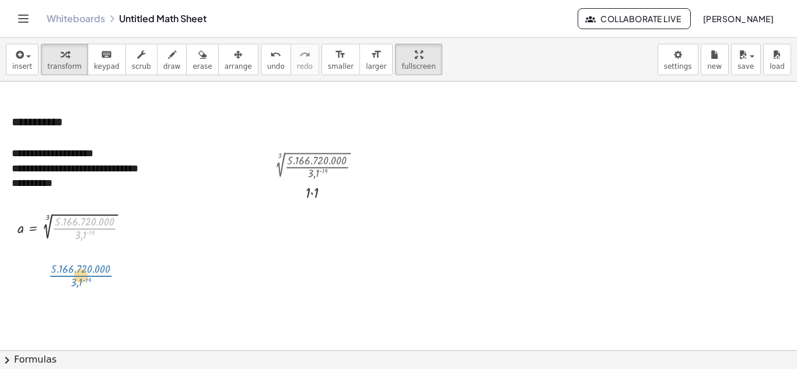
drag, startPoint x: 69, startPoint y: 221, endPoint x: 65, endPoint y: 268, distance: 48.0
click at [65, 268] on div "**********" at bounding box center [529, 1] width 1058 height 699
drag, startPoint x: 24, startPoint y: 220, endPoint x: 25, endPoint y: 292, distance: 71.8
drag, startPoint x: 127, startPoint y: 221, endPoint x: 61, endPoint y: 275, distance: 85.0
click at [61, 275] on div "**********" at bounding box center [529, 1] width 1058 height 699
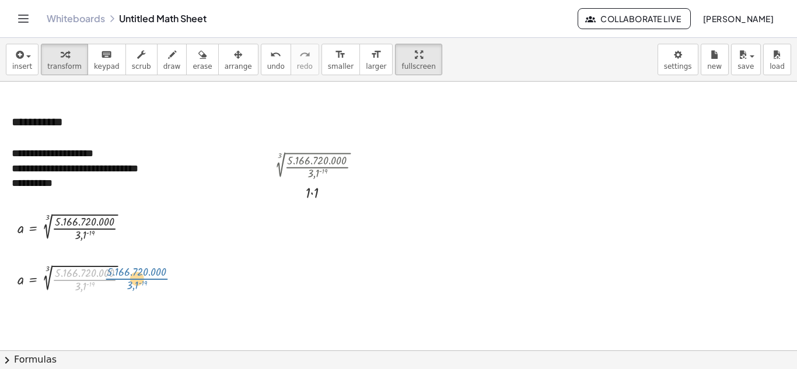
drag, startPoint x: 82, startPoint y: 269, endPoint x: 115, endPoint y: 268, distance: 32.7
click at [115, 268] on div at bounding box center [77, 277] width 131 height 33
click at [267, 62] on span "undo" at bounding box center [276, 66] width 18 height 8
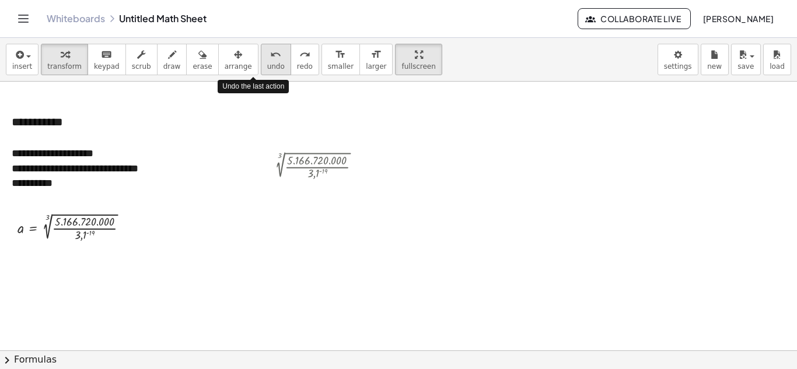
click at [267, 62] on span "undo" at bounding box center [276, 66] width 18 height 8
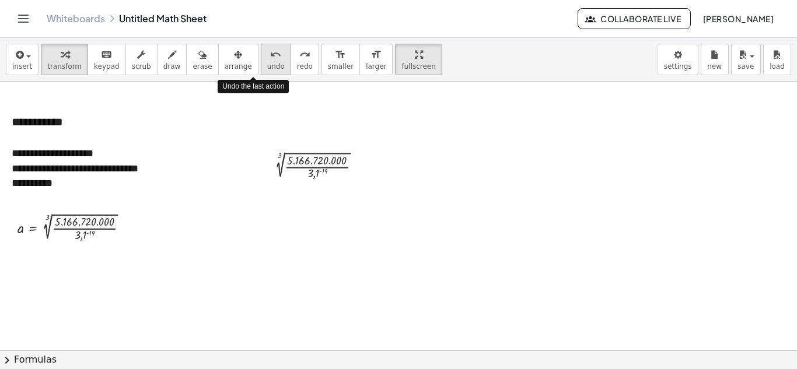
click at [267, 62] on span "undo" at bounding box center [276, 66] width 18 height 8
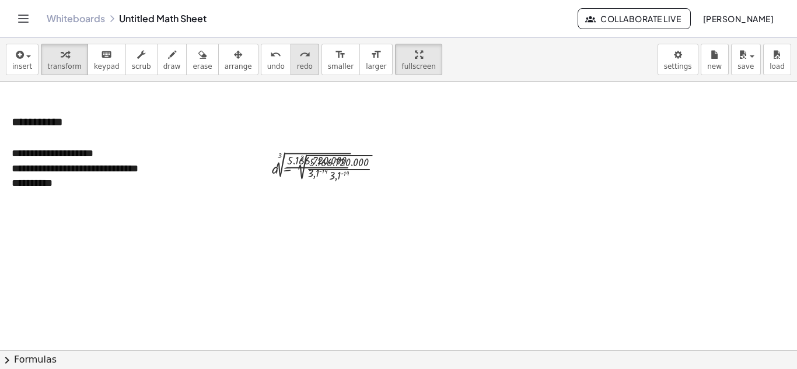
click at [297, 62] on span "redo" at bounding box center [305, 66] width 16 height 8
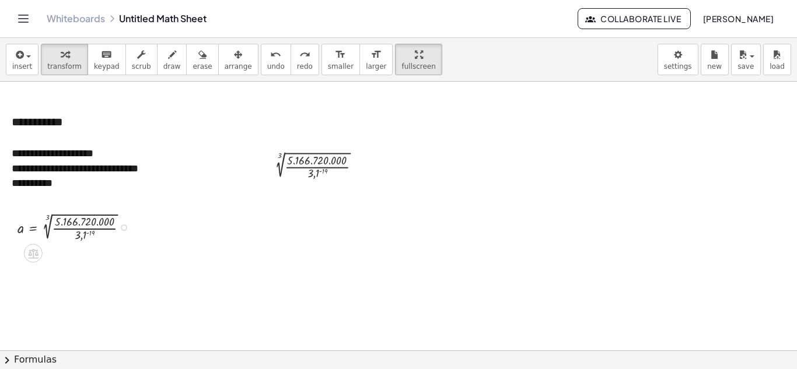
click at [33, 221] on div at bounding box center [77, 226] width 131 height 33
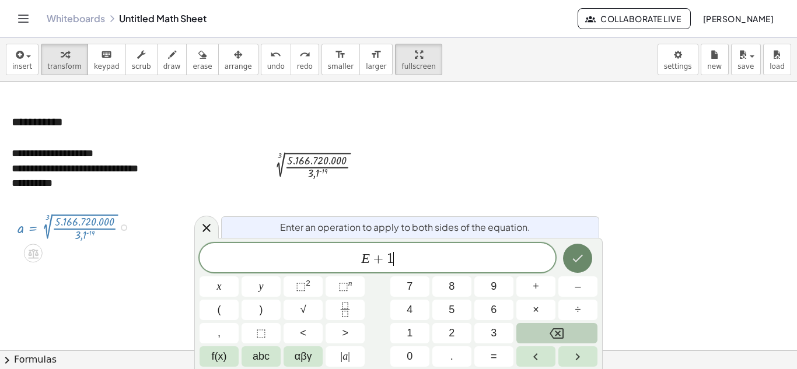
click at [581, 257] on icon "Done" at bounding box center [578, 259] width 11 height 8
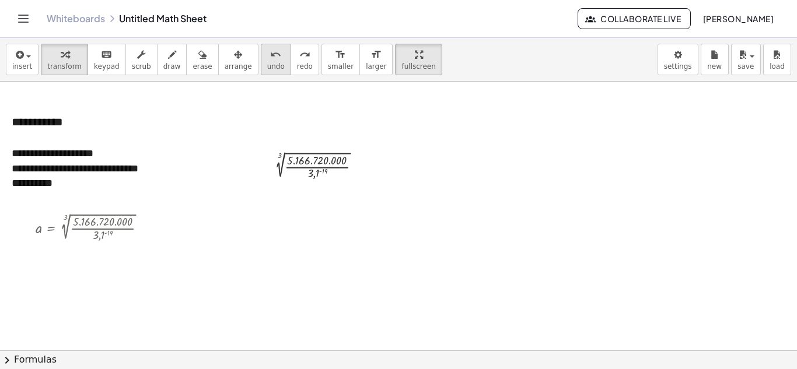
click at [261, 61] on button "undo undo" at bounding box center [276, 60] width 30 height 32
click at [53, 219] on div at bounding box center [95, 226] width 131 height 33
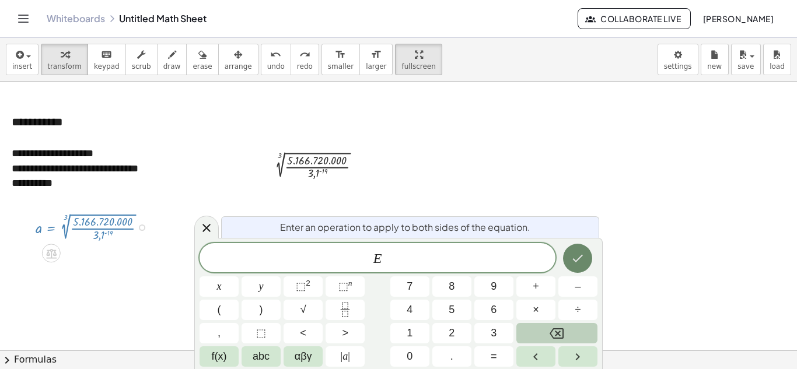
click at [573, 257] on icon "Done" at bounding box center [578, 259] width 14 height 14
click at [570, 255] on button "Done" at bounding box center [577, 258] width 29 height 29
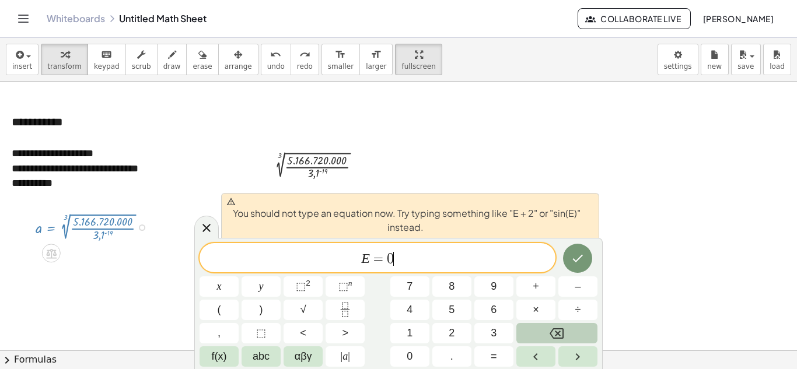
click at [499, 254] on span "E = 0 ​" at bounding box center [378, 259] width 356 height 16
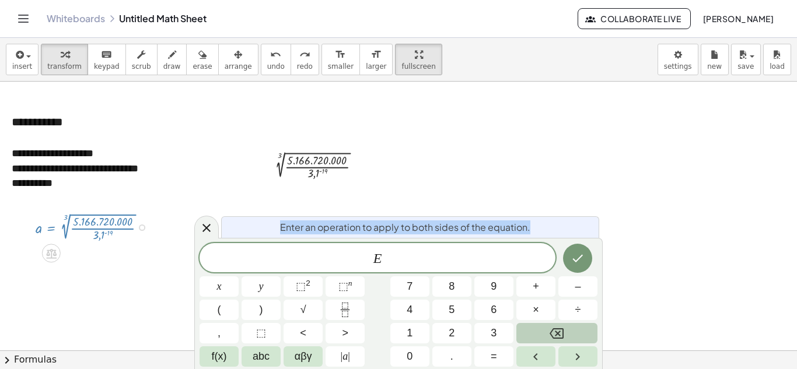
drag, startPoint x: 538, startPoint y: 225, endPoint x: 280, endPoint y: 231, distance: 257.5
click at [280, 231] on div "Enter an operation to apply to both sides of the equation." at bounding box center [410, 228] width 378 height 22
click at [273, 234] on div at bounding box center [273, 234] width 0 height 0
click at [417, 261] on span "E ​" at bounding box center [378, 259] width 356 height 16
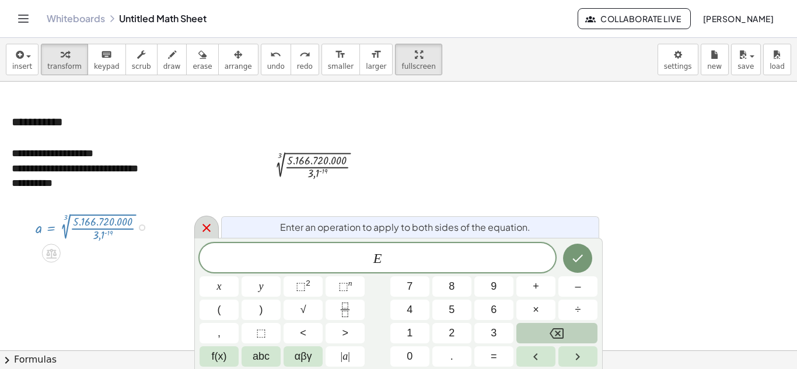
click at [211, 222] on icon at bounding box center [207, 228] width 14 height 14
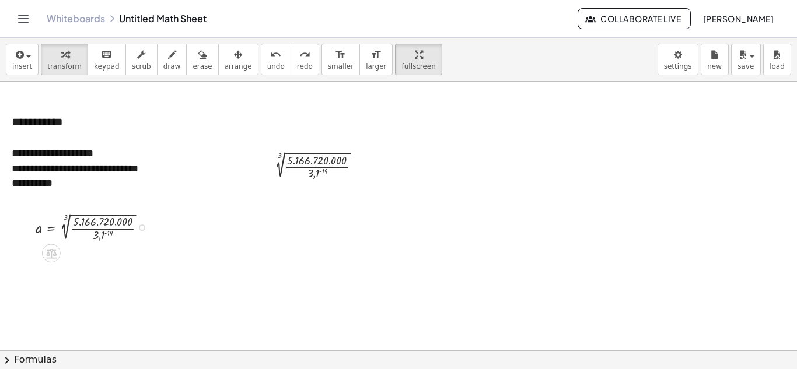
click at [99, 212] on div at bounding box center [95, 226] width 131 height 33
click at [95, 216] on div at bounding box center [95, 226] width 131 height 33
click at [65, 221] on div at bounding box center [95, 226] width 131 height 33
click at [66, 216] on div at bounding box center [95, 226] width 131 height 33
click at [66, 225] on div at bounding box center [95, 226] width 131 height 33
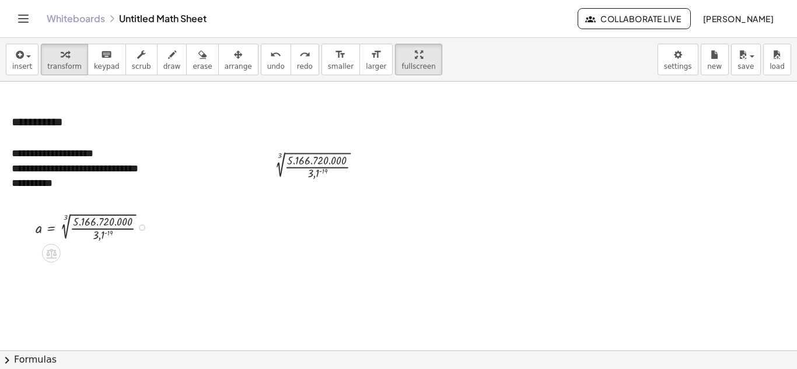
click at [66, 225] on div at bounding box center [95, 226] width 131 height 33
drag, startPoint x: 66, startPoint y: 225, endPoint x: 62, endPoint y: 230, distance: 6.2
click at [62, 230] on div at bounding box center [95, 226] width 131 height 33
drag, startPoint x: 102, startPoint y: 228, endPoint x: 113, endPoint y: 214, distance: 17.9
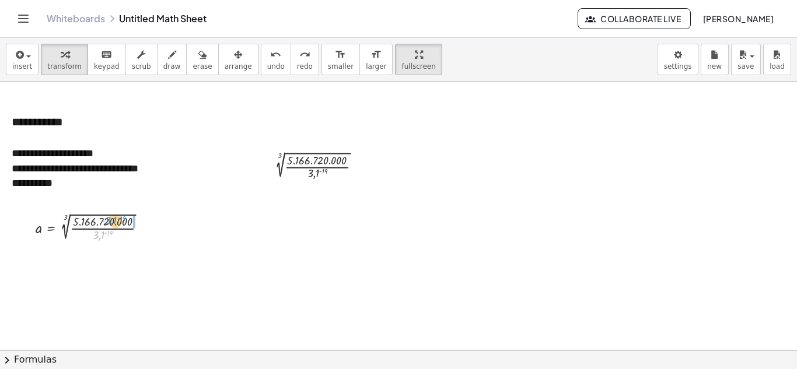
click at [113, 214] on div at bounding box center [95, 226] width 131 height 33
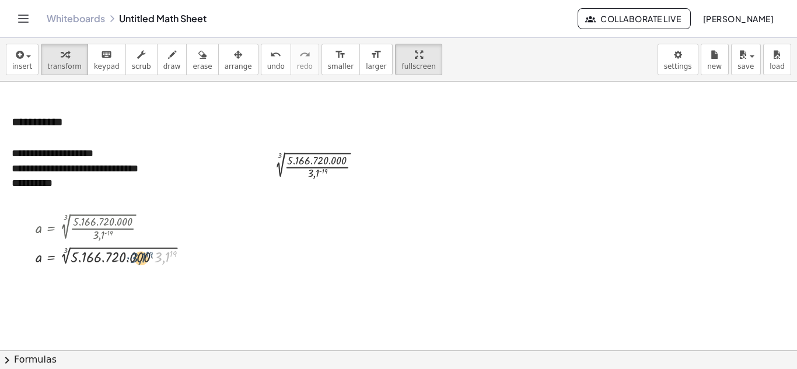
drag, startPoint x: 164, startPoint y: 247, endPoint x: 134, endPoint y: 248, distance: 29.8
click at [134, 248] on div at bounding box center [116, 255] width 173 height 24
click at [267, 64] on span "undo" at bounding box center [276, 66] width 18 height 8
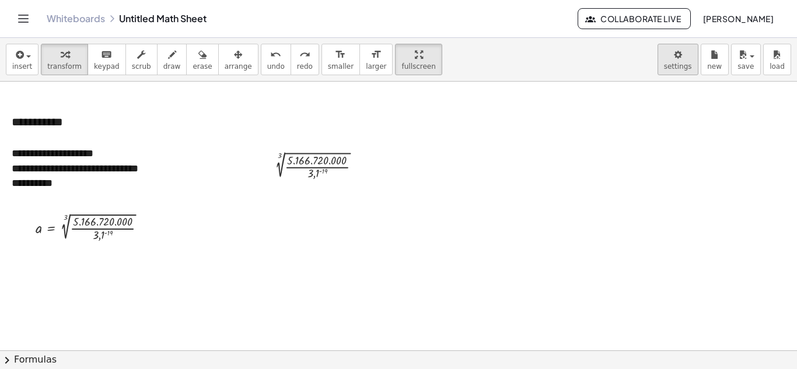
click at [681, 57] on body "**********" at bounding box center [398, 184] width 797 height 369
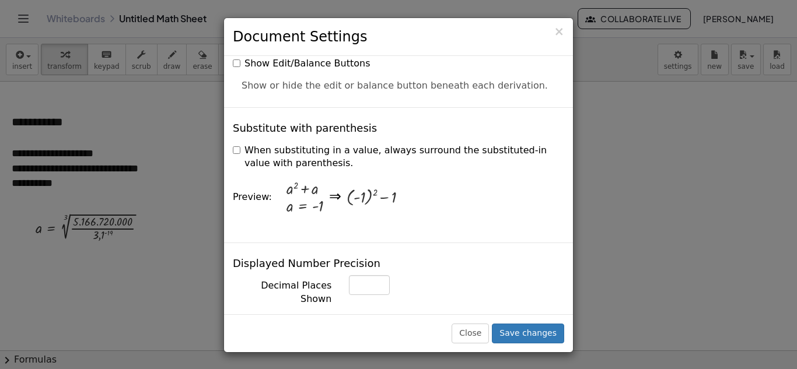
scroll to position [330, 0]
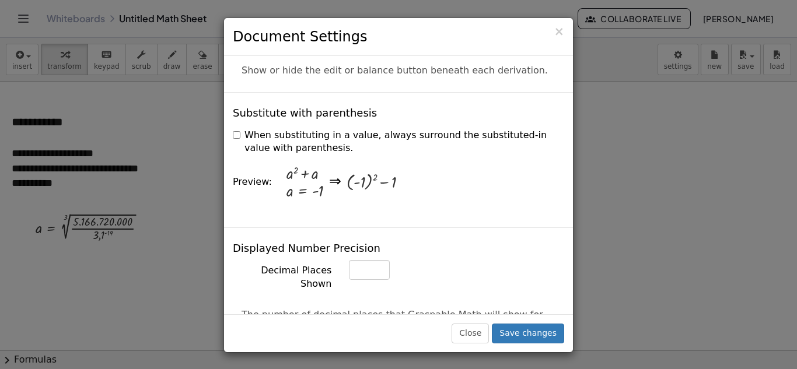
click at [236, 129] on label "When substituting in a value, always surround the substituted-in value with par…" at bounding box center [399, 142] width 332 height 27
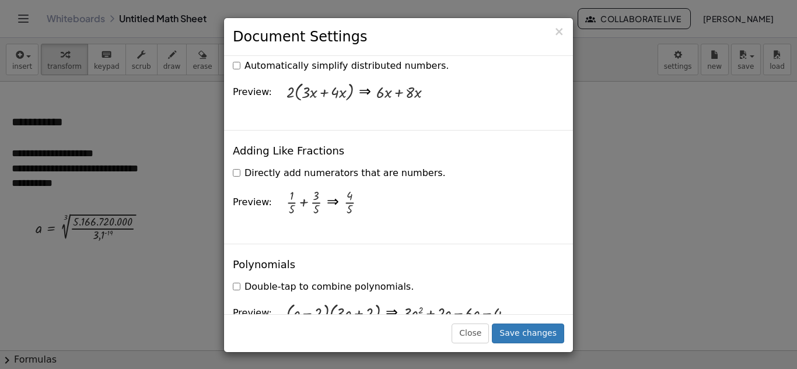
scroll to position [974, 0]
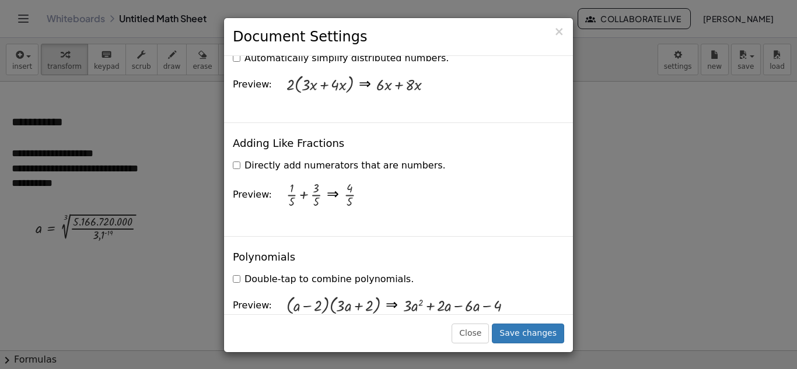
click at [320, 172] on div "+ · 1 · 5 + · 3 · 5" at bounding box center [304, 195] width 46 height 46
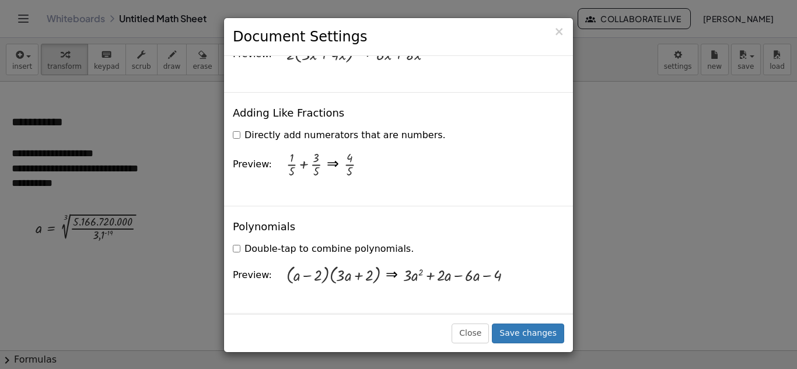
scroll to position [981, 0]
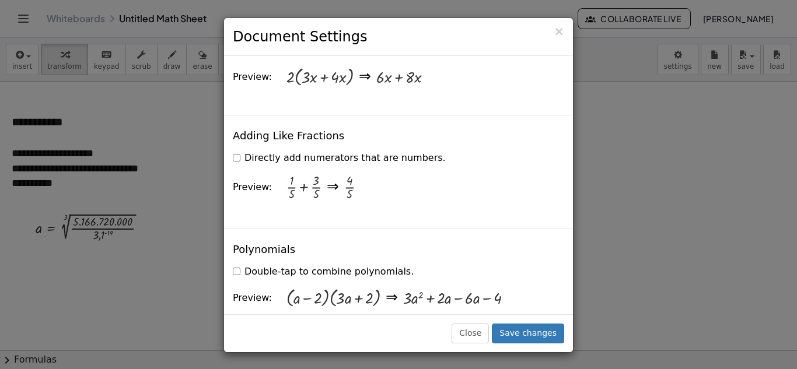
drag, startPoint x: 426, startPoint y: 119, endPoint x: 247, endPoint y: 117, distance: 179.2
click at [247, 148] on div "Directly add numerators that are numbers." at bounding box center [399, 157] width 332 height 18
click at [239, 99] on div at bounding box center [239, 99] width 0 height 0
click at [503, 229] on div "Polynomials Double-tap to combine polynomials. Preview: · ( + a − 2 ) · ( + · 3…" at bounding box center [398, 282] width 349 height 107
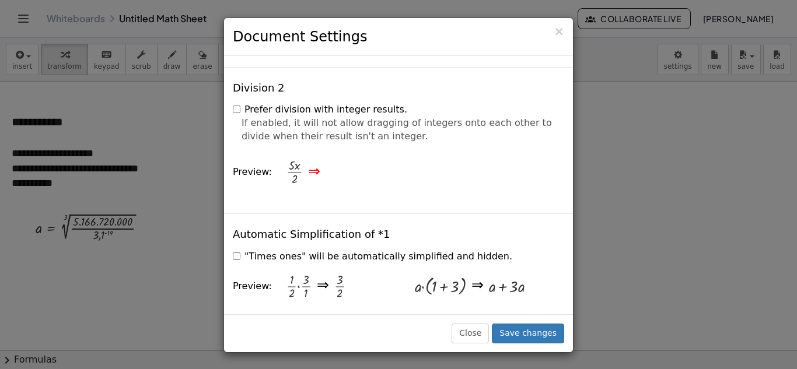
scroll to position [1372, 0]
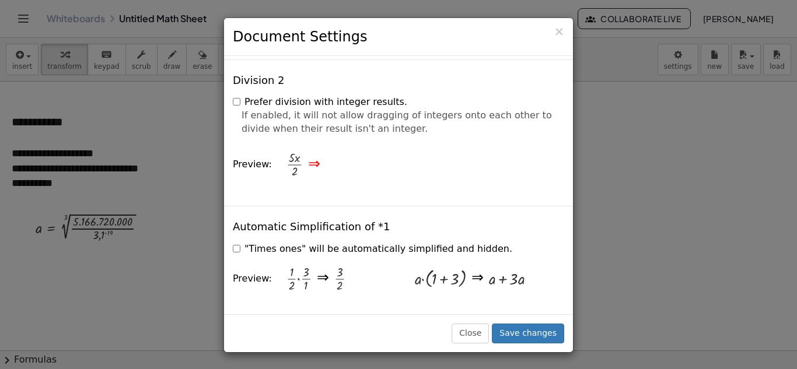
click at [242, 96] on label "Prefer division with integer results." at bounding box center [320, 102] width 175 height 13
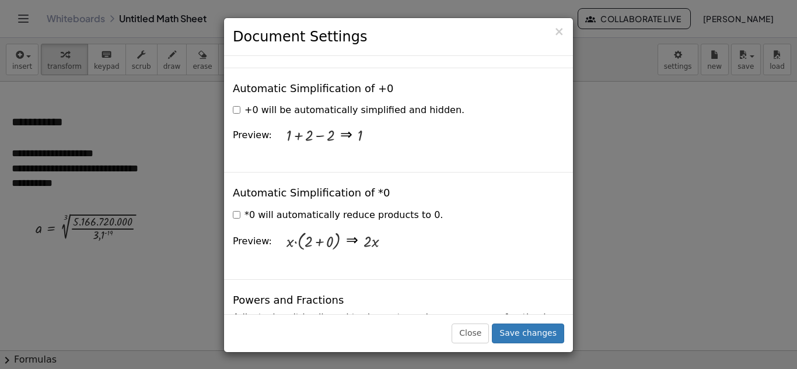
scroll to position [1602, 0]
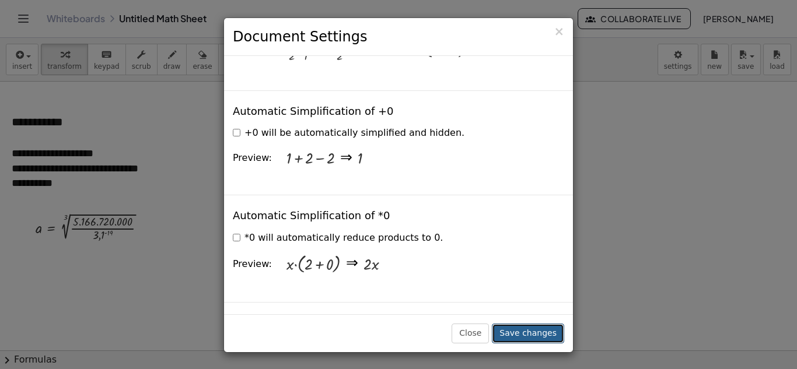
click at [519, 334] on button "Save changes" at bounding box center [528, 334] width 72 height 20
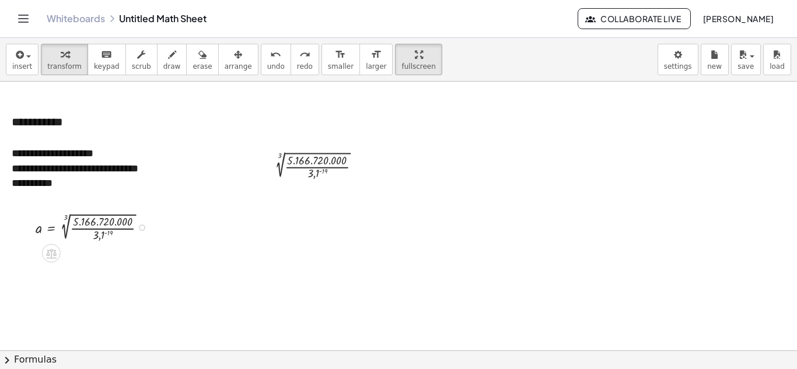
click at [91, 210] on div at bounding box center [95, 226] width 131 height 33
click at [92, 217] on div at bounding box center [95, 226] width 131 height 33
click at [81, 217] on div at bounding box center [95, 226] width 131 height 33
click at [661, 68] on div "**********" at bounding box center [398, 60] width 797 height 44
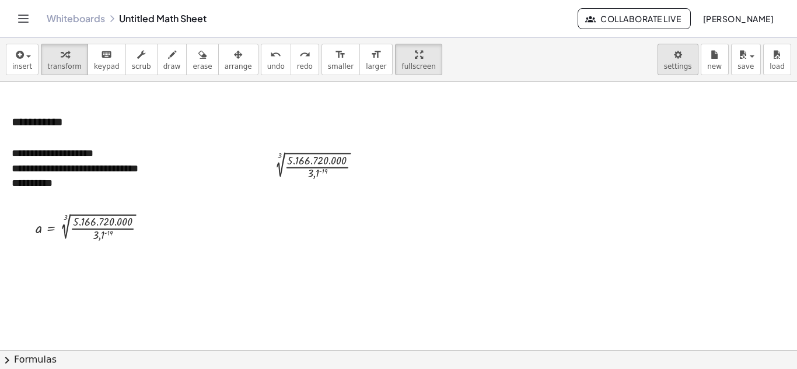
click at [667, 67] on body "**********" at bounding box center [398, 184] width 797 height 369
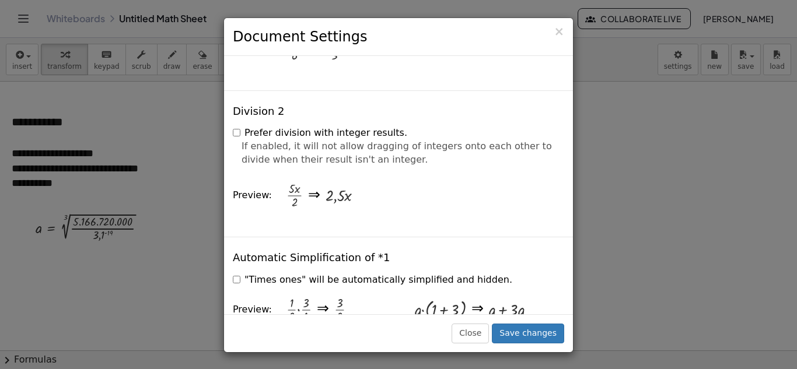
scroll to position [1327, 0]
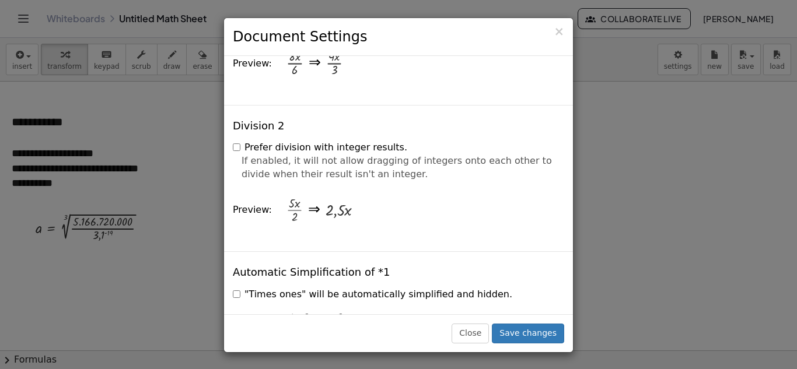
click at [239, 137] on div "Prefer division with integer results. If enabled, it will not allow dragging of…" at bounding box center [399, 185] width 332 height 96
click at [231, 88] on div at bounding box center [231, 88] width 0 height 0
click at [459, 105] on div "Division 2 Prefer division with integer results. If enabled, it will not allow …" at bounding box center [398, 178] width 349 height 147
click at [520, 328] on button "Save changes" at bounding box center [528, 334] width 72 height 20
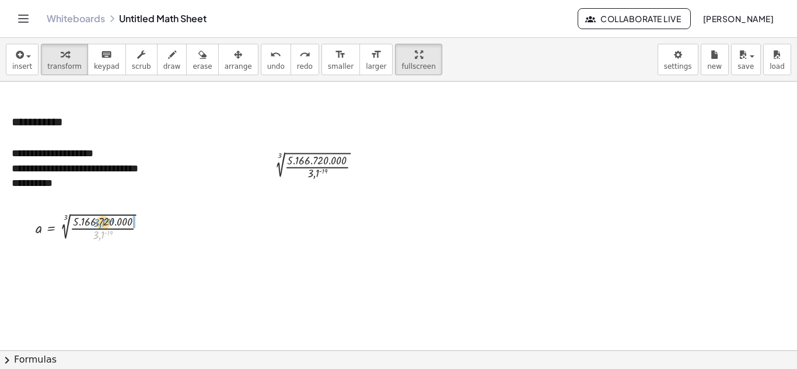
drag, startPoint x: 102, startPoint y: 227, endPoint x: 102, endPoint y: 215, distance: 12.3
click at [102, 215] on div at bounding box center [95, 226] width 131 height 33
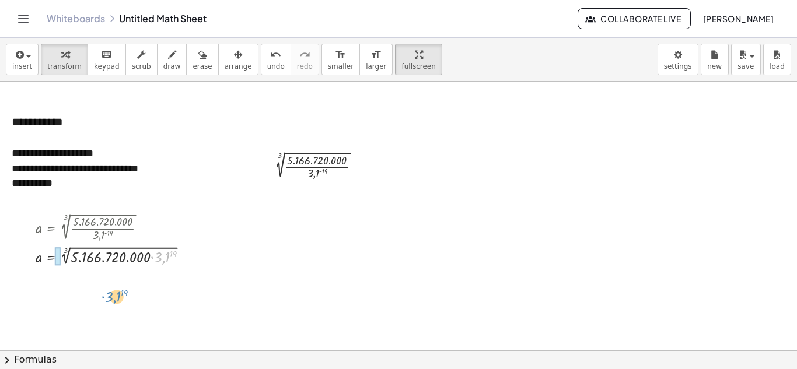
drag, startPoint x: 162, startPoint y: 250, endPoint x: 113, endPoint y: 281, distance: 57.8
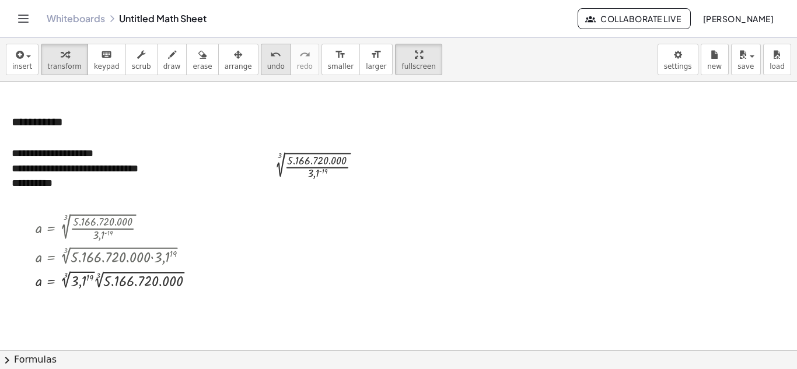
click at [267, 62] on span "undo" at bounding box center [276, 66] width 18 height 8
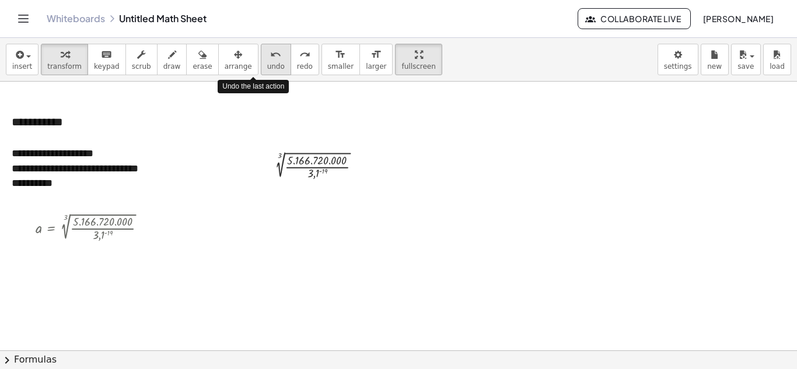
click at [267, 62] on span "undo" at bounding box center [276, 66] width 18 height 8
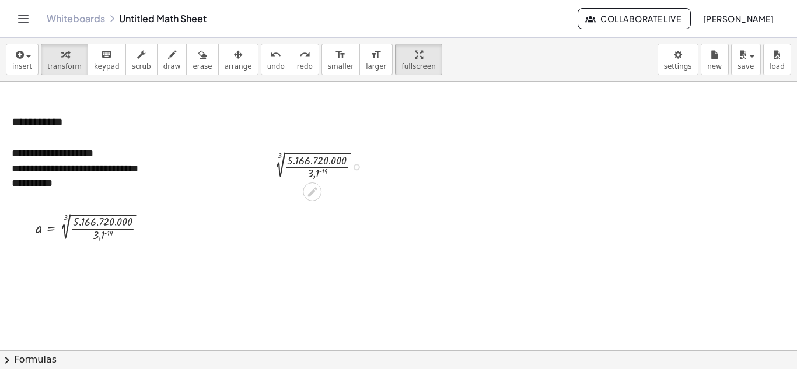
click at [315, 158] on div at bounding box center [321, 166] width 110 height 31
click at [314, 186] on icon at bounding box center [312, 192] width 12 height 12
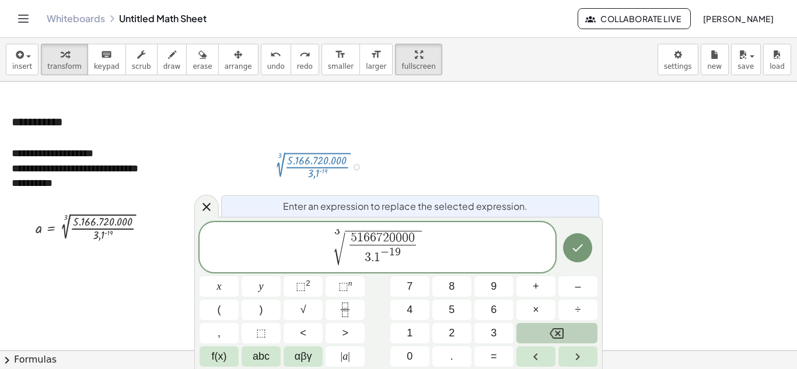
click at [475, 326] on div "3" at bounding box center [494, 333] width 39 height 20
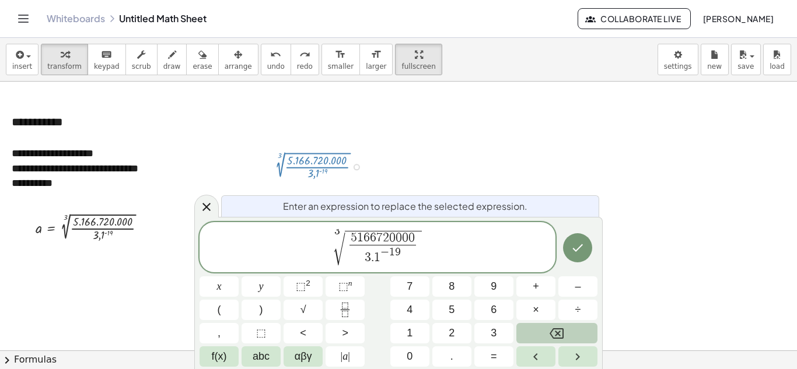
click at [475, 326] on div "3" at bounding box center [494, 333] width 39 height 20
click at [203, 205] on icon at bounding box center [207, 207] width 14 height 14
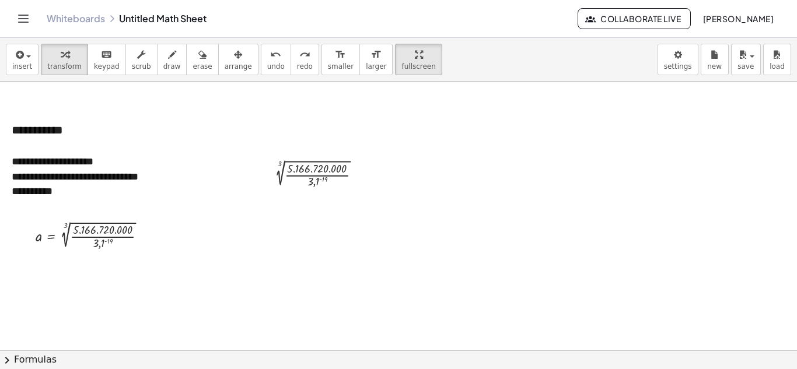
scroll to position [423, 0]
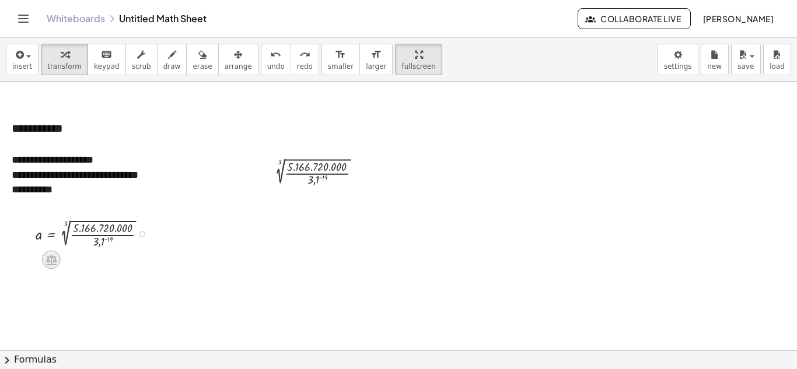
click at [49, 263] on icon at bounding box center [51, 261] width 11 height 10
click at [72, 263] on span "÷" at bounding box center [74, 260] width 6 height 17
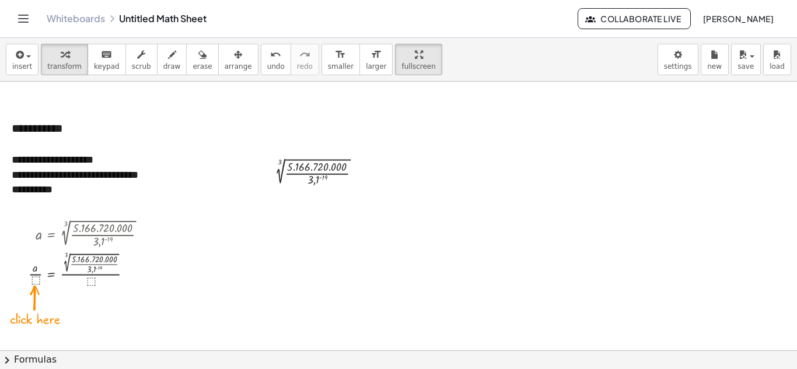
click at [34, 306] on div at bounding box center [529, 8] width 1058 height 699
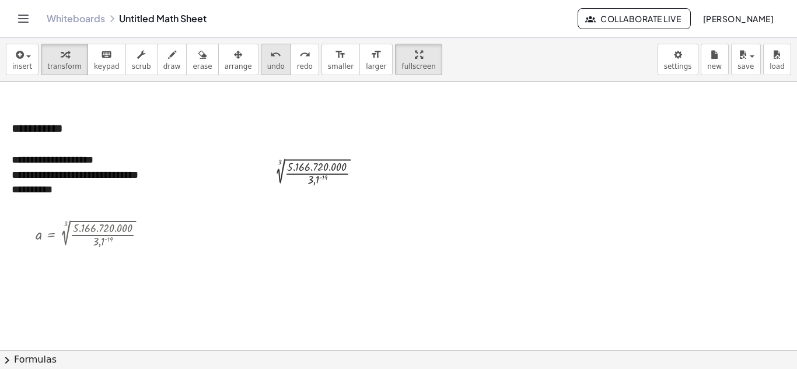
click at [270, 60] on icon "undo" at bounding box center [275, 55] width 11 height 14
click at [54, 255] on icon at bounding box center [51, 260] width 12 height 12
click at [102, 261] on icon at bounding box center [98, 260] width 11 height 11
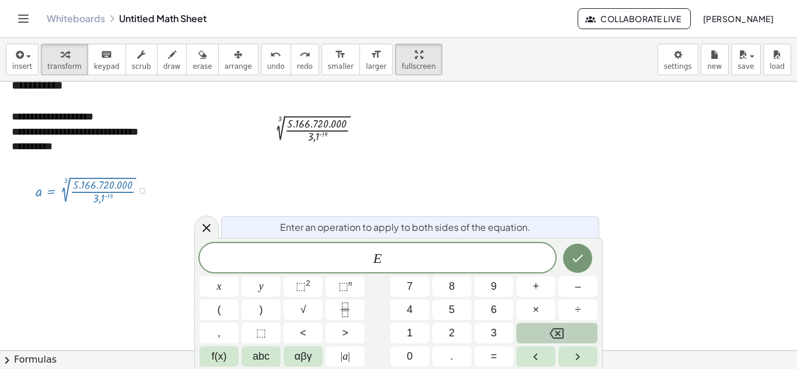
scroll to position [467, 0]
click at [206, 231] on icon at bounding box center [207, 228] width 14 height 14
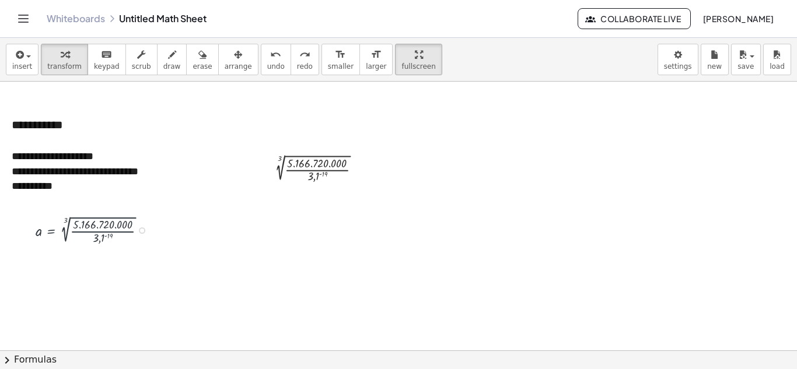
scroll to position [423, 0]
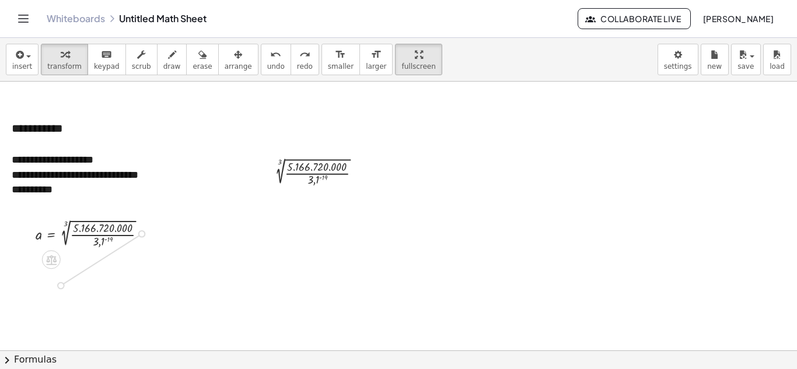
drag, startPoint x: 140, startPoint y: 234, endPoint x: 61, endPoint y: 287, distance: 94.5
click at [61, 287] on div "**********" at bounding box center [529, 197] width 1058 height 1076
click at [261, 64] on button "undo undo" at bounding box center [276, 60] width 30 height 32
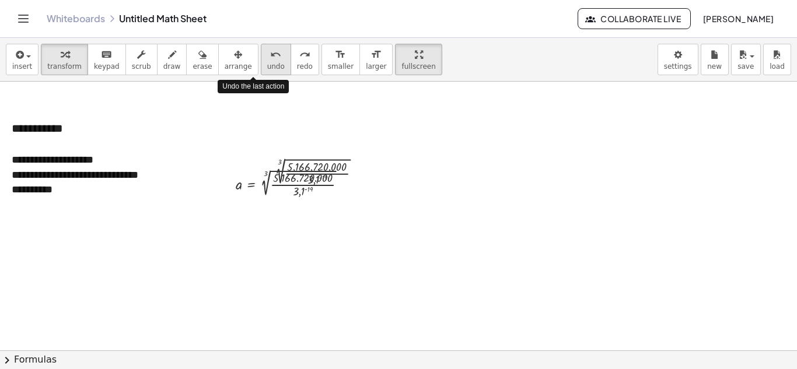
click at [261, 64] on button "undo undo" at bounding box center [276, 60] width 30 height 32
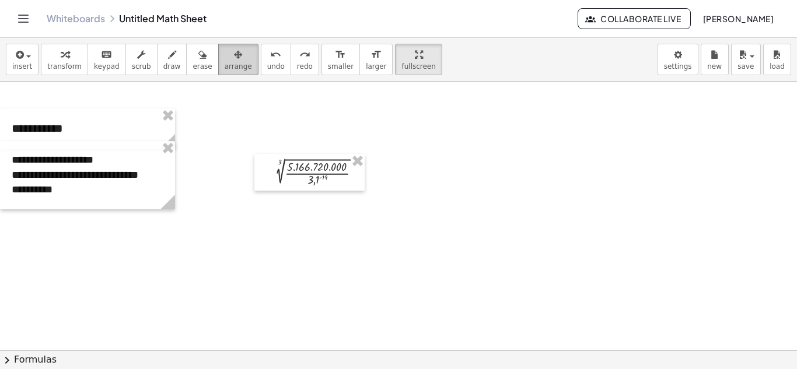
click at [231, 58] on button "arrange" at bounding box center [238, 60] width 40 height 32
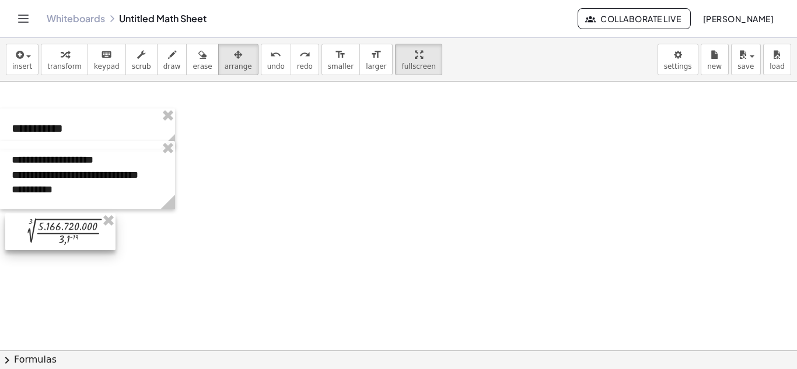
drag, startPoint x: 321, startPoint y: 177, endPoint x: 72, endPoint y: 237, distance: 255.7
click at [72, 237] on div at bounding box center [60, 232] width 110 height 37
click at [345, 199] on div at bounding box center [529, 197] width 1058 height 1076
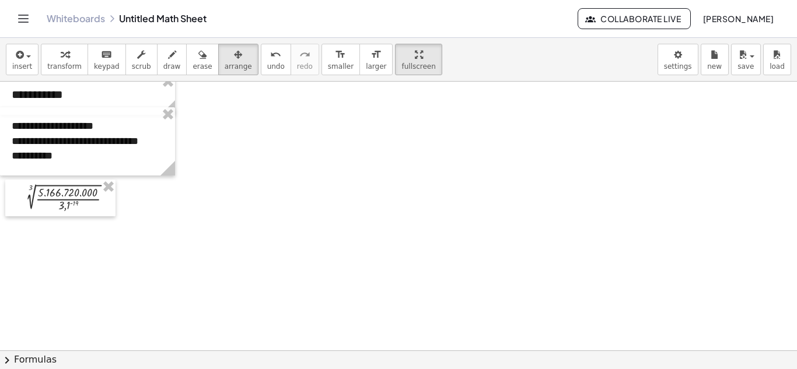
scroll to position [460, 0]
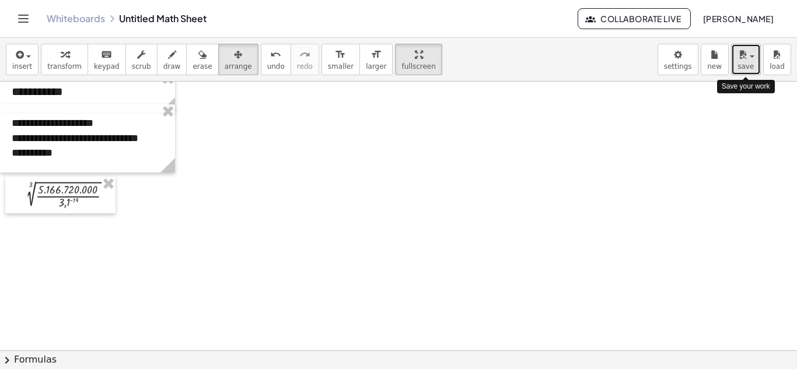
click at [742, 54] on icon "button" at bounding box center [743, 55] width 11 height 14
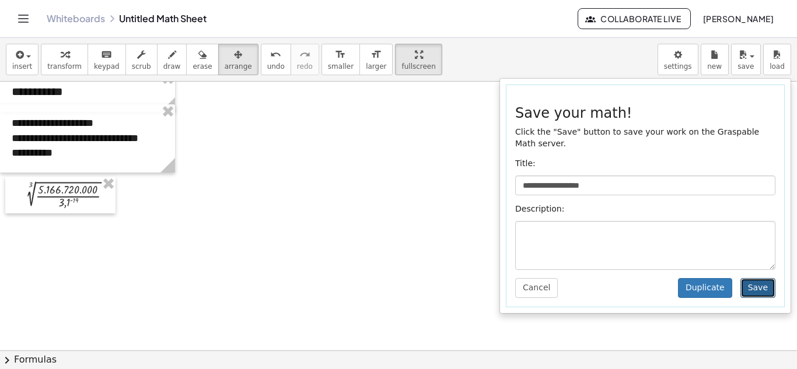
click at [762, 278] on button "Save" at bounding box center [758, 288] width 35 height 20
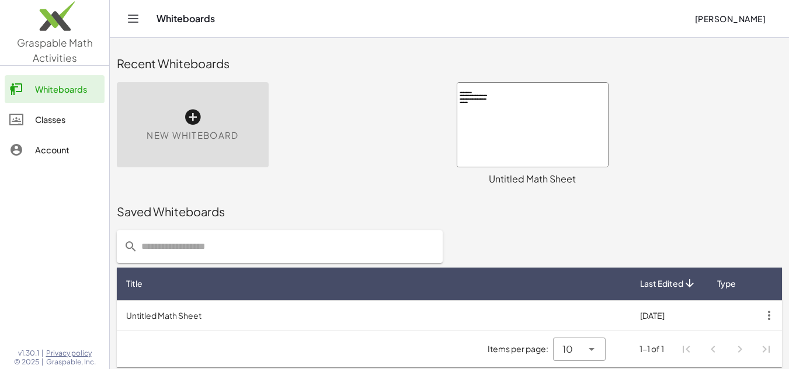
click at [556, 148] on div at bounding box center [532, 125] width 151 height 84
